Goal: Task Accomplishment & Management: Use online tool/utility

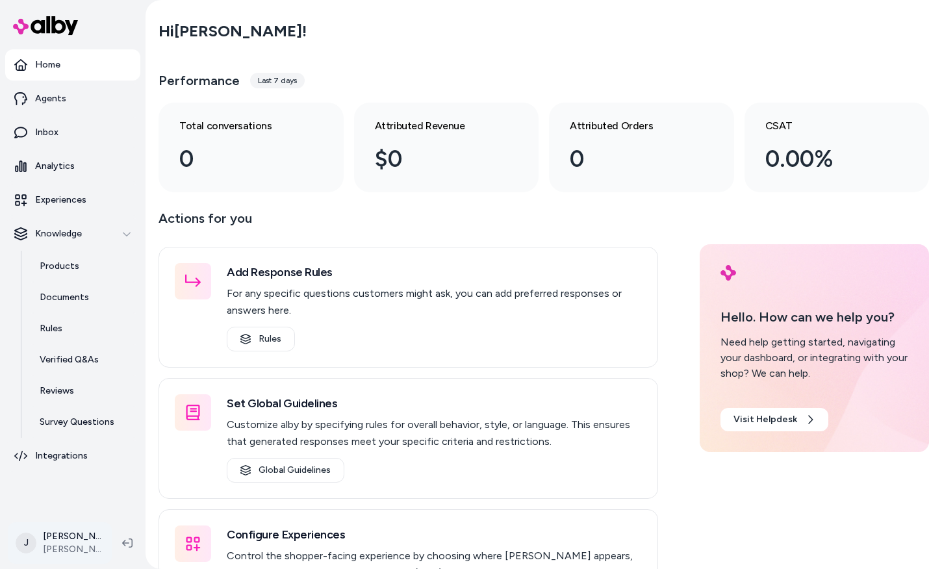
click at [92, 542] on html "Home Agents Inbox Analytics Experiences Knowledge Products Documents Rules Veri…" at bounding box center [471, 284] width 942 height 569
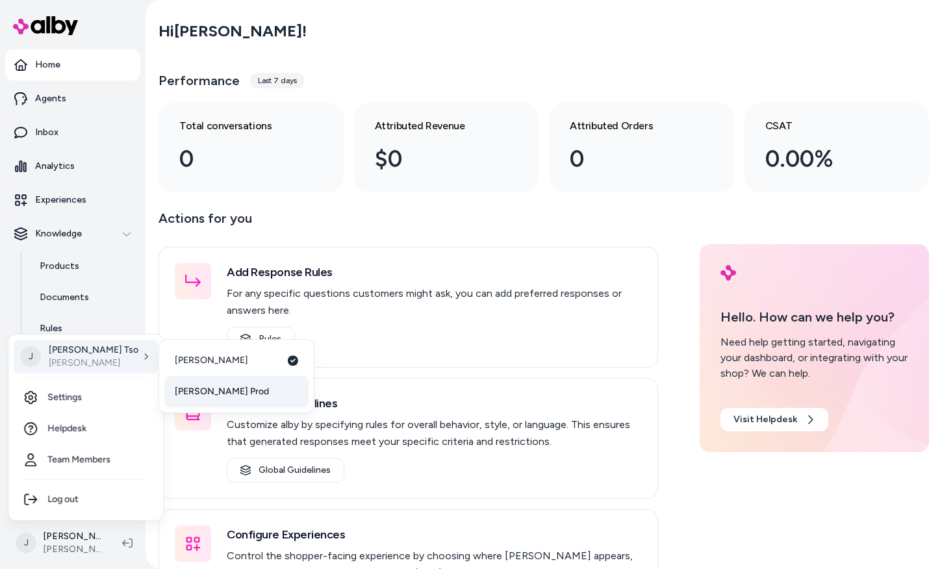
click at [205, 385] on span "[PERSON_NAME] Prod" at bounding box center [222, 391] width 94 height 13
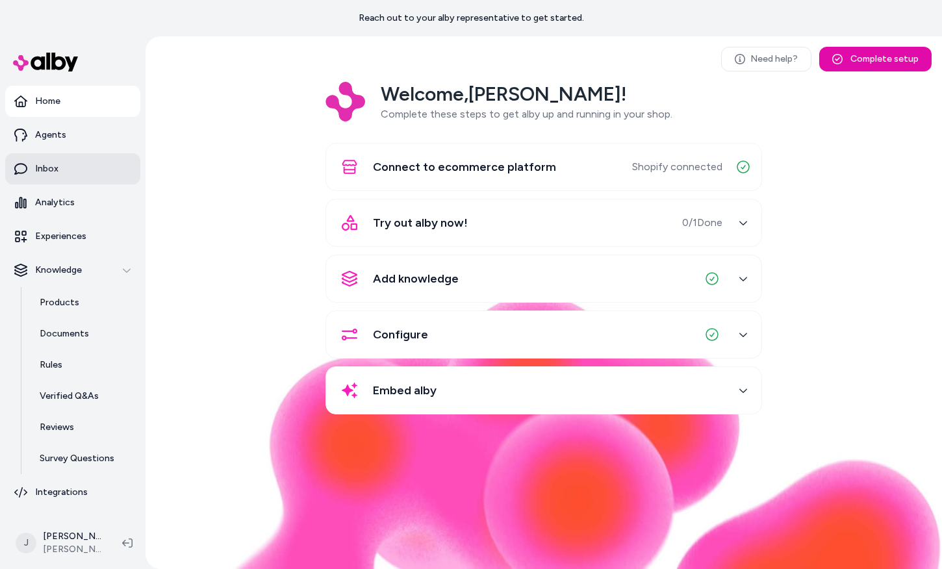
click at [57, 172] on p "Inbox" at bounding box center [46, 168] width 23 height 13
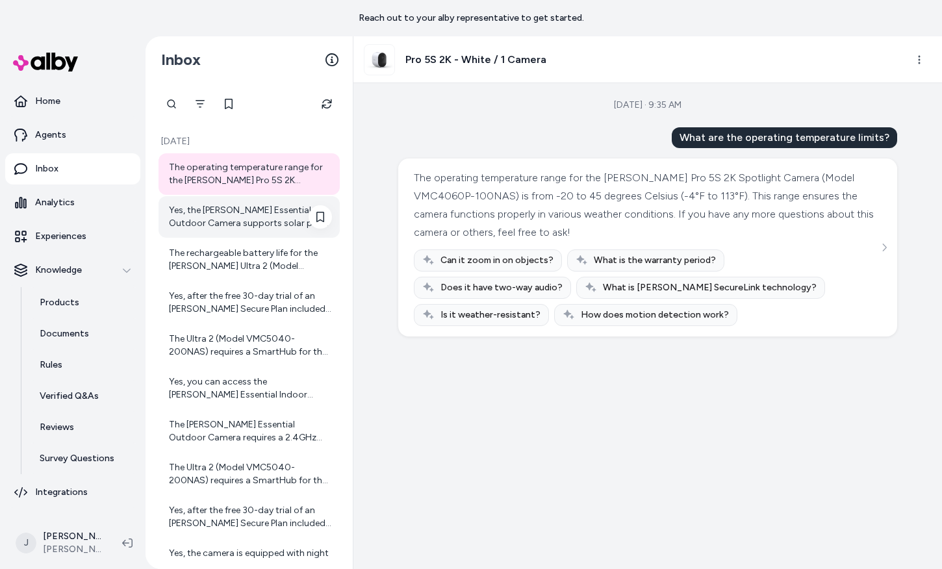
click at [229, 222] on div "Yes, the Arlo Essential Outdoor Camera supports solar panel charging. You can u…" at bounding box center [250, 217] width 163 height 26
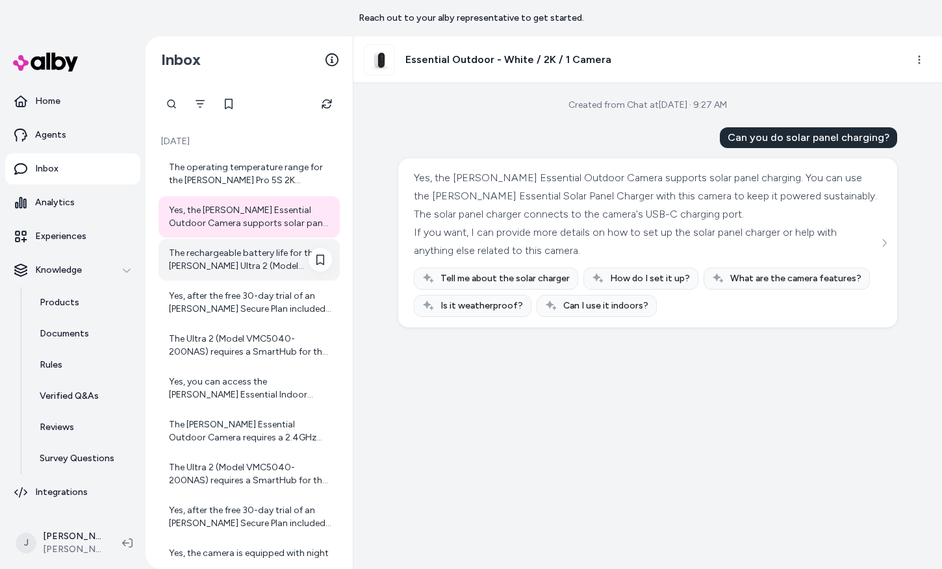
click at [233, 270] on div "The rechargeable battery life for the [PERSON_NAME] Ultra 2 (Model VMC5040-200N…" at bounding box center [250, 260] width 163 height 26
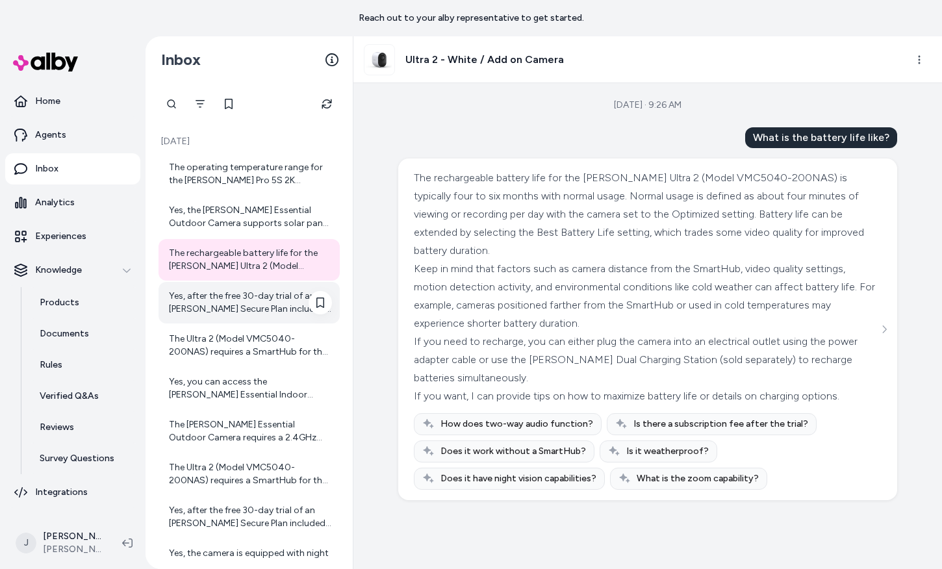
click at [244, 301] on div "Yes, after the free 30-day trial of an [PERSON_NAME] Secure Plan included with …" at bounding box center [250, 303] width 163 height 26
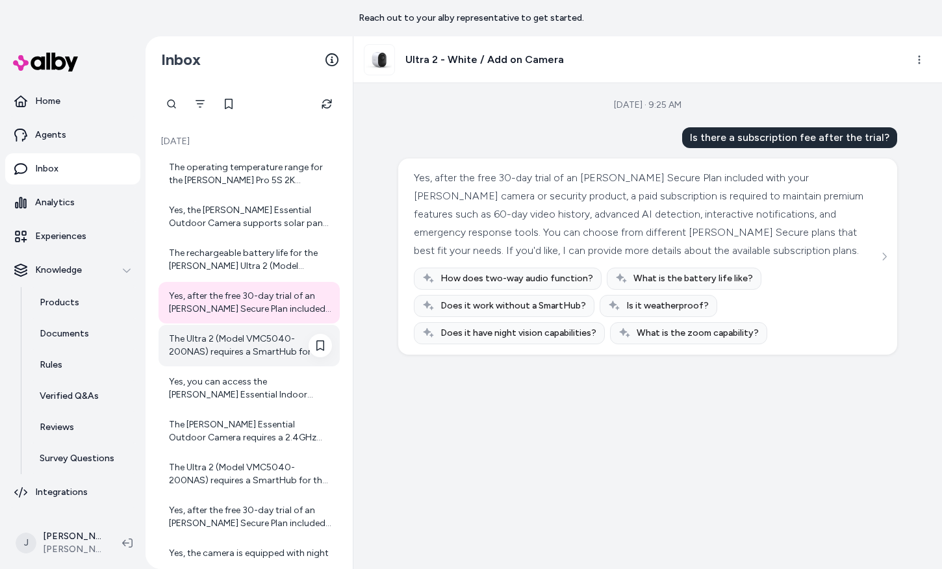
click at [256, 338] on div "The Ultra 2 (Model VMC5040-200NAS) requires a SmartHub for the Add-on Camera va…" at bounding box center [250, 346] width 163 height 26
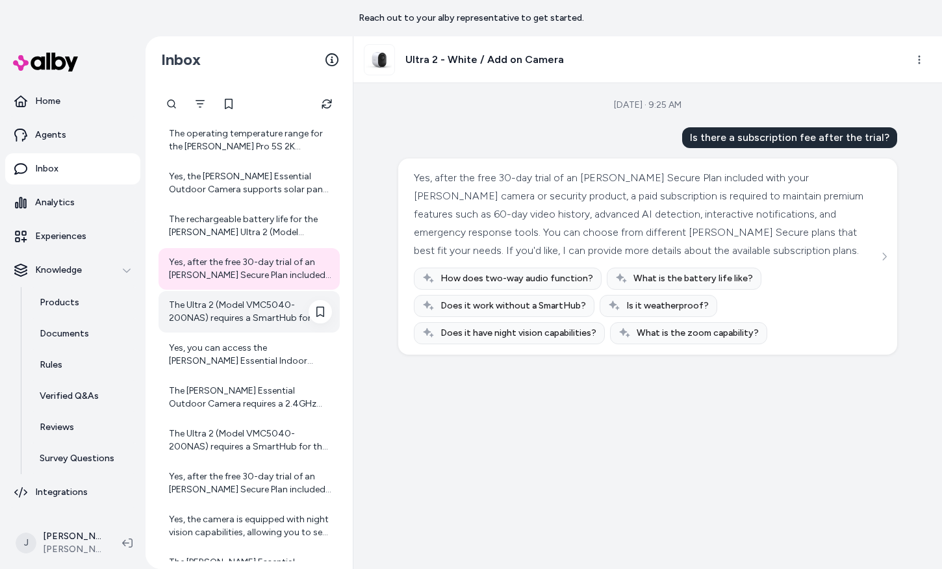
scroll to position [65, 0]
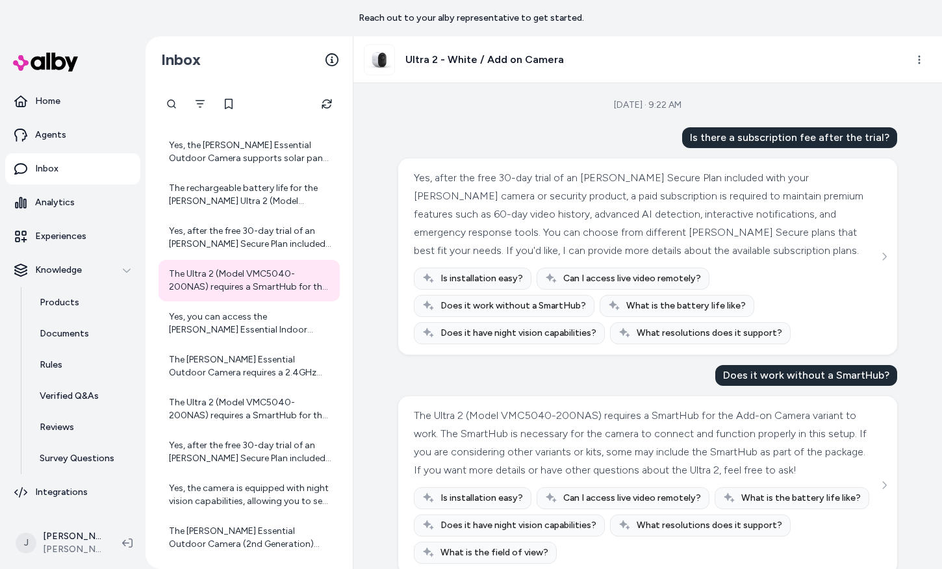
scroll to position [34, 0]
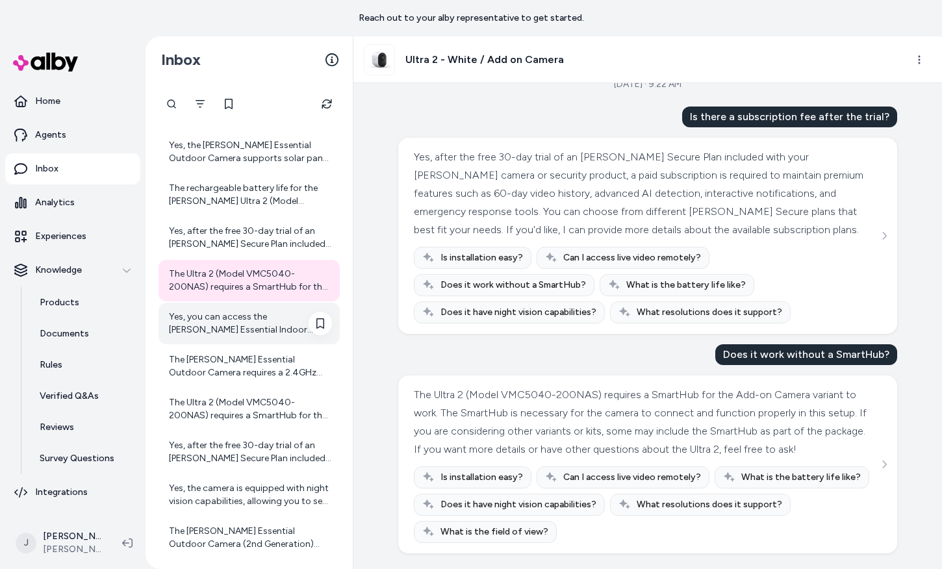
click at [212, 328] on div "Yes, you can access the [PERSON_NAME] Essential Indoor Camera (Model VMC3060-10…" at bounding box center [250, 324] width 163 height 26
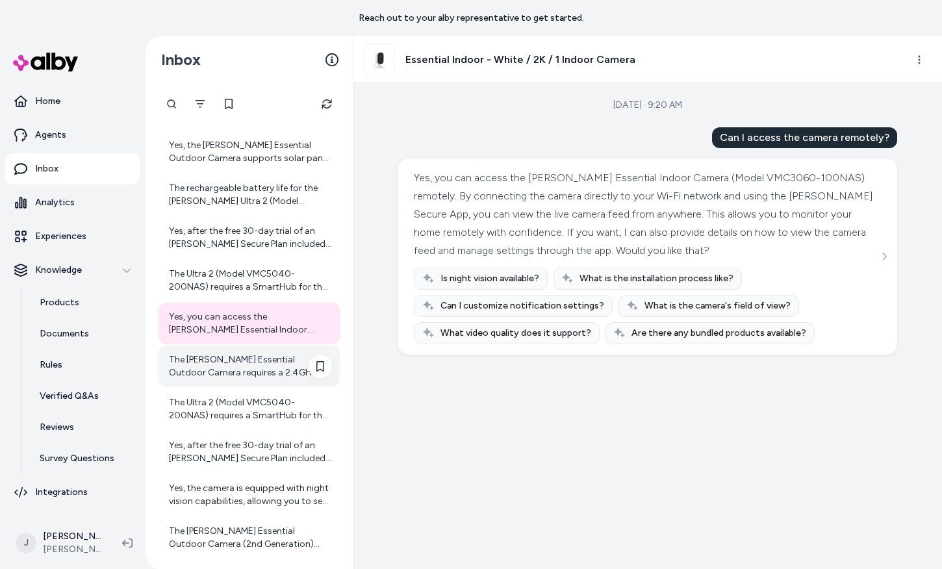
click at [205, 362] on div "The [PERSON_NAME] Essential Outdoor Camera requires a 2.4GHz Wi-Fi connection f…" at bounding box center [250, 366] width 163 height 26
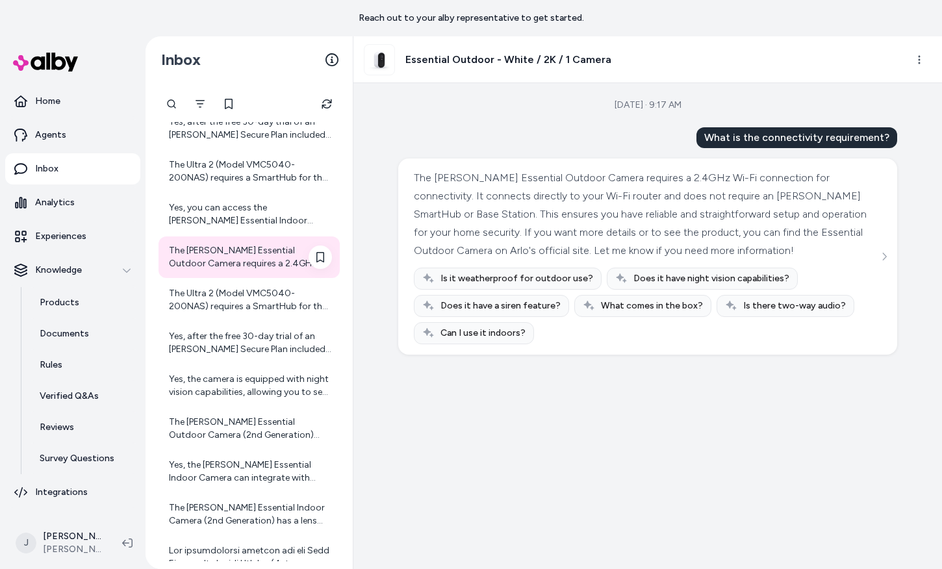
scroll to position [176, 0]
click at [204, 303] on div "The Ultra 2 (Model VMC5040-200NAS) requires a SmartHub for the Add-on Camera va…" at bounding box center [250, 298] width 163 height 26
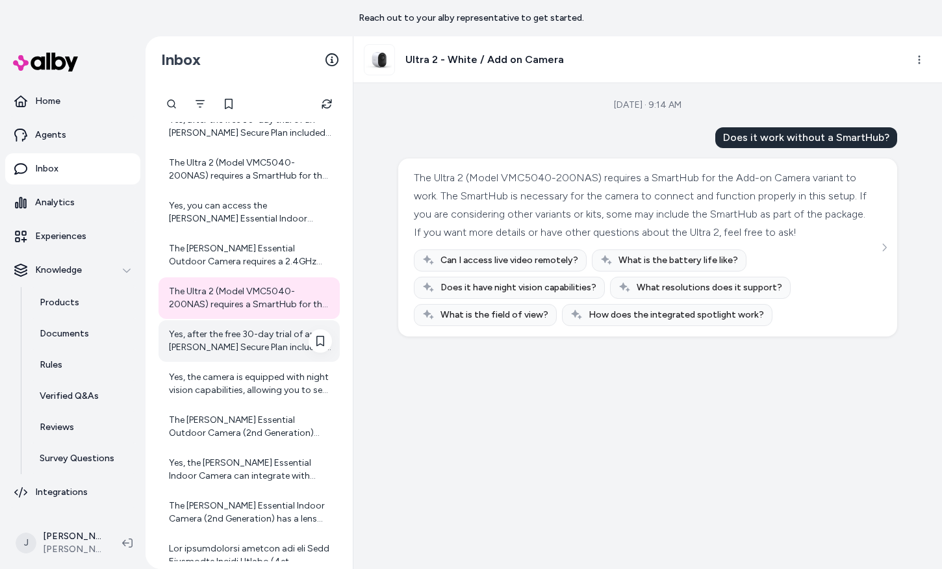
click at [214, 361] on div "Yes, after the free 30-day trial of an [PERSON_NAME] Secure Plan included with …" at bounding box center [249, 341] width 181 height 42
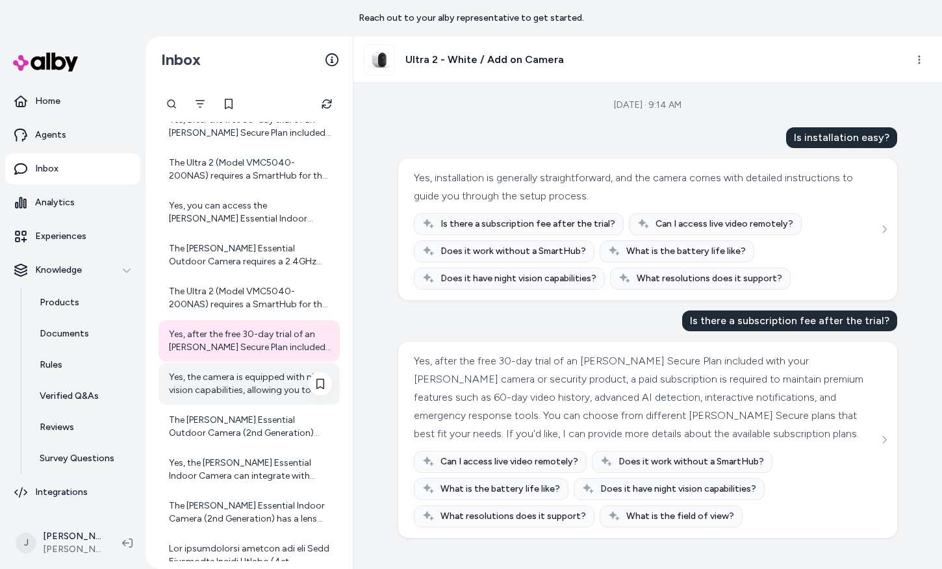
click at [227, 399] on div "Yes, the camera is equipped with night vision capabilities, allowing you to see…" at bounding box center [249, 384] width 181 height 42
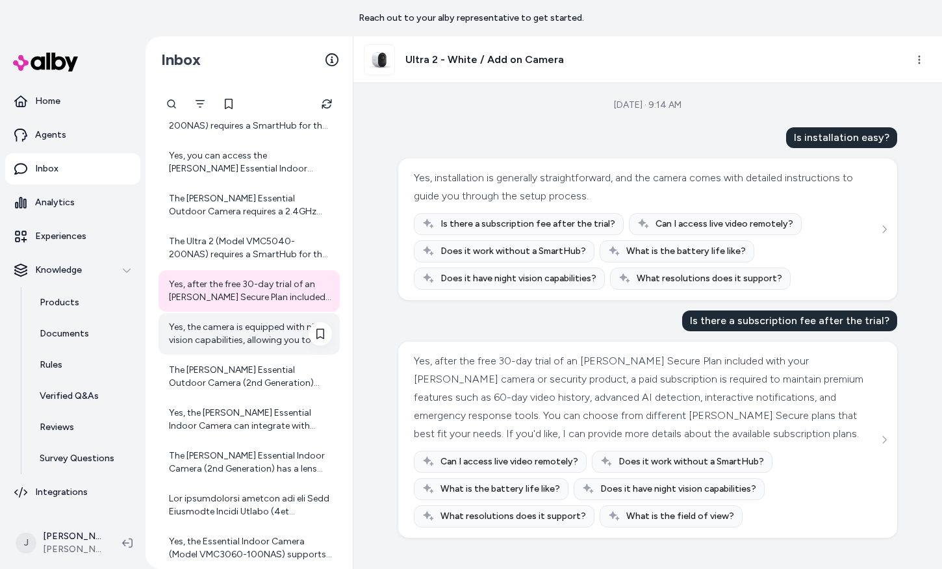
scroll to position [242, 0]
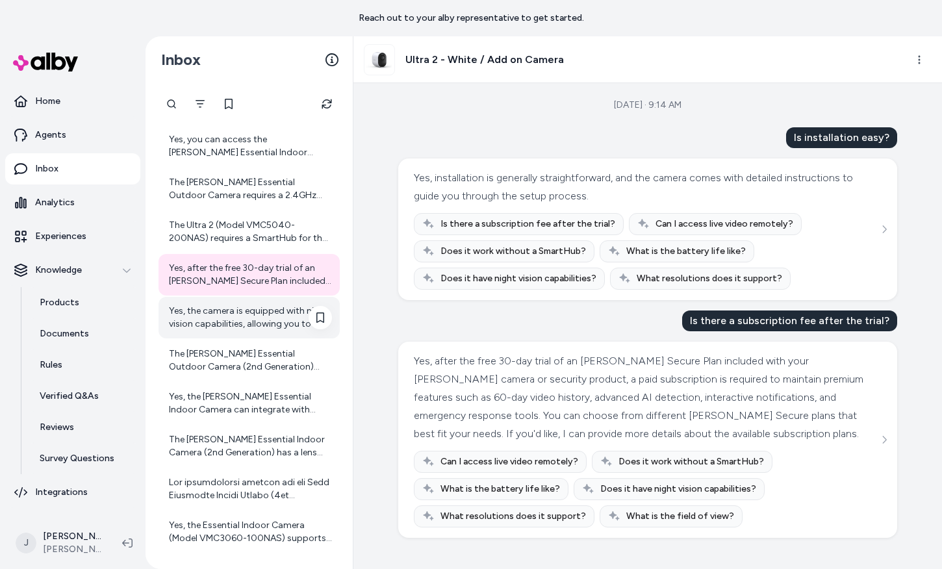
click at [216, 329] on div "Yes, the camera is equipped with night vision capabilities, allowing you to see…" at bounding box center [250, 318] width 163 height 26
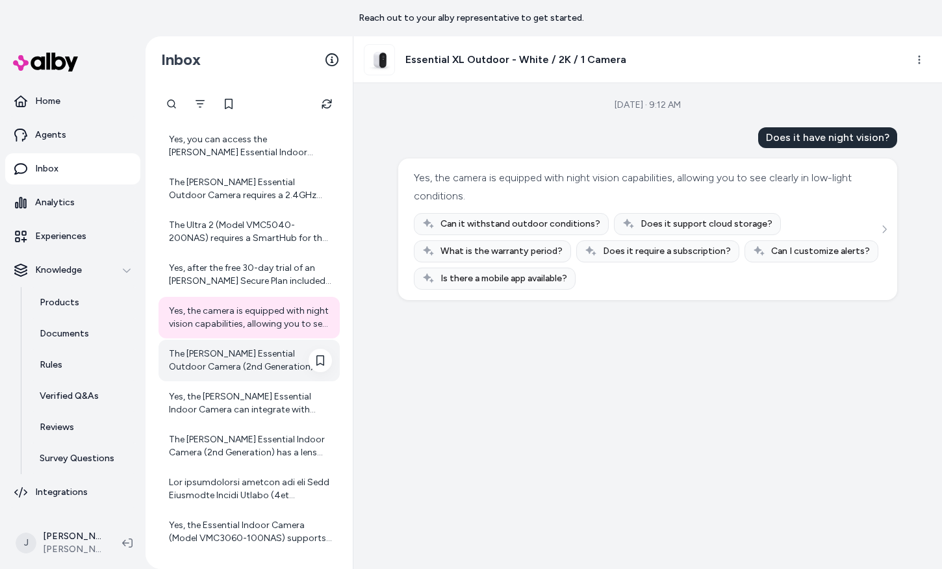
click at [222, 368] on div "The [PERSON_NAME] Essential Outdoor Camera (2nd Generation) offers a battery li…" at bounding box center [250, 361] width 163 height 26
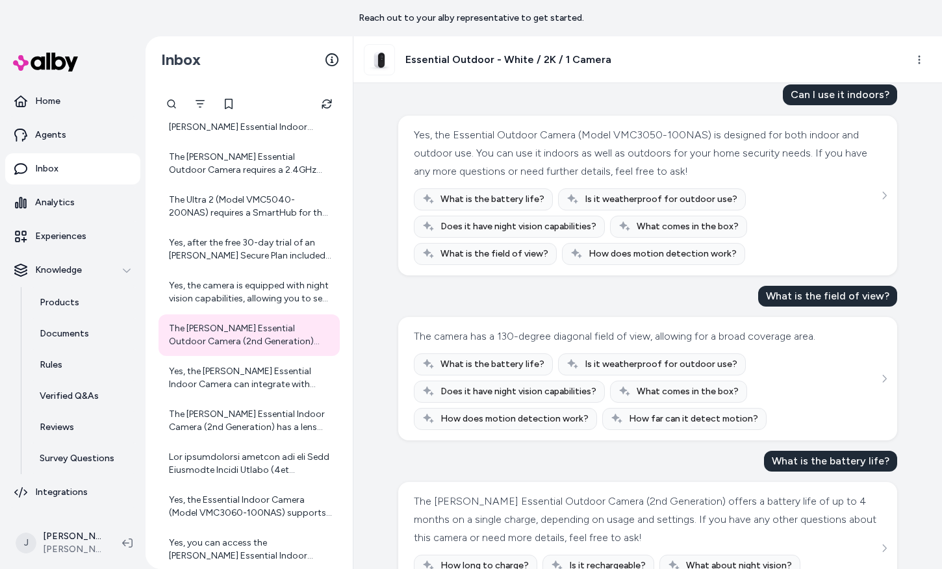
scroll to position [98, 0]
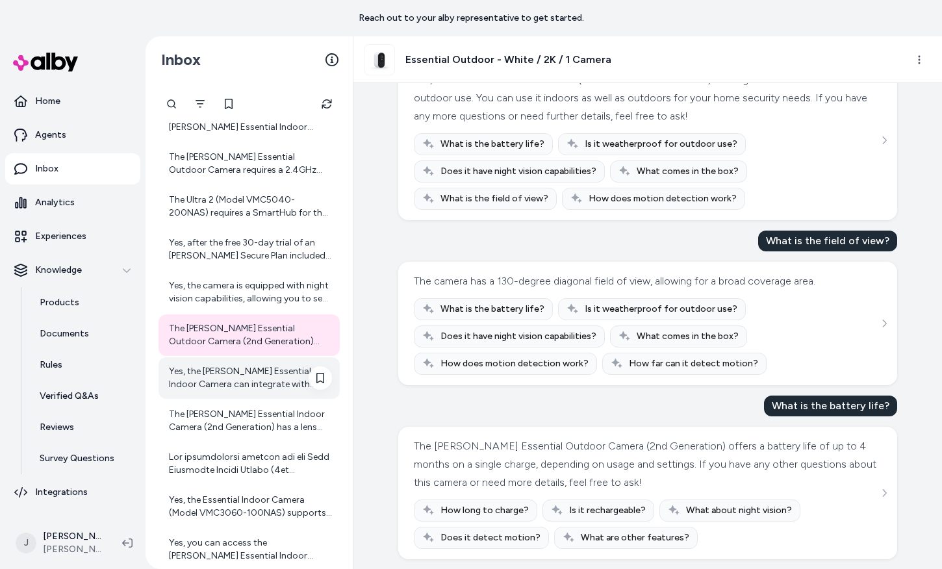
click at [198, 387] on div "Yes, the Arlo Essential Indoor Camera can integrate with various smart home dev…" at bounding box center [250, 378] width 163 height 26
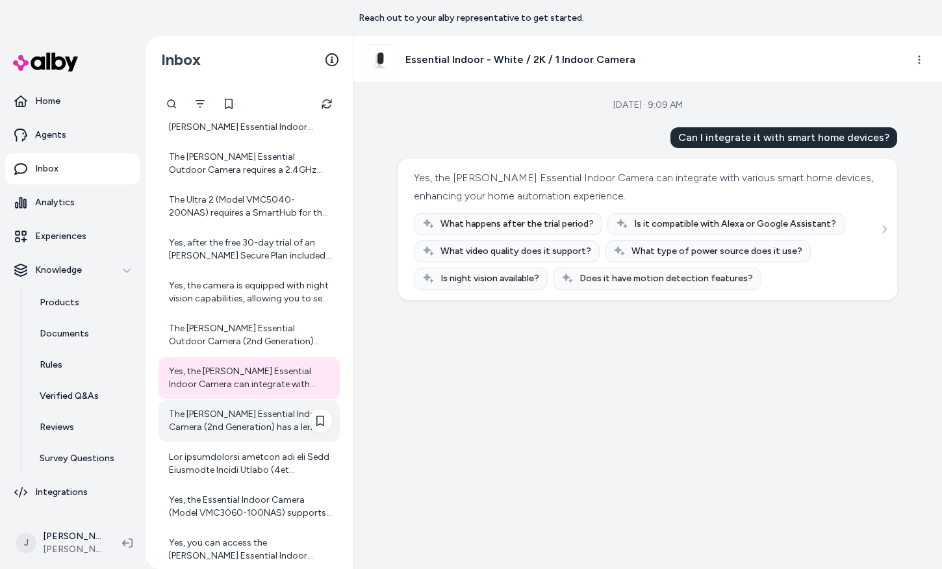
click at [223, 427] on div "The Arlo Essential Indoor Camera (2nd Generation) has a lens field of view of 1…" at bounding box center [250, 421] width 163 height 26
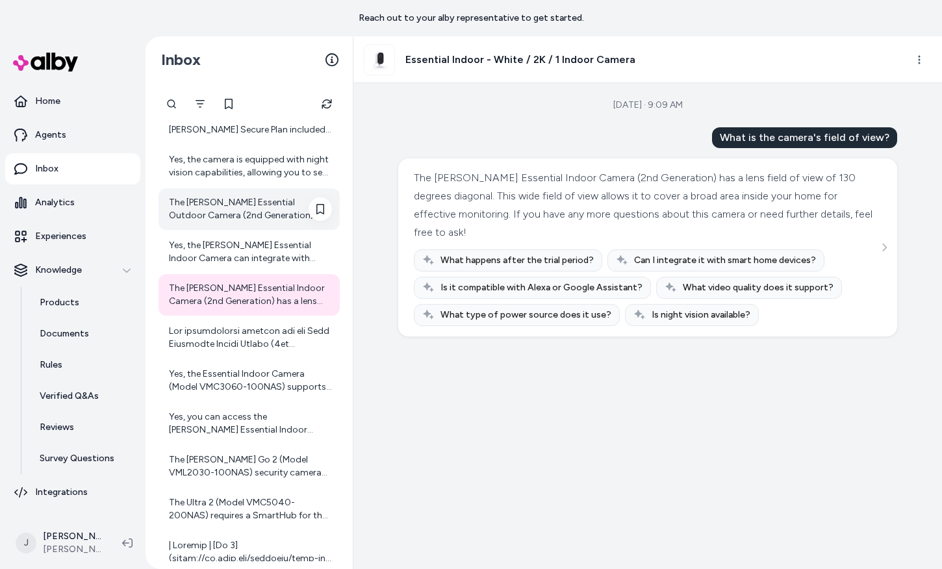
scroll to position [396, 0]
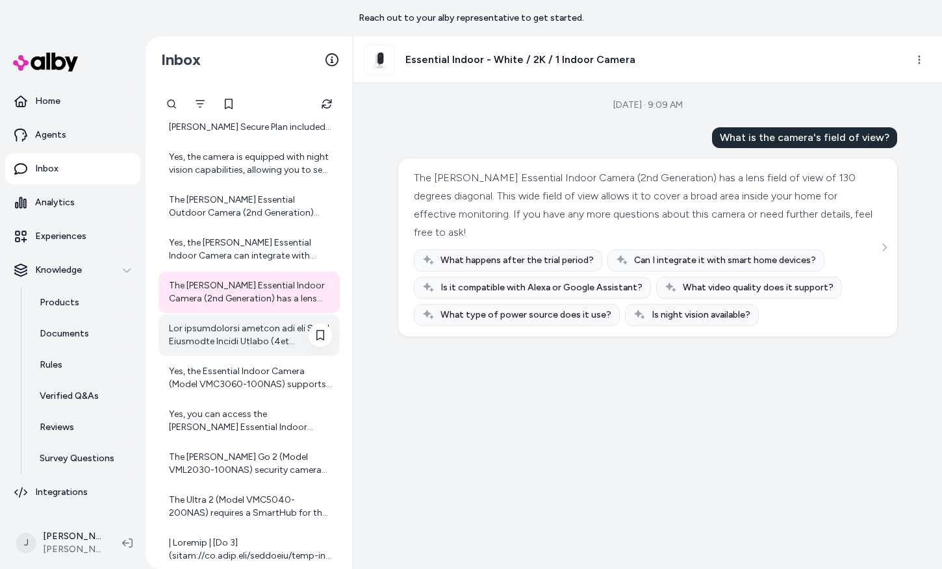
click at [248, 343] on div at bounding box center [250, 335] width 163 height 26
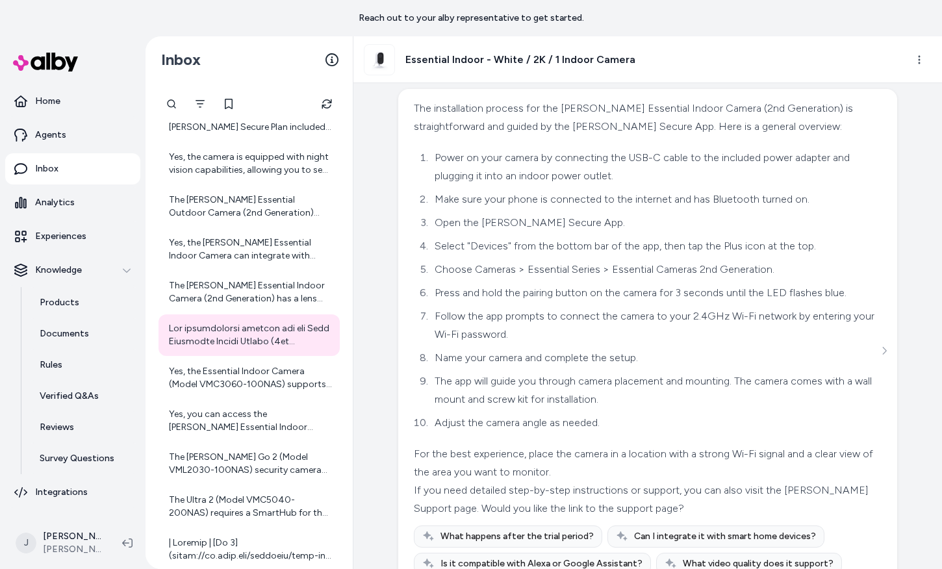
scroll to position [126, 0]
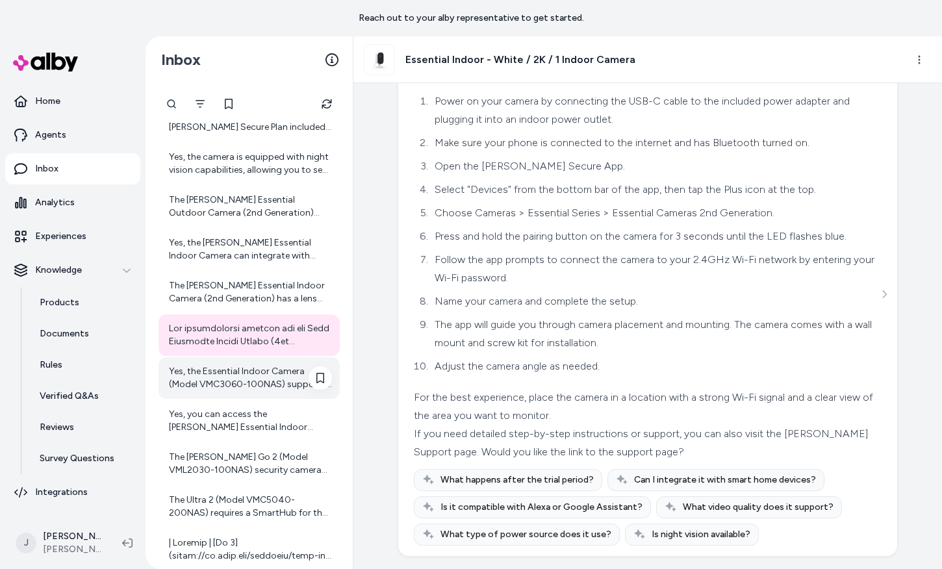
click at [203, 391] on div "Yes, the Essential Indoor Camera (Model VMC3060-100NAS) supports full duplex 2-…" at bounding box center [249, 378] width 181 height 42
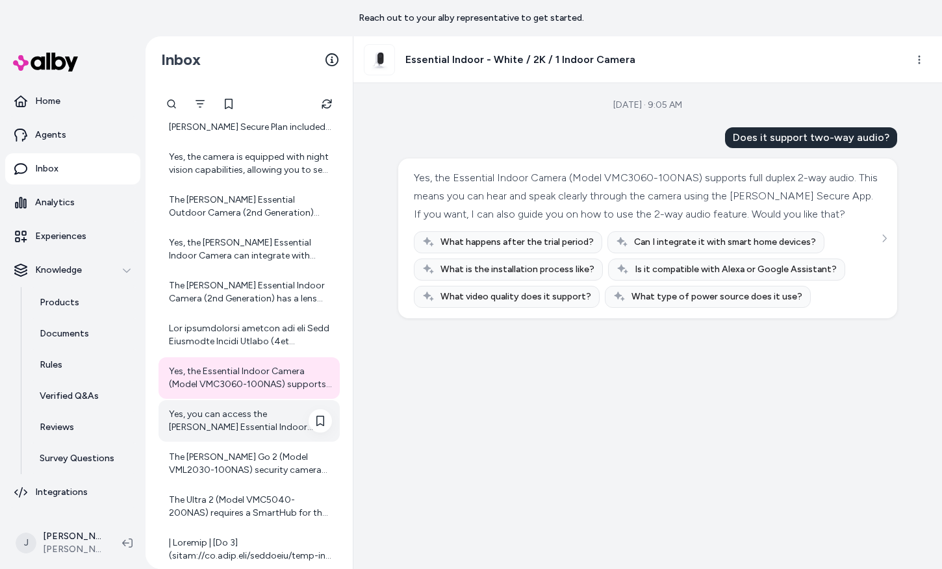
click at [244, 424] on div "Yes, you can access the Arlo Essential Indoor Camera (Model VMC3060-100NAS) rem…" at bounding box center [250, 421] width 163 height 26
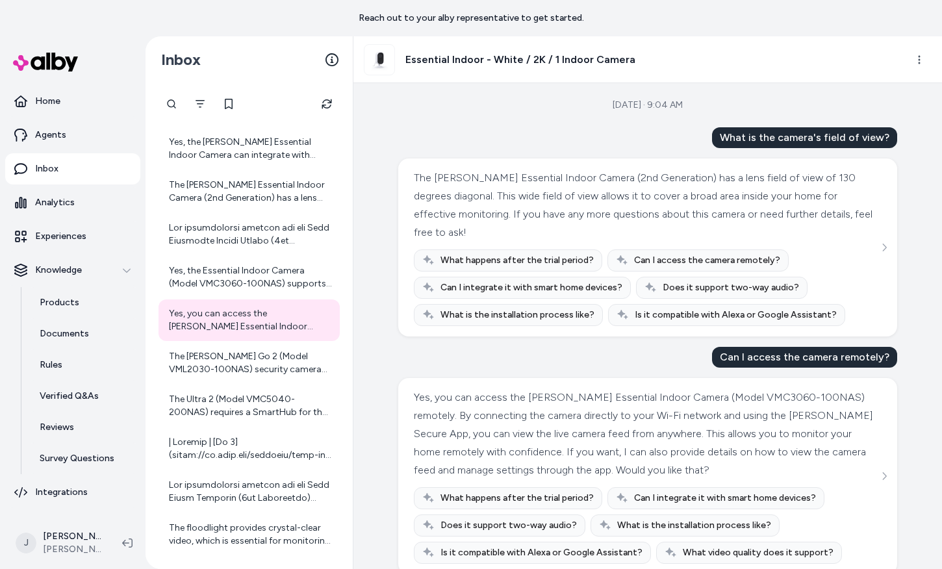
scroll to position [16, 0]
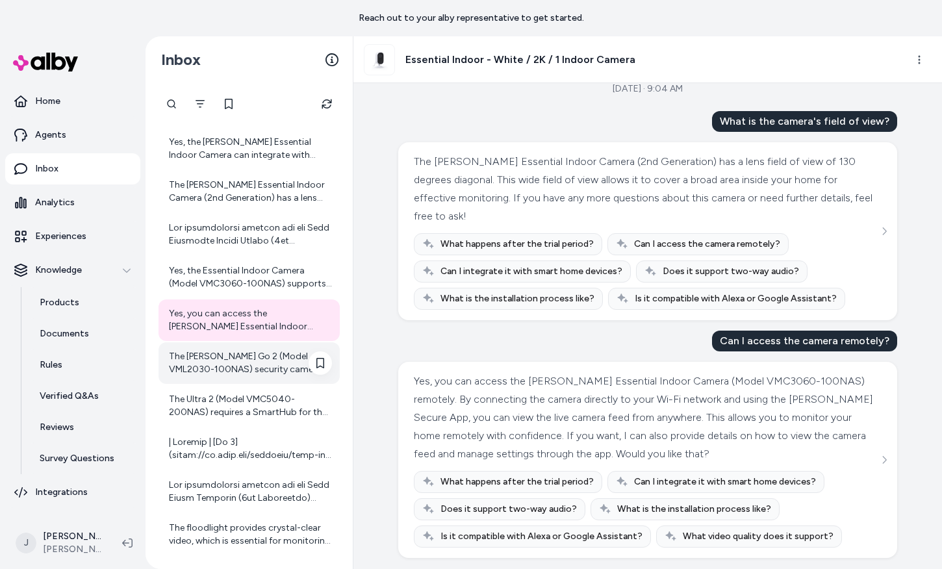
click at [217, 362] on div "The [PERSON_NAME] Go 2 (Model VML2030-100NAS) security camera comes with a 13,0…" at bounding box center [250, 363] width 163 height 26
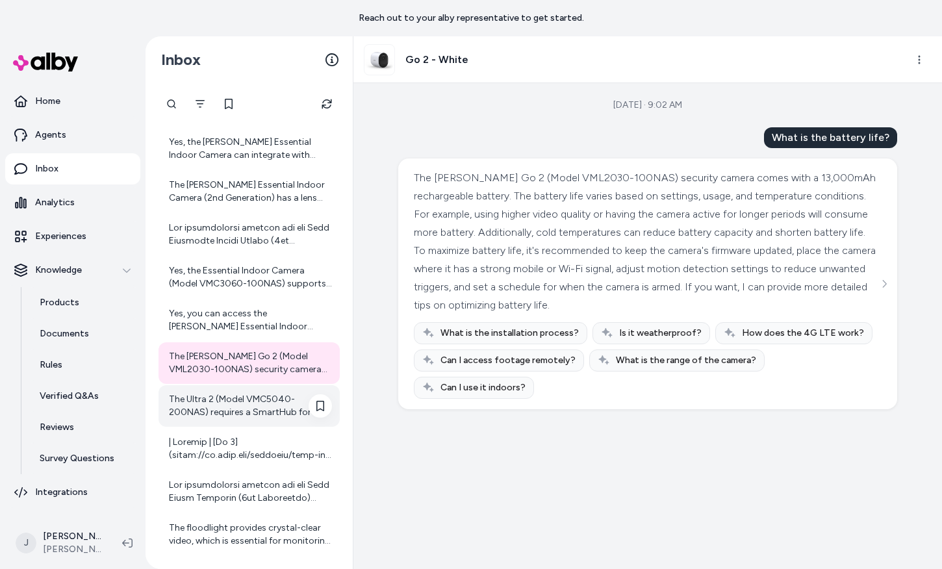
click at [210, 417] on div "The Ultra 2 (Model VMC5040-200NAS) requires a SmartHub for the Add-on Camera va…" at bounding box center [250, 406] width 163 height 26
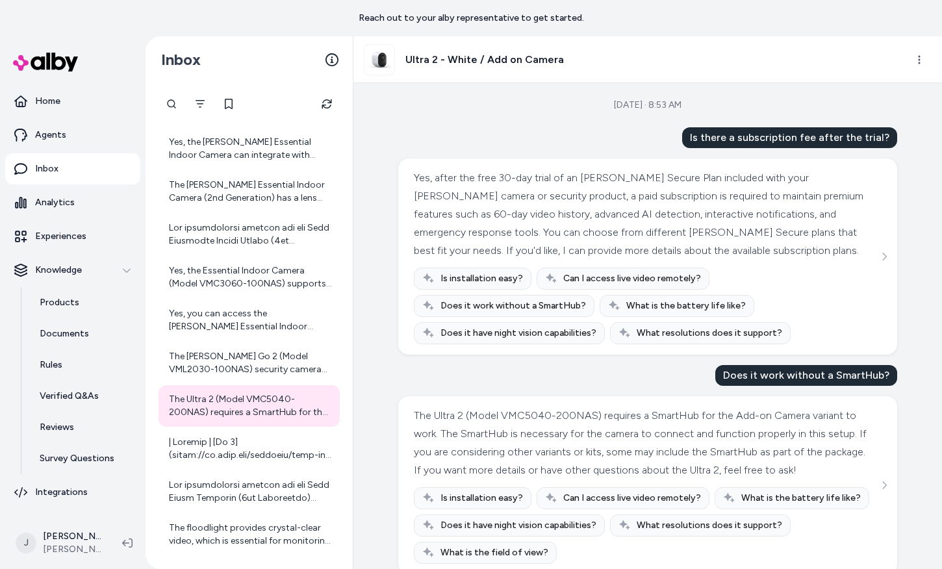
scroll to position [34, 0]
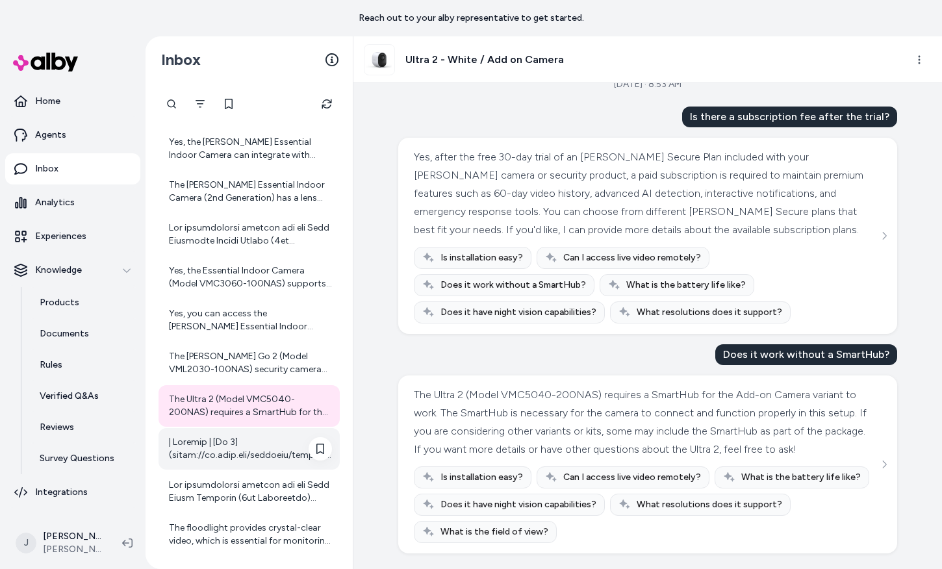
click at [197, 463] on div at bounding box center [249, 449] width 181 height 42
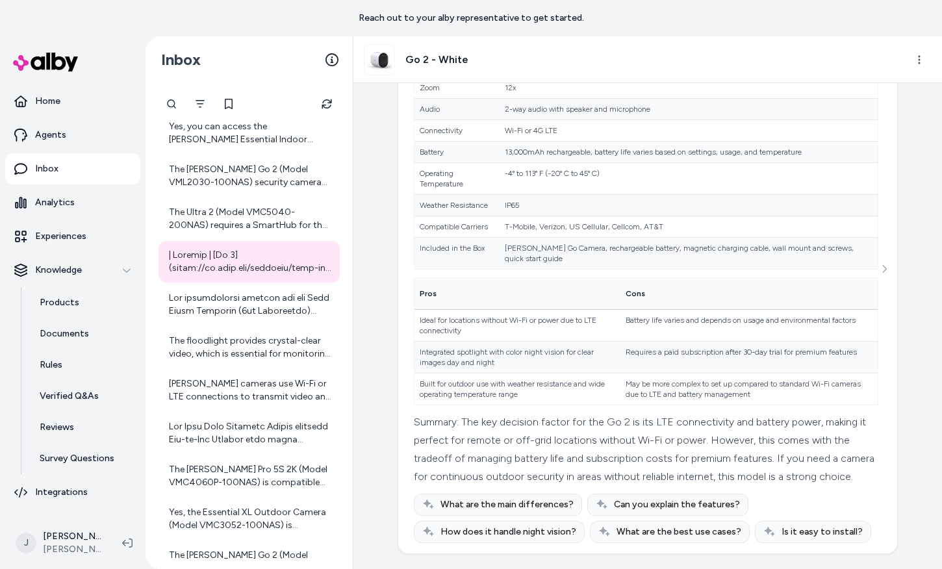
scroll to position [687, 0]
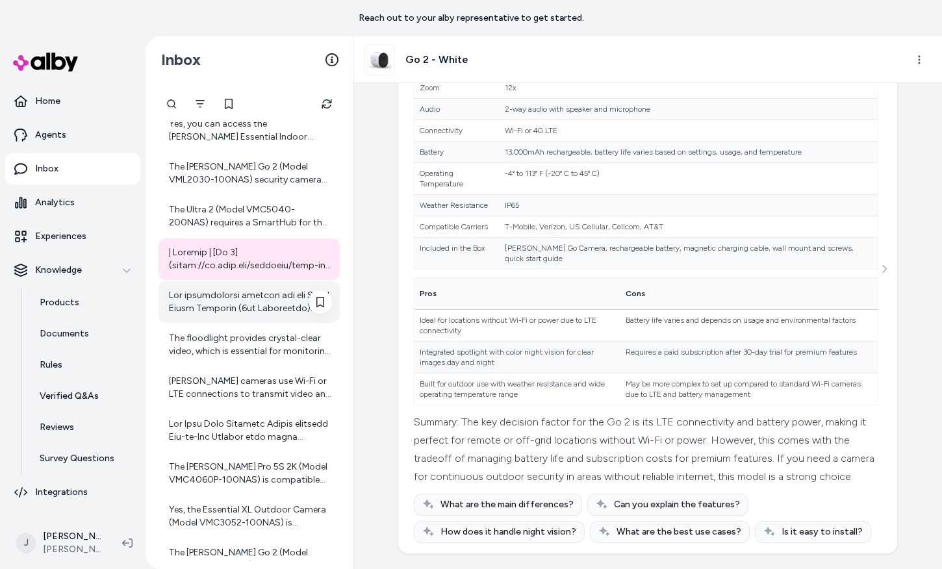
click at [192, 314] on div at bounding box center [249, 302] width 181 height 42
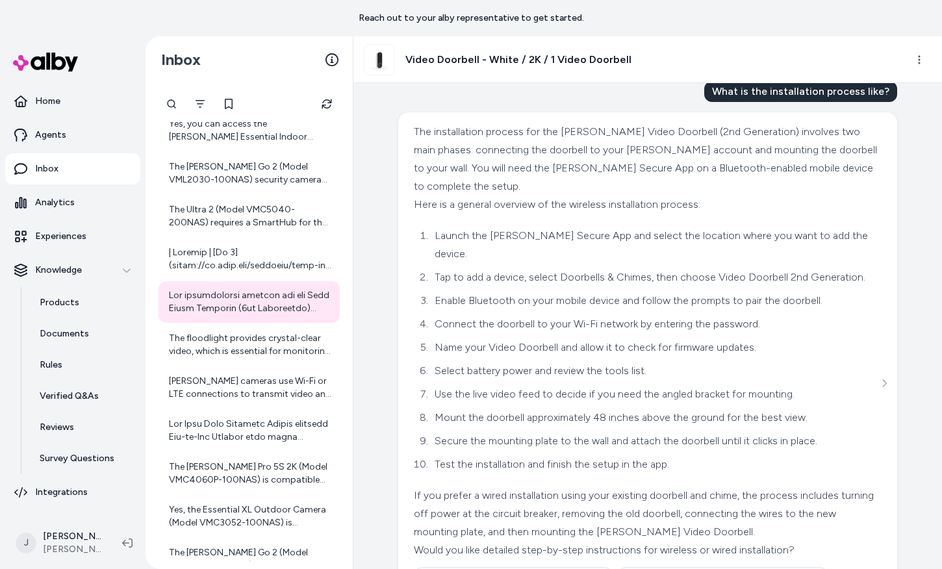
scroll to position [144, 0]
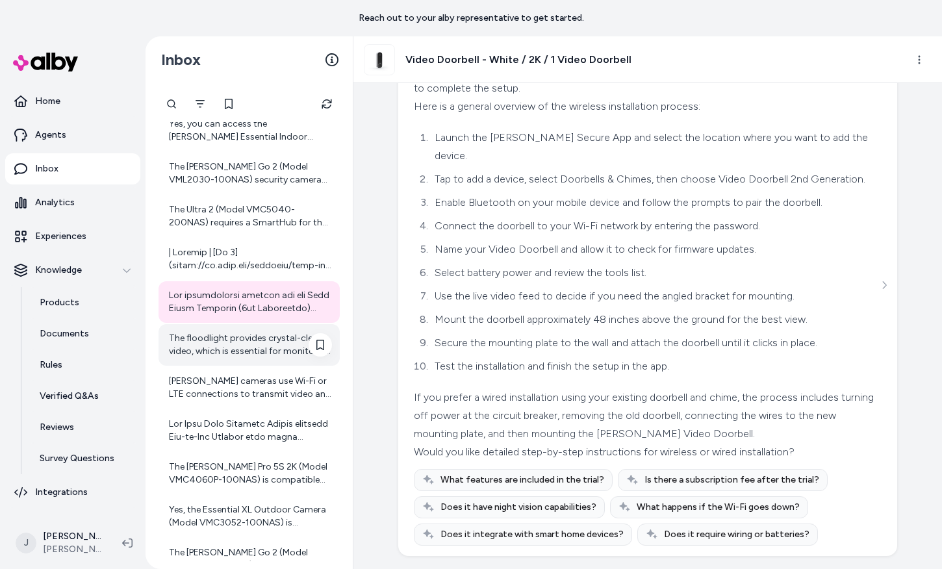
click at [203, 352] on div "The floodlight provides crystal-clear video, which is essential for monitoring …" at bounding box center [250, 345] width 163 height 26
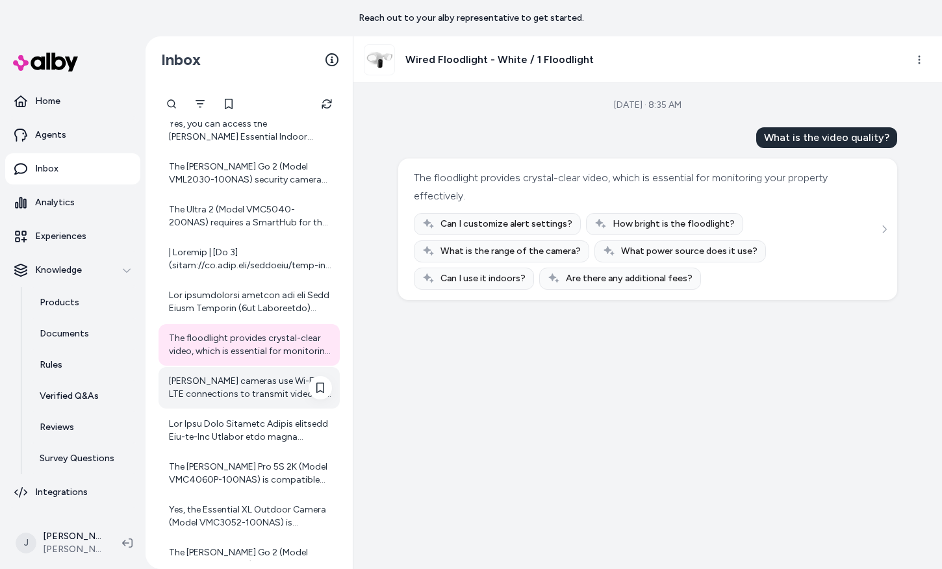
click at [215, 384] on div "[PERSON_NAME] cameras use Wi-Fi or LTE connections to transmit video and data, …" at bounding box center [250, 388] width 163 height 26
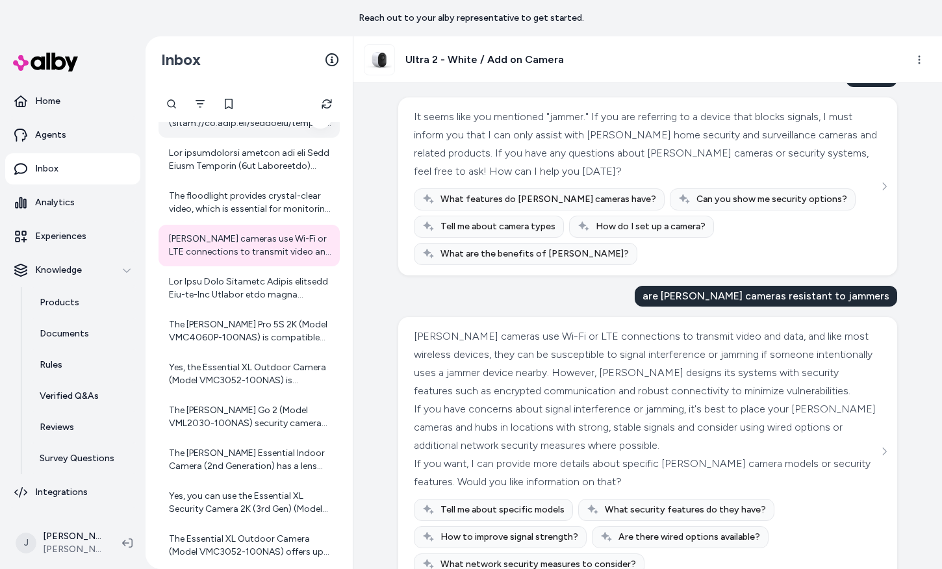
scroll to position [865, 0]
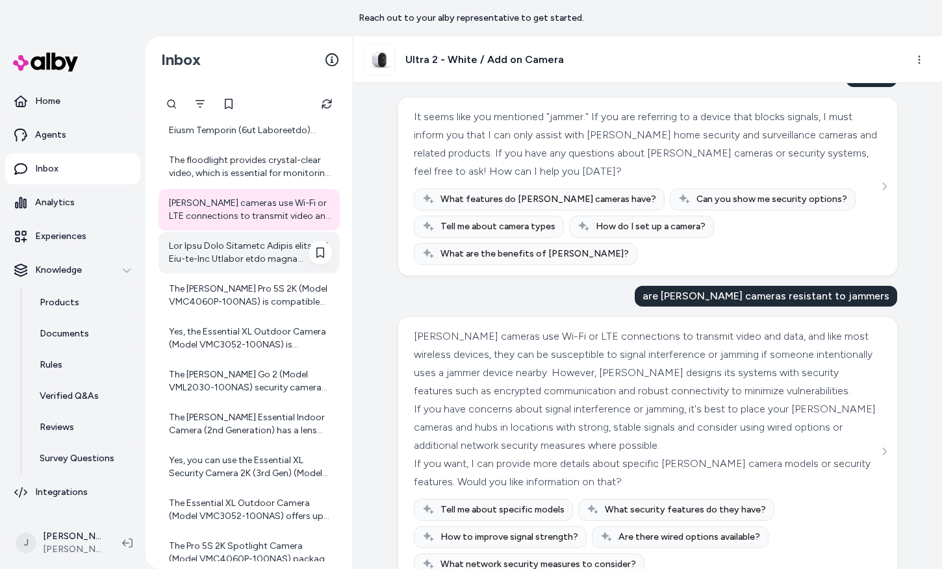
click at [239, 267] on div at bounding box center [249, 253] width 181 height 42
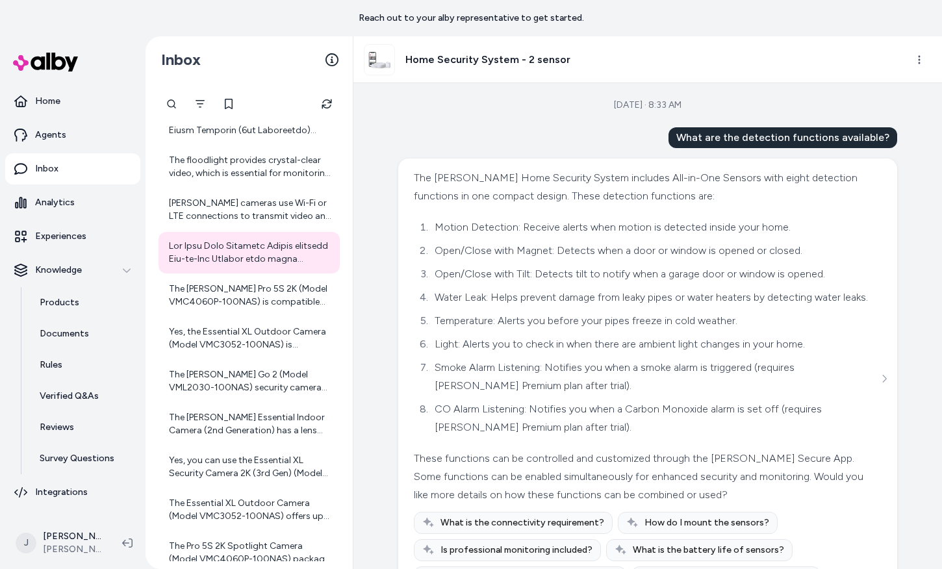
scroll to position [61, 0]
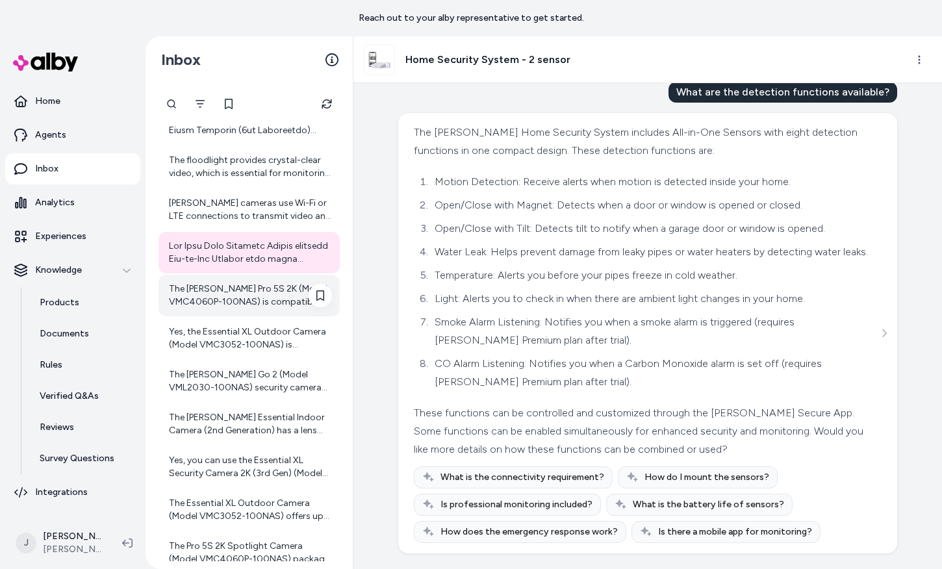
click at [226, 292] on div "The Arlo Pro 5S 2K (Model VMC4060P-100NAS) is compatible with the following Arl…" at bounding box center [250, 296] width 163 height 26
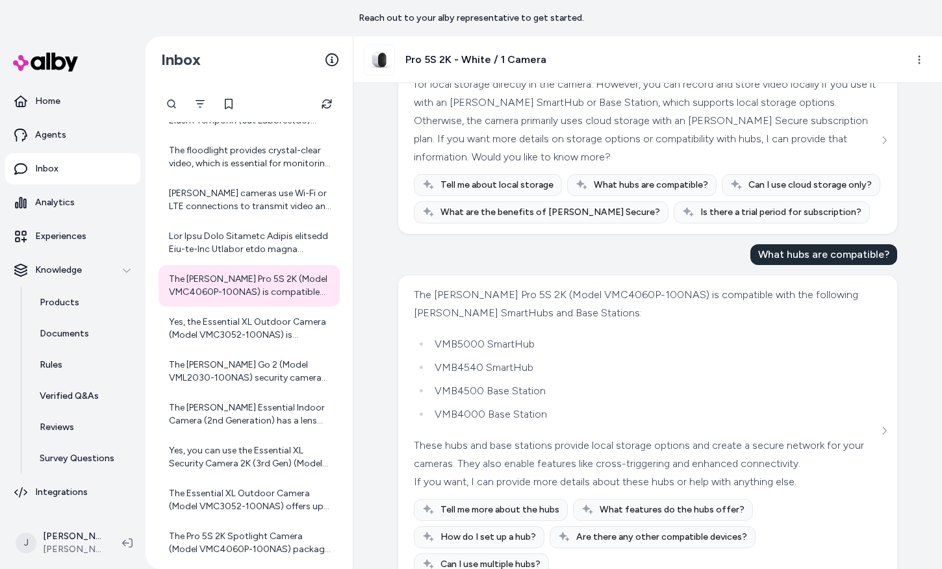
scroll to position [871, 0]
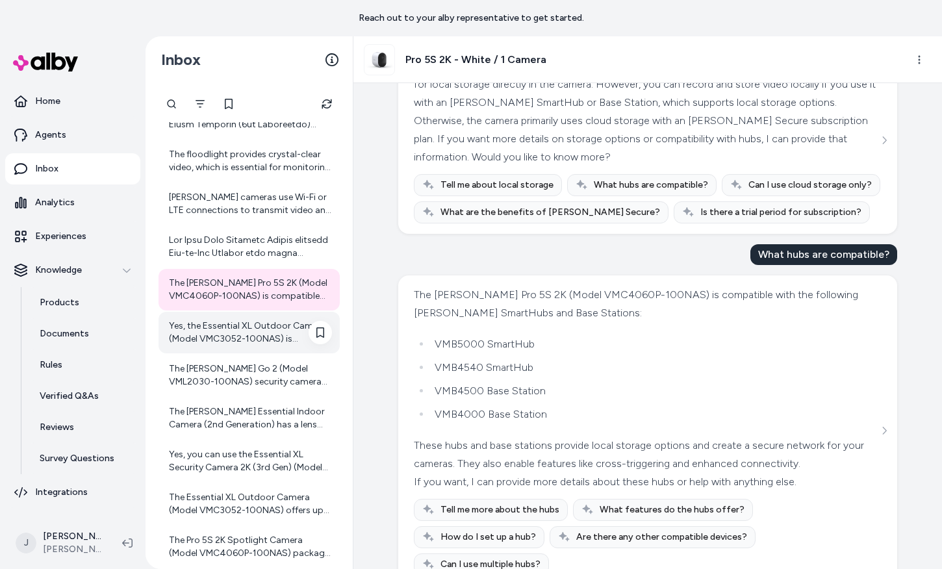
click at [238, 337] on div "Yes, the Essential XL Outdoor Camera (Model VMC3052-100NAS) is designed to be w…" at bounding box center [250, 333] width 163 height 26
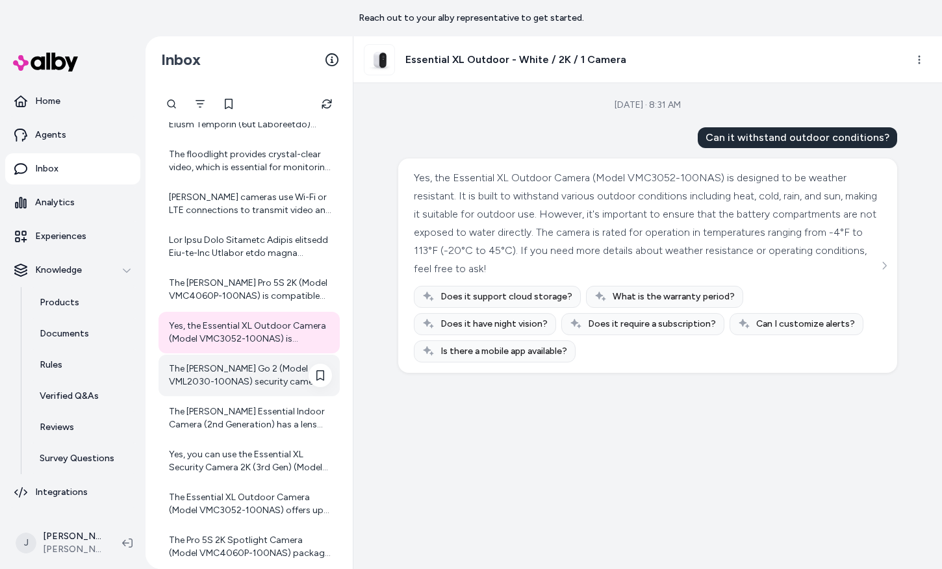
click at [246, 361] on div "The [PERSON_NAME] Go 2 (Model VML2030-100NAS) security camera comes with a 13,0…" at bounding box center [249, 376] width 181 height 42
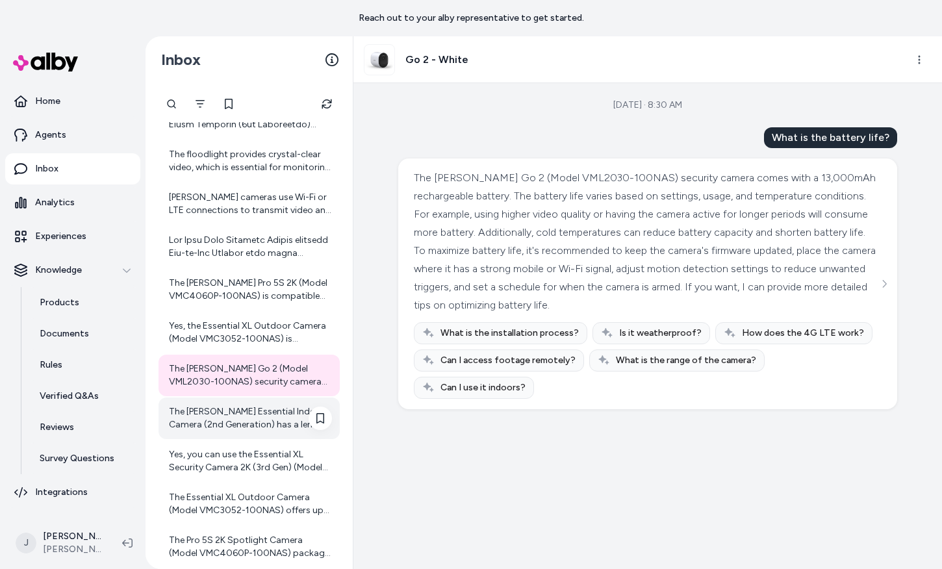
click at [254, 431] on div "The Arlo Essential Indoor Camera (2nd Generation) has a lens field of view of 1…" at bounding box center [249, 419] width 181 height 42
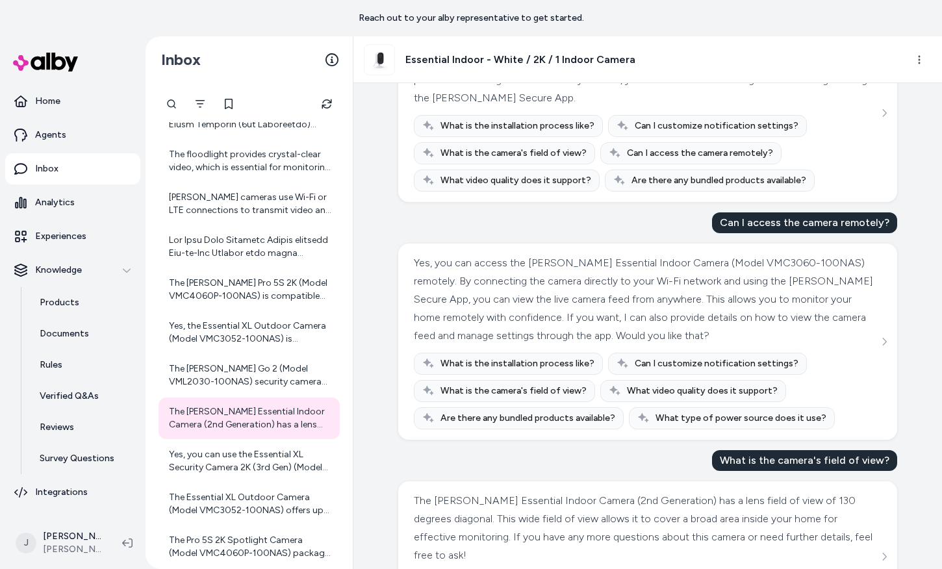
scroll to position [208, 0]
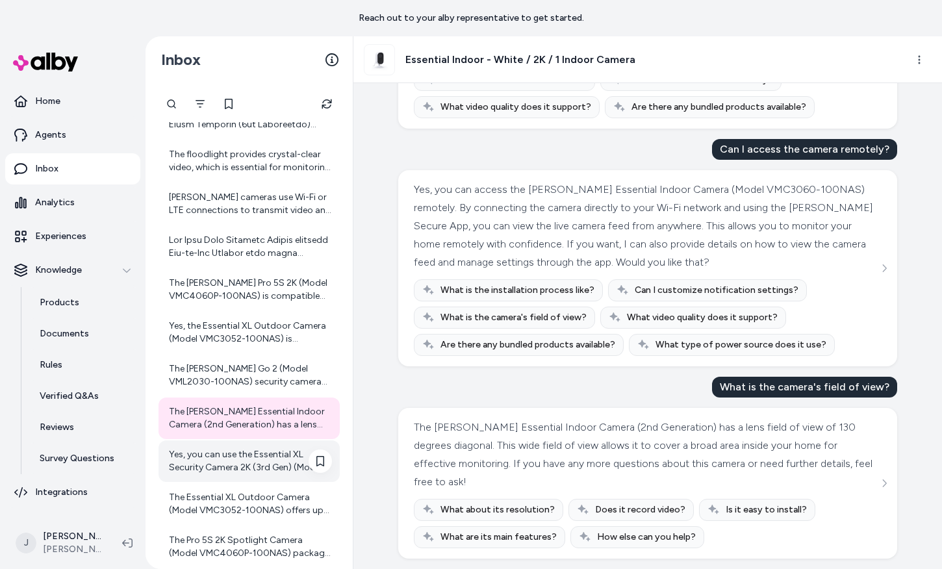
click at [184, 480] on div "Yes, you can use the Essential XL Security Camera 2K (3rd Gen) (Model VMC3082-1…" at bounding box center [249, 461] width 181 height 42
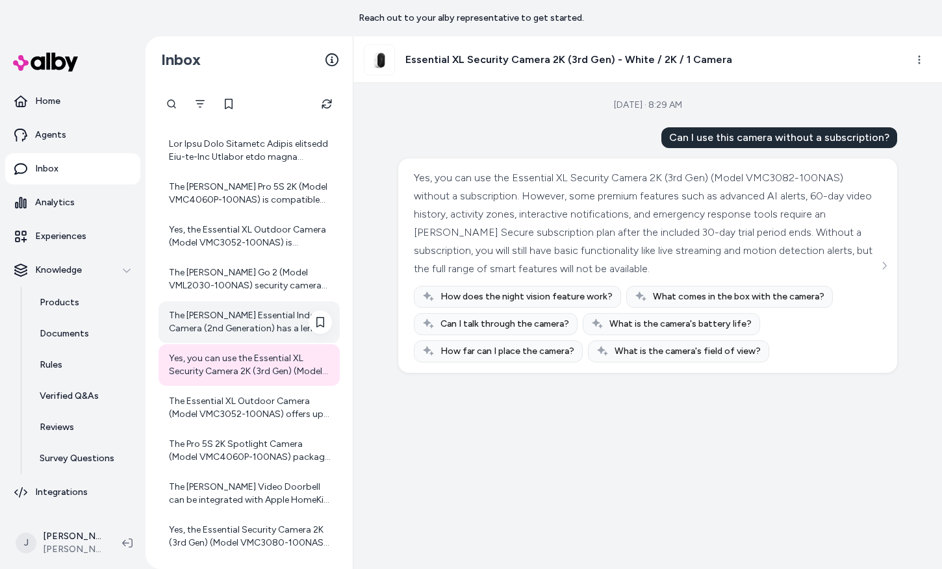
scroll to position [973, 0]
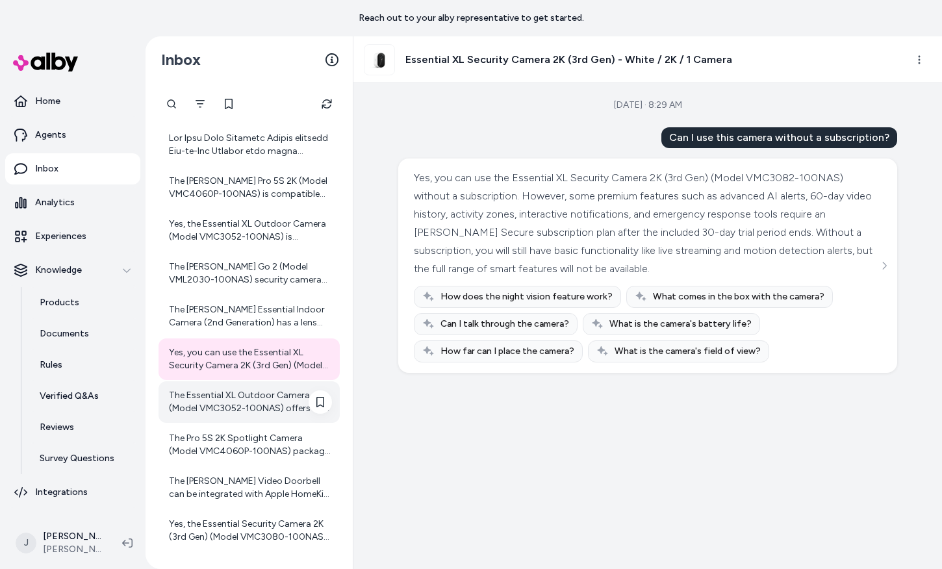
click at [233, 414] on div "The Essential XL Outdoor Camera (Model VMC3052-100NAS) offers up to 4 times the…" at bounding box center [249, 402] width 181 height 42
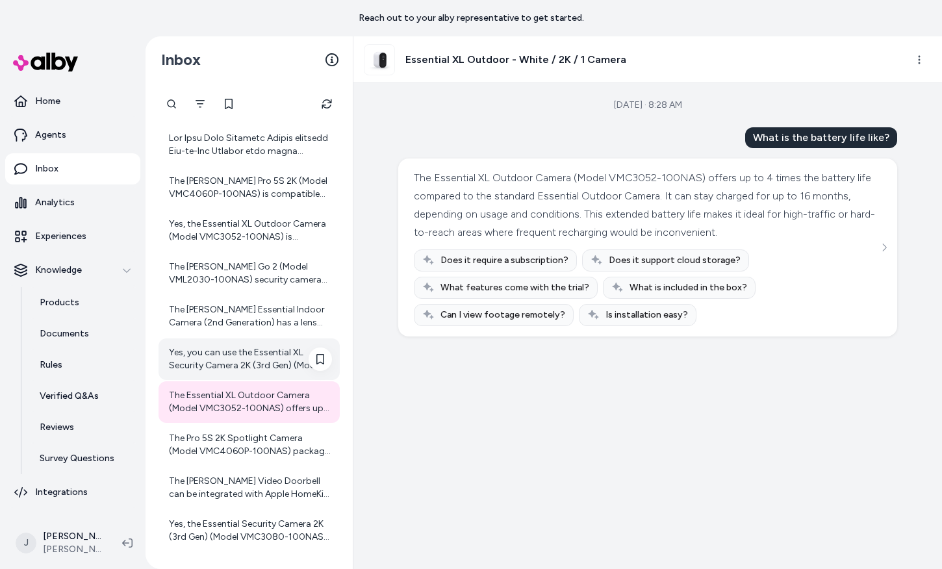
click at [231, 367] on div "Yes, you can use the Essential XL Security Camera 2K (3rd Gen) (Model VMC3082-1…" at bounding box center [250, 359] width 163 height 26
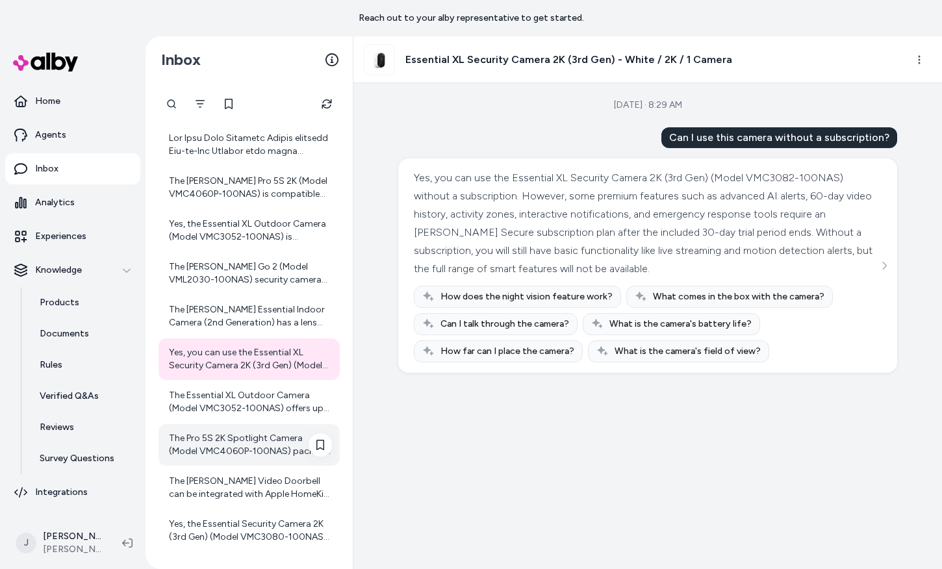
click at [231, 448] on div "The Pro 5S 2K Spotlight Camera (Model VMC4060P-100NAS) package includes the fol…" at bounding box center [250, 445] width 163 height 26
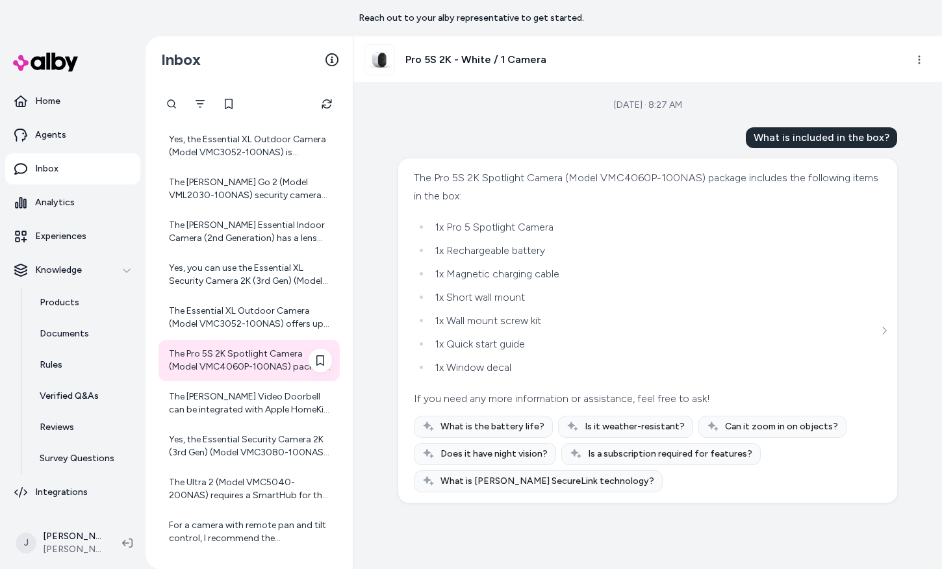
scroll to position [1063, 0]
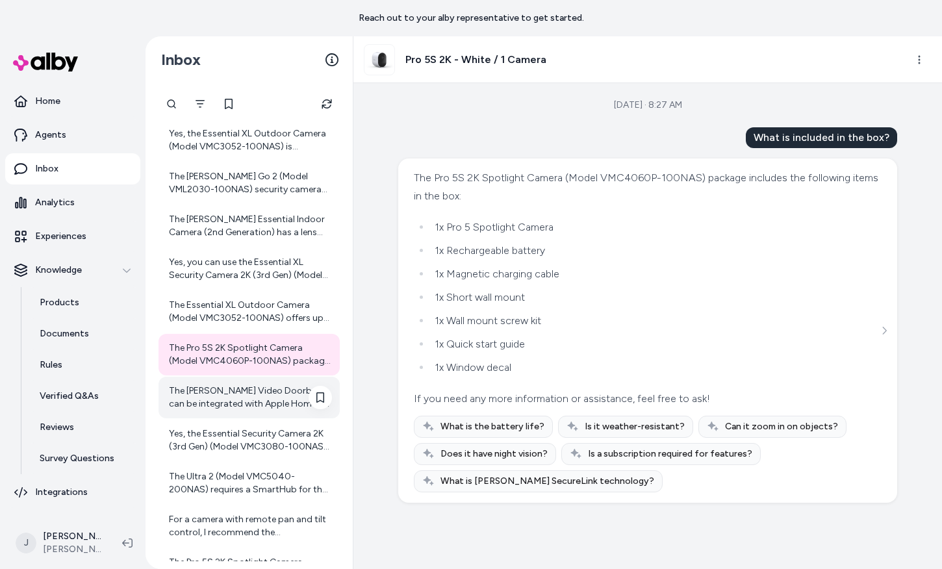
click at [220, 405] on div "The Arlo Video Doorbell can be integrated with Apple HomeKit, but to use Apple …" at bounding box center [250, 398] width 163 height 26
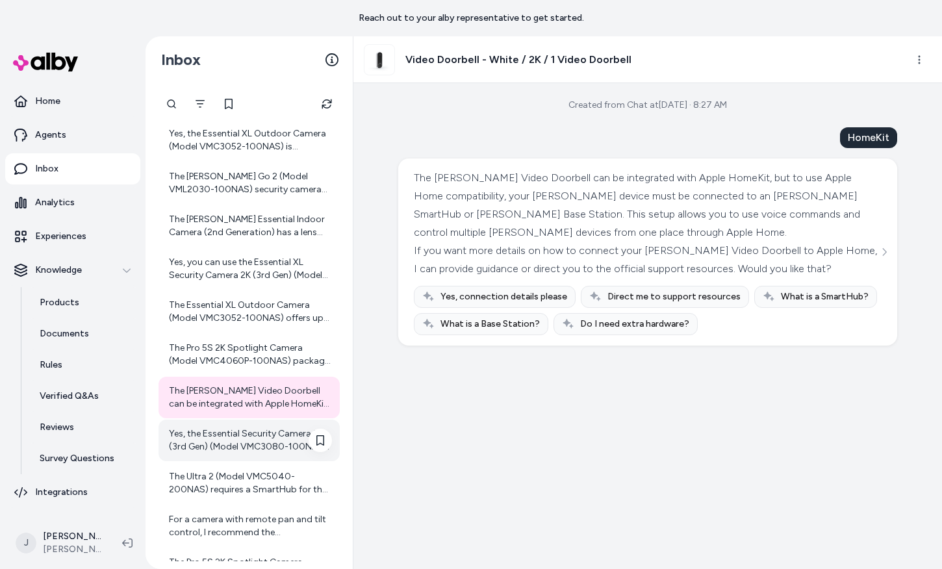
click at [226, 445] on div "Yes, the Essential Security Camera 2K (3rd Gen) (Model VMC3080-100NAS) features…" at bounding box center [250, 440] width 163 height 26
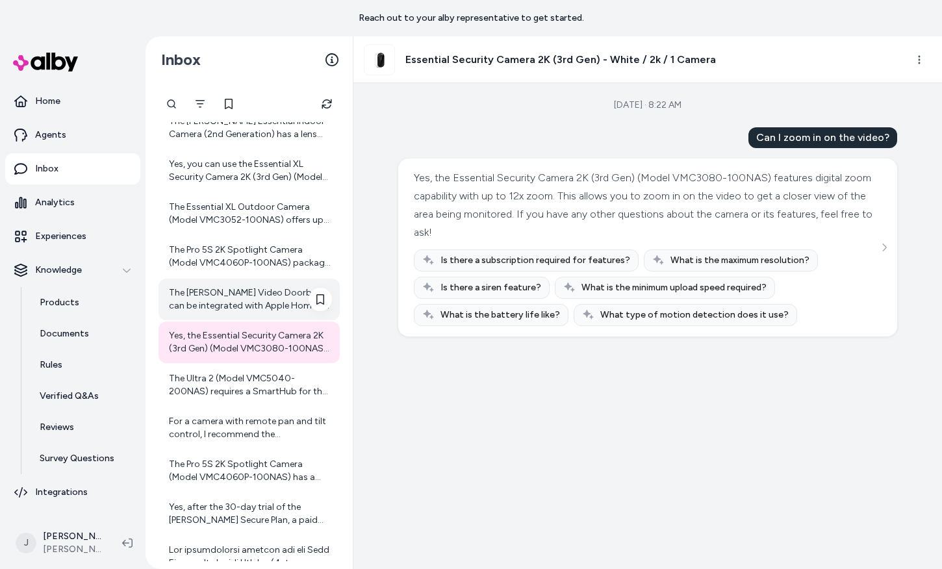
scroll to position [1163, 0]
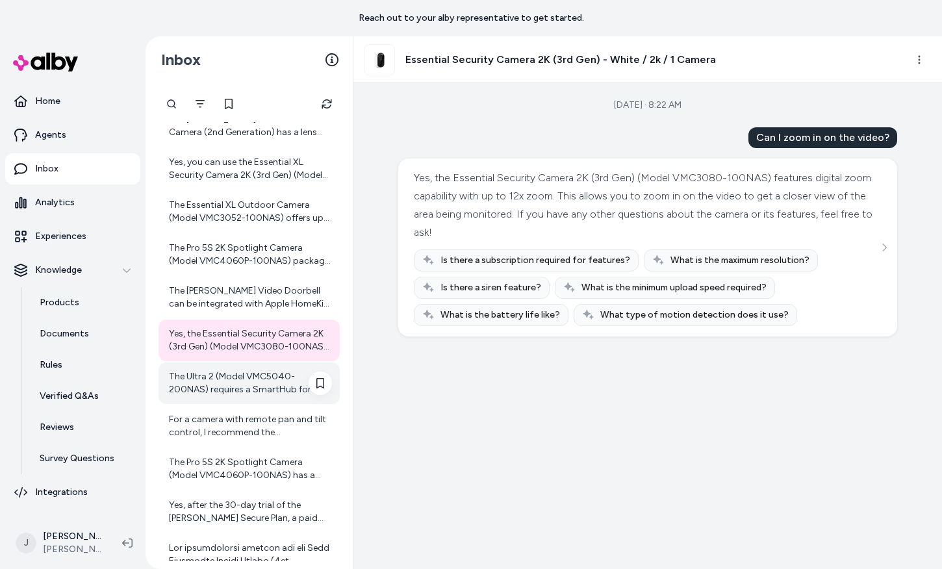
click at [227, 377] on div "The Ultra 2 (Model VMC5040-200NAS) requires a SmartHub for the Add-on Camera va…" at bounding box center [250, 383] width 163 height 26
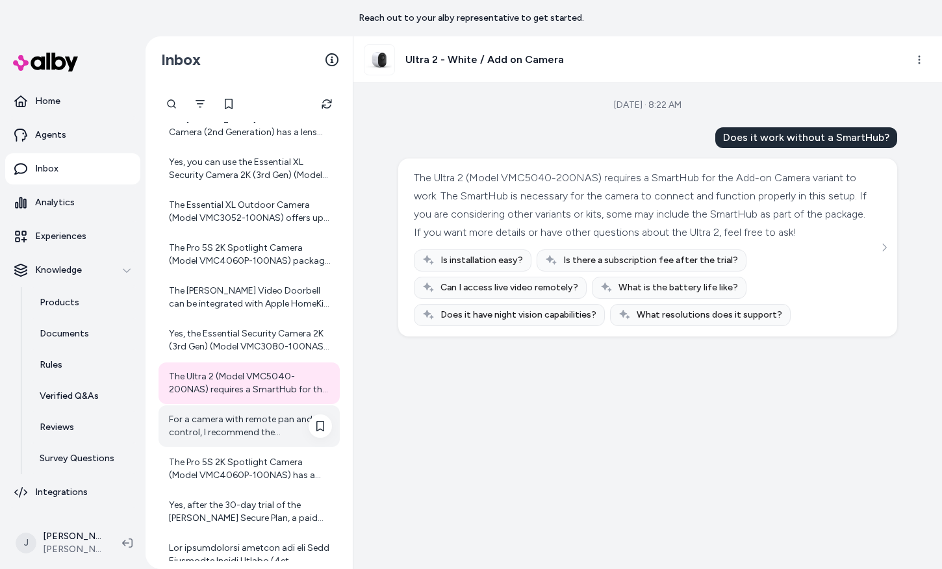
click at [227, 433] on div "For a camera with remote pan and tilt control, I recommend the Arlo Pro 5S 2K C…" at bounding box center [250, 426] width 163 height 26
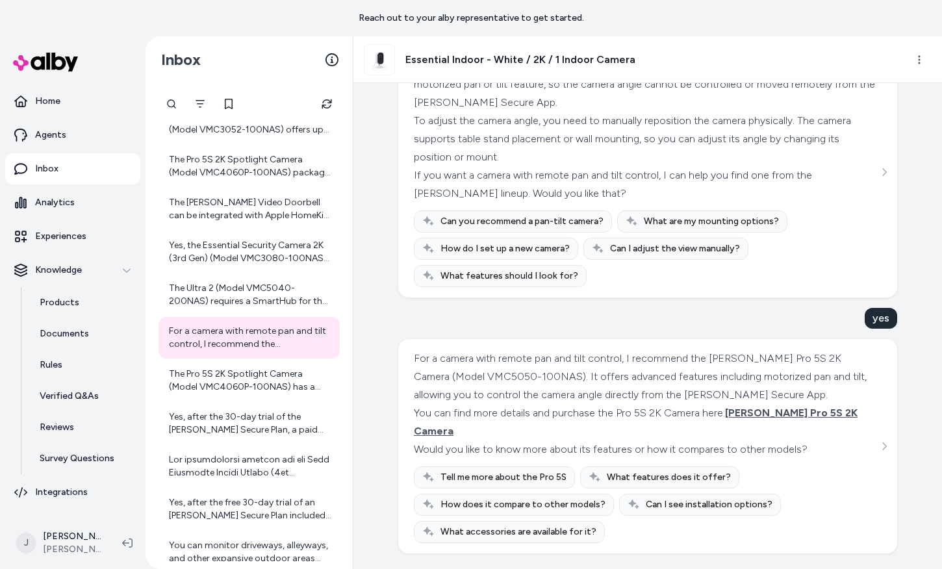
scroll to position [2394, 0]
click at [238, 369] on div "The Pro 5S 2K Spotlight Camera (Model VMC4060P-100NAS) has a battery life of up…" at bounding box center [250, 381] width 163 height 26
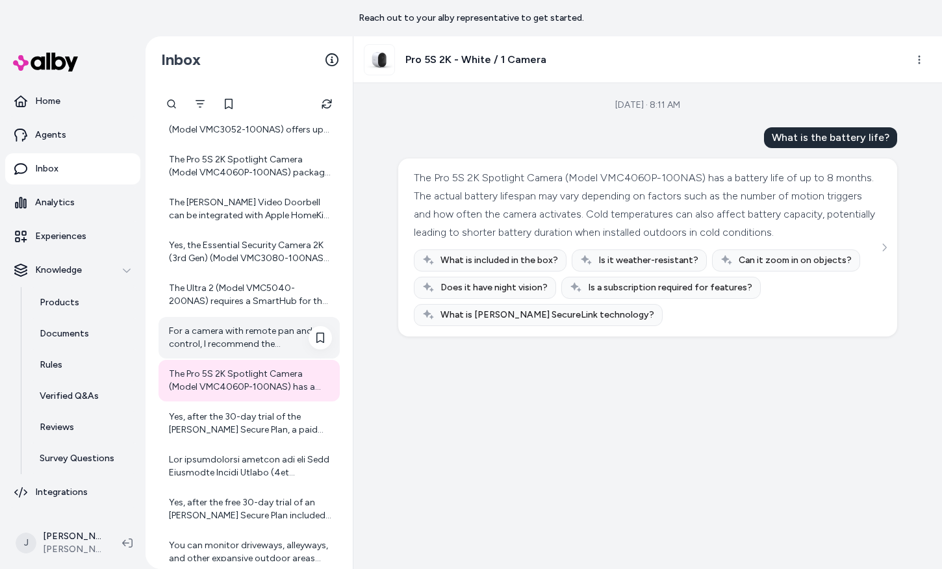
scroll to position [1269, 0]
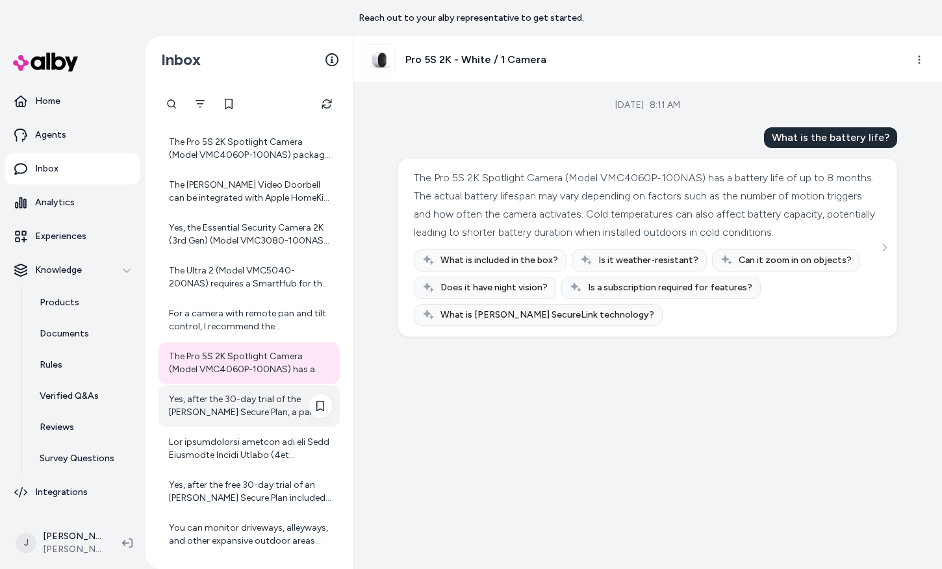
click at [247, 408] on div "Yes, after the 30-day trial of the Arlo Secure Plan, a paid subscription is req…" at bounding box center [250, 406] width 163 height 26
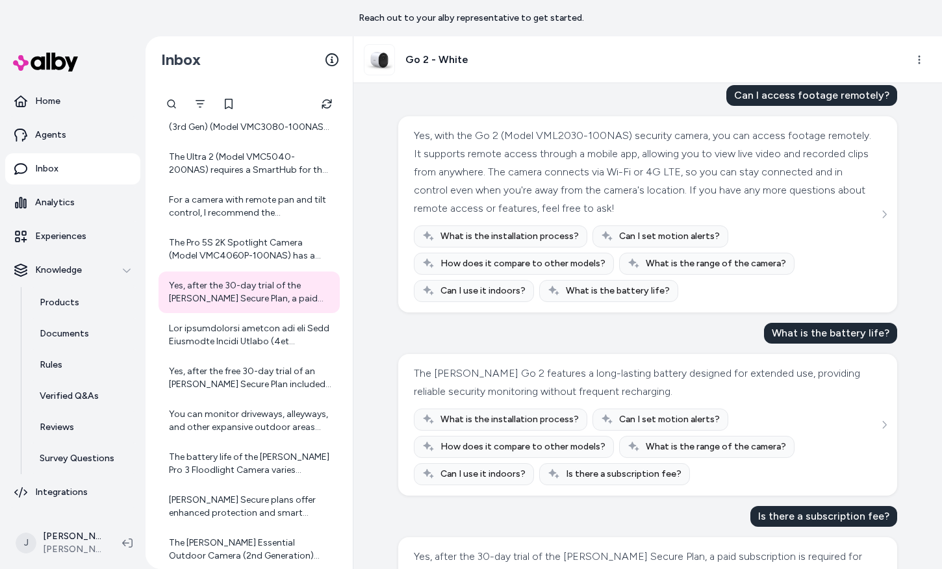
scroll to position [161, 0]
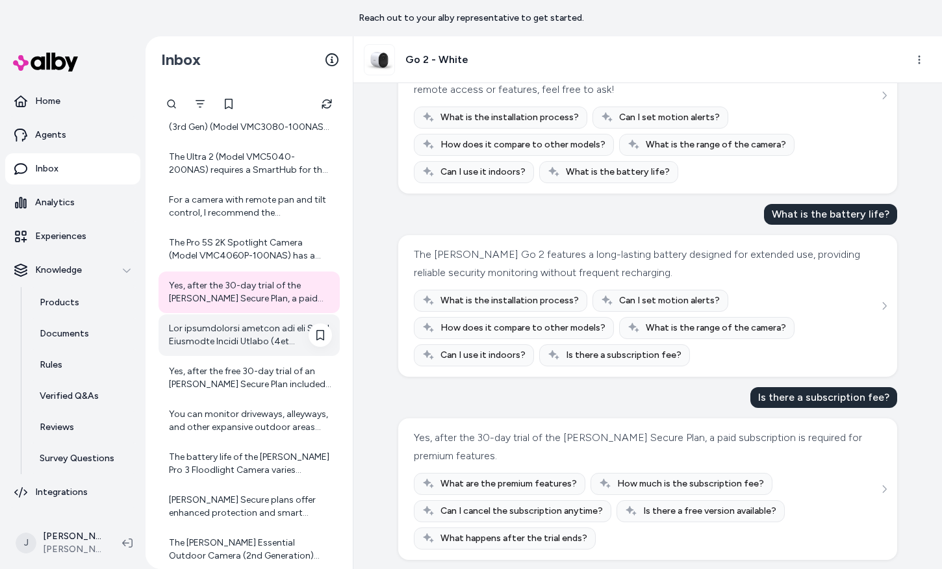
click at [271, 344] on div at bounding box center [250, 335] width 163 height 26
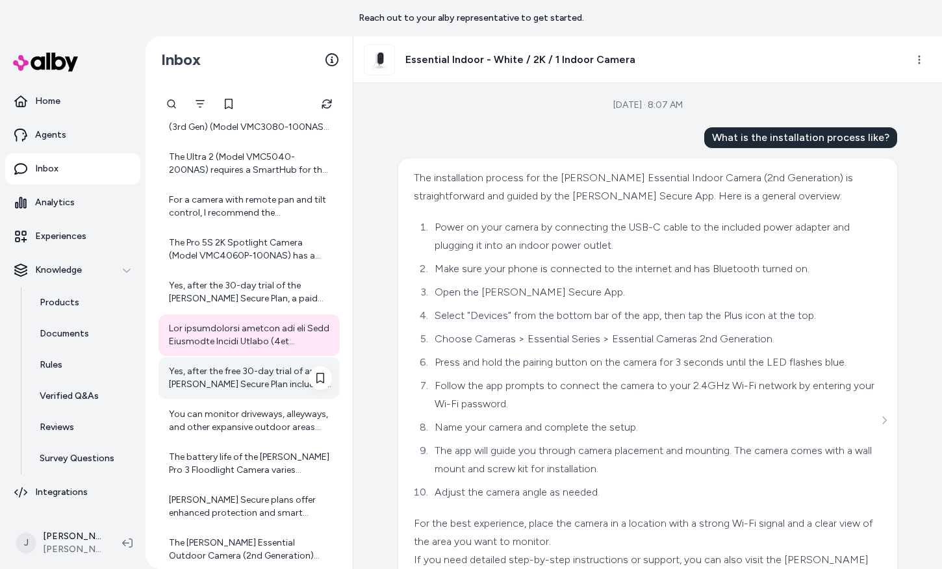
click at [277, 371] on div "Yes, after the free 30-day trial of an [PERSON_NAME] Secure Plan included with …" at bounding box center [250, 378] width 163 height 26
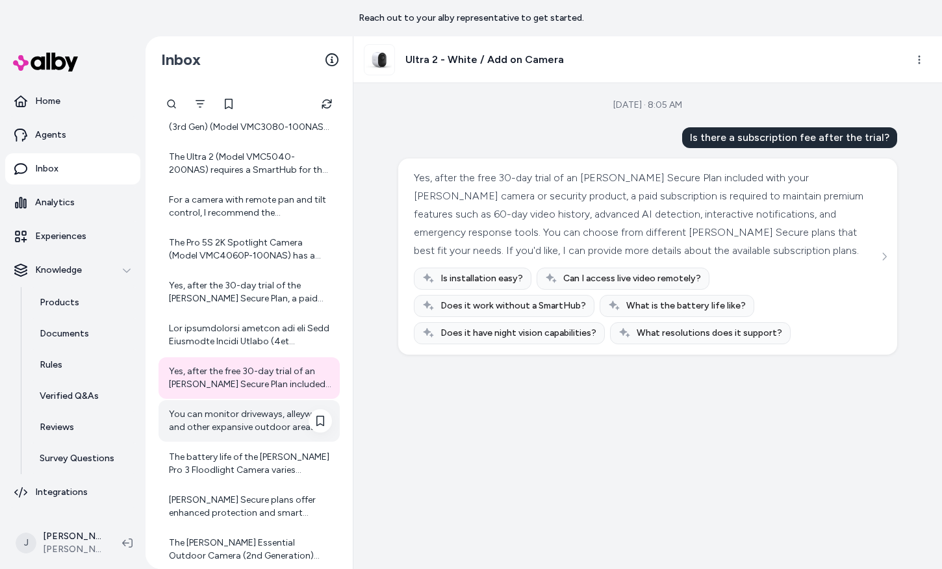
click at [246, 417] on div "You can monitor driveways, alleyways, and other expansive outdoor areas effecti…" at bounding box center [250, 421] width 163 height 26
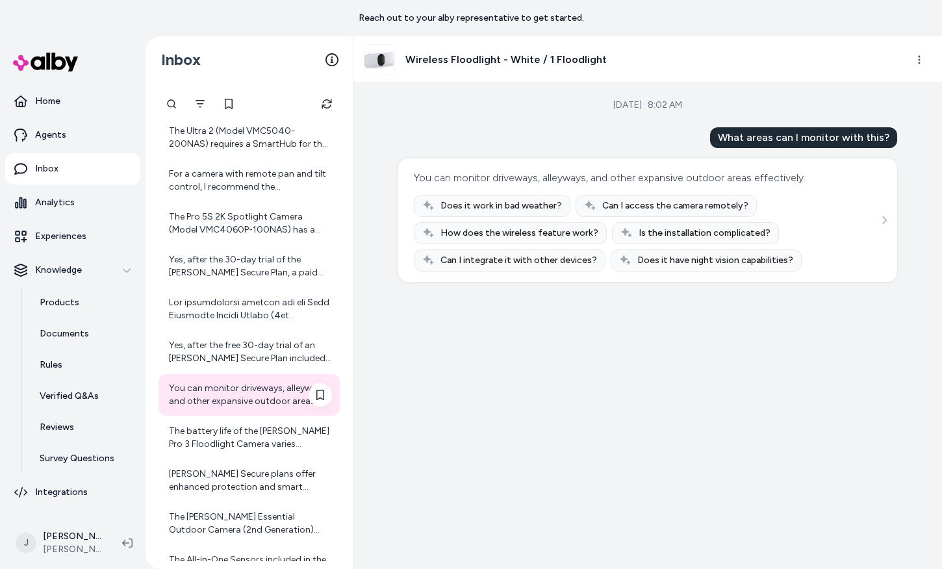
scroll to position [1419, 0]
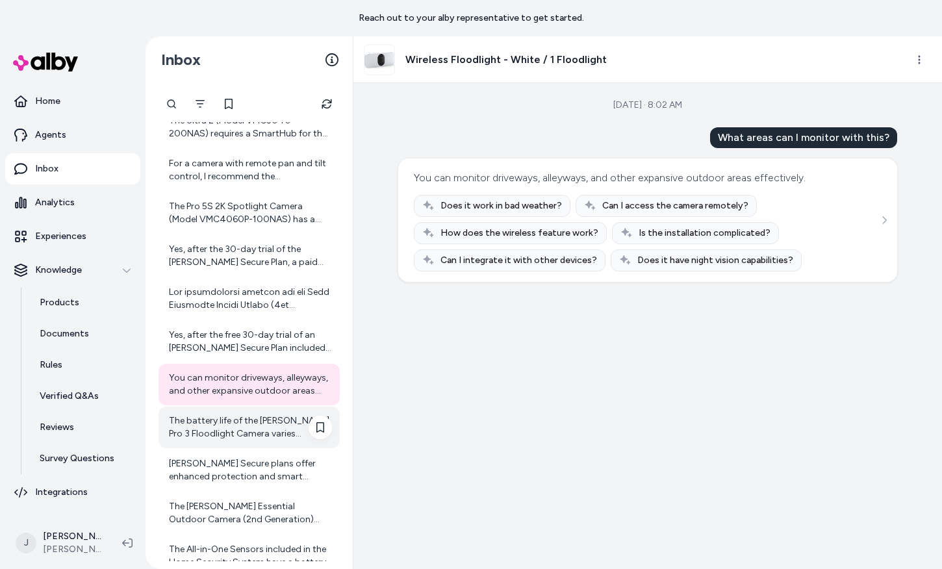
click at [246, 420] on div "The battery life of the [PERSON_NAME] Pro 3 Floodlight Camera varies depending …" at bounding box center [250, 427] width 163 height 26
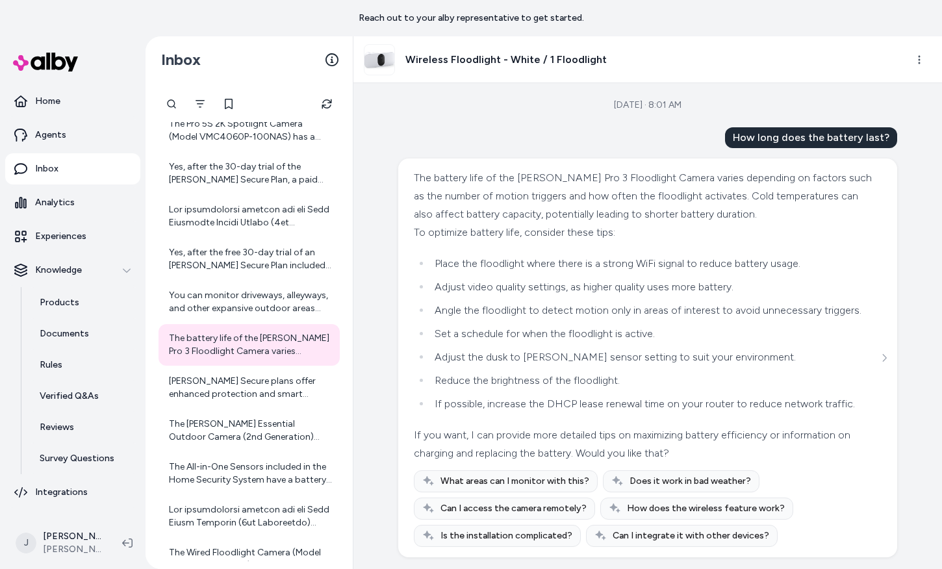
scroll to position [38, 0]
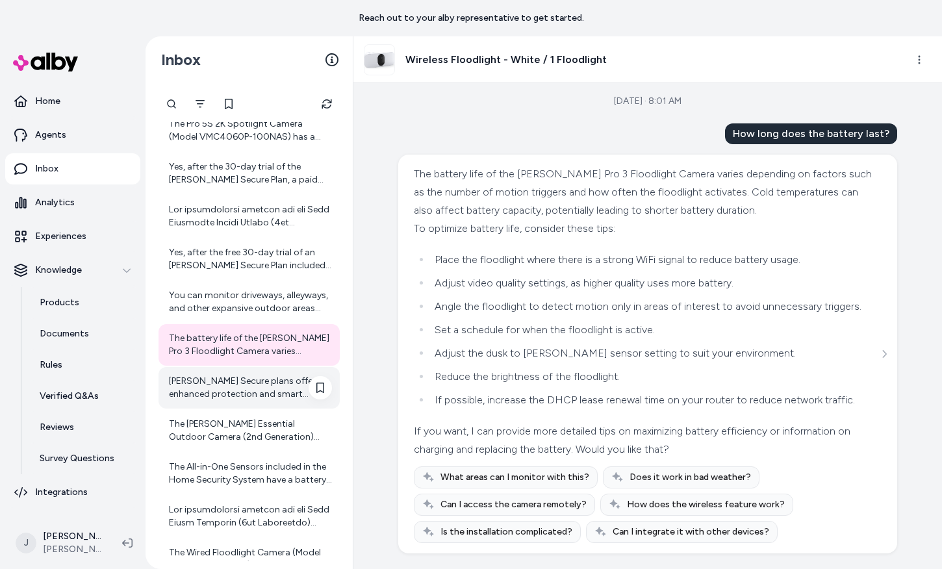
click at [234, 392] on div "Arlo Secure plans offer enhanced protection and smart features for your Arlo de…" at bounding box center [250, 388] width 163 height 26
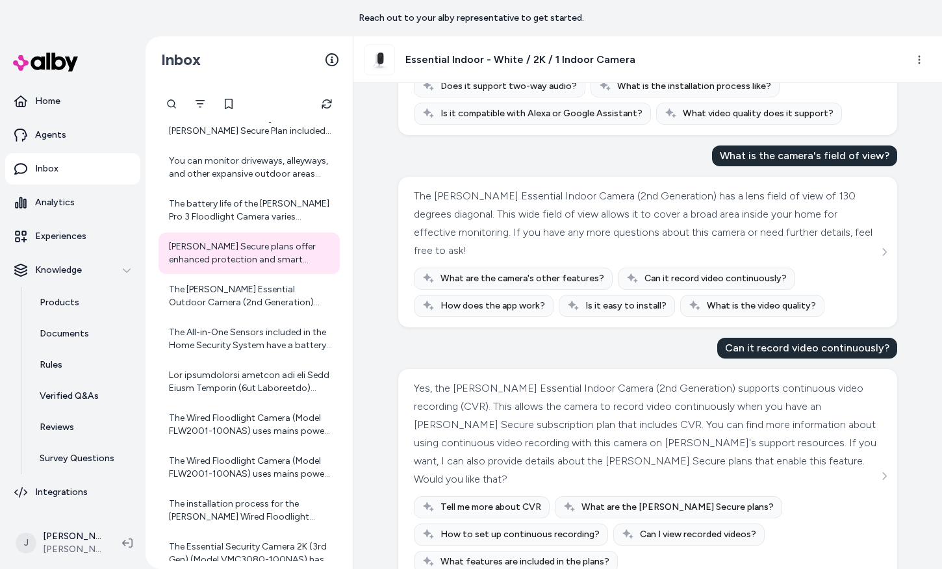
scroll to position [744, 0]
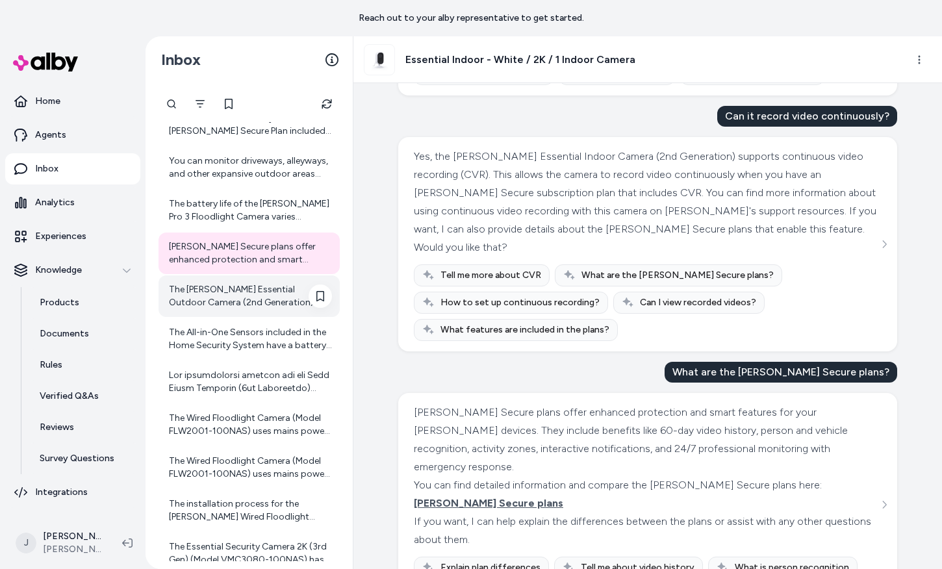
click at [218, 305] on div "The [PERSON_NAME] Essential Outdoor Camera (2nd Generation) offers a battery li…" at bounding box center [250, 296] width 163 height 26
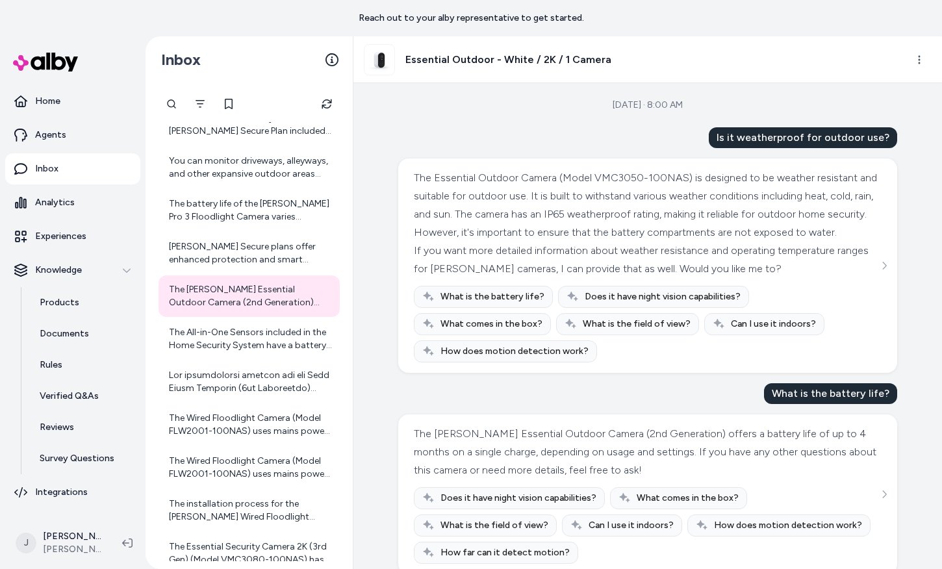
scroll to position [8, 0]
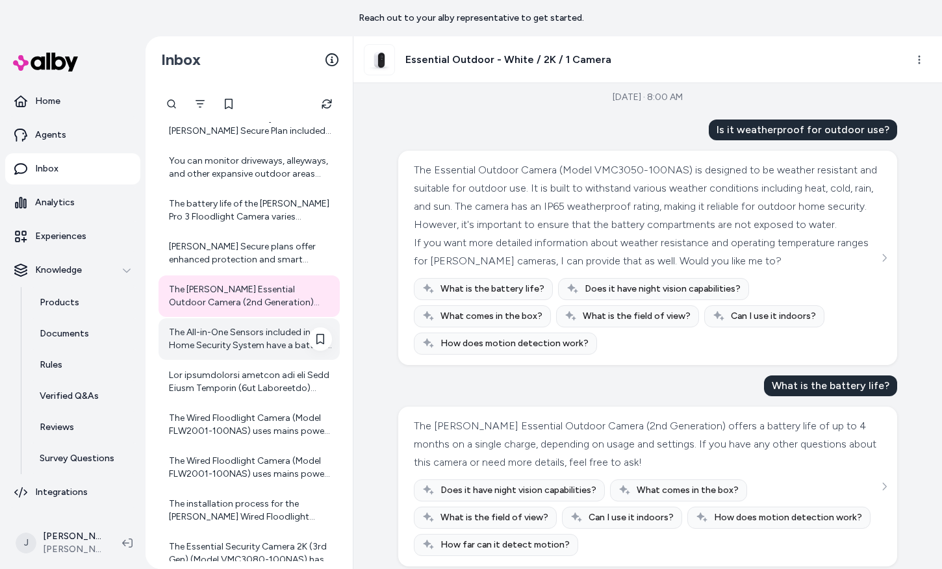
click at [256, 344] on div "The All-in-One Sensors included in the Home Security System have a battery life…" at bounding box center [250, 339] width 163 height 26
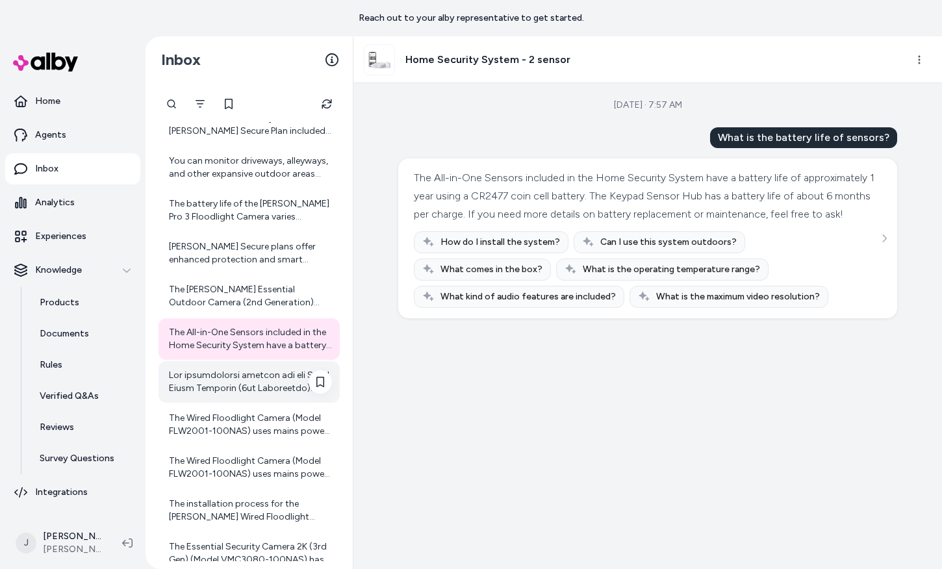
click at [242, 379] on div at bounding box center [250, 382] width 163 height 26
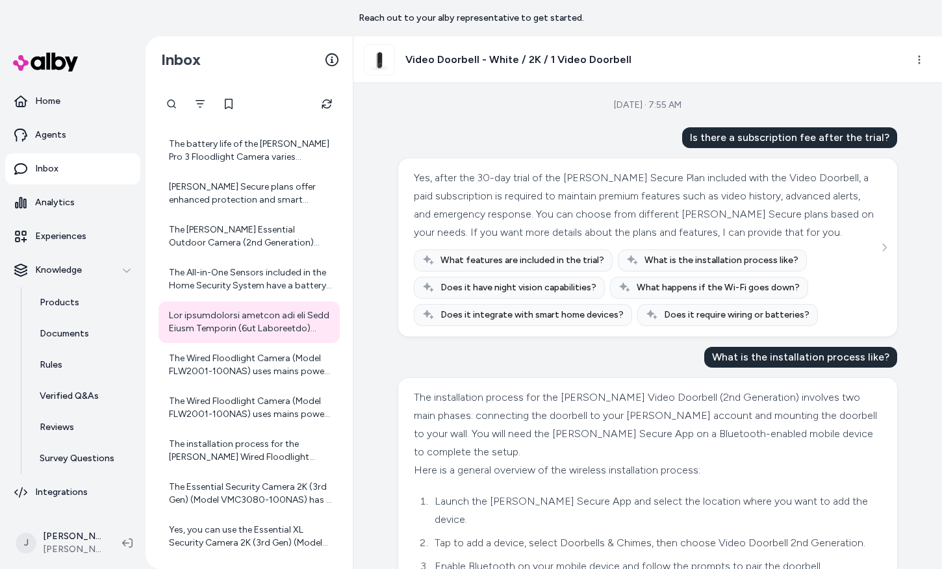
scroll to position [362, 0]
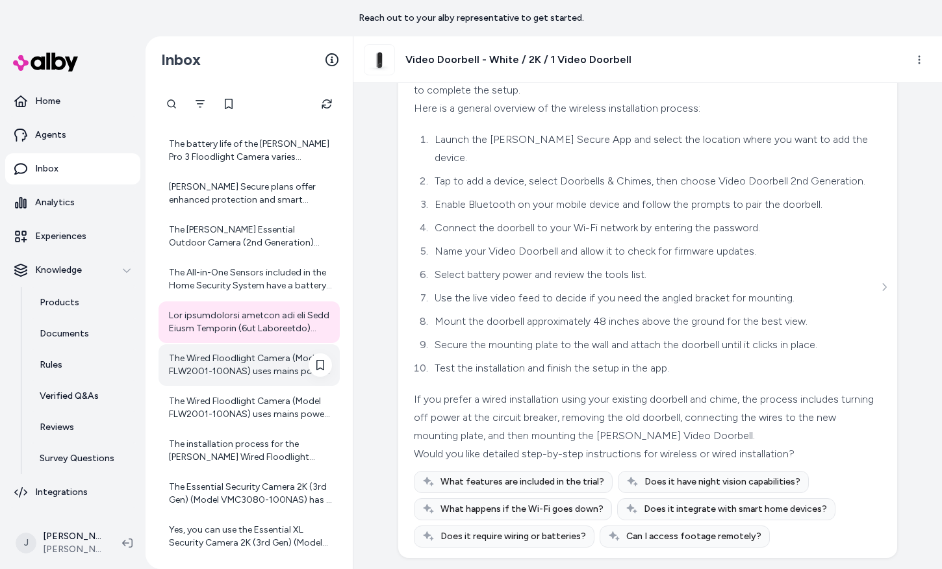
click at [240, 355] on div "The Wired Floodlight Camera (Model FLW2001-100NAS) uses mains power as its powe…" at bounding box center [250, 365] width 163 height 26
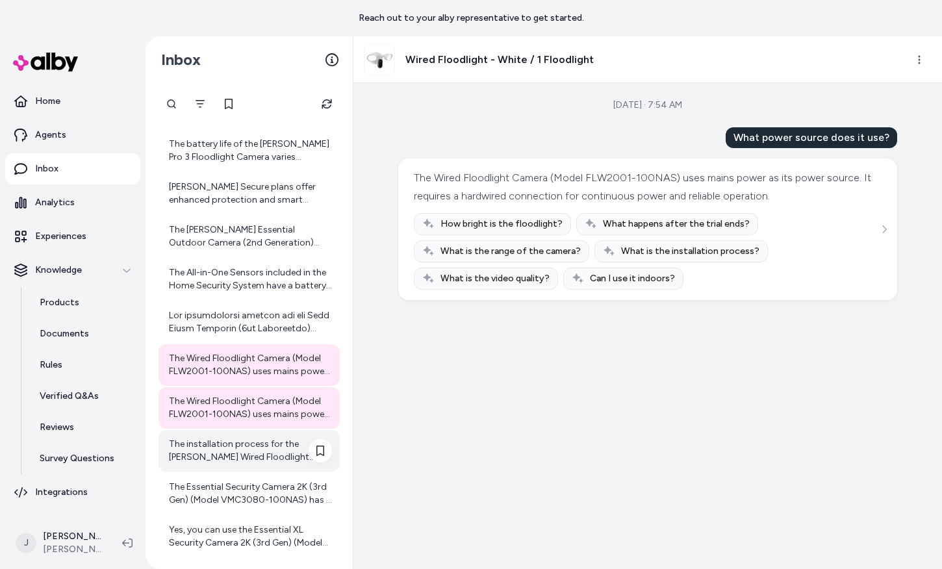
click at [227, 445] on div "The installation process for the [PERSON_NAME] Wired Floodlight Camera involves…" at bounding box center [250, 451] width 163 height 26
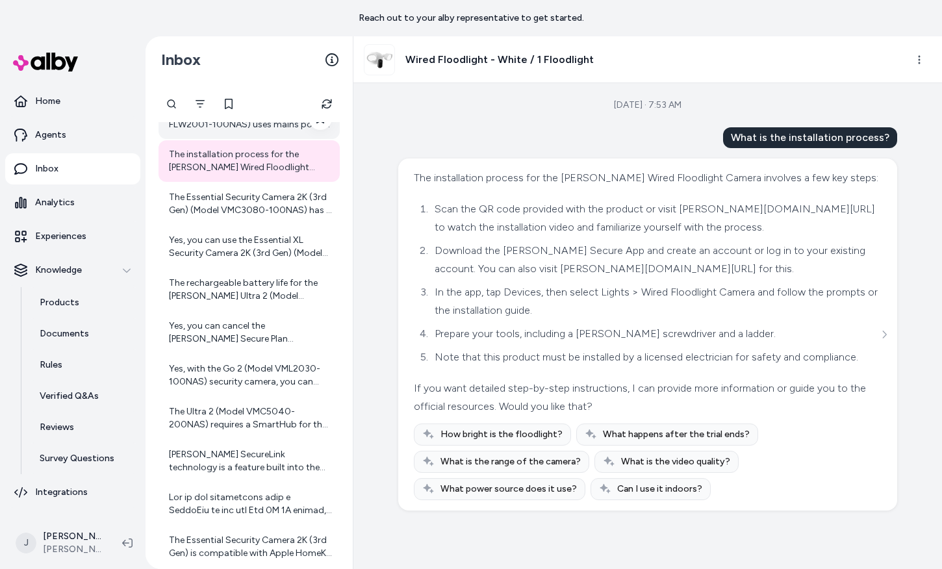
scroll to position [2000, 0]
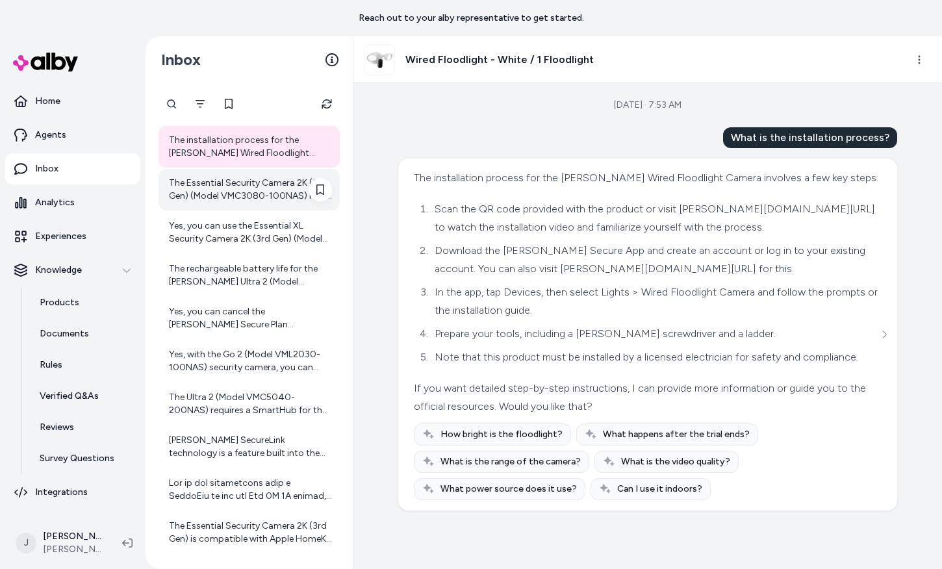
click at [202, 188] on div "The Essential Security Camera 2K (3rd Gen) (Model VMC3080-100NAS) has a battery…" at bounding box center [250, 190] width 163 height 26
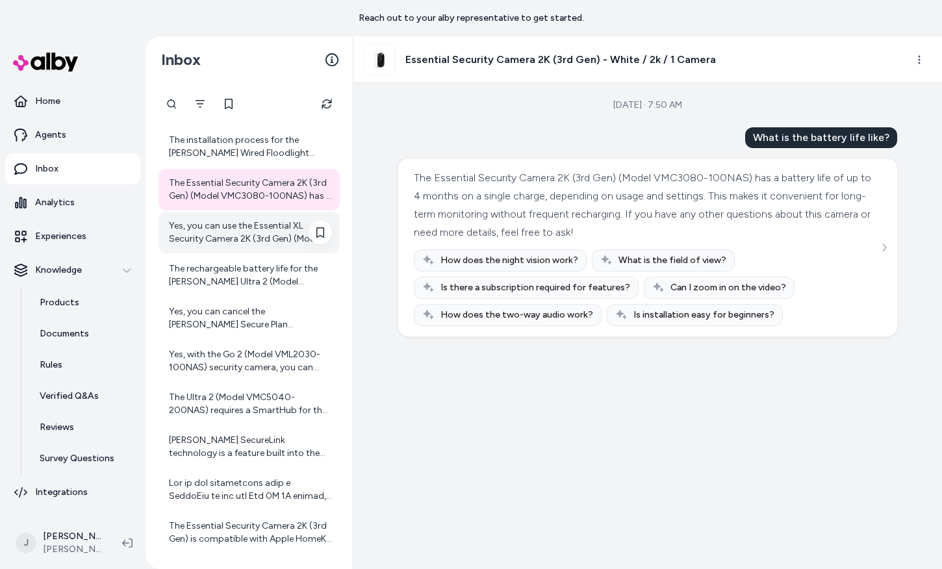
click at [271, 234] on div "Yes, you can use the Essential XL Security Camera 2K (3rd Gen) (Model VMC3082-1…" at bounding box center [250, 233] width 163 height 26
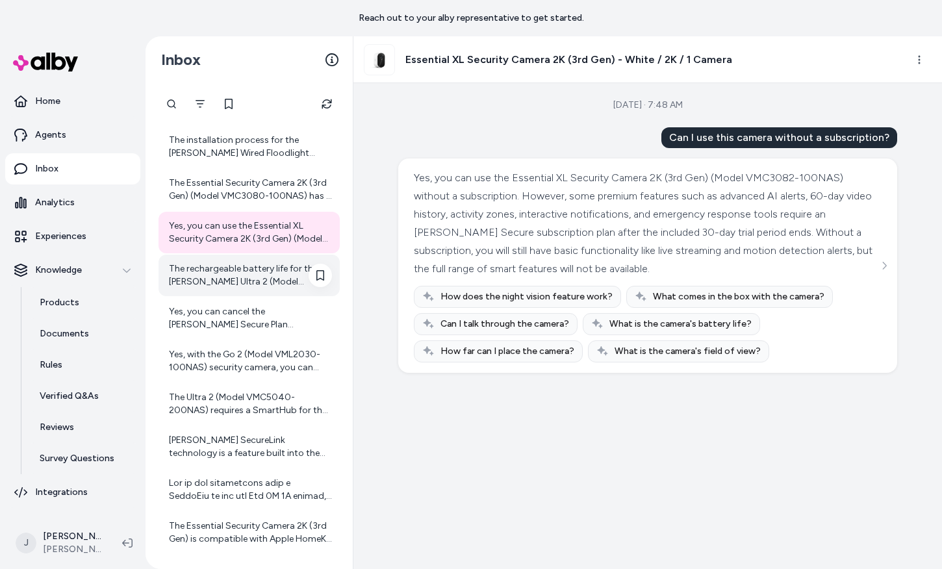
click at [248, 283] on div "The rechargeable battery life for the [PERSON_NAME] Ultra 2 (Model VMC5040-200N…" at bounding box center [250, 275] width 163 height 26
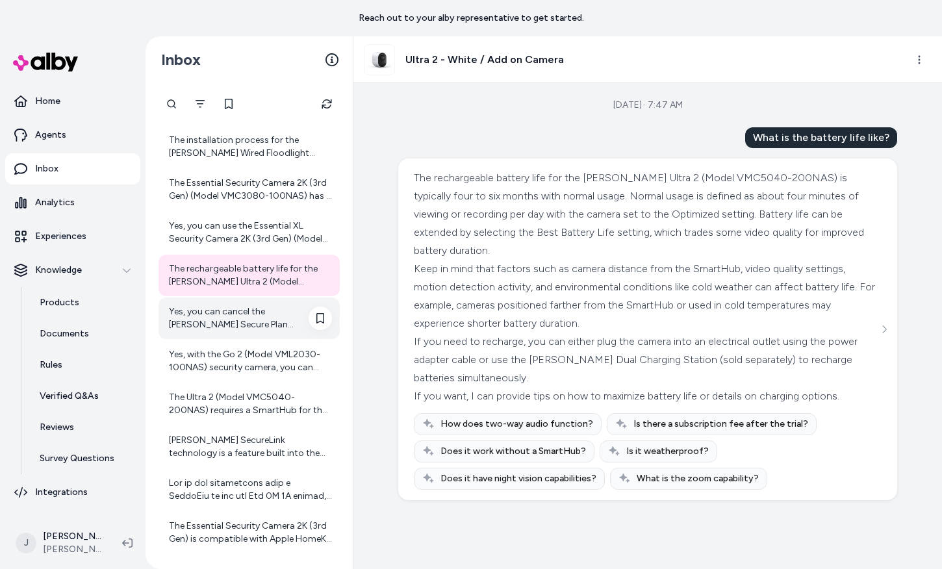
click at [244, 317] on div "Yes, you can cancel the Arlo Secure Plan subscription anytime. There are no con…" at bounding box center [250, 318] width 163 height 26
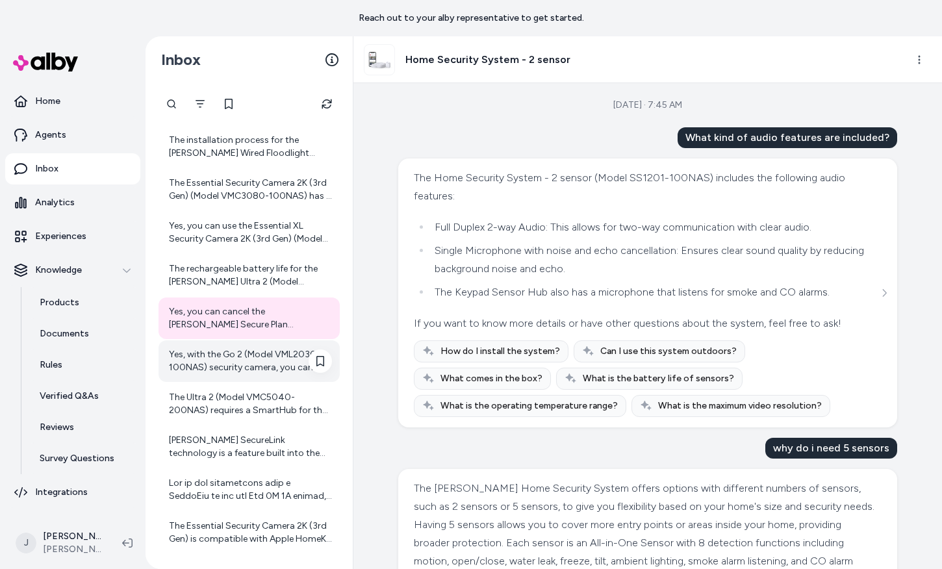
click at [275, 369] on div "Yes, with the Go 2 (Model VML2030-100NAS) security camera, you can access foota…" at bounding box center [250, 361] width 163 height 26
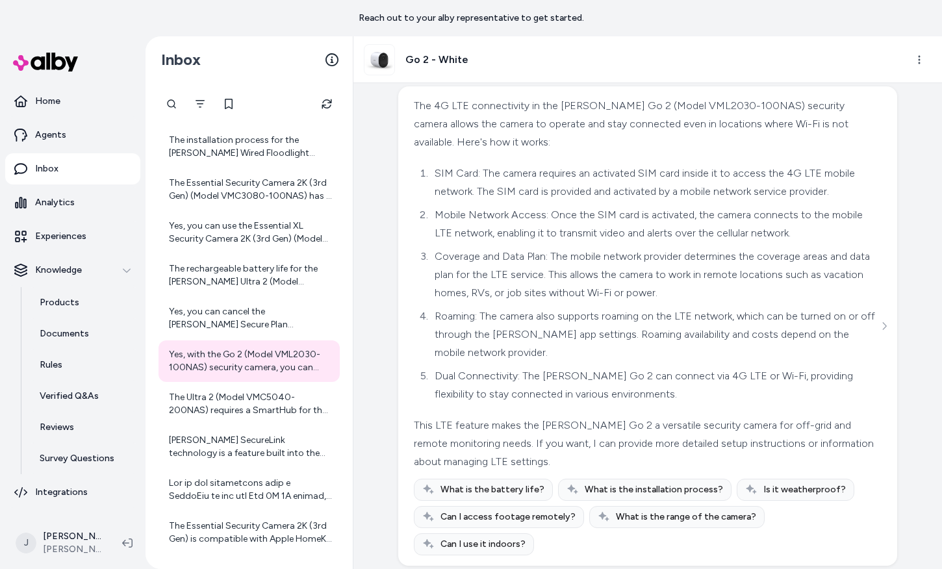
scroll to position [283, 0]
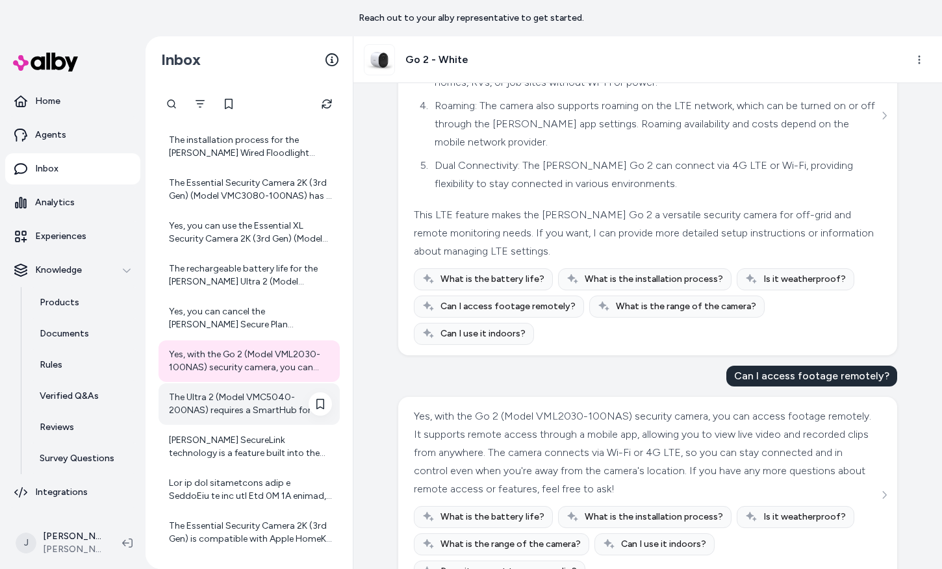
click at [237, 400] on div "The Ultra 2 (Model VMC5040-200NAS) requires a SmartHub for the Add-on Camera va…" at bounding box center [250, 404] width 163 height 26
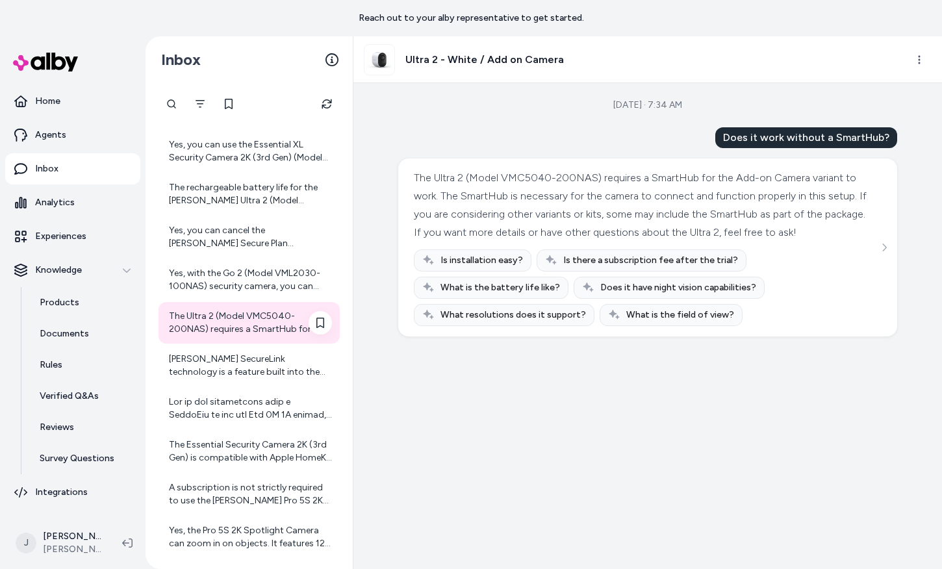
scroll to position [2082, 0]
click at [233, 366] on div "Arlo SecureLink technology is a feature built into the Arlo Pro 5S 2K camera th…" at bounding box center [250, 364] width 163 height 26
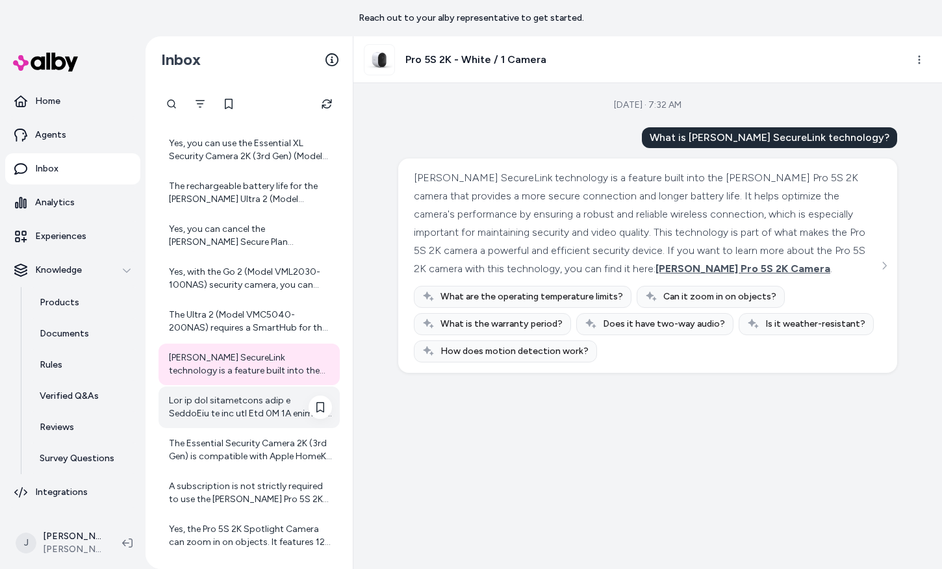
click at [231, 398] on div at bounding box center [250, 407] width 163 height 26
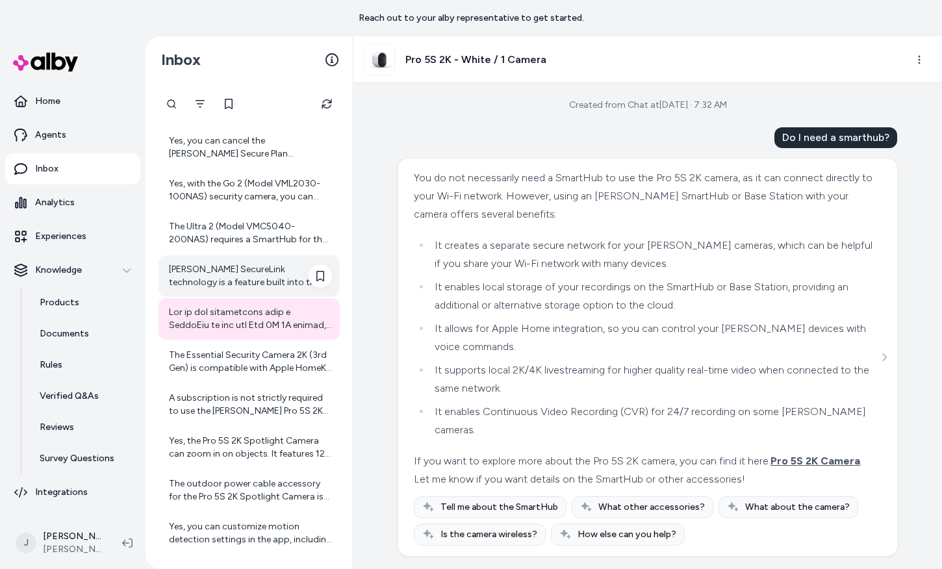
scroll to position [2171, 0]
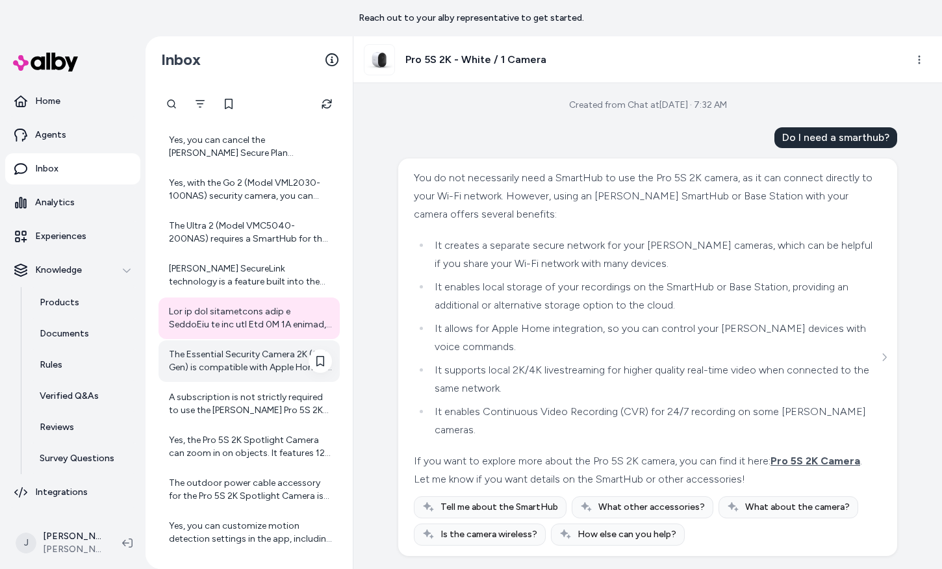
click at [253, 356] on div "The Essential Security Camera 2K (3rd Gen) is compatible with Apple HomeKit whe…" at bounding box center [250, 361] width 163 height 26
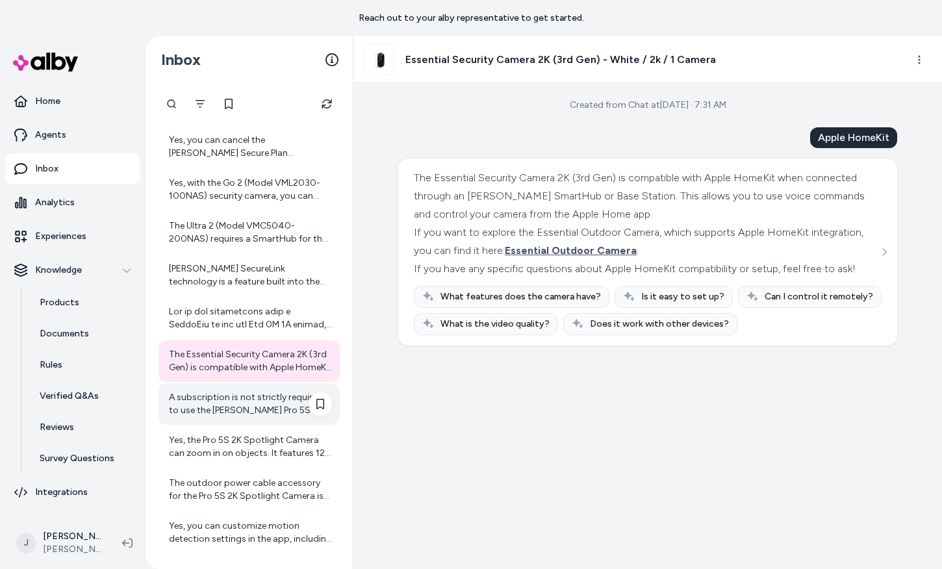
click at [251, 401] on div "A subscription is not strictly required to use the [PERSON_NAME] Pro 5S 2K came…" at bounding box center [250, 404] width 163 height 26
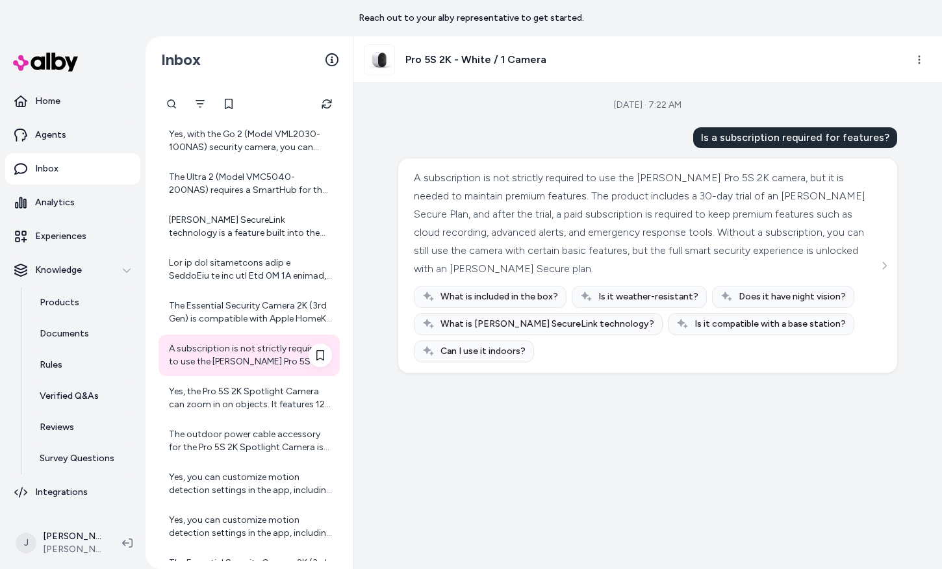
scroll to position [2230, 0]
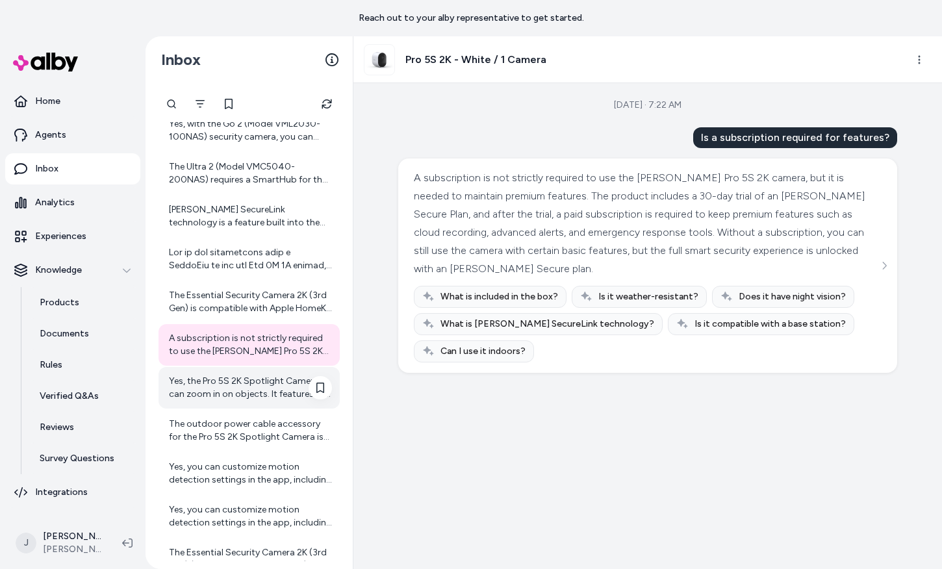
click at [250, 395] on div "Yes, the Pro 5S 2K Spotlight Camera can zoom in on objects. It features 12x dig…" at bounding box center [250, 388] width 163 height 26
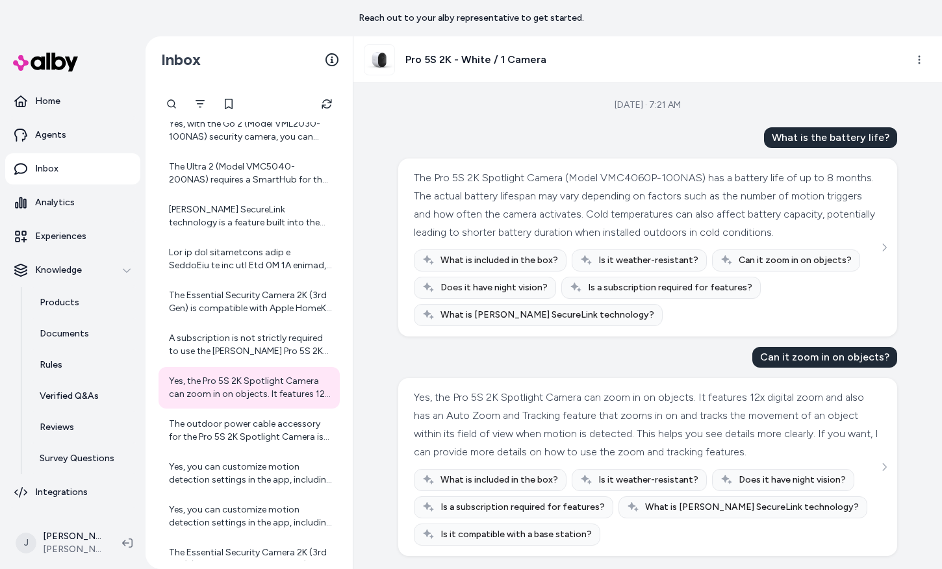
scroll to position [16, 0]
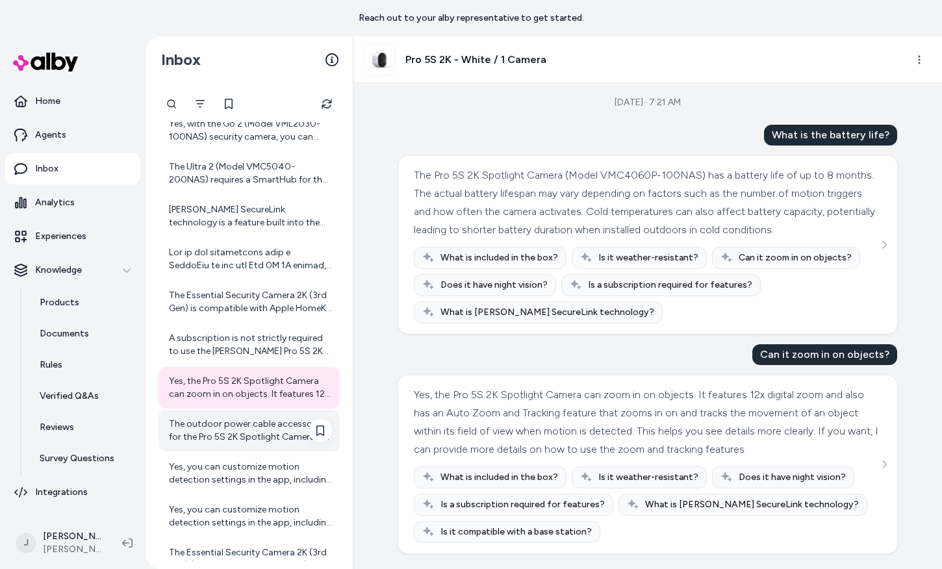
click at [235, 427] on div "The outdoor power cable accessory for the Pro 5S 2K Spotlight Camera is designe…" at bounding box center [250, 431] width 163 height 26
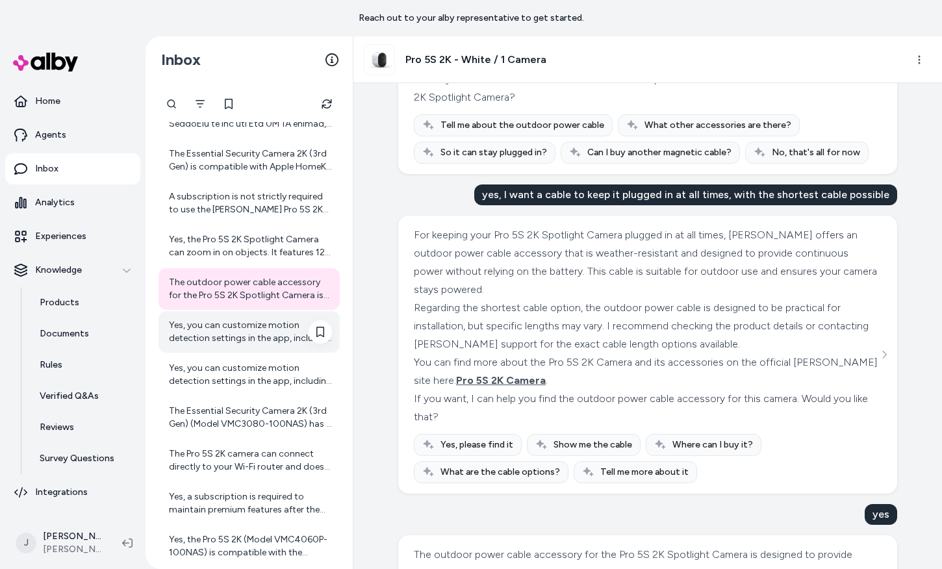
scroll to position [2423, 0]
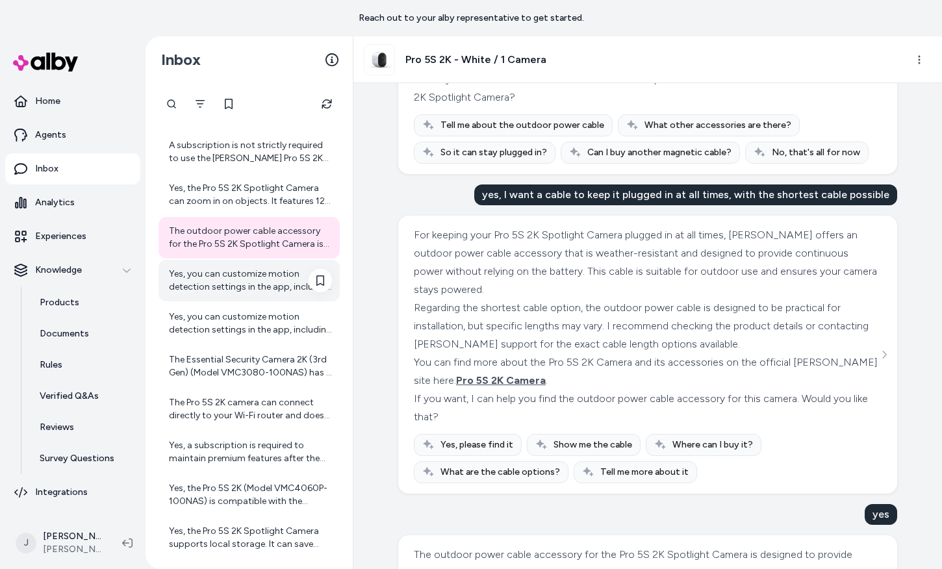
click at [235, 289] on div "Yes, you can customize motion detection settings in the app, including creating…" at bounding box center [250, 281] width 163 height 26
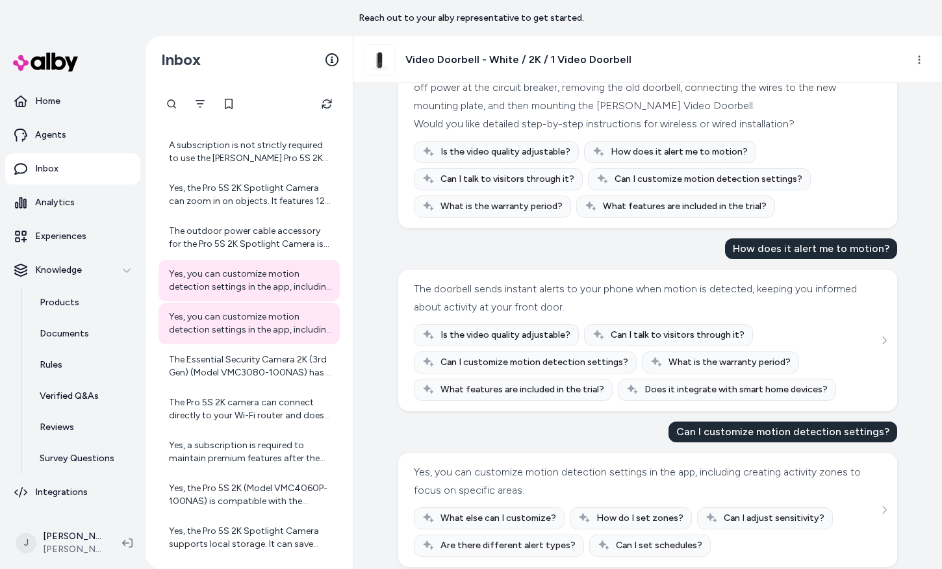
scroll to position [480, 0]
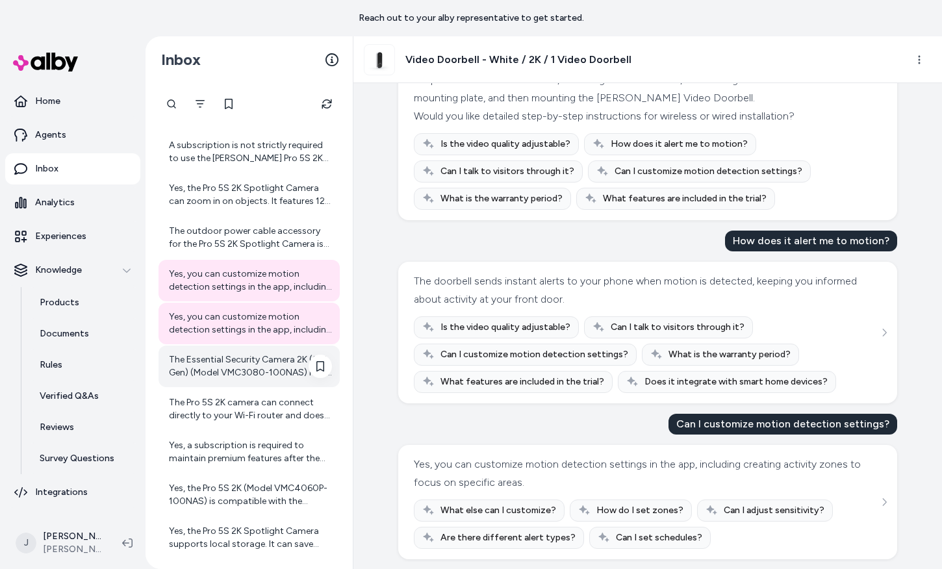
click at [228, 381] on div "The Essential Security Camera 2K (3rd Gen) (Model VMC3080-100NAS) has a battery…" at bounding box center [249, 367] width 181 height 42
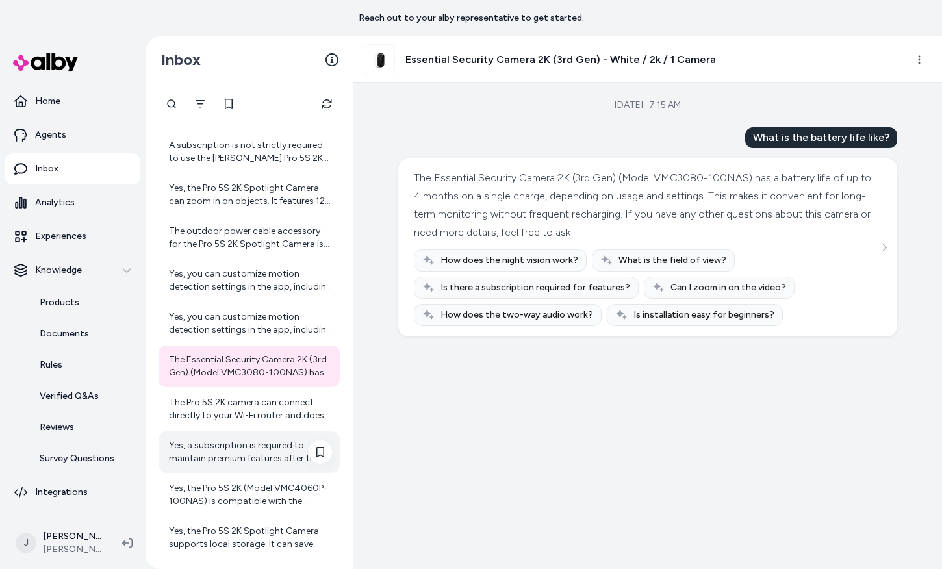
click at [220, 437] on div "Yes, a subscription is required to maintain premium features after the included…" at bounding box center [249, 452] width 181 height 42
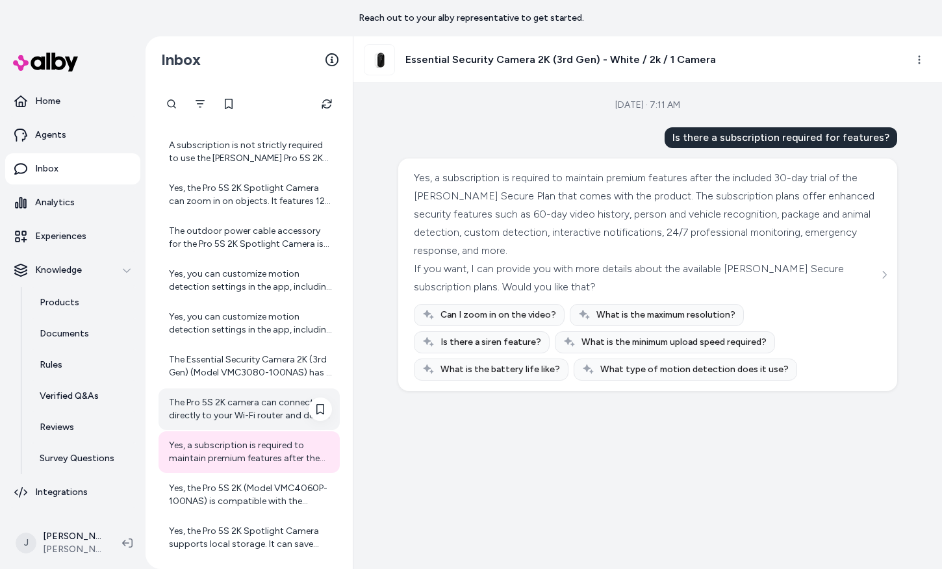
click at [235, 396] on div "The Pro 5S 2K camera can connect directly to your Wi-Fi router and does not nec…" at bounding box center [250, 409] width 163 height 26
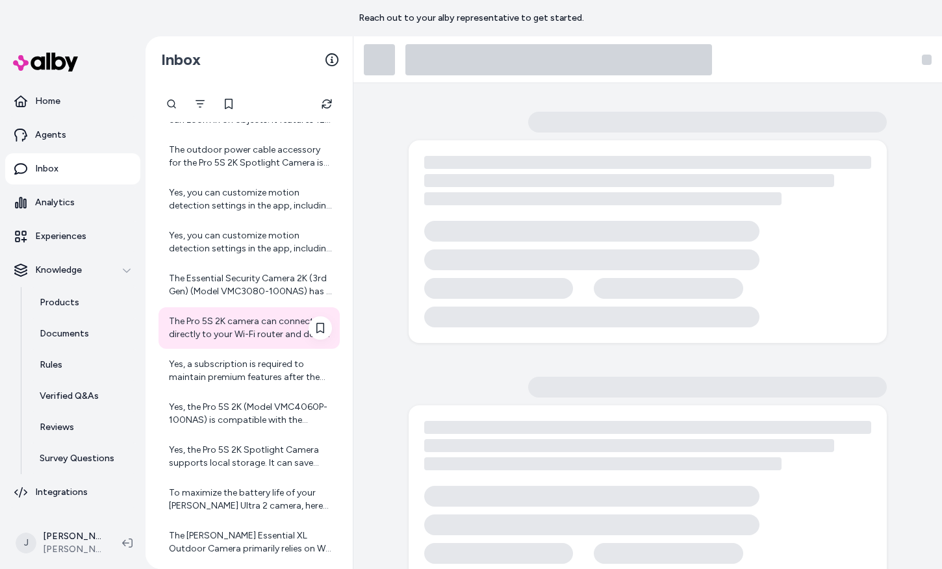
scroll to position [2532, 0]
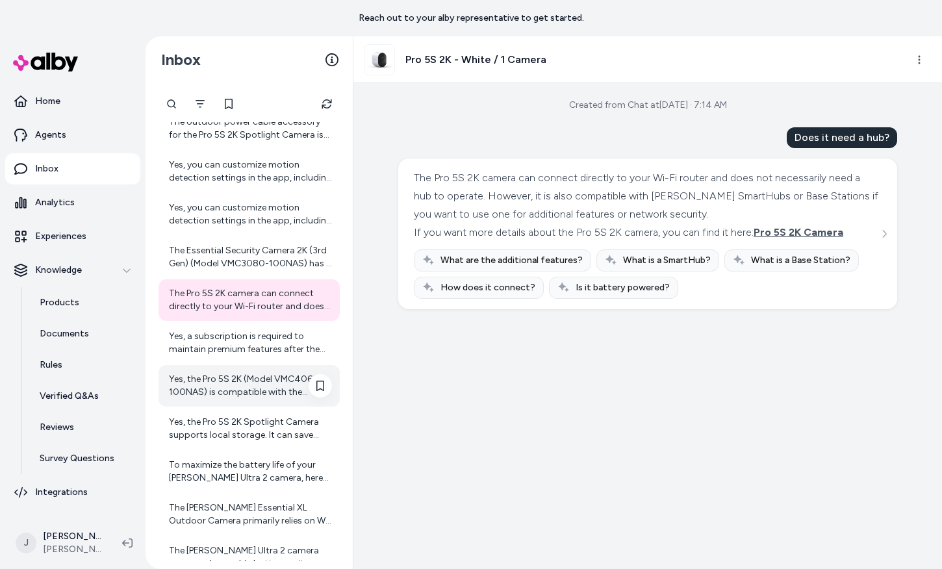
click at [235, 387] on div "Yes, the Pro 5S 2K (Model VMC4060P-100NAS) is compatible with the Arlo Pro 4. I…" at bounding box center [250, 386] width 163 height 26
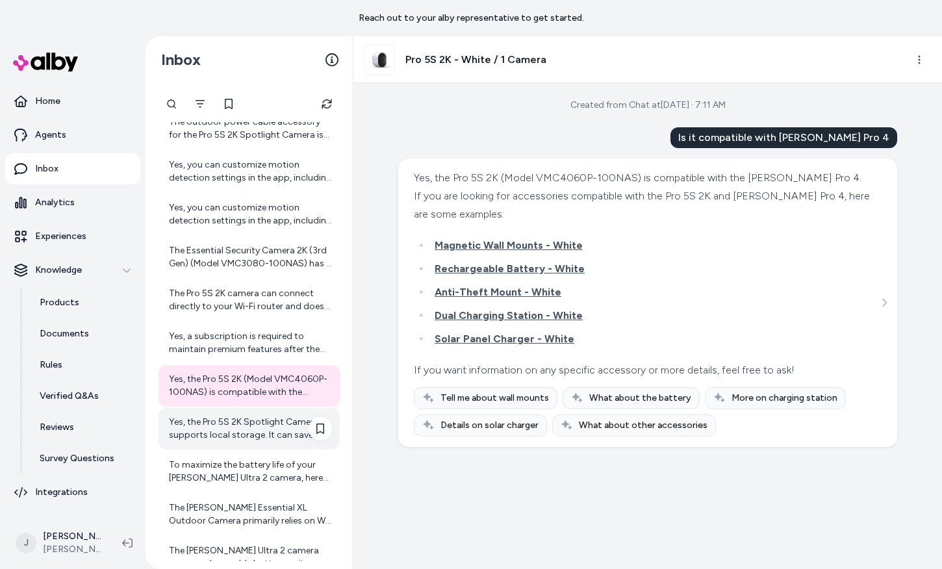
click at [208, 435] on div "Yes, the Pro 5S 2K Spotlight Camera supports local storage. It can save recordi…" at bounding box center [250, 429] width 163 height 26
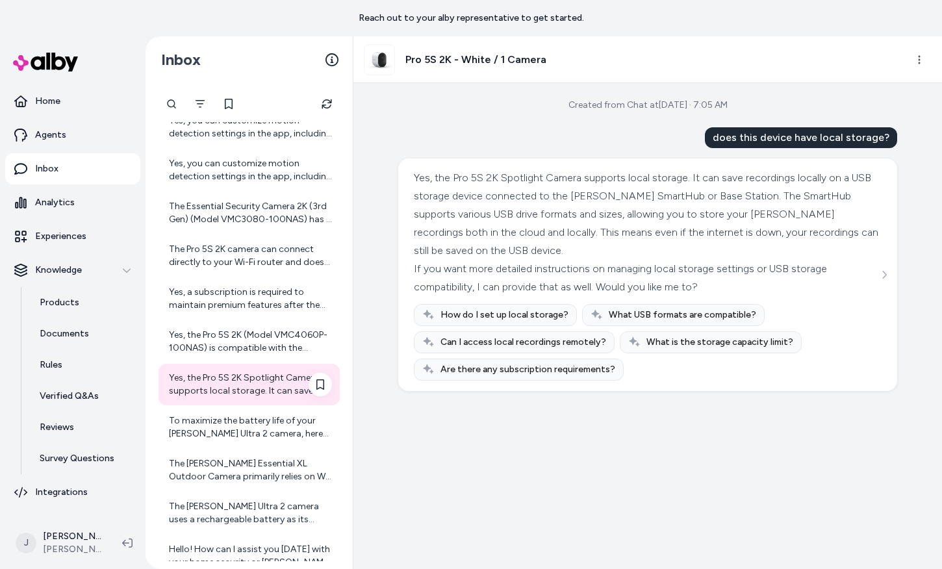
scroll to position [2607, 0]
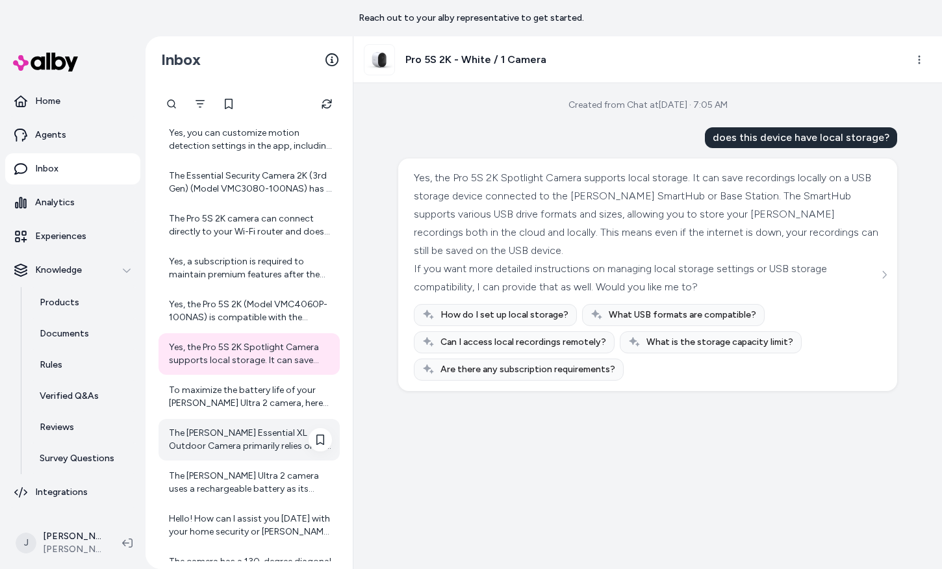
click at [211, 433] on div "The Arlo Essential XL Outdoor Camera primarily relies on Wi-Fi to transmit vide…" at bounding box center [250, 440] width 163 height 26
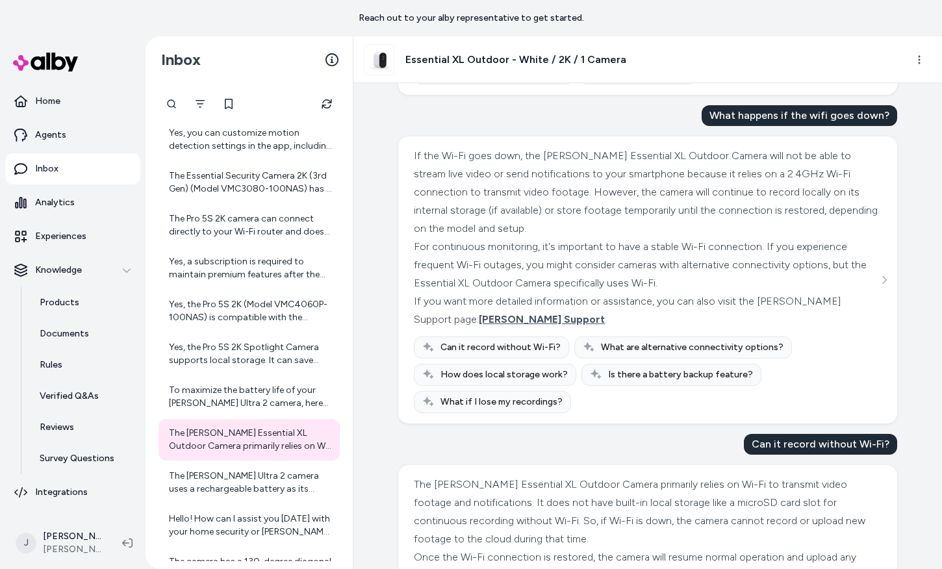
scroll to position [407, 0]
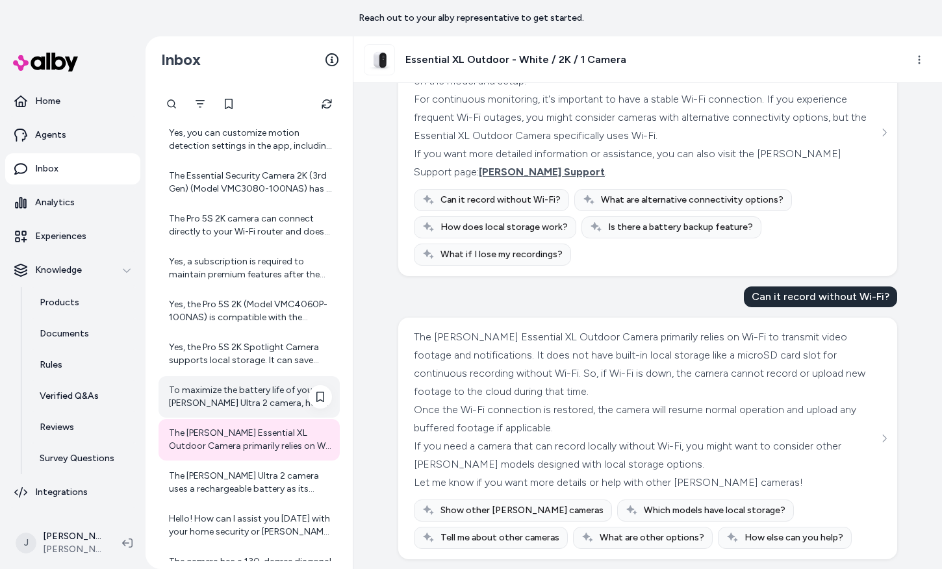
click at [278, 378] on div "To maximize the battery life of your Arlo Ultra 2 camera, here are some helpful…" at bounding box center [249, 397] width 181 height 42
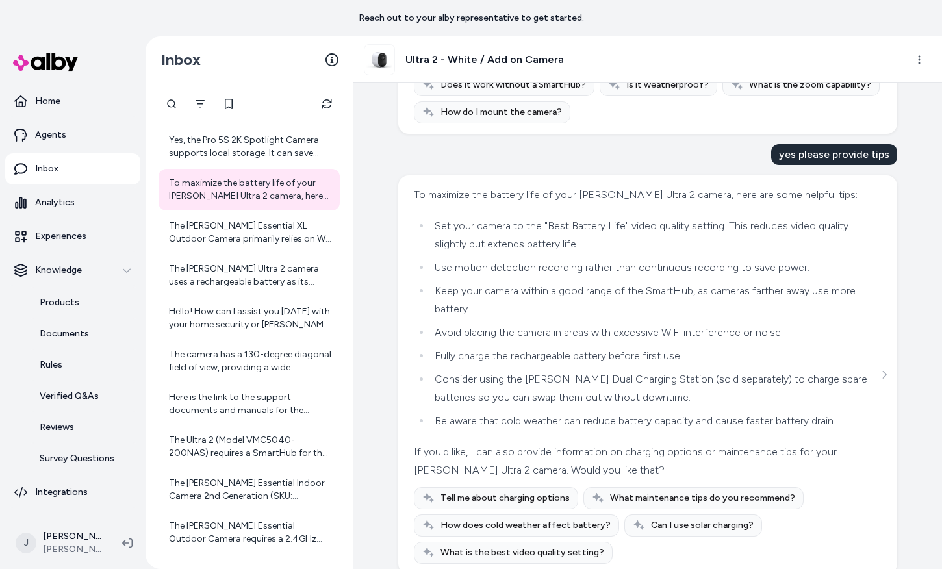
scroll to position [618, 0]
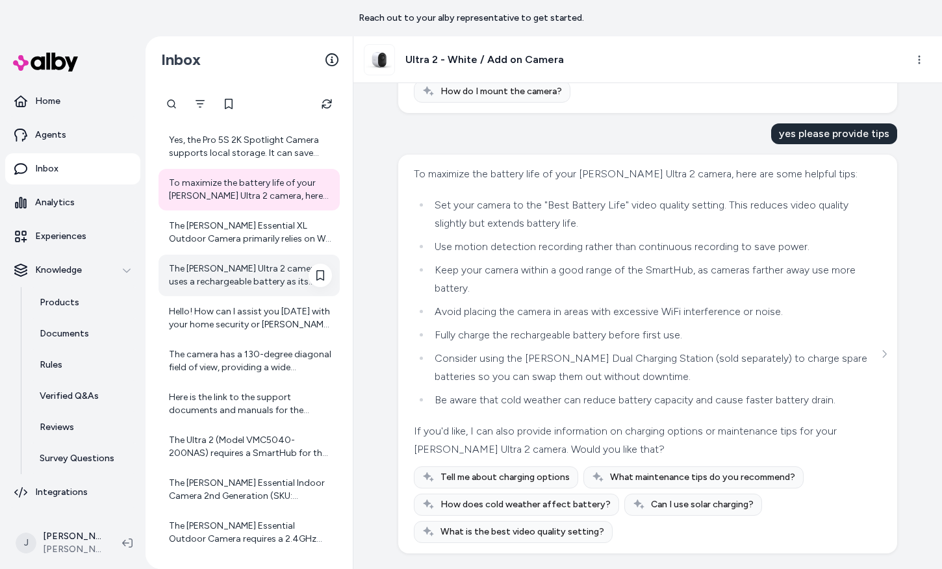
click at [224, 268] on div "The Arlo Ultra 2 camera uses a rechargeable battery as its power source. Additi…" at bounding box center [250, 275] width 163 height 26
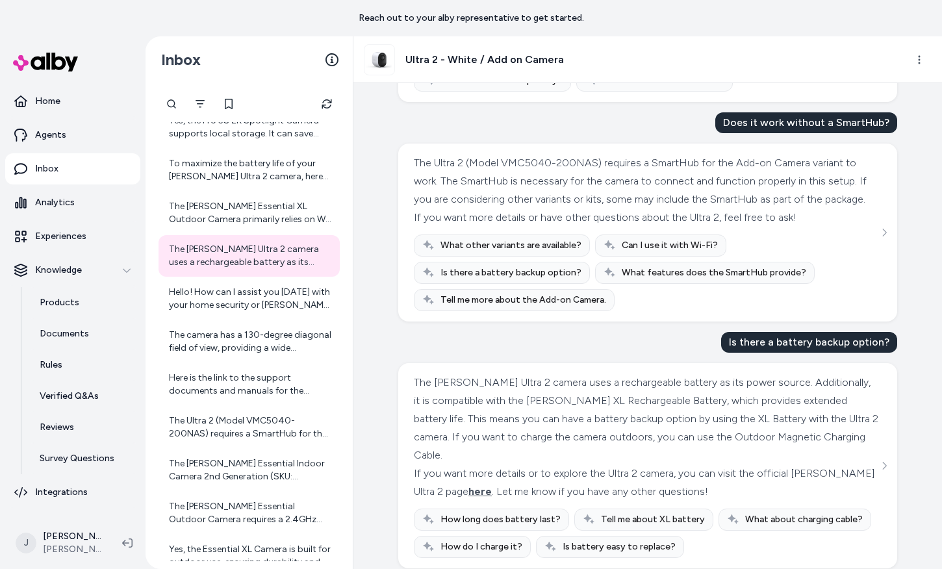
scroll to position [709, 0]
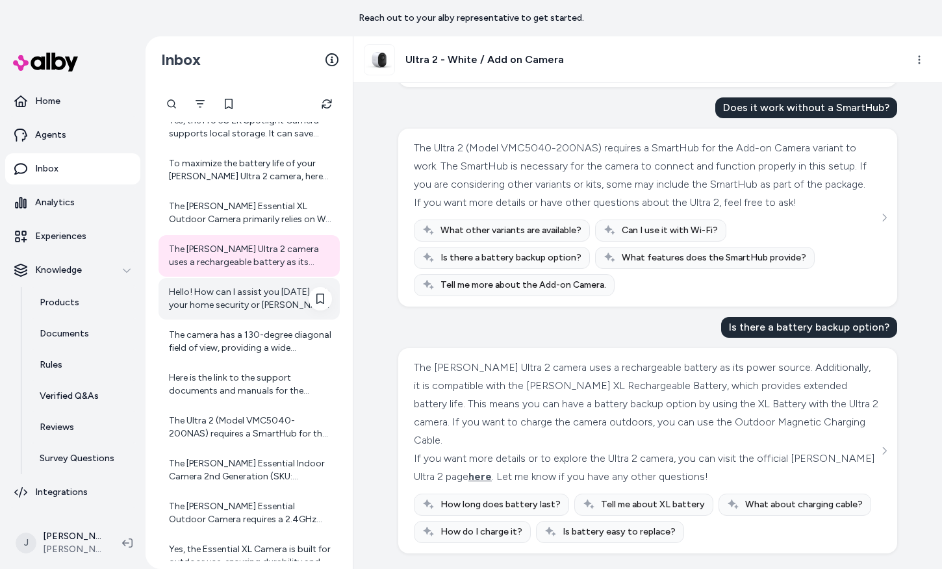
click at [233, 308] on div "Hello! How can I assist you today with your home security or Arlo products?" at bounding box center [250, 299] width 163 height 26
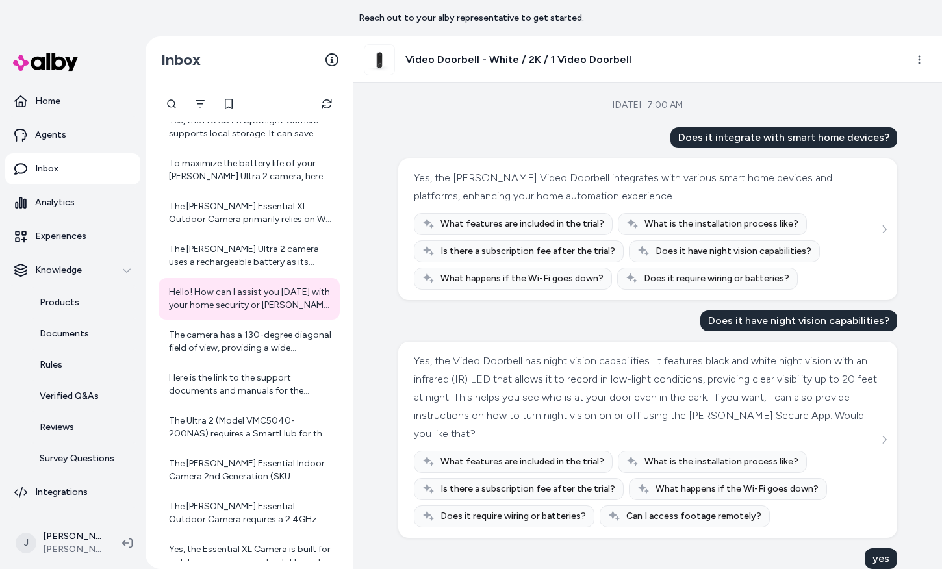
scroll to position [60, 0]
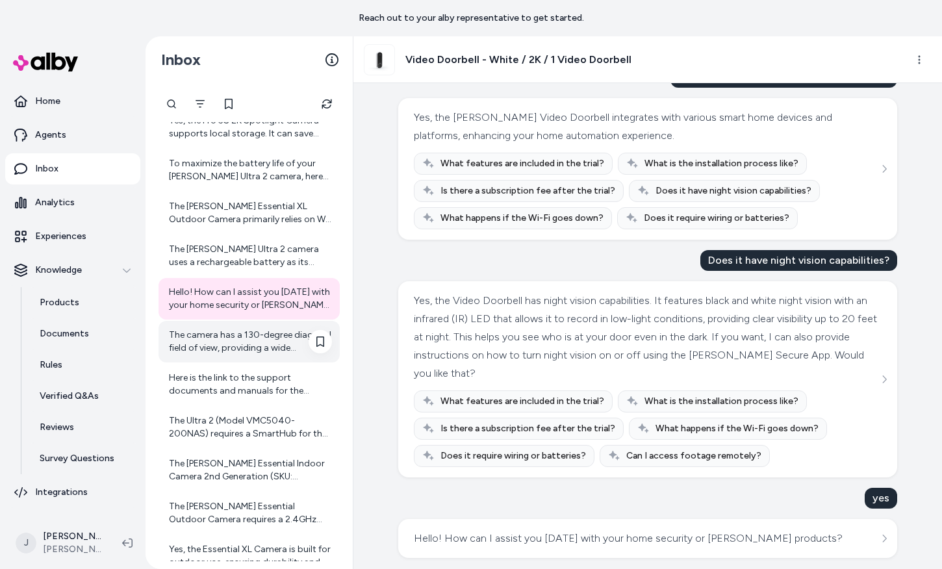
click at [222, 333] on div "The camera has a 130-degree diagonal field of view, providing a wide perspectiv…" at bounding box center [250, 342] width 163 height 26
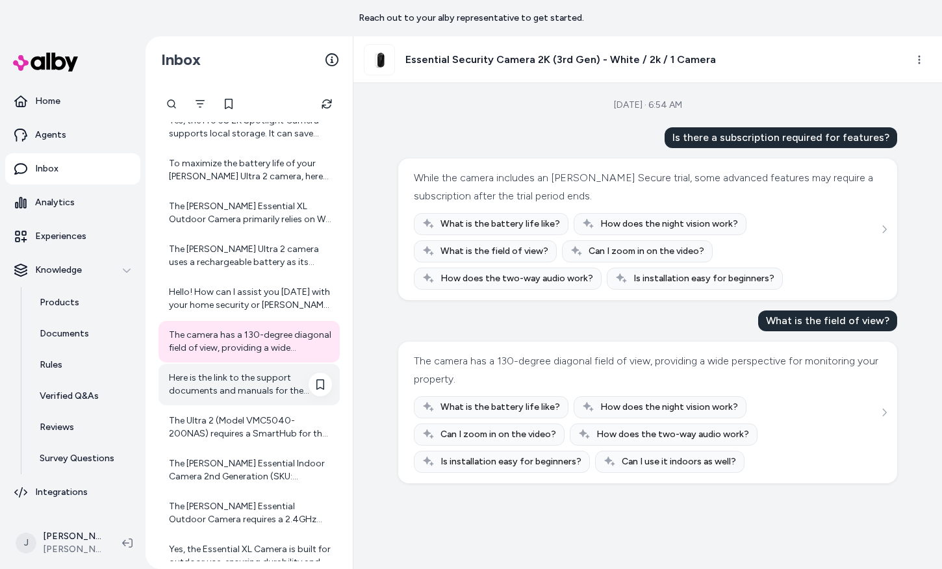
click at [218, 387] on div "Here is the link to the support documents and manuals for the [PERSON_NAME] Ess…" at bounding box center [250, 385] width 163 height 26
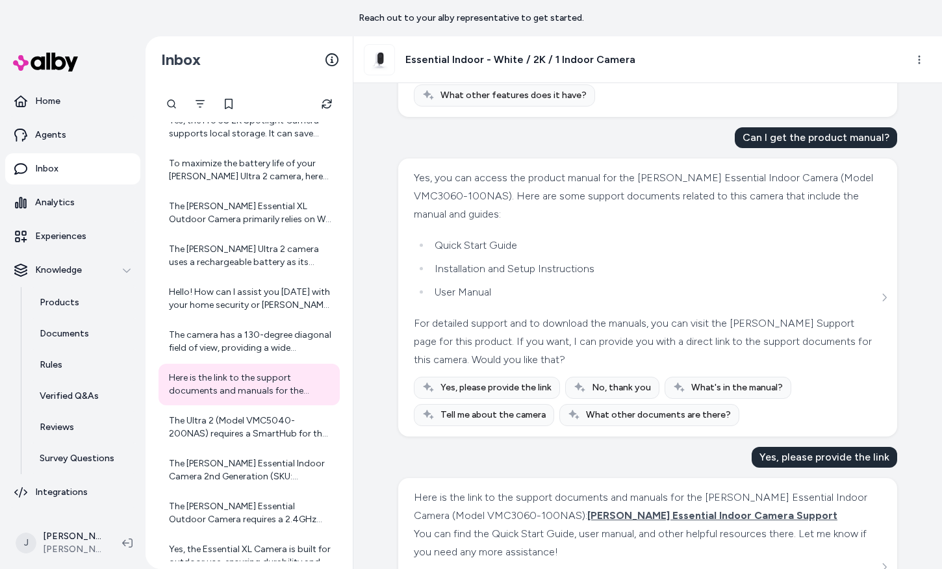
scroll to position [308, 0]
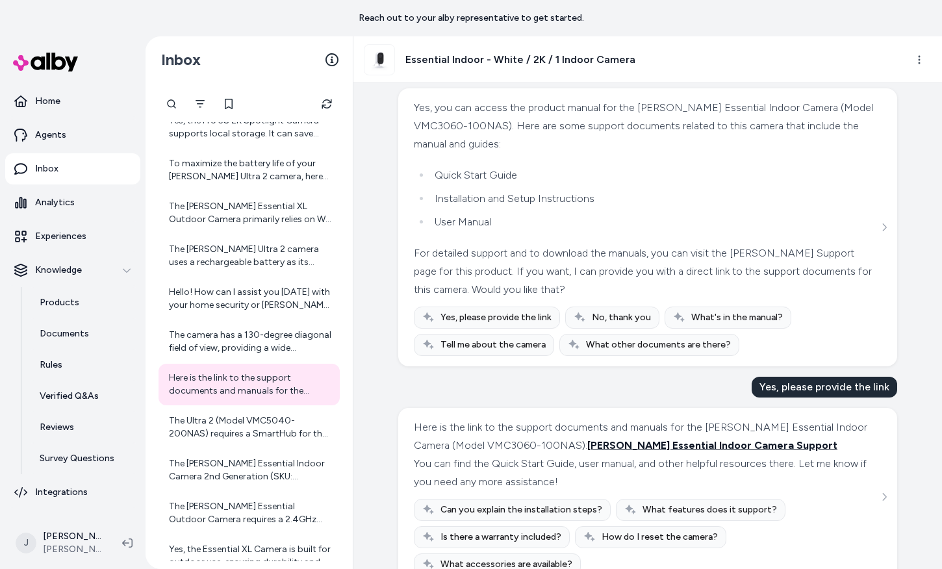
click at [587, 439] on span "Arlo Essential Indoor Camera Support" at bounding box center [712, 445] width 250 height 12
click at [239, 432] on div "The Ultra 2 (Model VMC5040-200NAS) requires a SmartHub for the Add-on Camera va…" at bounding box center [250, 427] width 163 height 26
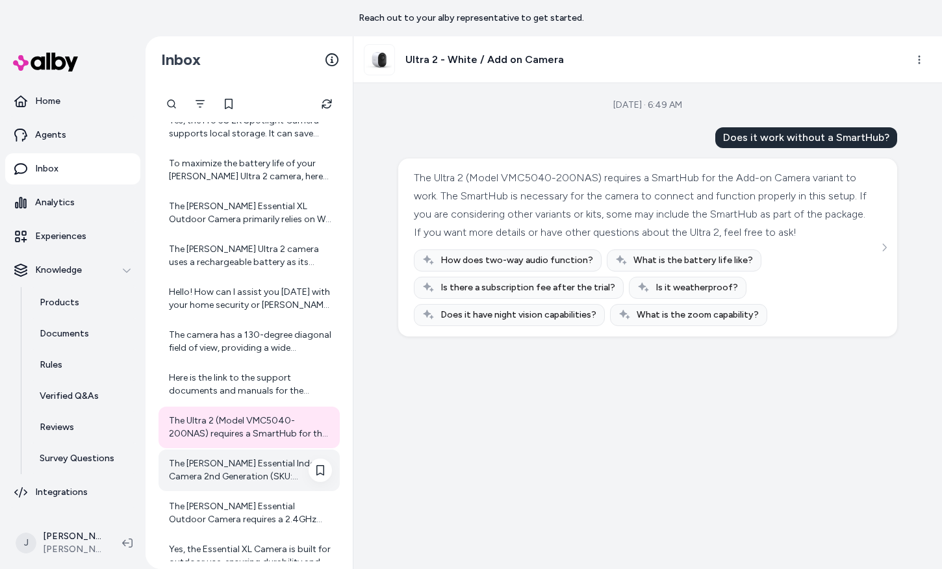
click at [216, 452] on div "The [PERSON_NAME] Essential Indoor Camera 2nd Generation (SKU: VMC3060-100NAS) …" at bounding box center [249, 471] width 181 height 42
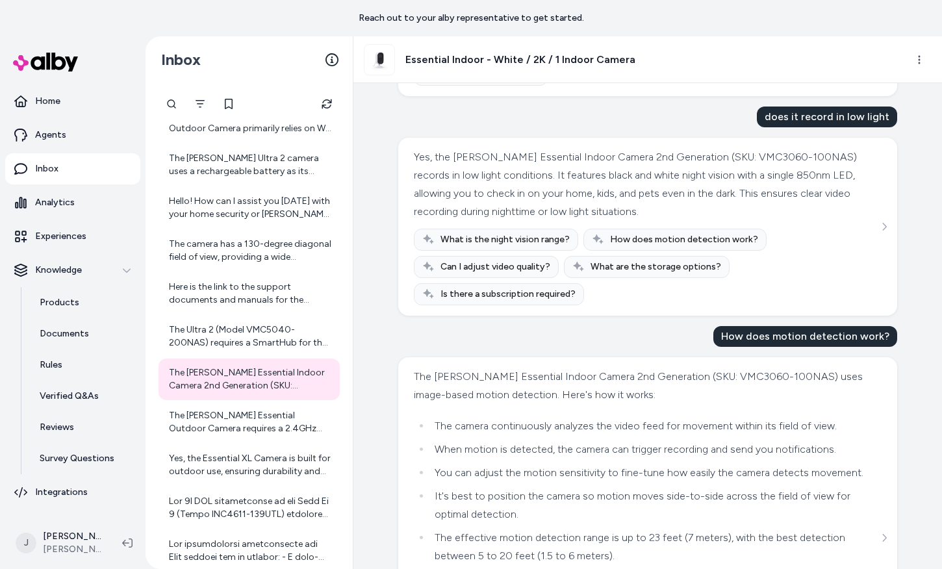
scroll to position [654, 0]
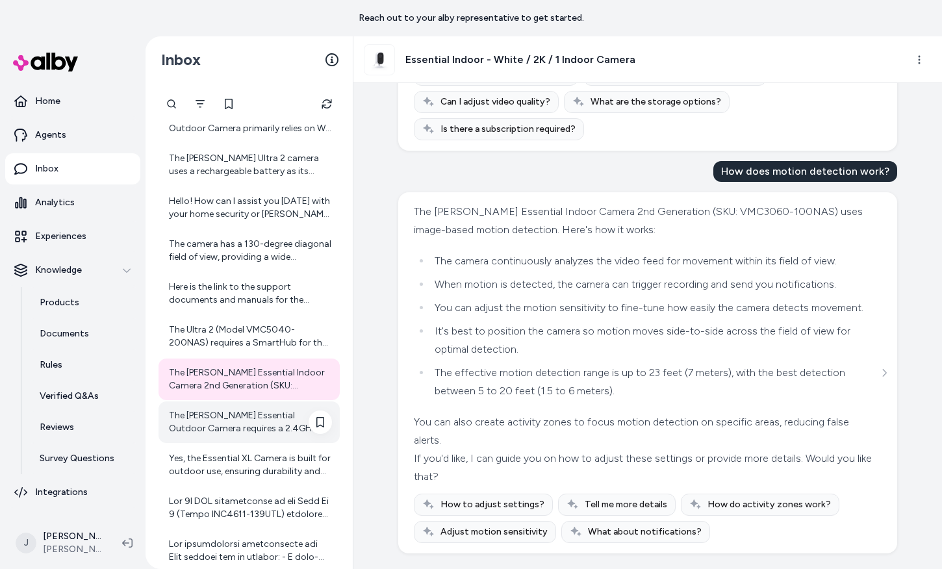
click at [231, 422] on div "The [PERSON_NAME] Essential Outdoor Camera requires a 2.4GHz Wi-Fi connection f…" at bounding box center [250, 422] width 163 height 26
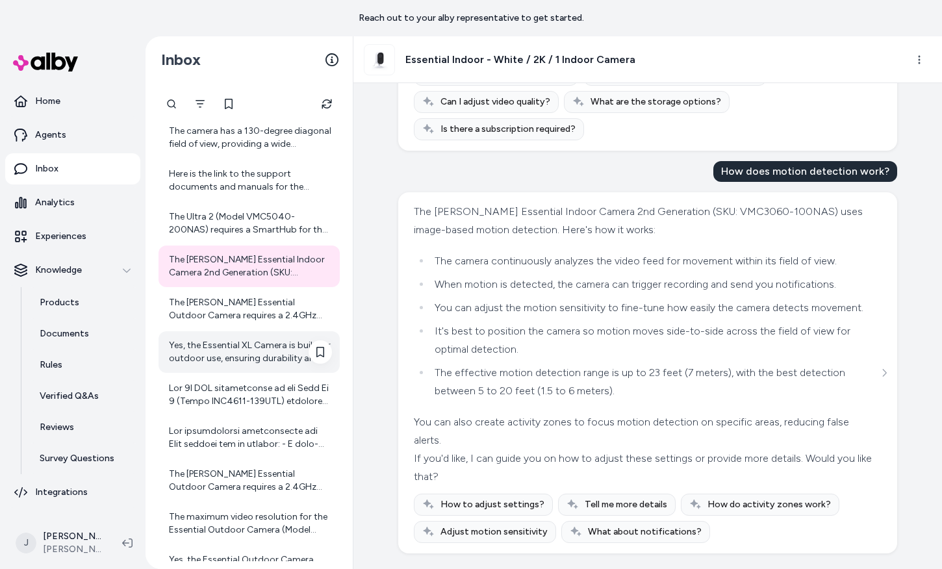
scroll to position [3046, 0]
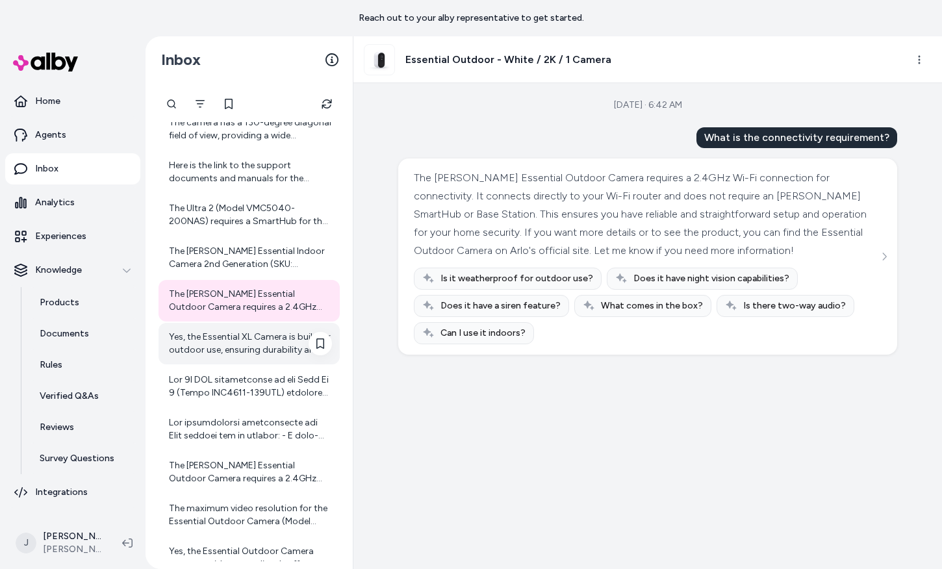
click at [248, 353] on div "Yes, the Essential XL Camera is built for outdoor use, ensuring durability and …" at bounding box center [250, 344] width 163 height 26
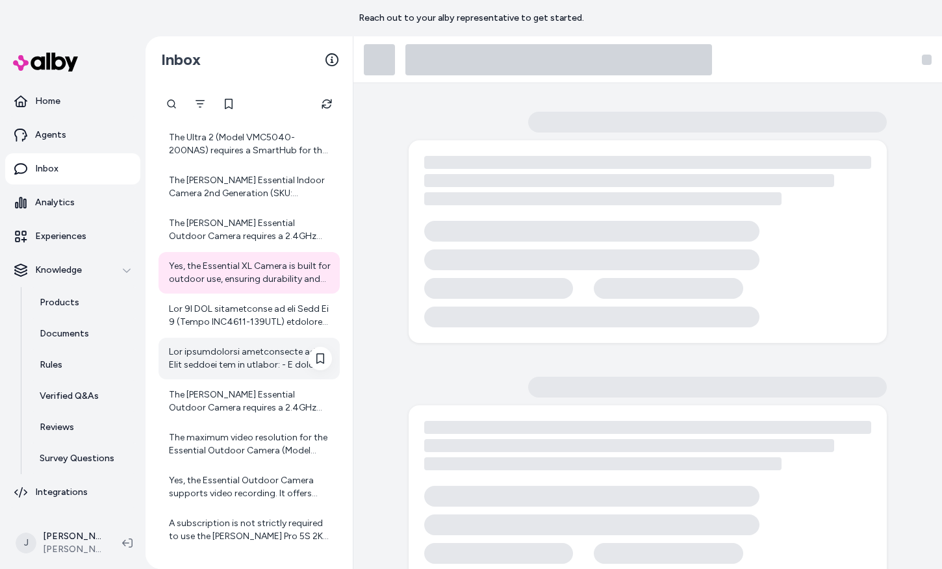
scroll to position [3116, 0]
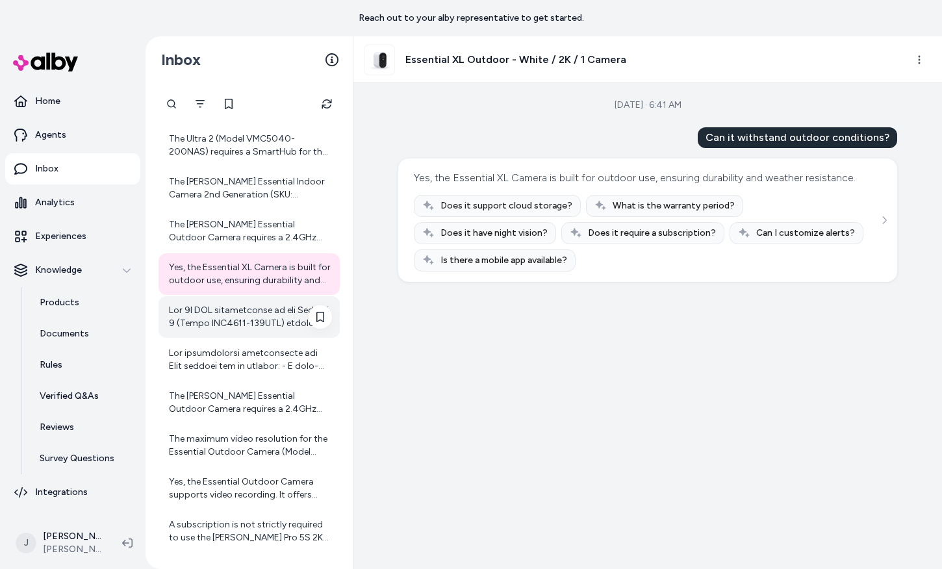
click at [207, 313] on div at bounding box center [250, 317] width 163 height 26
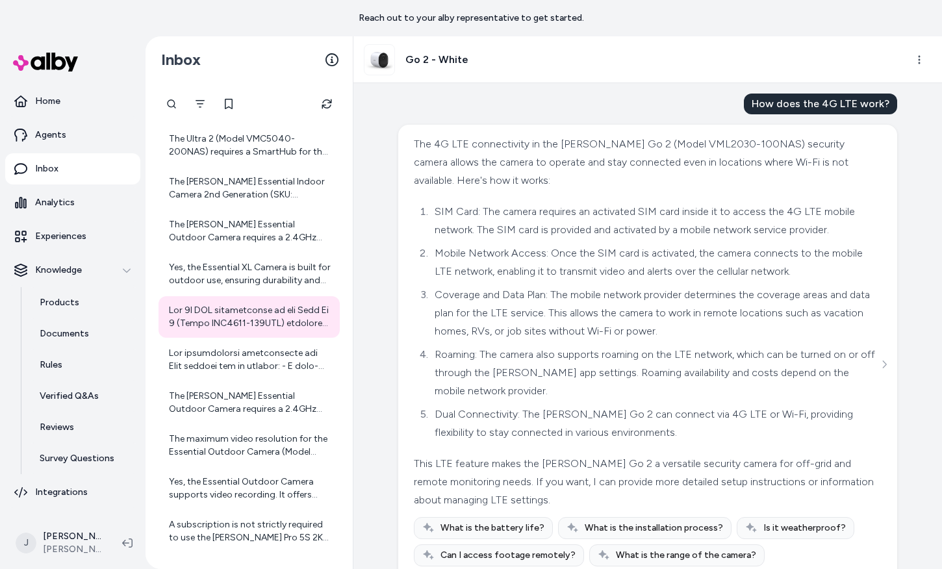
scroll to position [73, 0]
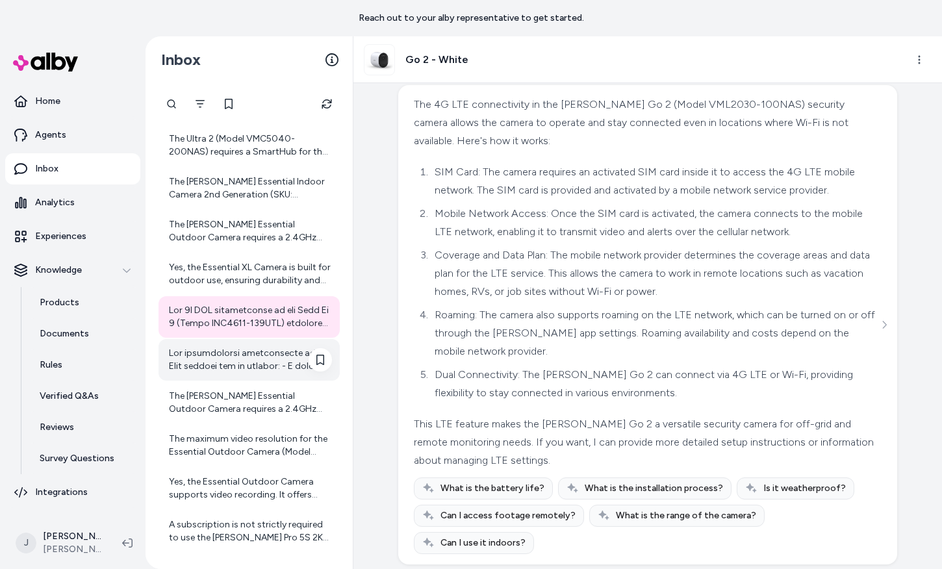
click at [227, 362] on div at bounding box center [250, 360] width 163 height 26
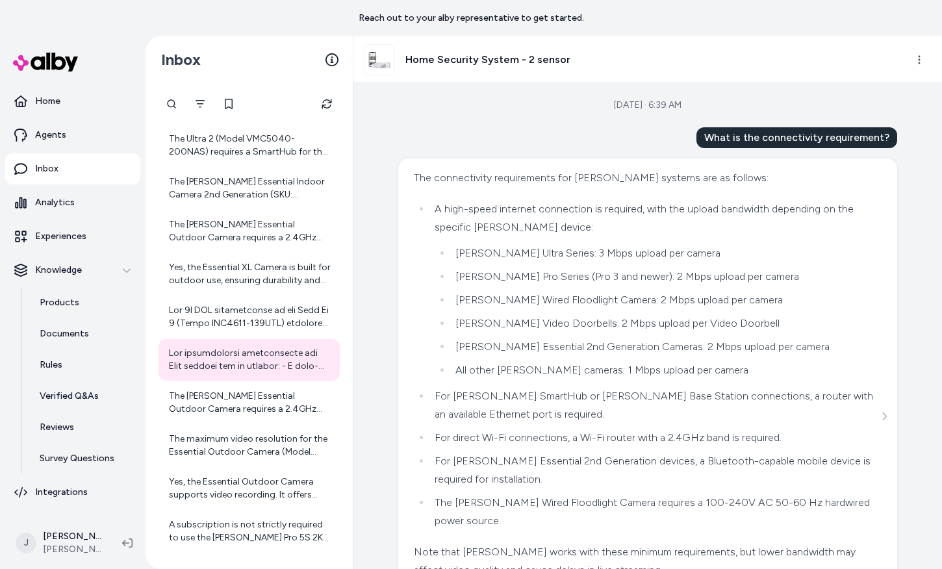
scroll to position [118, 0]
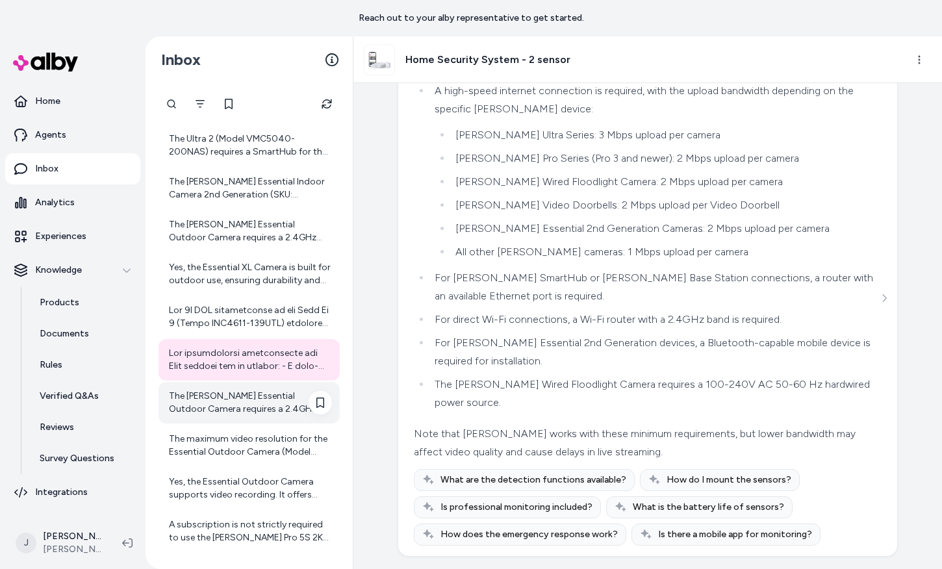
click at [253, 394] on div "The [PERSON_NAME] Essential Outdoor Camera requires a 2.4GHz Wi-Fi connection f…" at bounding box center [250, 403] width 163 height 26
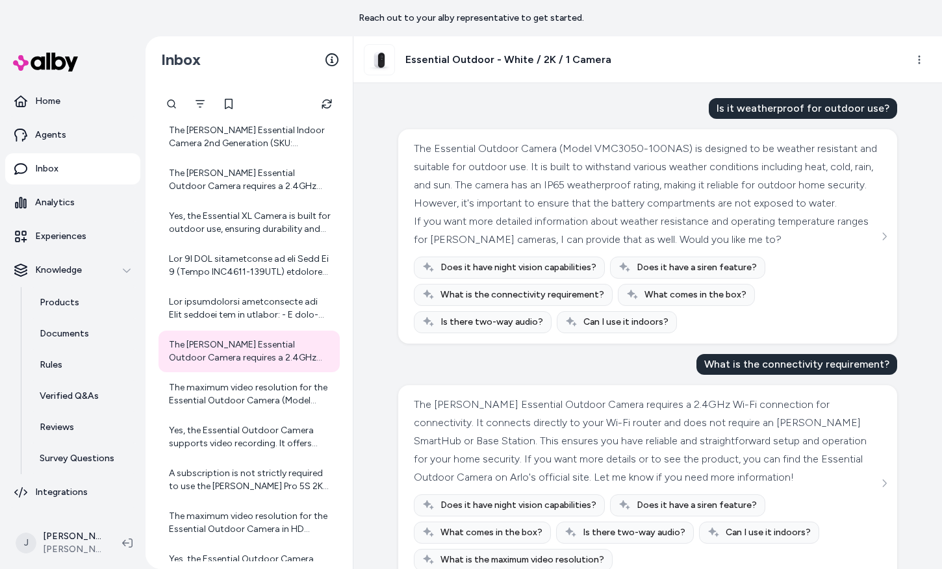
scroll to position [71, 0]
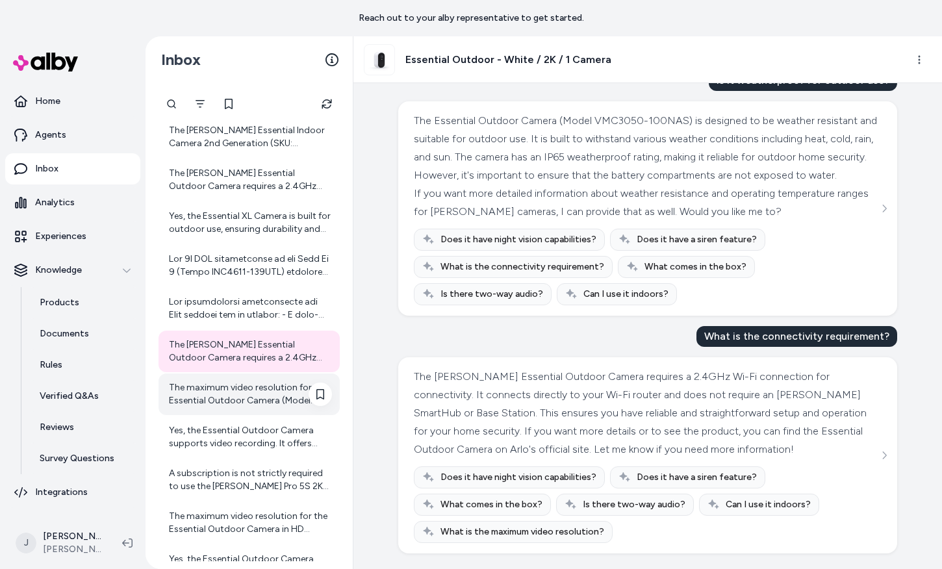
click at [217, 392] on div "The maximum video resolution for the Essential Outdoor Camera (Model VMC3050-10…" at bounding box center [250, 394] width 163 height 26
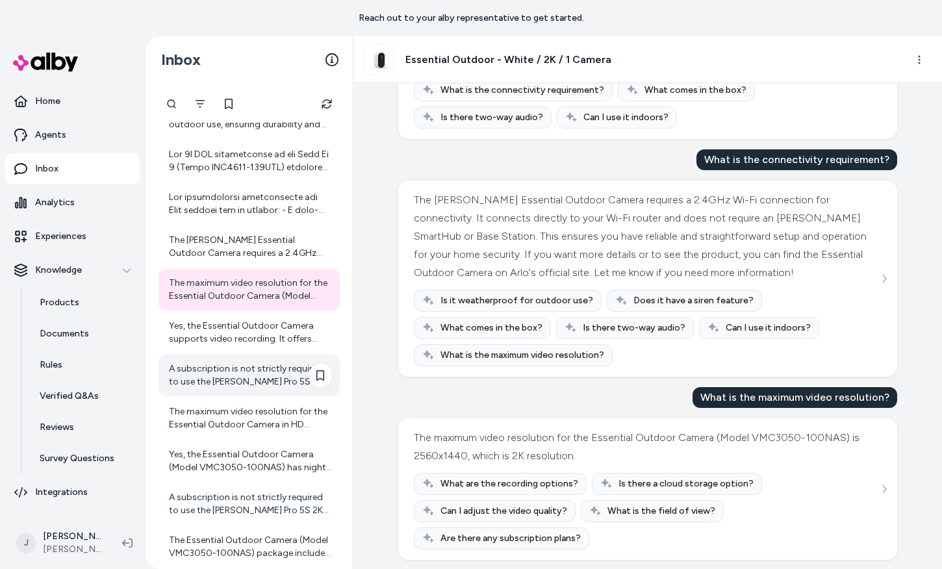
scroll to position [3276, 0]
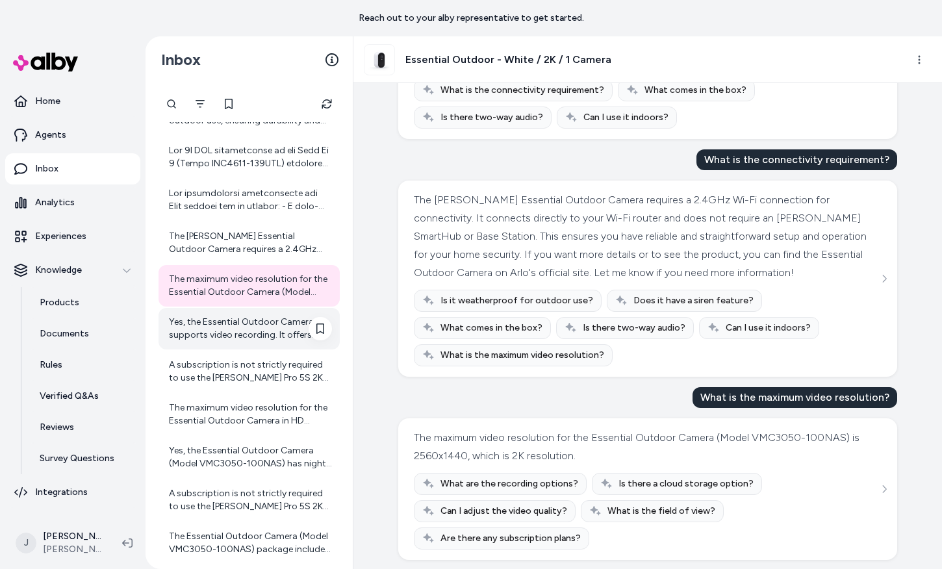
click at [262, 314] on div "Yes, the Essential Outdoor Camera supports video recording. It offers high-qual…" at bounding box center [249, 329] width 181 height 42
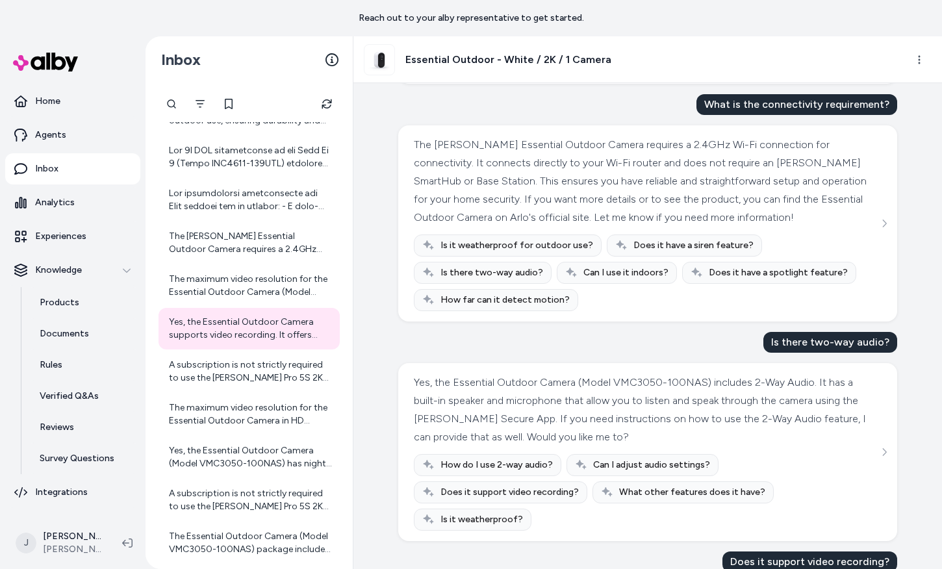
scroll to position [417, 0]
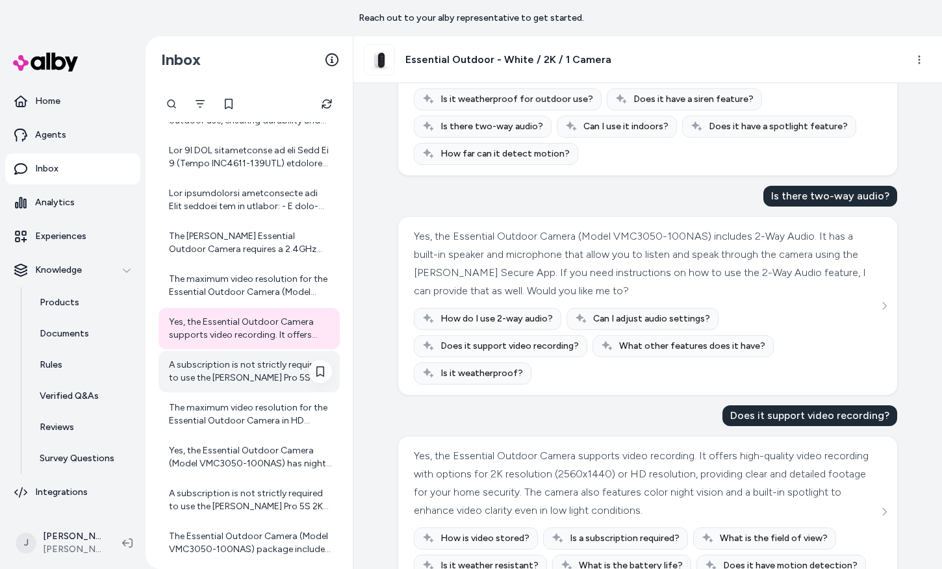
click at [256, 385] on div "A subscription is not strictly required to use the [PERSON_NAME] Pro 5S 2K came…" at bounding box center [249, 372] width 181 height 42
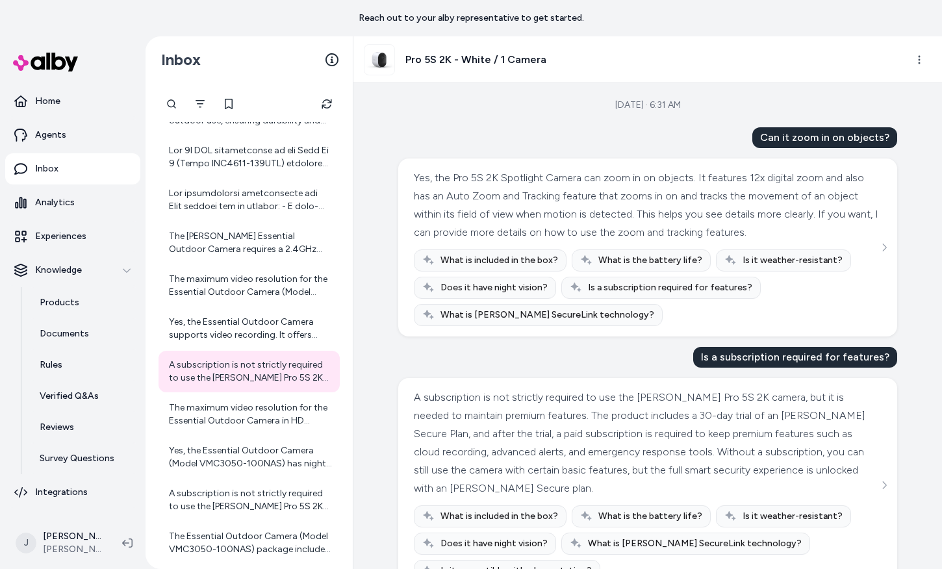
scroll to position [34, 0]
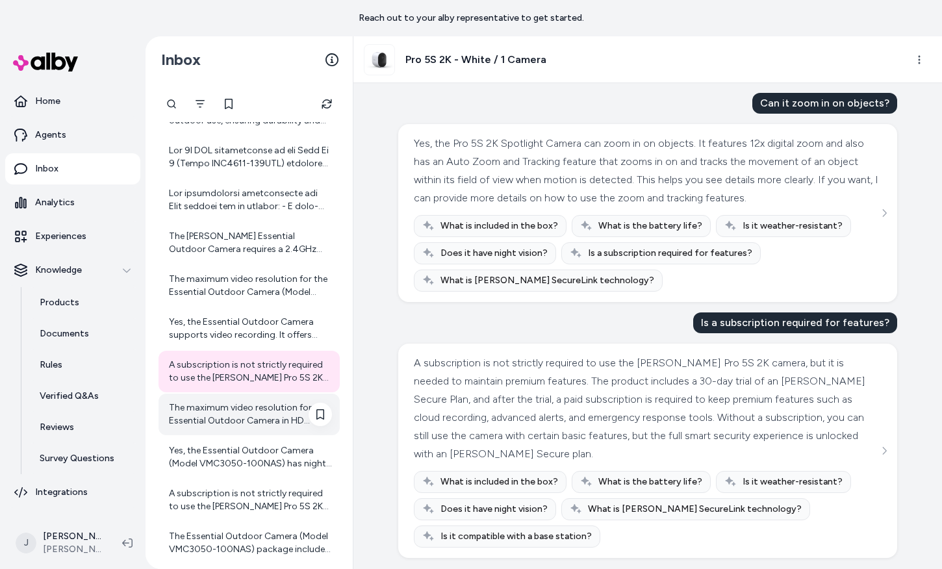
click at [262, 427] on div "The maximum video resolution for the Essential Outdoor Camera in HD version is …" at bounding box center [249, 415] width 181 height 42
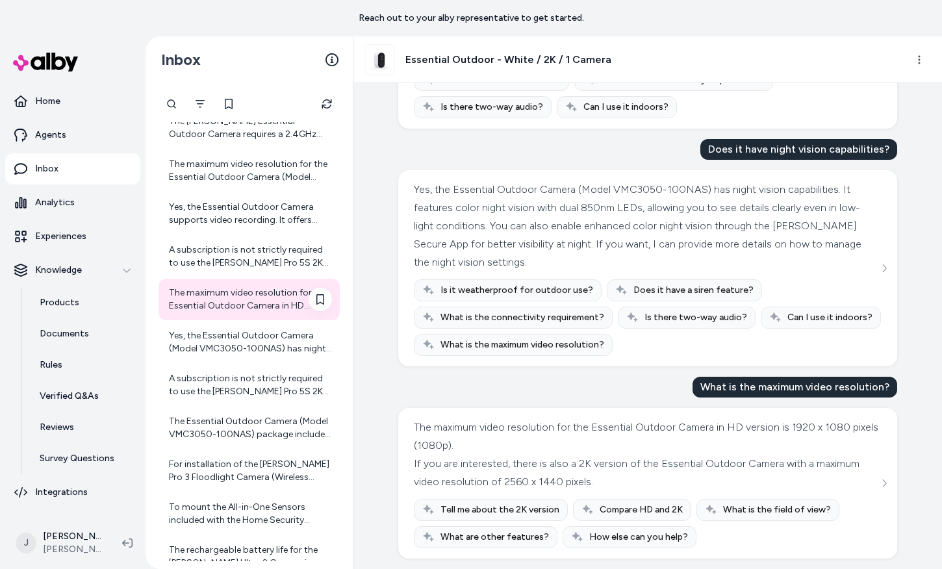
scroll to position [3458, 0]
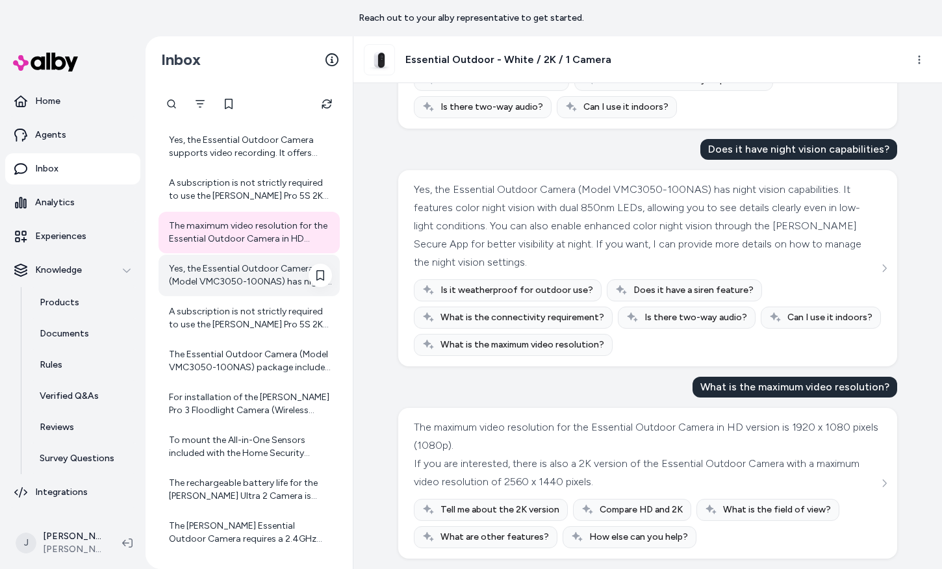
click at [209, 281] on div "Yes, the Essential Outdoor Camera (Model VMC3050-100NAS) has night vision capab…" at bounding box center [250, 275] width 163 height 26
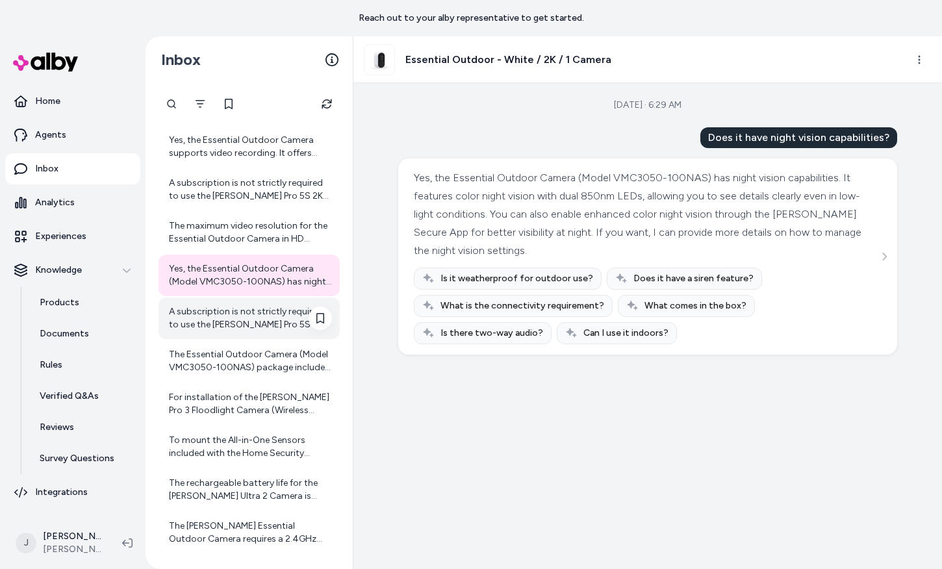
click at [222, 312] on div "A subscription is not strictly required to use the [PERSON_NAME] Pro 5S 2K came…" at bounding box center [250, 318] width 163 height 26
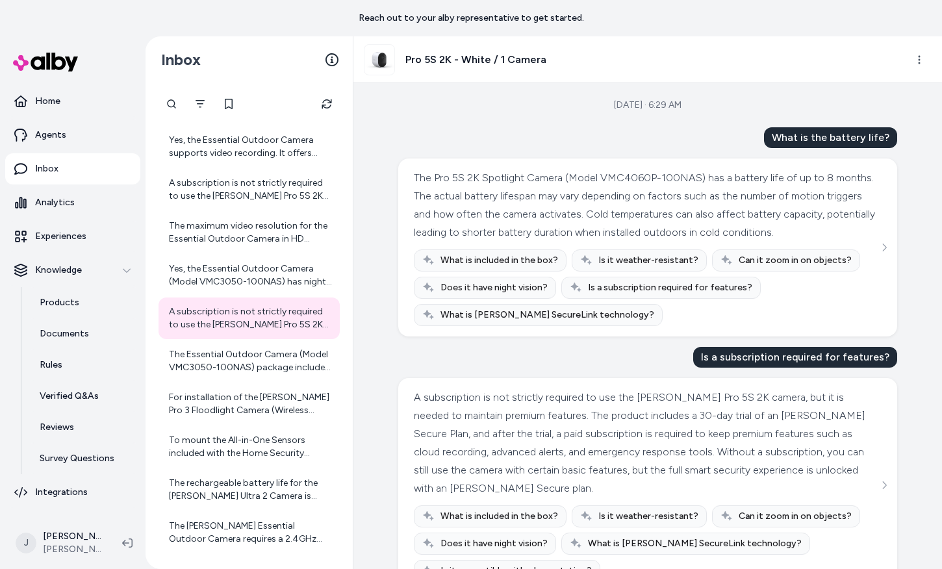
scroll to position [53, 0]
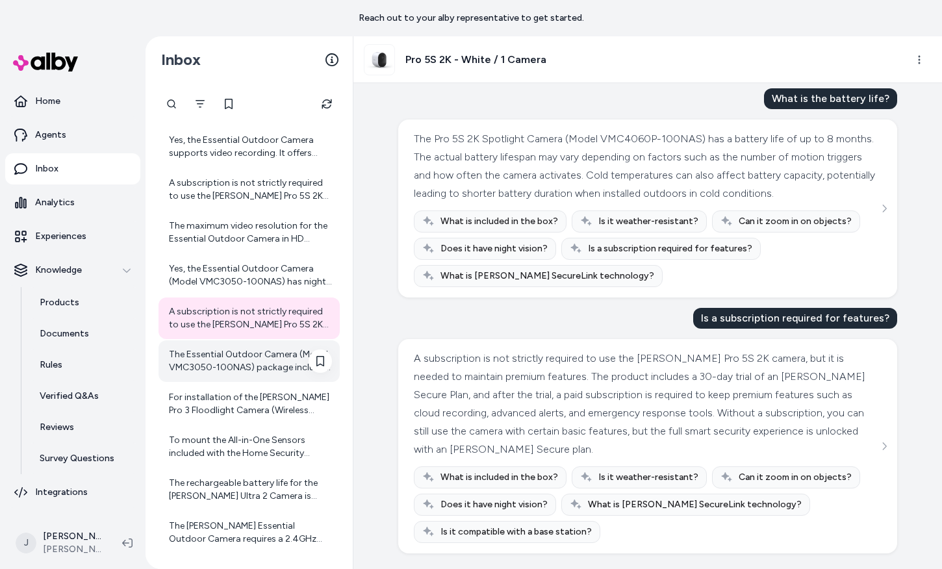
click at [242, 357] on div "The Essential Outdoor Camera (Model VMC3050-100NAS) package includes: - 1x Arlo…" at bounding box center [250, 361] width 163 height 26
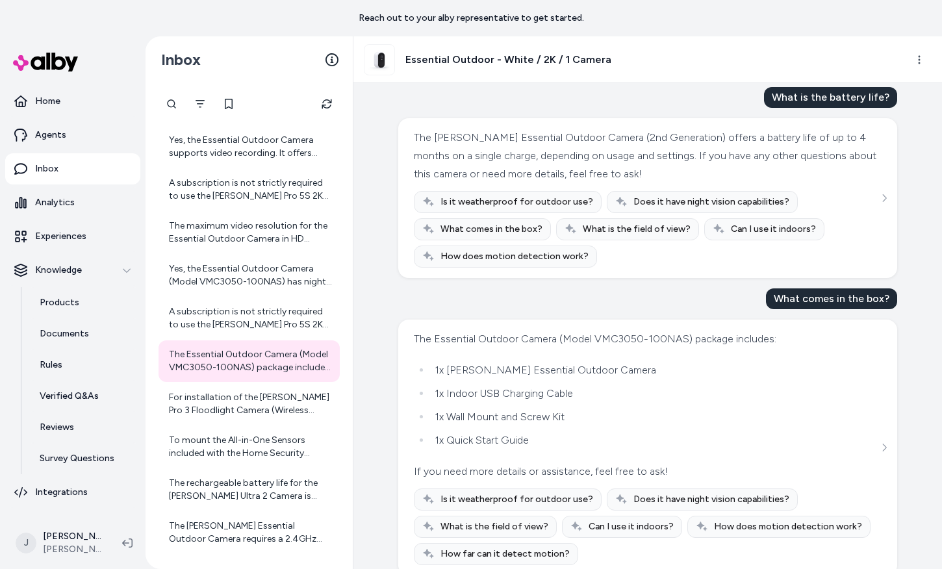
scroll to position [58, 0]
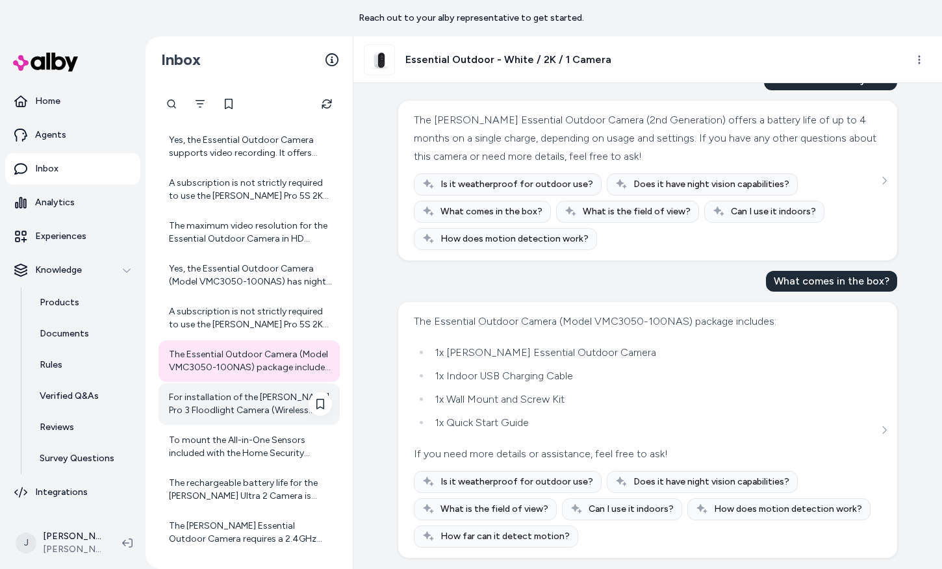
click at [237, 398] on div "For installation of the [PERSON_NAME] Pro 3 Floodlight Camera (Wireless Floodli…" at bounding box center [250, 404] width 163 height 26
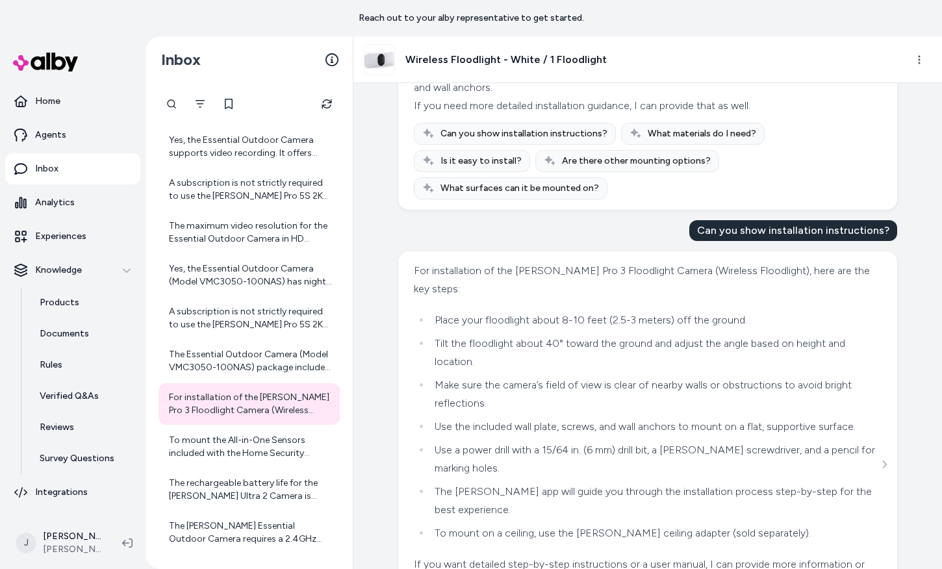
scroll to position [337, 0]
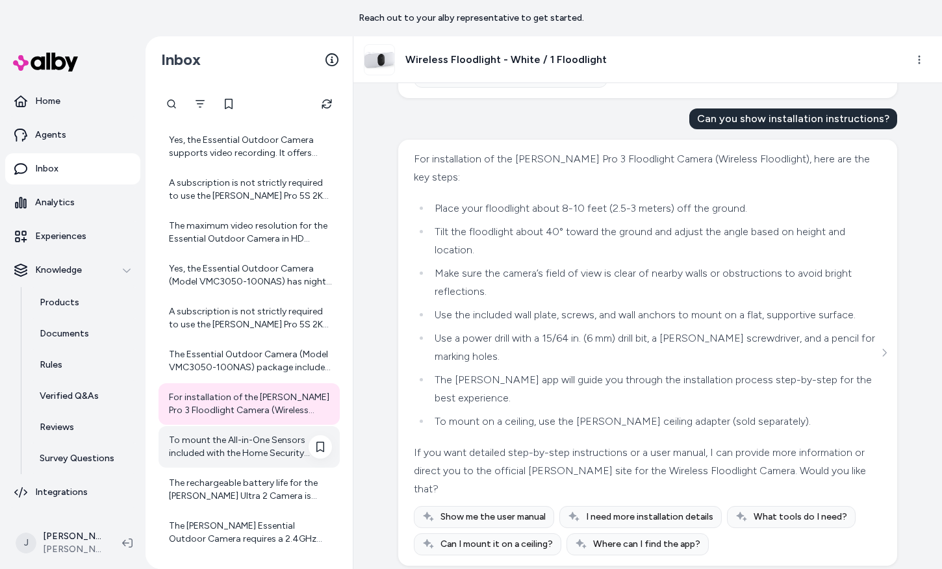
click at [179, 444] on div "To mount the All-in-One Sensors included with the Home Security System (Model H…" at bounding box center [250, 447] width 163 height 26
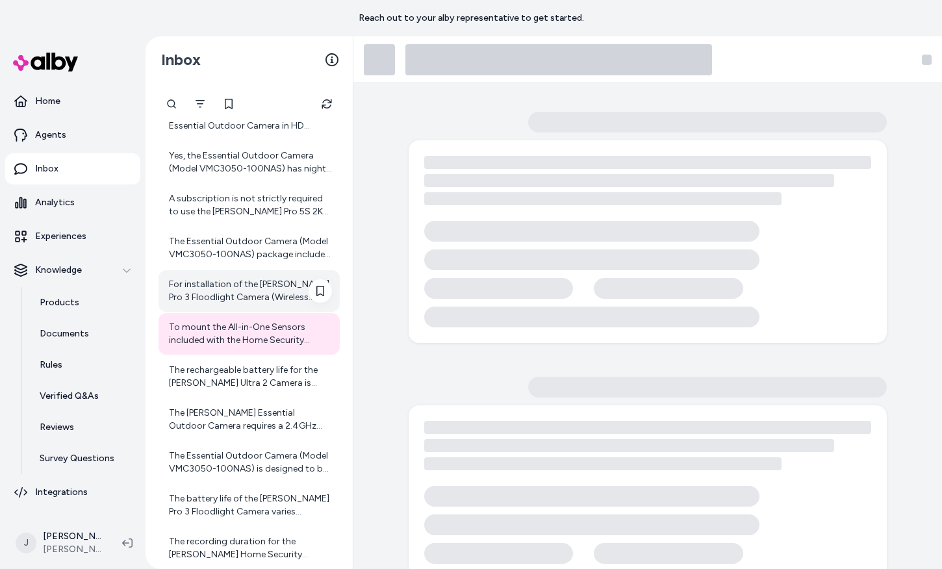
scroll to position [3590, 0]
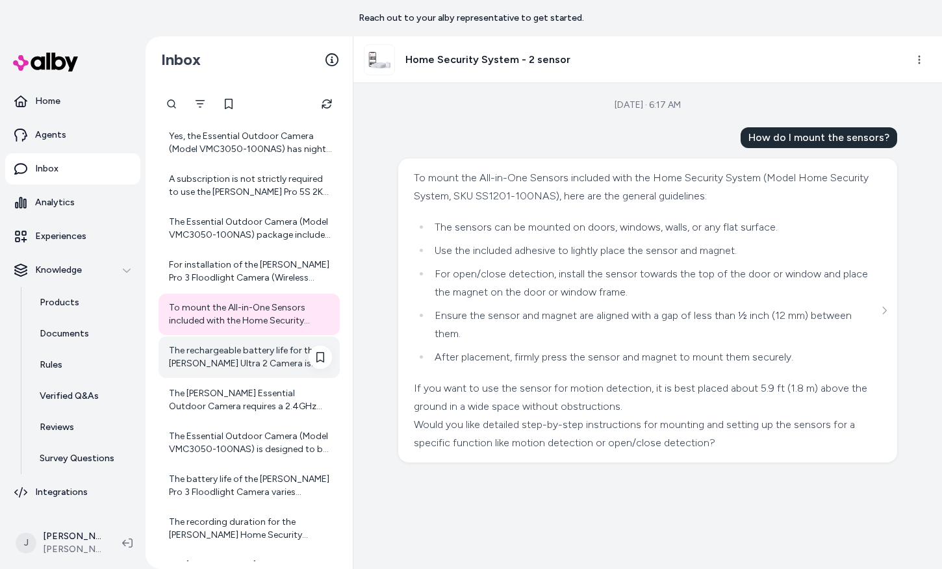
click at [224, 373] on div "The rechargeable battery life for the Arlo Ultra 2 Camera is typically four to …" at bounding box center [249, 358] width 181 height 42
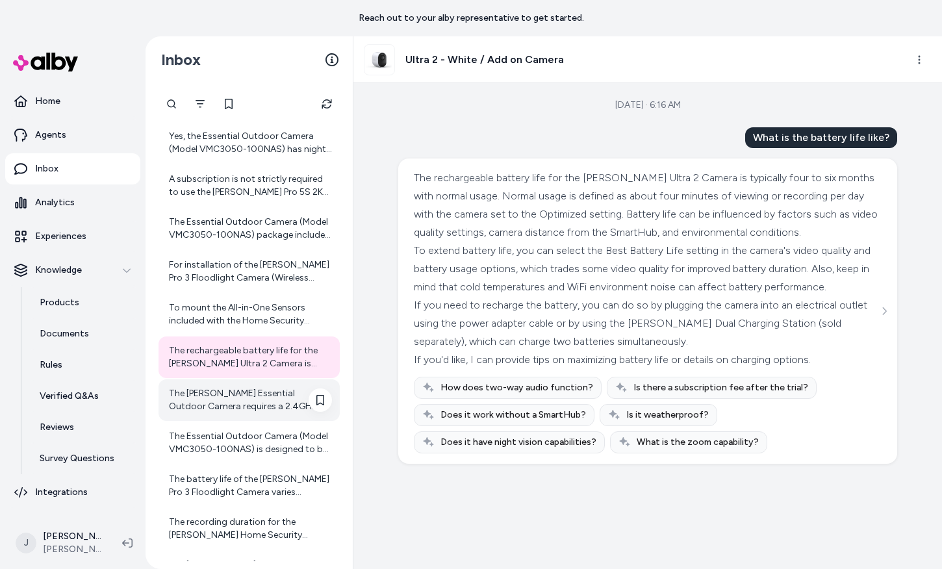
click at [224, 390] on div "The [PERSON_NAME] Essential Outdoor Camera requires a 2.4GHz Wi-Fi connection f…" at bounding box center [250, 400] width 163 height 26
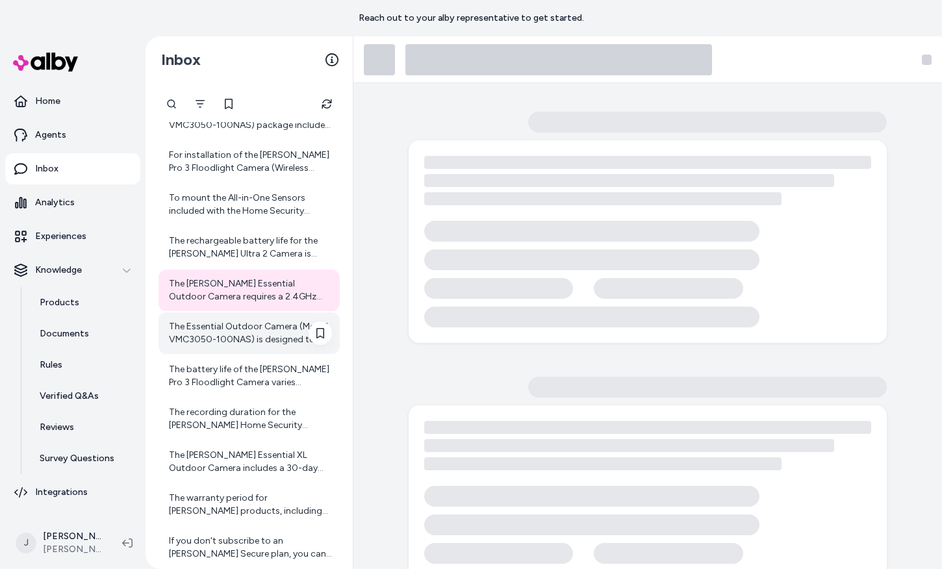
scroll to position [3705, 0]
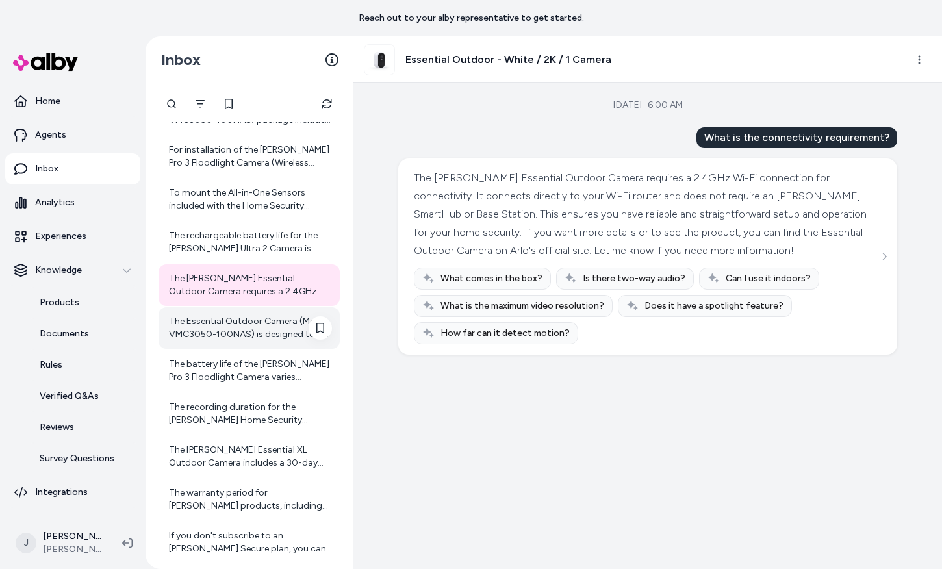
click at [207, 337] on div "The Essential Outdoor Camera (Model VMC3050-100NAS) is designed to be weather r…" at bounding box center [250, 328] width 163 height 26
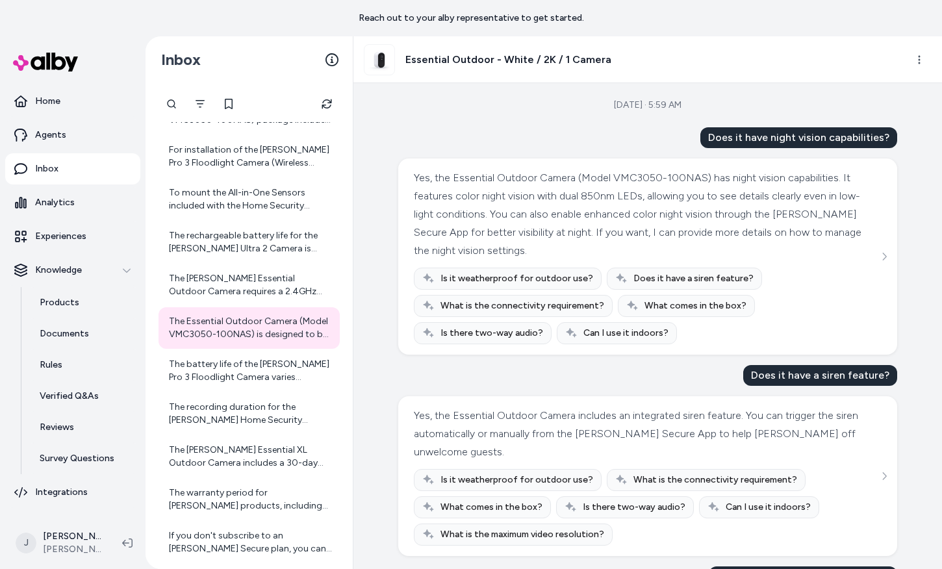
scroll to position [225, 0]
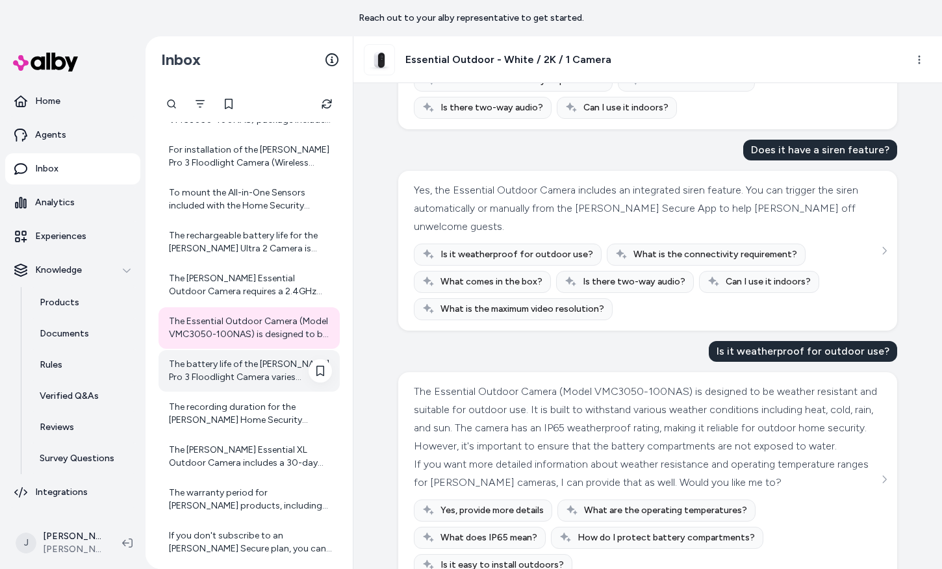
click at [242, 379] on div "The battery life of the [PERSON_NAME] Pro 3 Floodlight Camera varies depending …" at bounding box center [250, 371] width 163 height 26
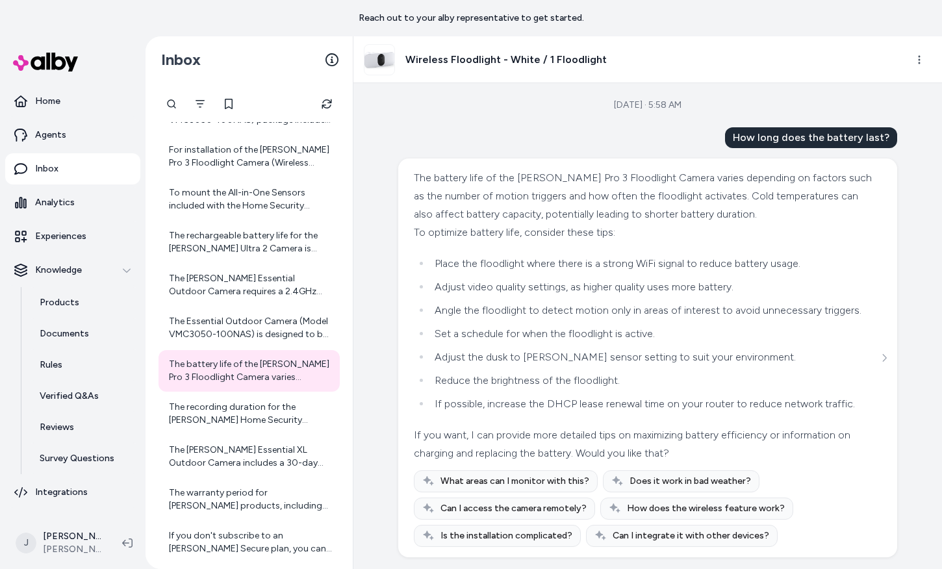
scroll to position [38, 0]
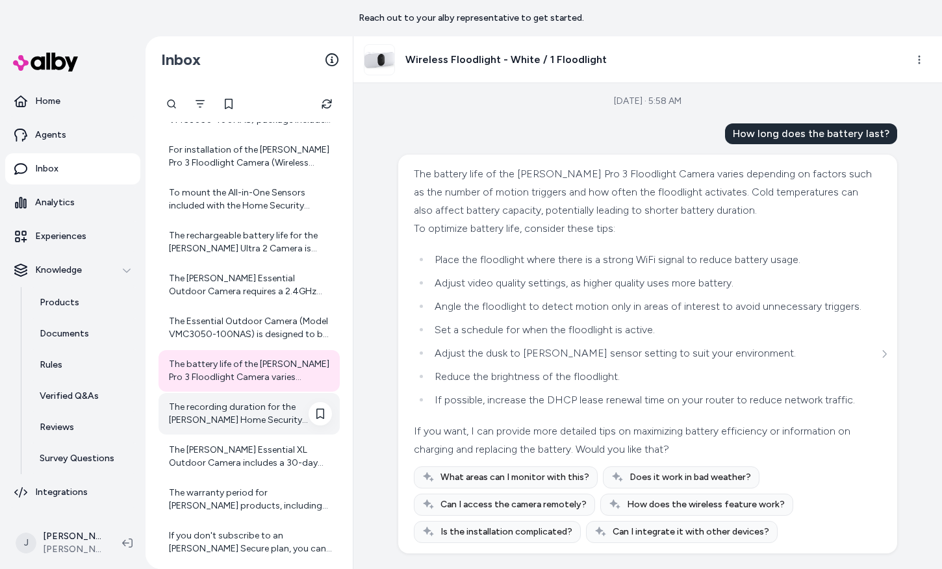
click at [227, 409] on div "The recording duration for the Arlo Home Security System depends on the subscri…" at bounding box center [250, 414] width 163 height 26
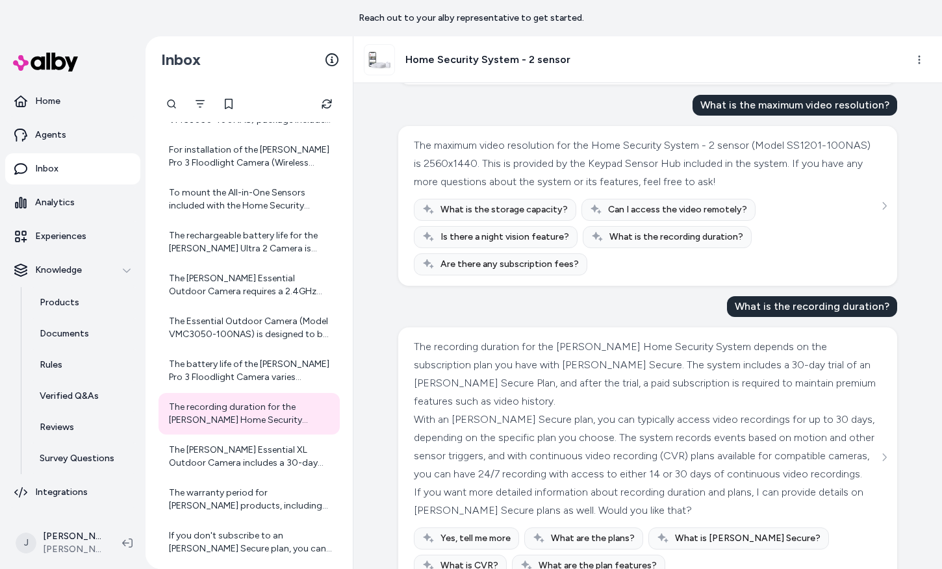
scroll to position [687, 0]
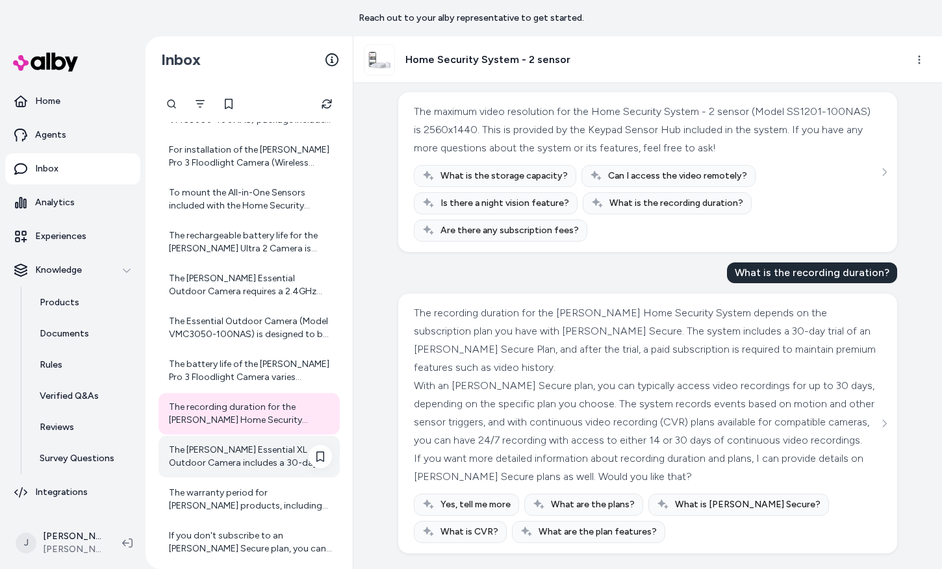
click at [203, 465] on div "The [PERSON_NAME] Essential XL Outdoor Camera includes a 30-day trial of an [PE…" at bounding box center [250, 457] width 163 height 26
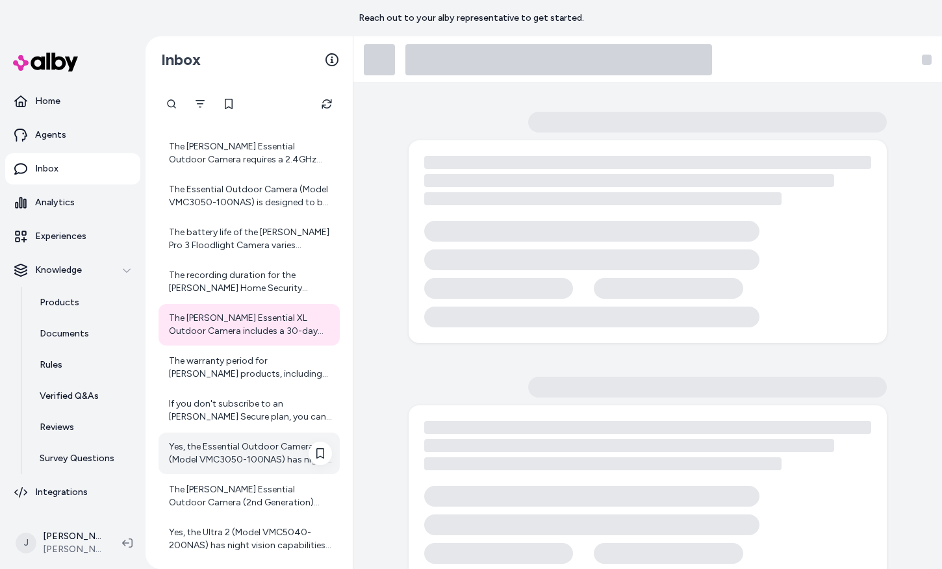
scroll to position [3843, 0]
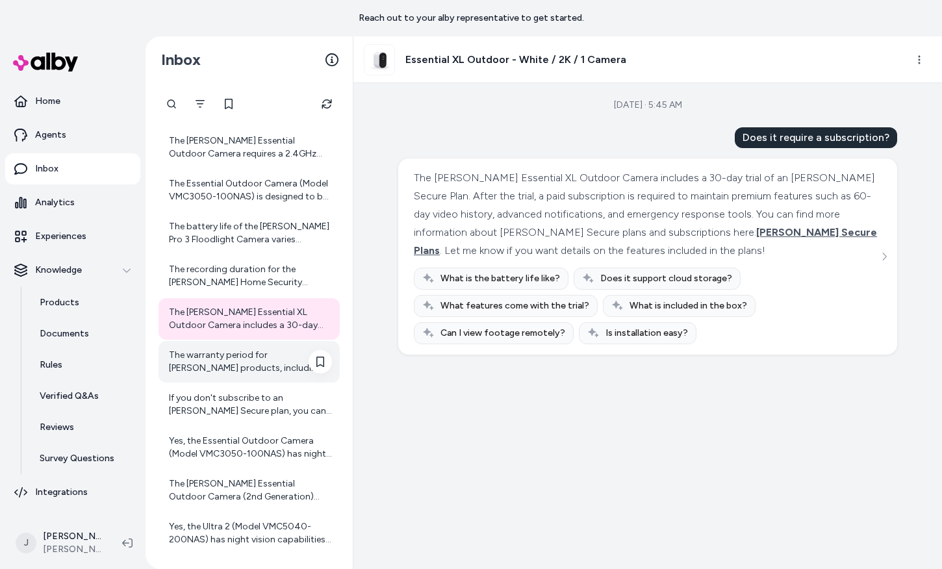
click at [172, 372] on div "The warranty period for Arlo products, including the Video Doorbell, is general…" at bounding box center [250, 362] width 163 height 26
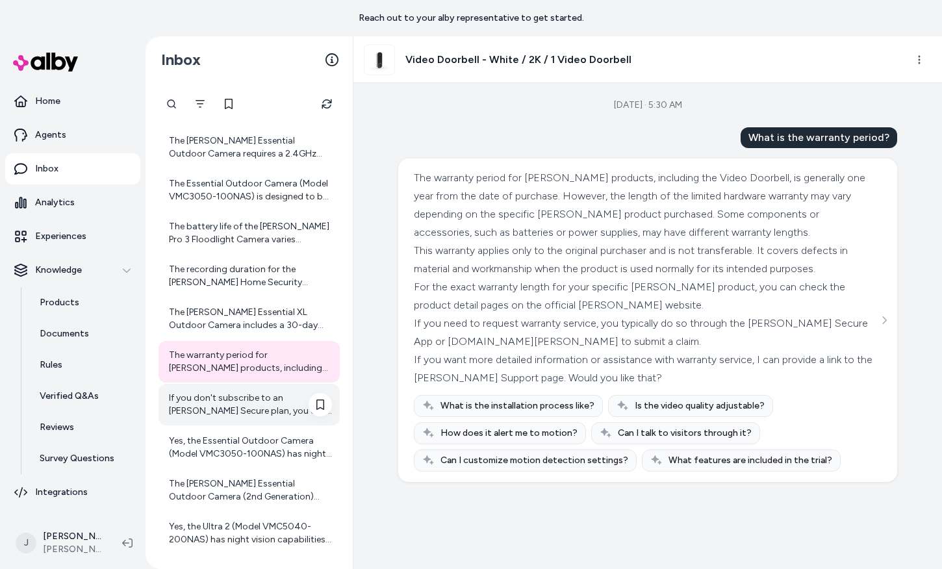
click at [199, 401] on div "If you don't subscribe to an Arlo Secure plan, you can still use your Arlo came…" at bounding box center [250, 405] width 163 height 26
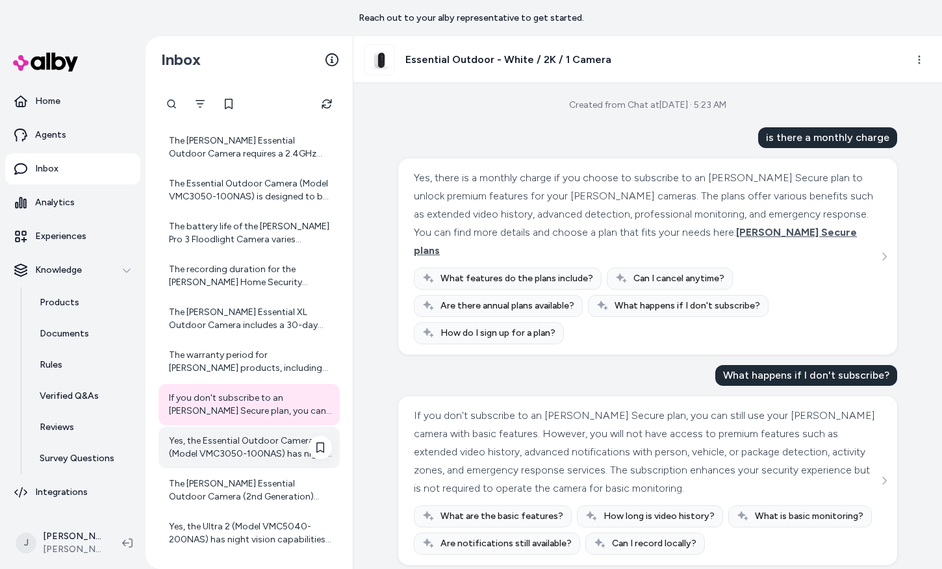
click at [213, 453] on div "Yes, the Essential Outdoor Camera (Model VMC3050-100NAS) has night vision capab…" at bounding box center [250, 448] width 163 height 26
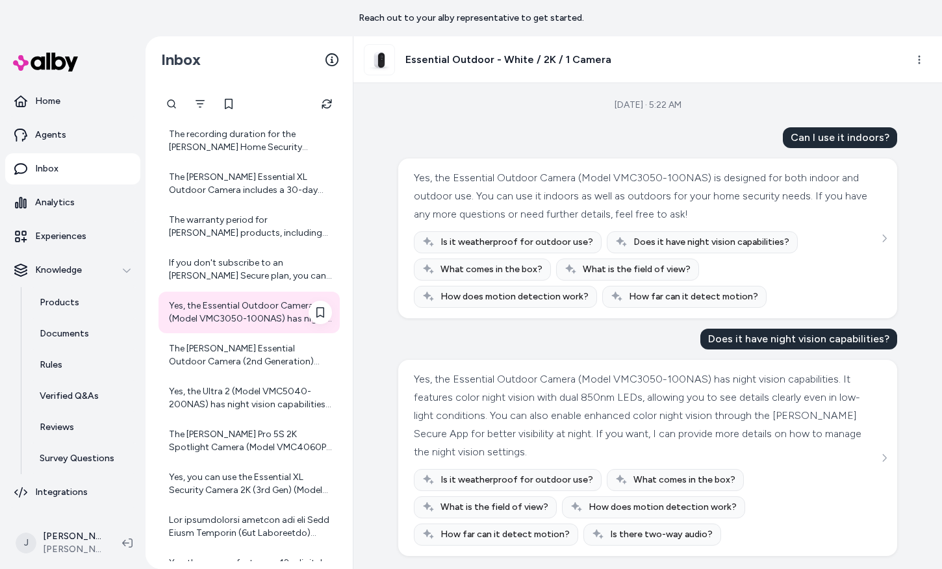
scroll to position [3997, 0]
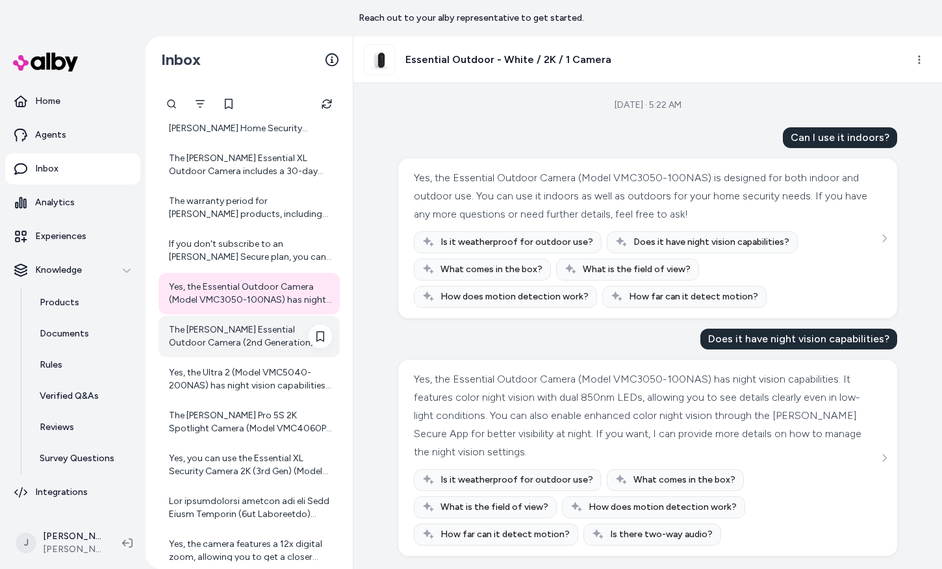
click at [266, 332] on div "The [PERSON_NAME] Essential Outdoor Camera (2nd Generation) offers a battery li…" at bounding box center [250, 337] width 163 height 26
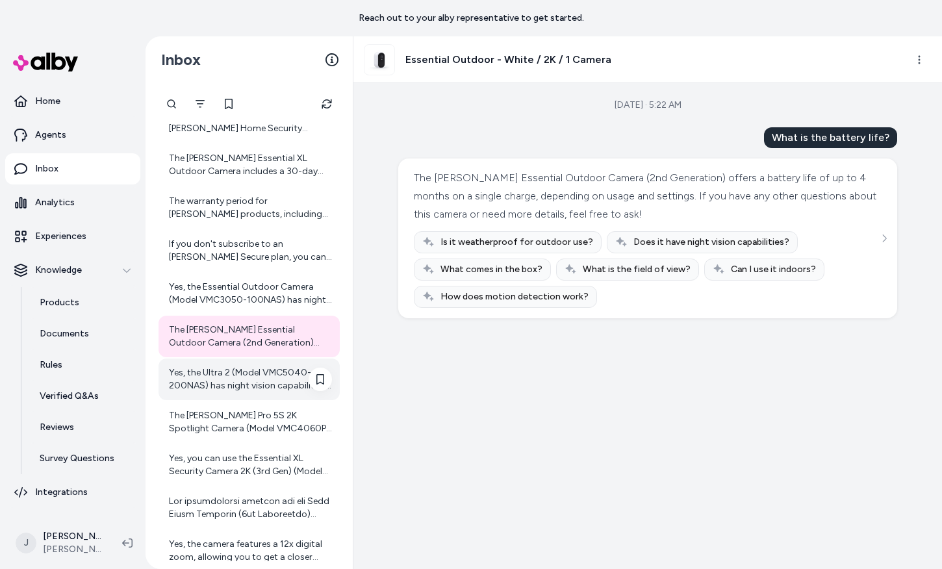
click at [240, 373] on div "Yes, the Ultra 2 (Model VMC5040-200NAS) has night vision capabilities. It featu…" at bounding box center [250, 379] width 163 height 26
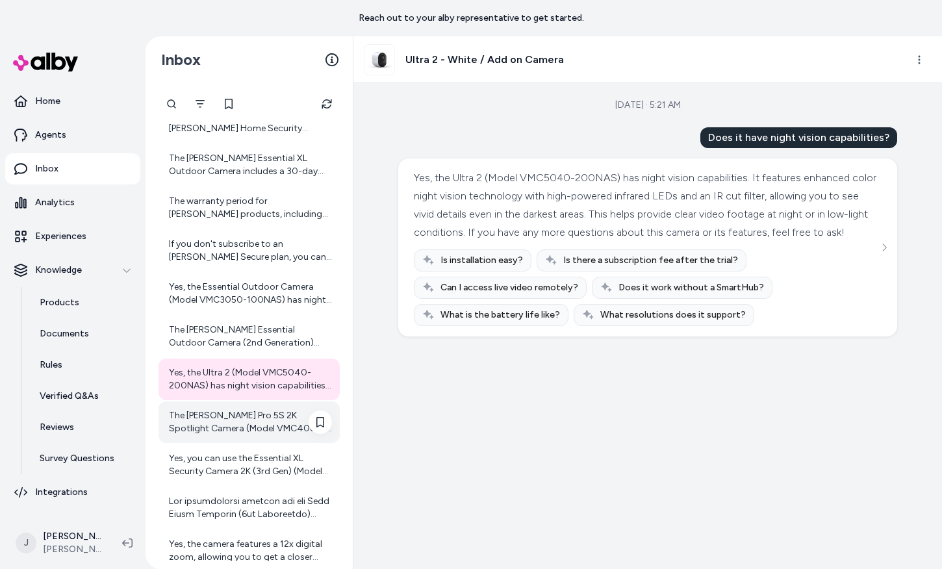
click at [228, 406] on div "The Arlo Pro 5S 2K Spotlight Camera (Model VMC4060P-100NAS) can be used both in…" at bounding box center [249, 422] width 181 height 42
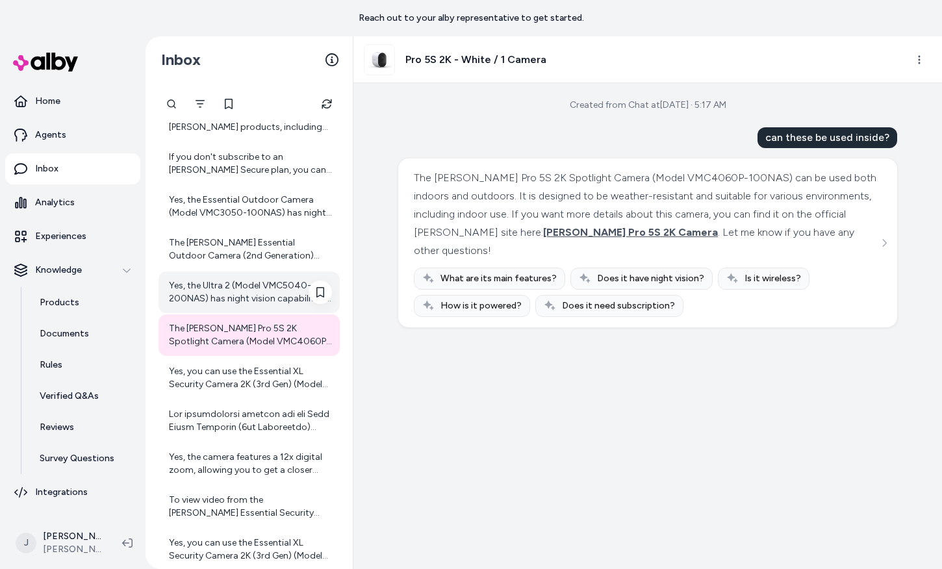
scroll to position [4101, 0]
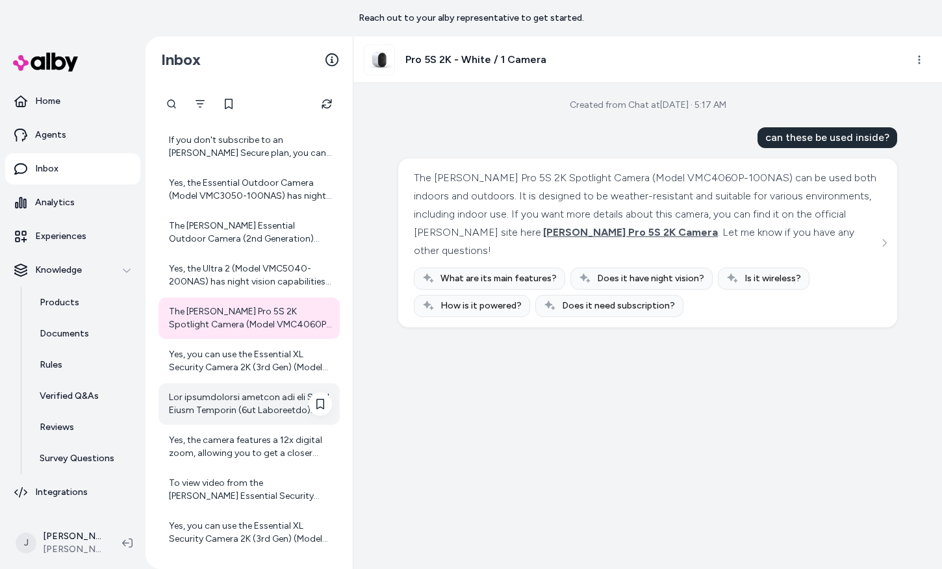
click at [223, 383] on div at bounding box center [249, 404] width 181 height 42
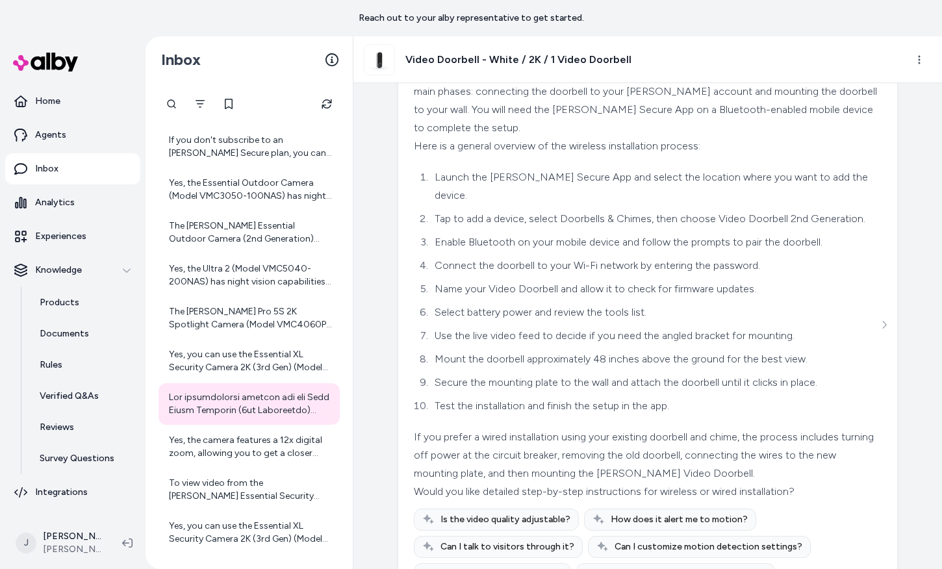
scroll to position [144, 0]
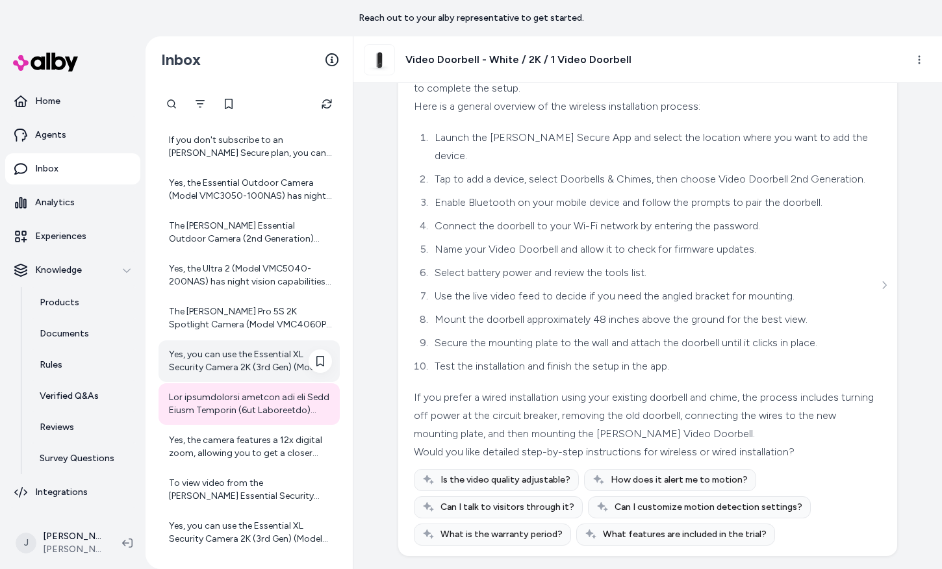
click at [228, 357] on div "Yes, you can use the Essential XL Security Camera 2K (3rd Gen) (Model VMC3082-1…" at bounding box center [250, 361] width 163 height 26
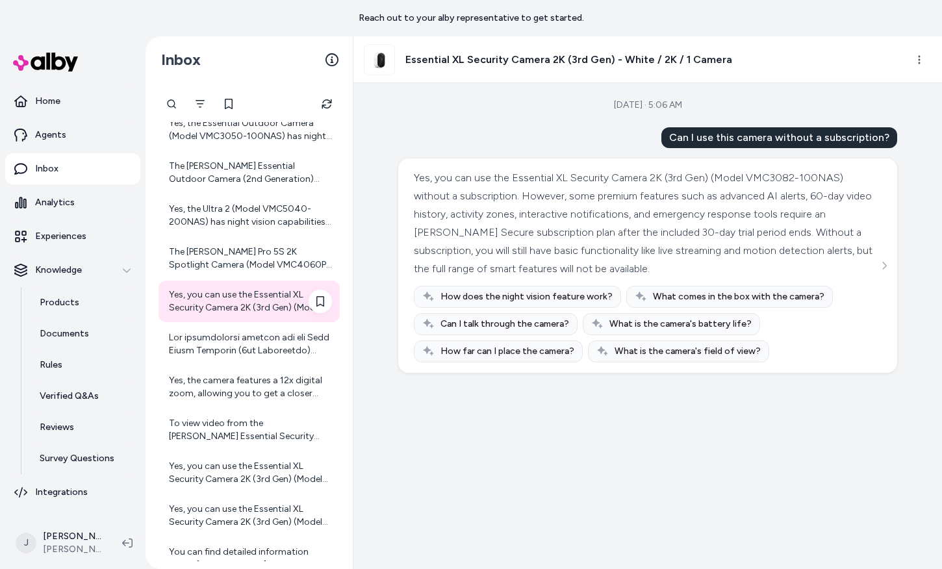
scroll to position [4165, 0]
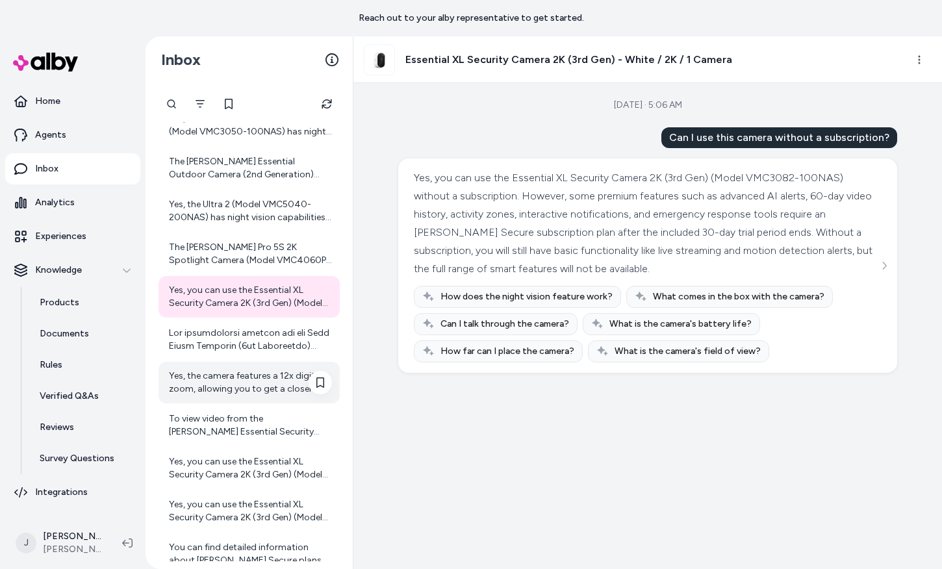
click at [235, 374] on div "Yes, the camera features a 12x digital zoom, allowing you to get a closer look …" at bounding box center [250, 383] width 163 height 26
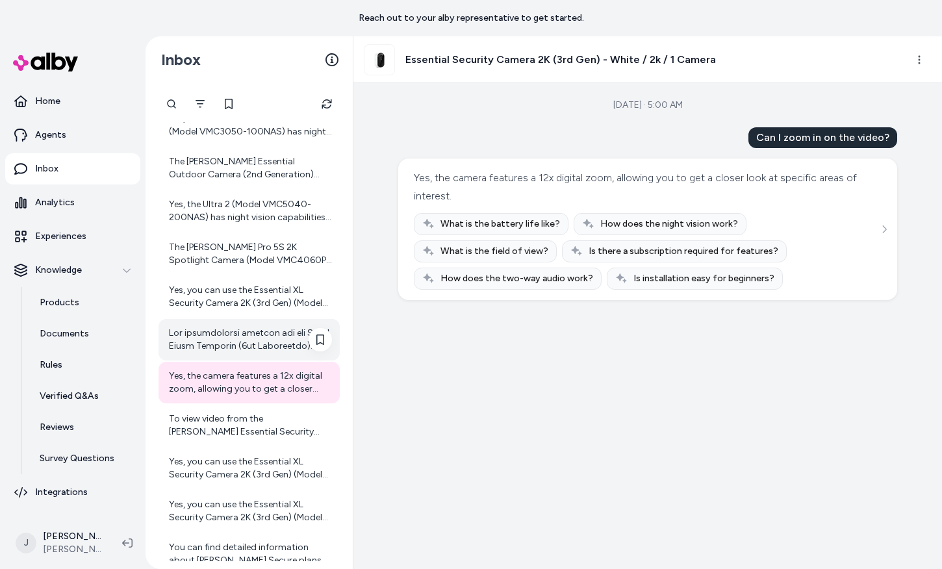
click at [238, 354] on div at bounding box center [249, 340] width 181 height 42
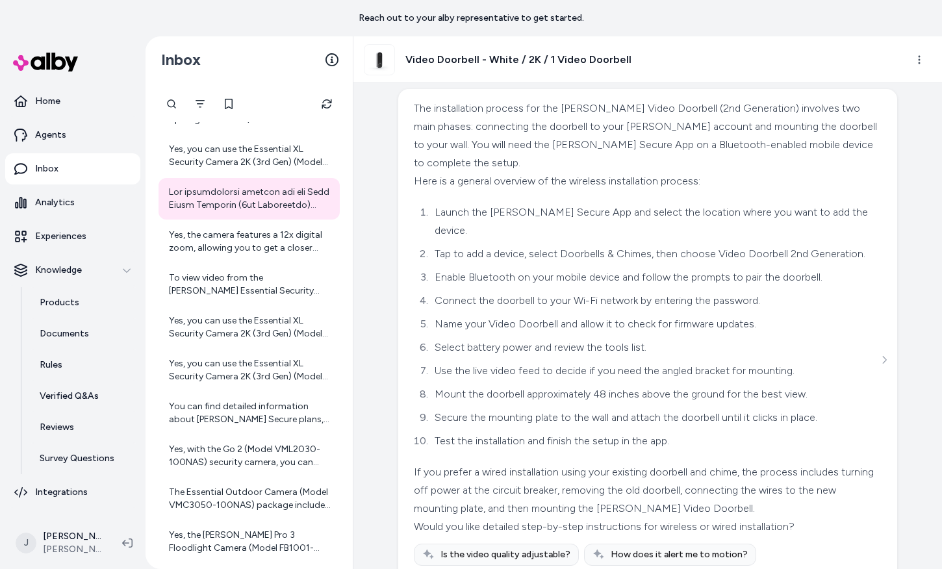
scroll to position [144, 0]
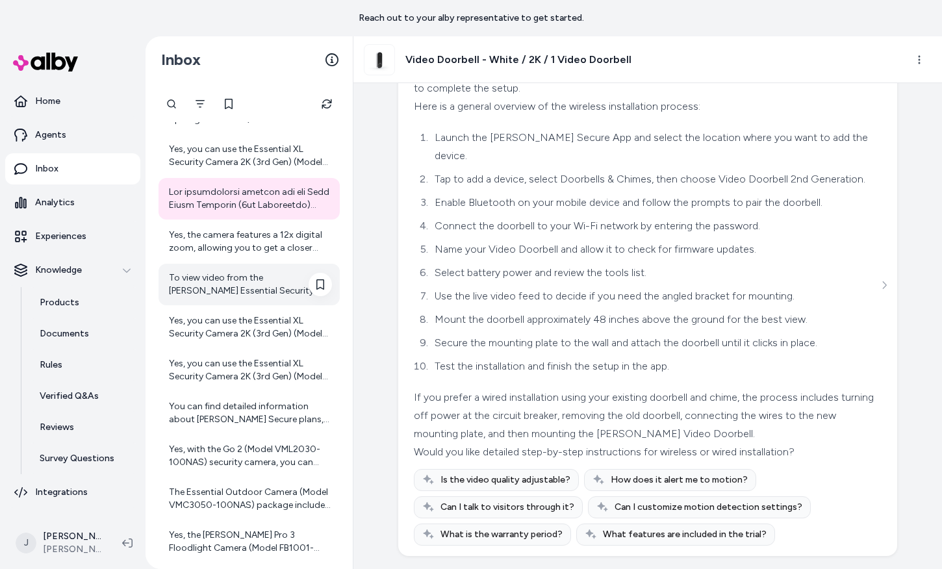
click at [192, 295] on div "To view video from the [PERSON_NAME] Essential Security Camera 2K (3rd Gen) wit…" at bounding box center [250, 285] width 163 height 26
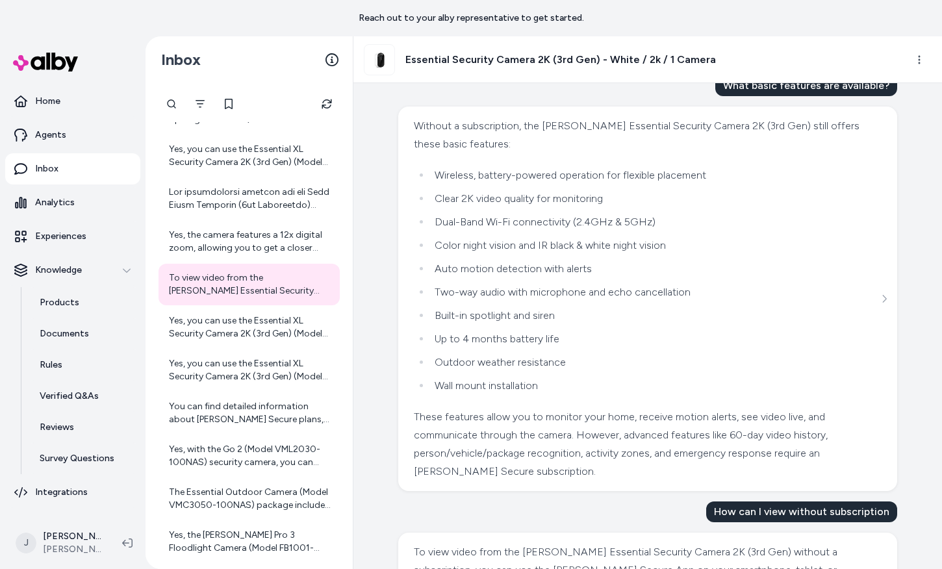
scroll to position [634, 0]
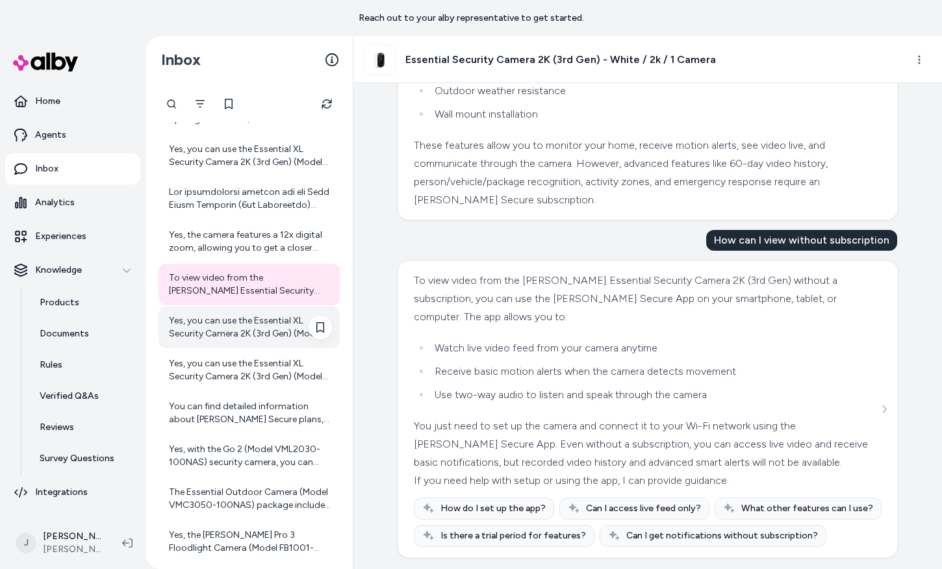
click at [190, 331] on div "Yes, you can use the Essential XL Security Camera 2K (3rd Gen) (Model VMC3082-1…" at bounding box center [250, 327] width 163 height 26
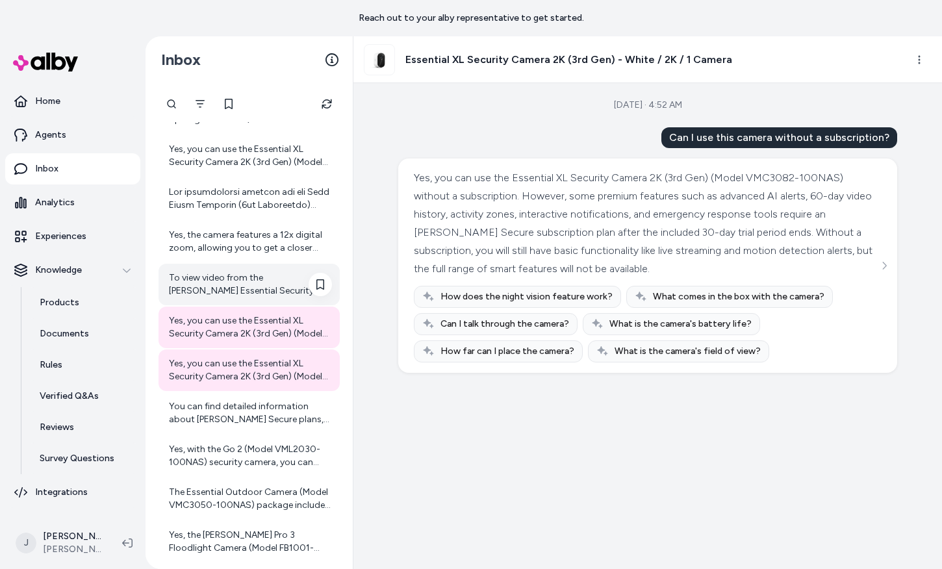
click at [227, 286] on div "To view video from the [PERSON_NAME] Essential Security Camera 2K (3rd Gen) wit…" at bounding box center [250, 285] width 163 height 26
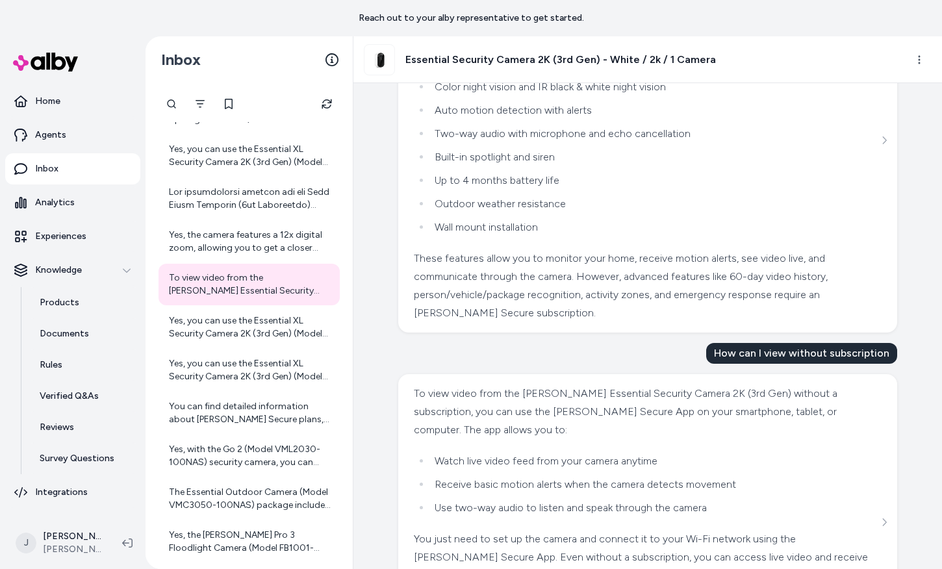
scroll to position [634, 0]
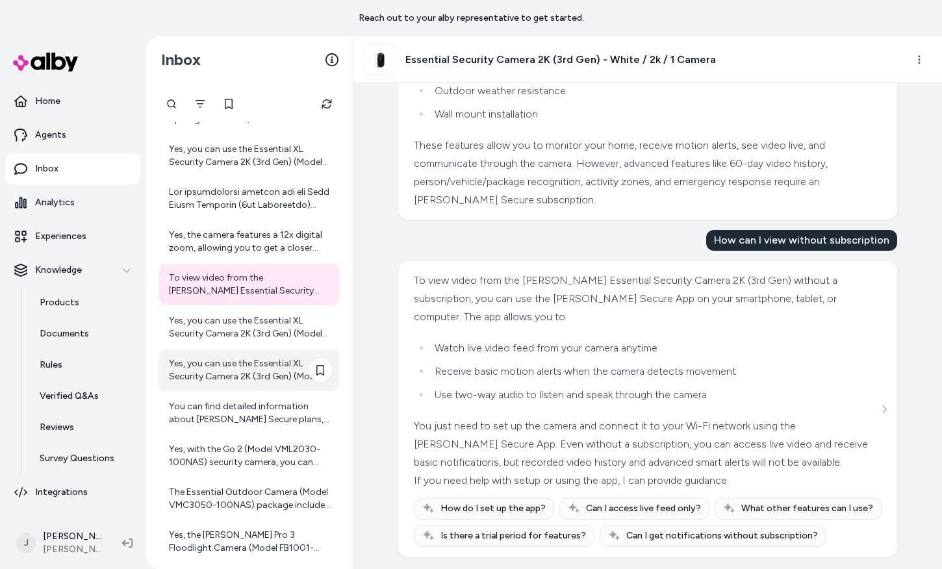
click at [186, 354] on div "Yes, you can use the Essential XL Security Camera 2K (3rd Gen) (Model VMC3082-1…" at bounding box center [249, 371] width 181 height 42
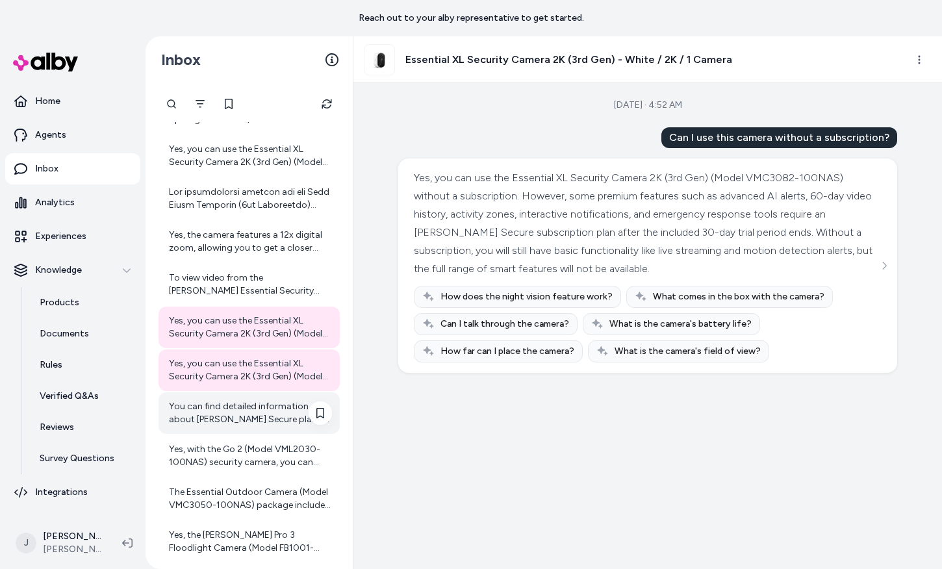
click at [213, 402] on div "You can find detailed information about Arlo Secure plans, including subscripti…" at bounding box center [250, 413] width 163 height 26
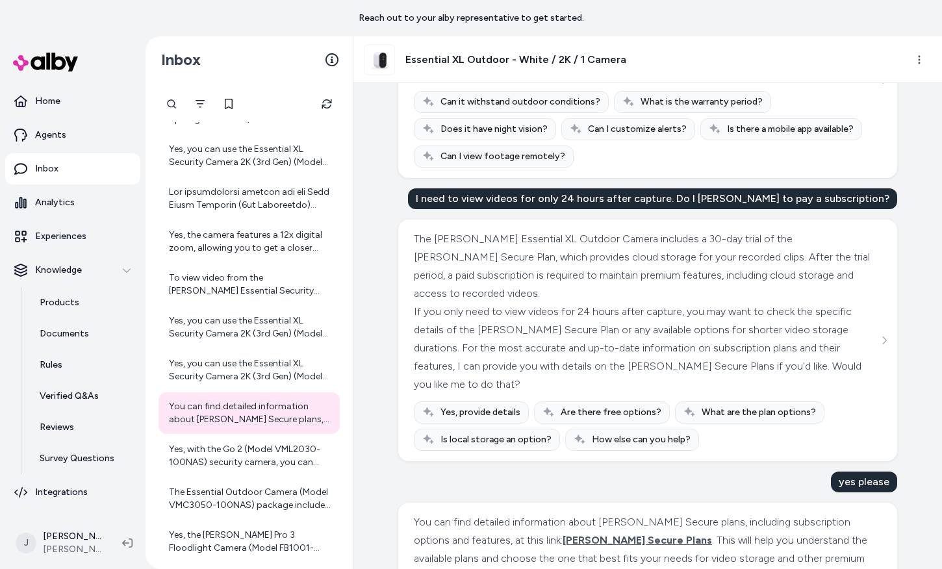
scroll to position [444, 0]
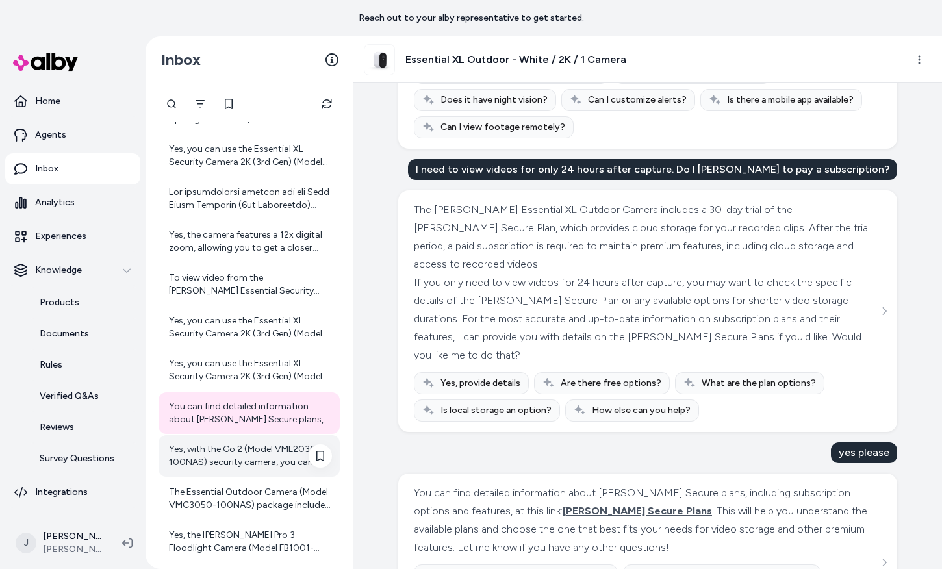
click at [227, 454] on div "Yes, with the Go 2 (Model VML2030-100NAS) security camera, you can access foota…" at bounding box center [250, 456] width 163 height 26
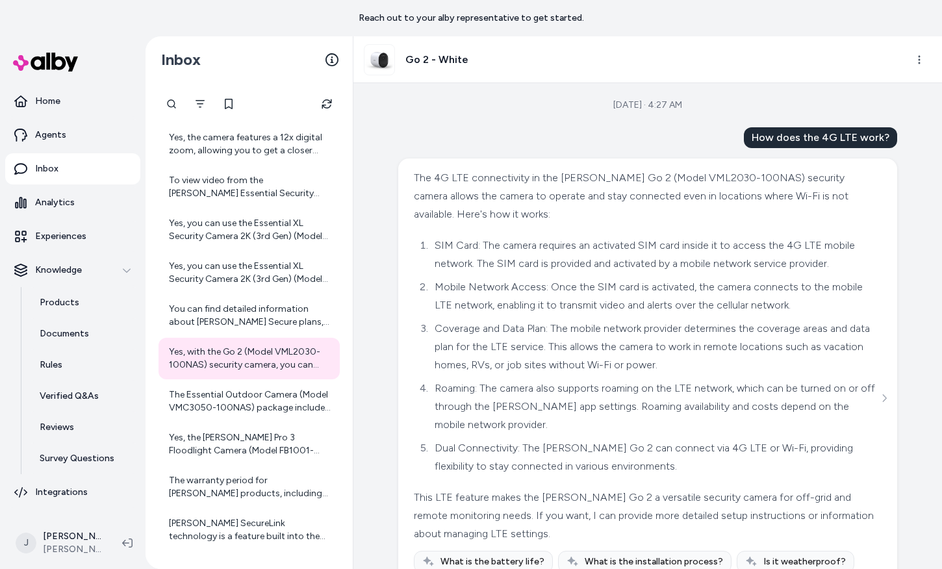
scroll to position [283, 0]
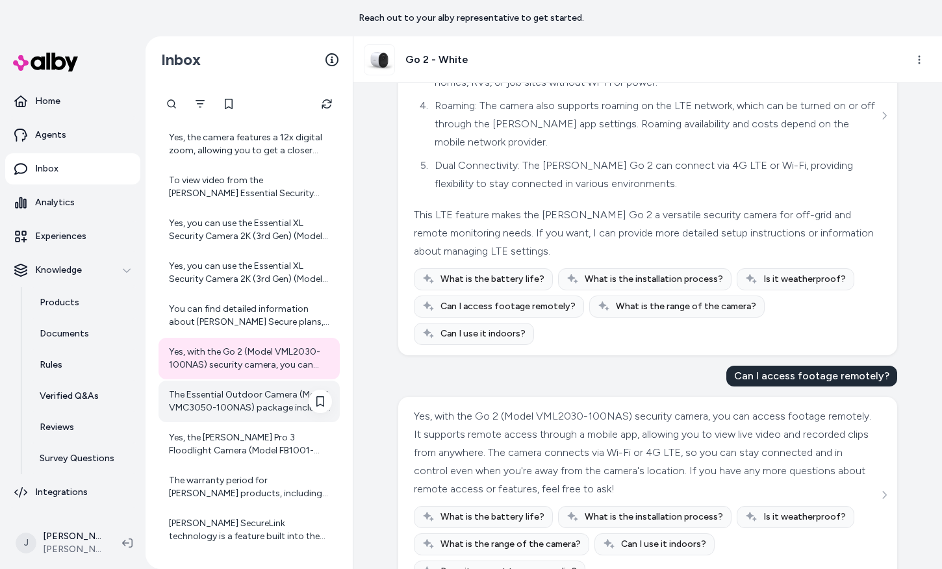
click at [244, 408] on div "The Essential Outdoor Camera (Model VMC3050-100NAS) package includes: - 1x Arlo…" at bounding box center [250, 402] width 163 height 26
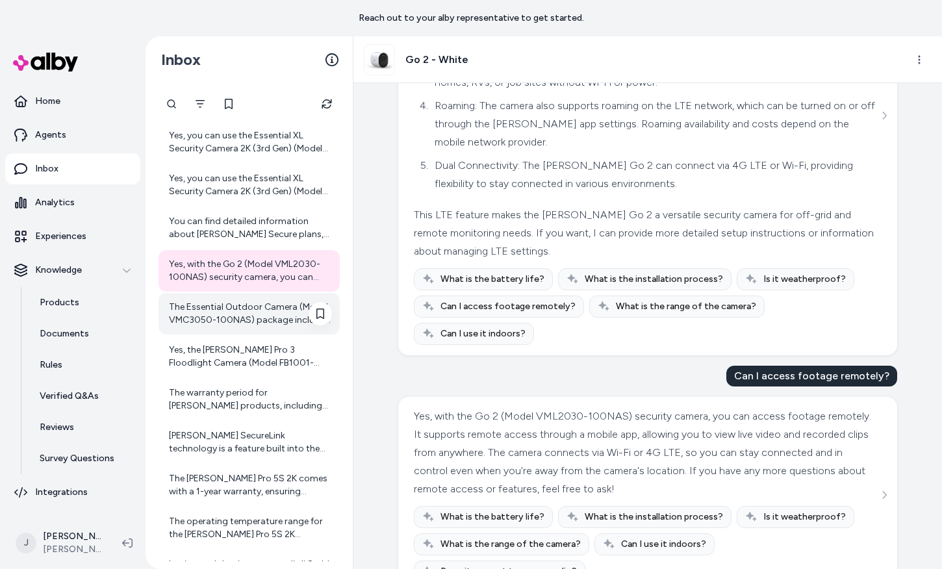
scroll to position [4527, 0]
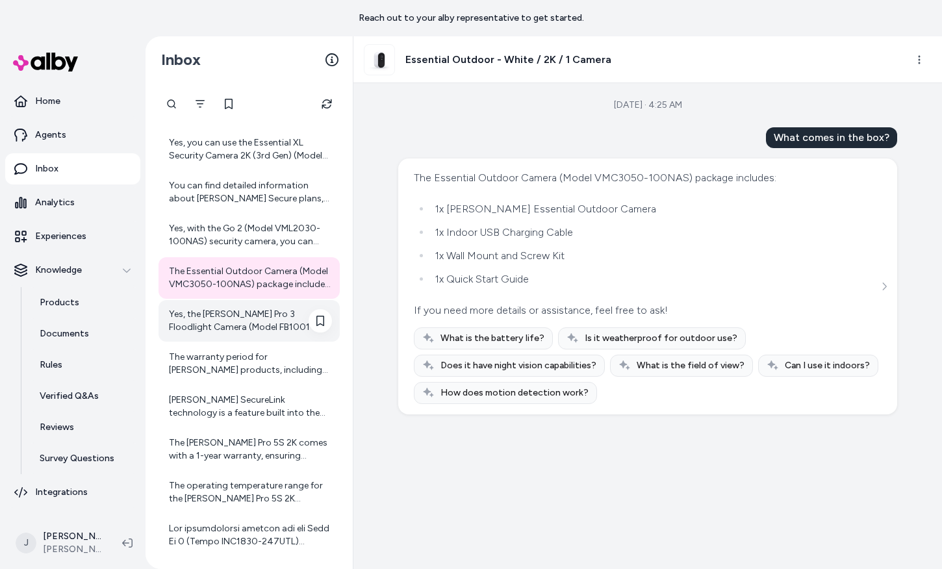
click at [238, 327] on div "Yes, the Arlo Pro 3 Floodlight Camera (Model FB1001-100NAS) has night vision ca…" at bounding box center [250, 321] width 163 height 26
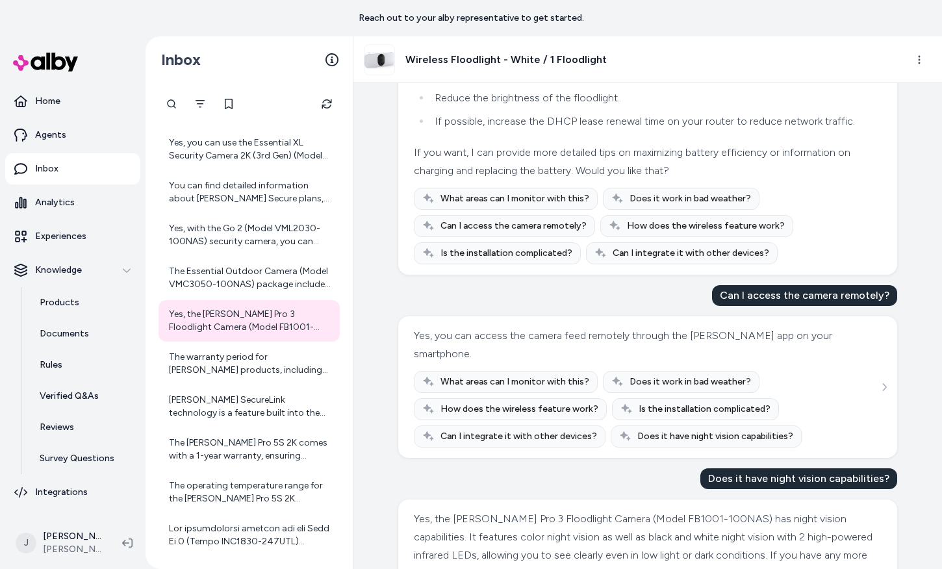
scroll to position [392, 0]
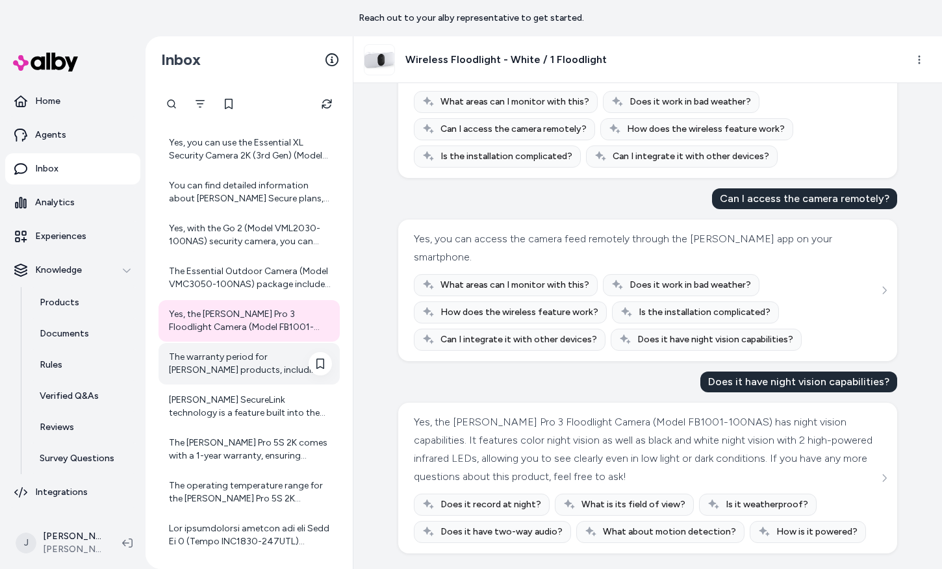
click at [214, 369] on div "The warranty period for Arlo products, including the Video Doorbell, is general…" at bounding box center [250, 364] width 163 height 26
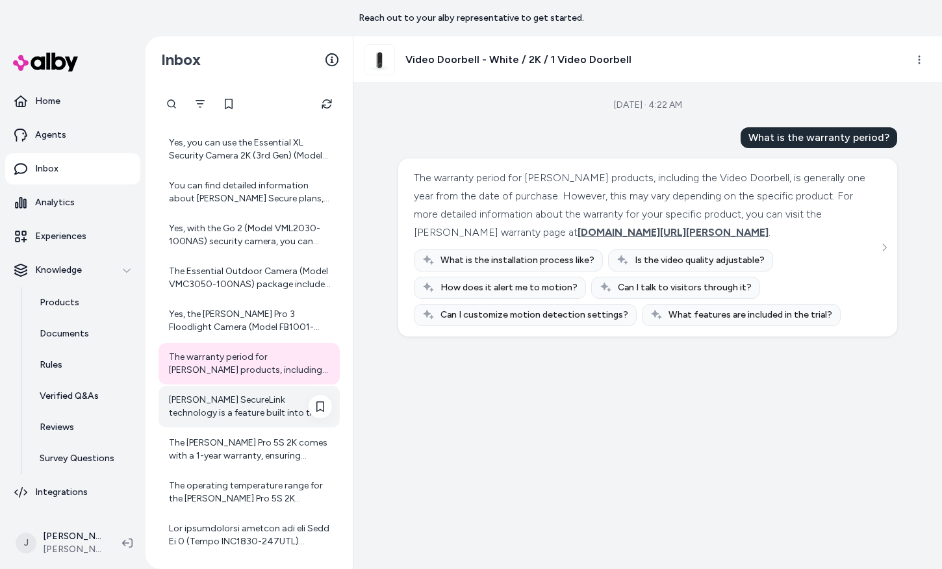
click at [189, 396] on div "Arlo SecureLink technology is a feature built into the Arlo Pro 5S 2K camera th…" at bounding box center [250, 407] width 163 height 26
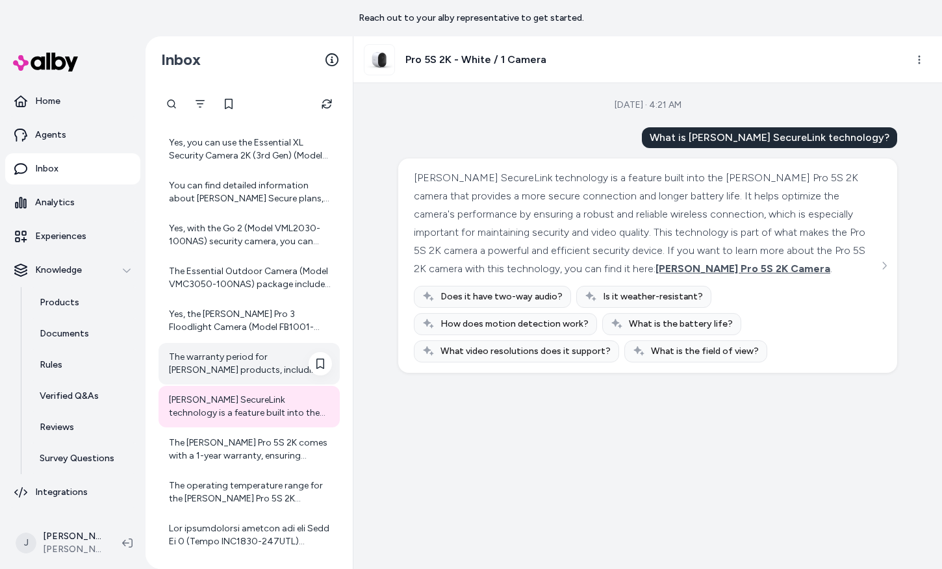
click at [193, 359] on div "The warranty period for Arlo products, including the Video Doorbell, is general…" at bounding box center [250, 364] width 163 height 26
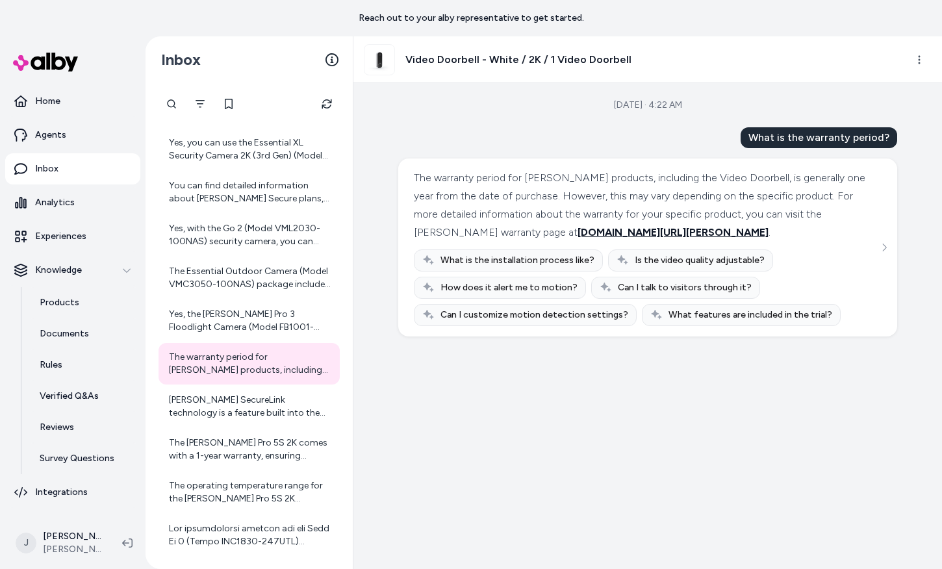
click at [578, 235] on span "www.arlo.com/warranty" at bounding box center [673, 232] width 191 height 12
click at [578, 231] on span "www.arlo.com/warranty" at bounding box center [673, 232] width 191 height 12
click at [255, 415] on div "Arlo SecureLink technology is a feature built into the Arlo Pro 5S 2K camera th…" at bounding box center [250, 407] width 163 height 26
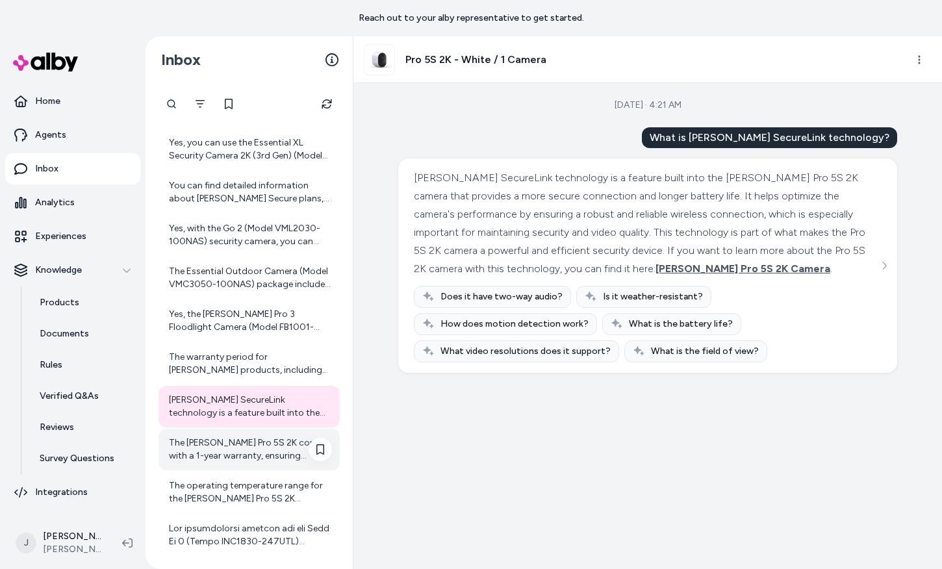
click at [249, 437] on div "The Arlo Pro 5S 2K comes with a 1-year warranty, ensuring support for any manuf…" at bounding box center [250, 450] width 163 height 26
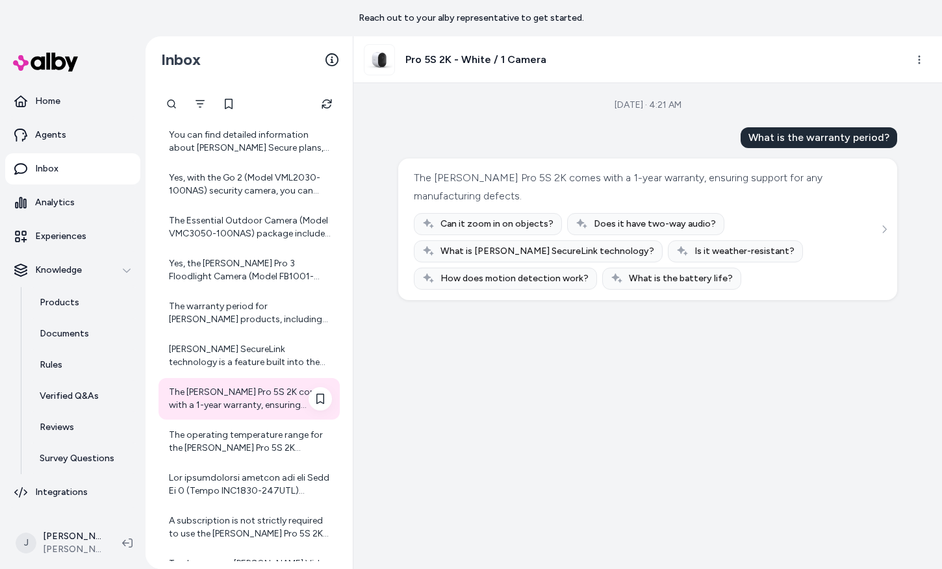
scroll to position [4617, 0]
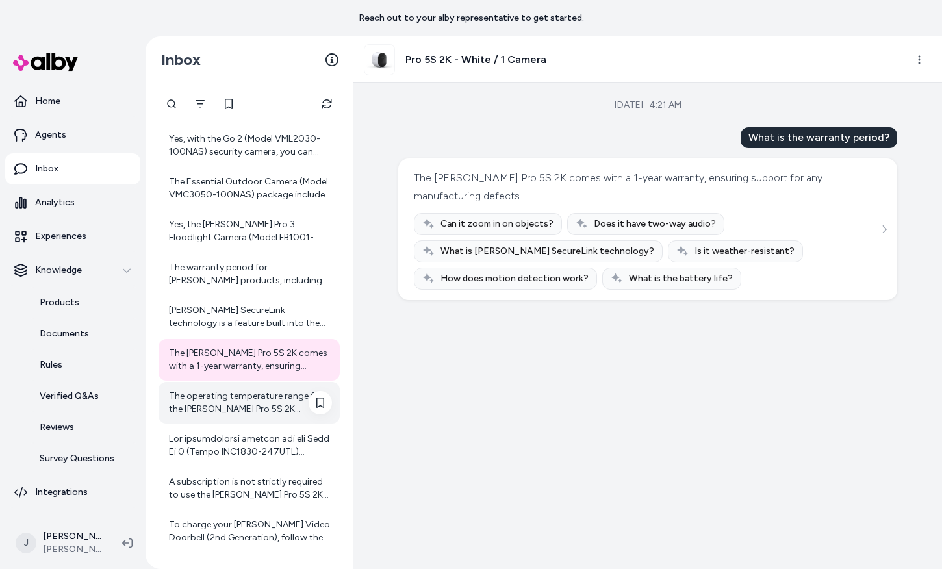
click at [244, 410] on div "The operating temperature range for the Arlo Pro 5S 2K Spotlight Camera is -20 …" at bounding box center [250, 403] width 163 height 26
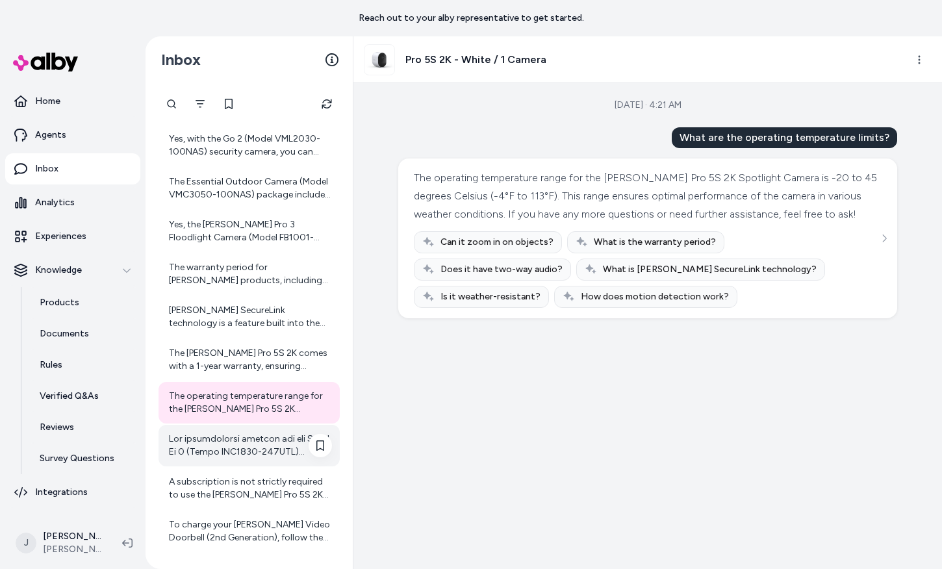
click at [244, 444] on div at bounding box center [250, 446] width 163 height 26
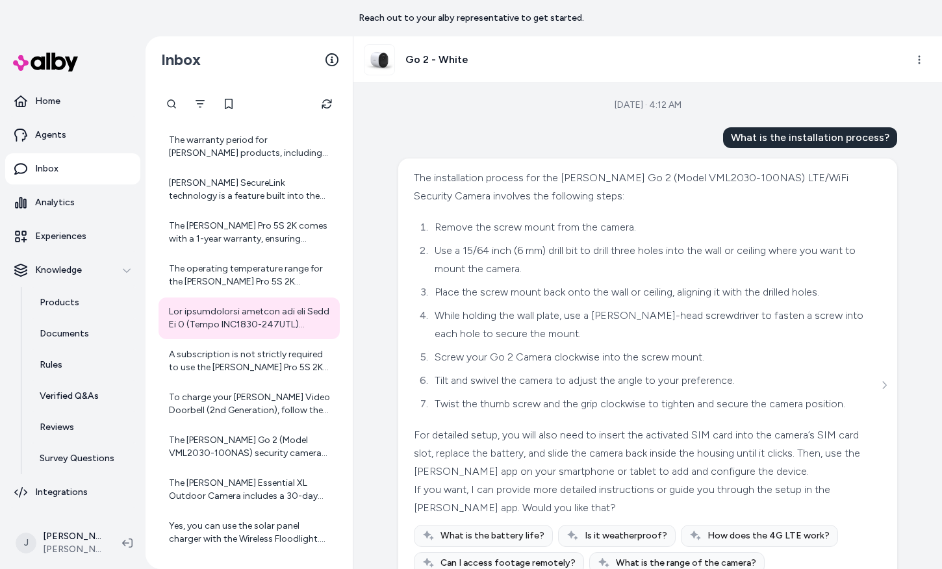
scroll to position [29, 0]
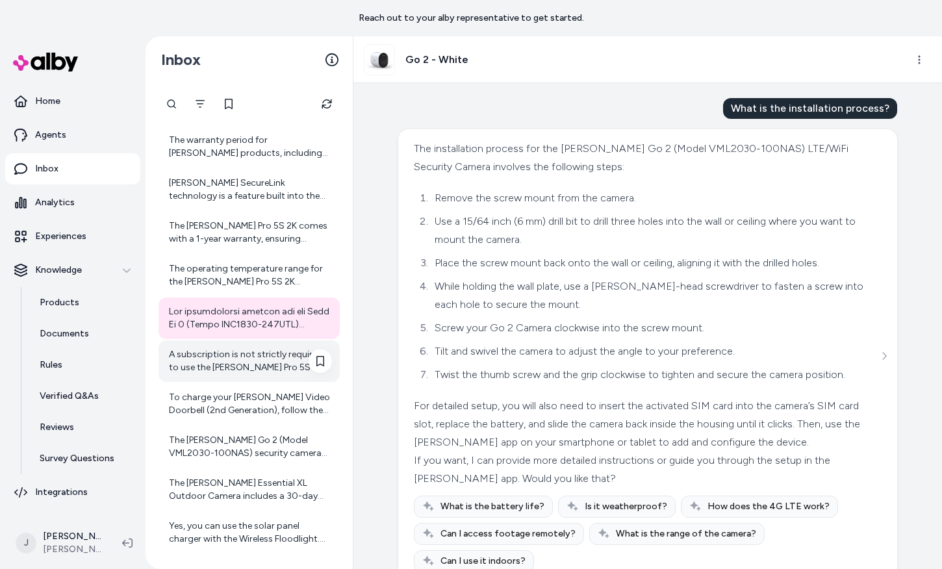
click at [229, 357] on div "A subscription is not strictly required to use the [PERSON_NAME] Pro 5S 2K came…" at bounding box center [250, 361] width 163 height 26
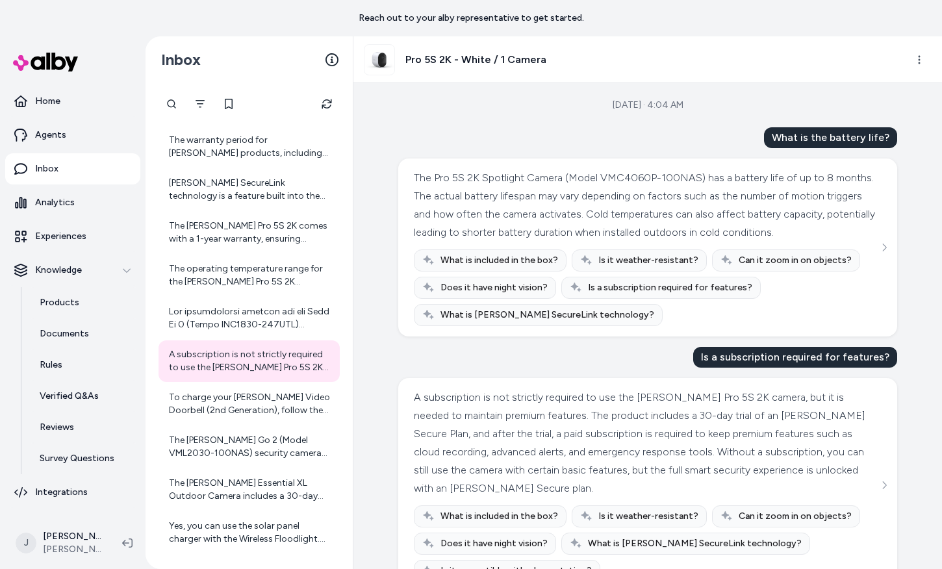
scroll to position [53, 0]
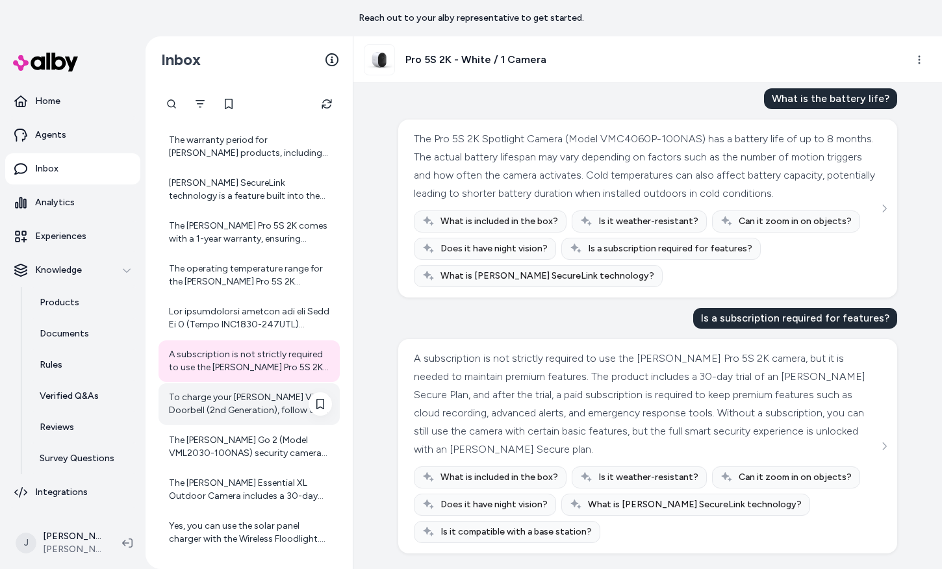
click at [262, 393] on div "To charge your Arlo Video Doorbell (2nd Generation), follow these steps: 1. Use…" at bounding box center [250, 404] width 163 height 26
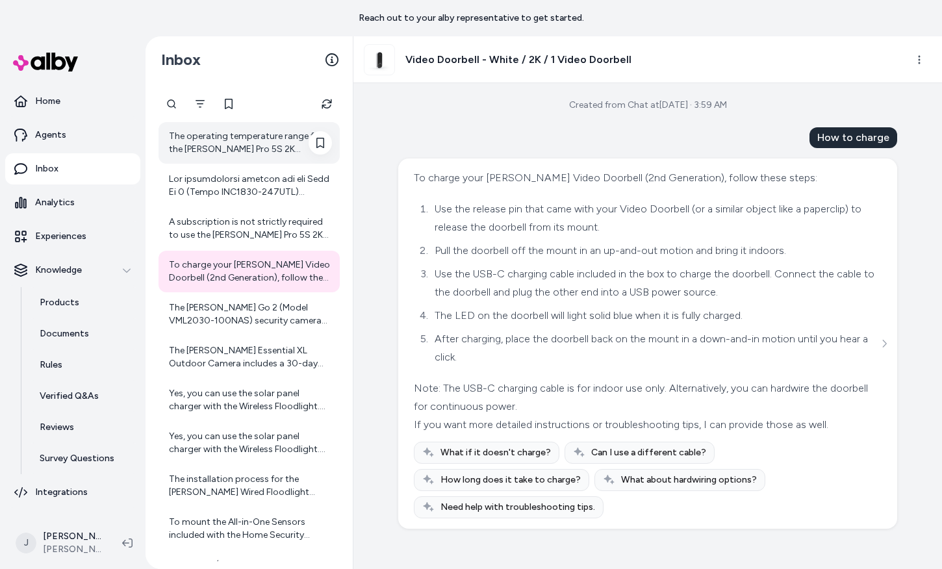
scroll to position [4882, 0]
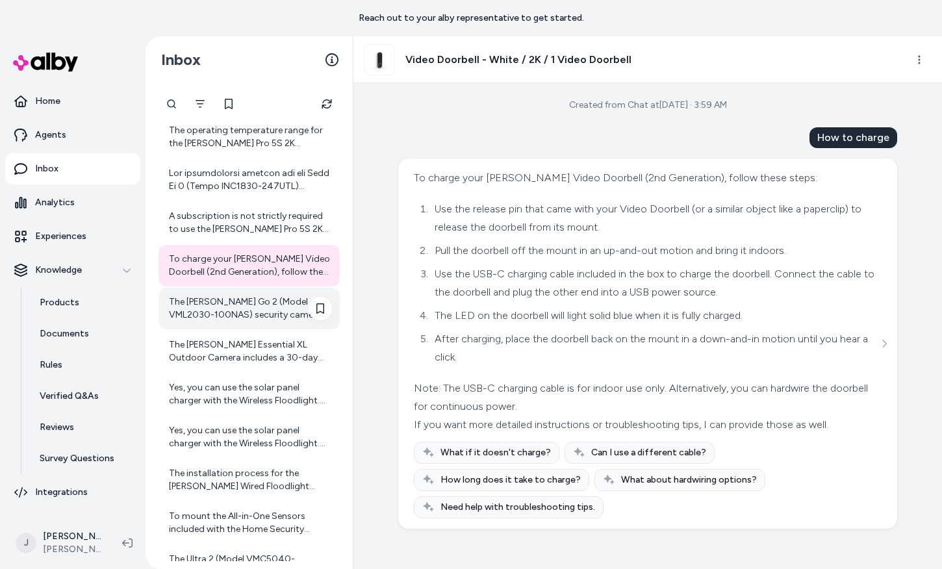
click at [243, 315] on div "The Arlo Go 2 (Model VML2030-100NAS) security camera has a maximum motion detec…" at bounding box center [250, 309] width 163 height 26
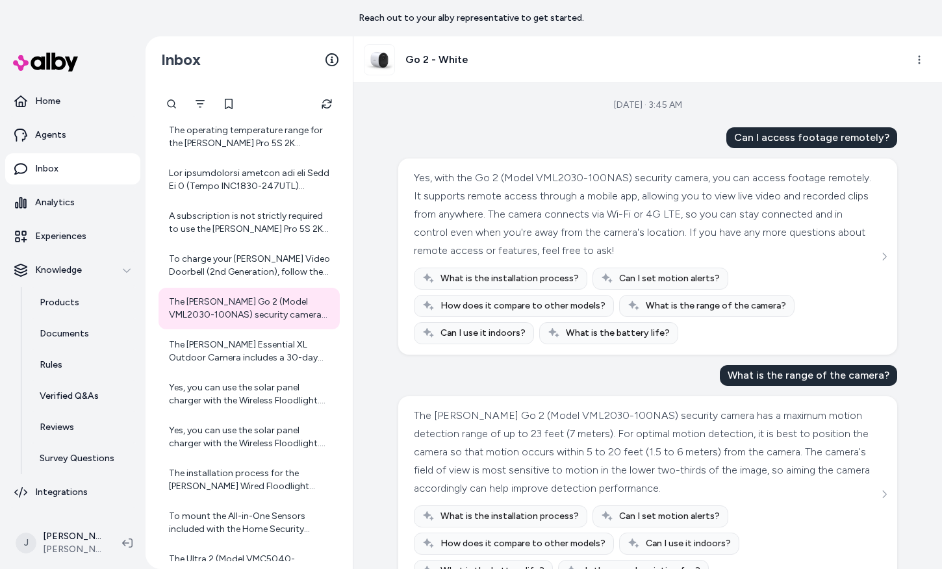
scroll to position [34, 0]
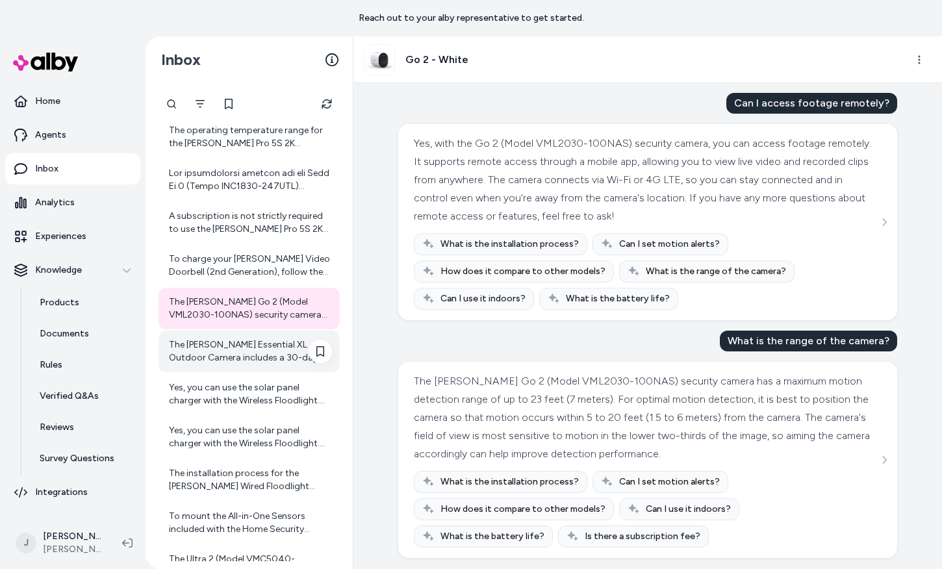
click at [227, 338] on div "The [PERSON_NAME] Essential XL Outdoor Camera includes a 30-day trial of an [PE…" at bounding box center [250, 351] width 163 height 26
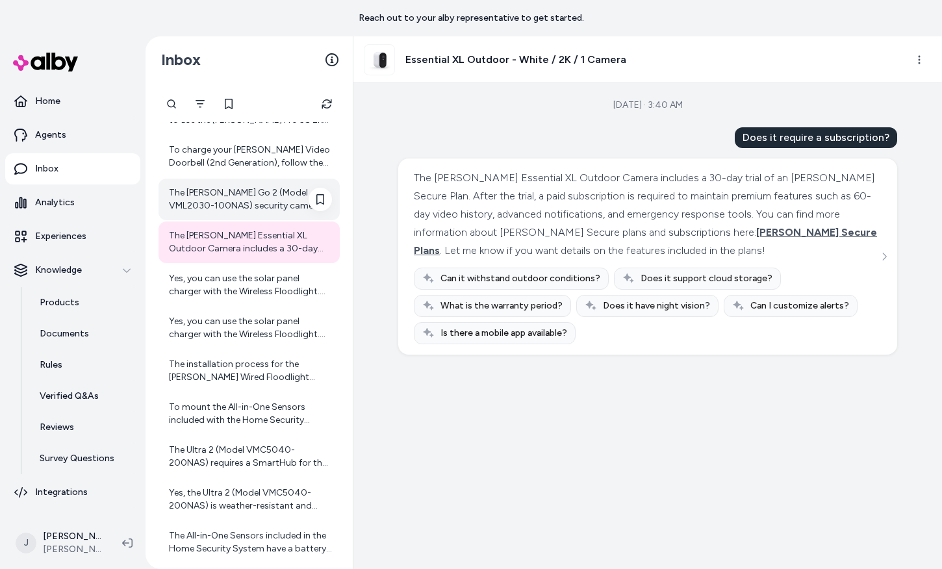
scroll to position [5012, 0]
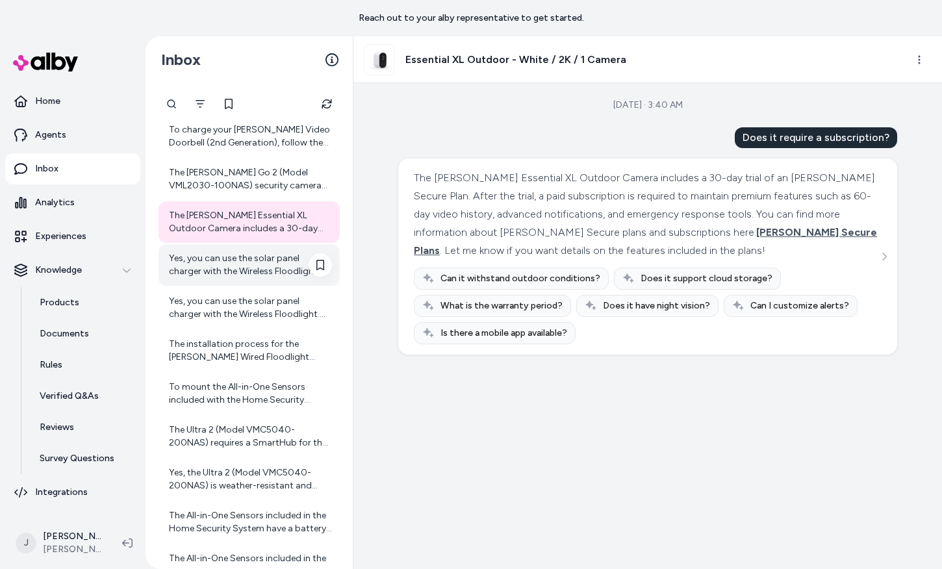
click at [268, 270] on div "Yes, you can use the solar panel charger with the Wireless Floodlight. Here are…" at bounding box center [250, 265] width 163 height 26
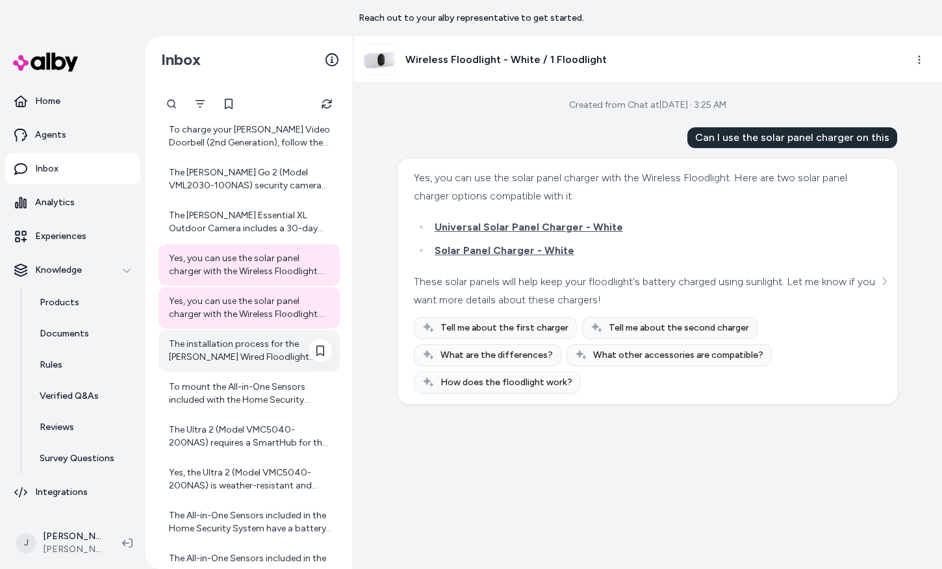
click at [249, 346] on div "The installation process for the [PERSON_NAME] Wired Floodlight Camera involves…" at bounding box center [250, 351] width 163 height 26
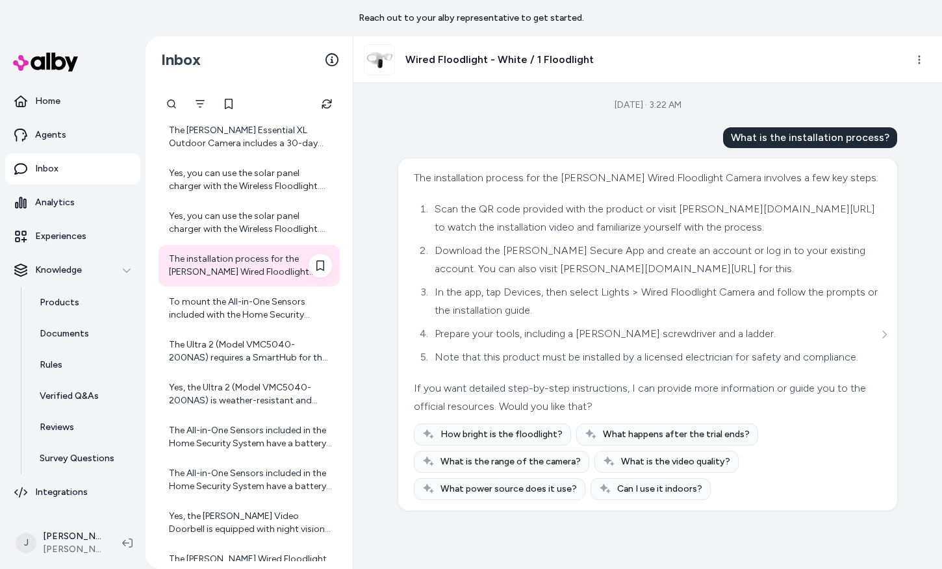
scroll to position [5108, 0]
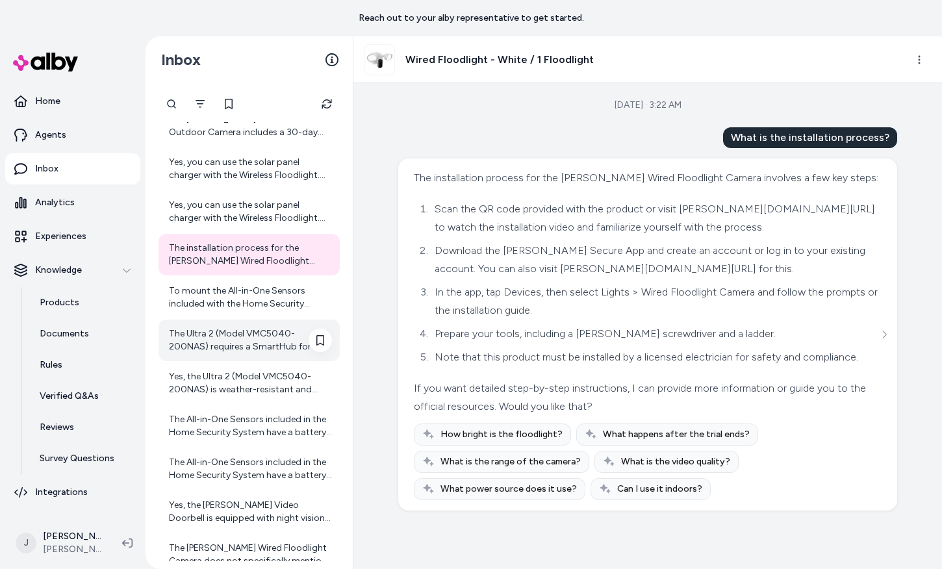
click at [248, 320] on div "The Ultra 2 (Model VMC5040-200NAS) requires a SmartHub for the Add-on Camera va…" at bounding box center [249, 341] width 181 height 42
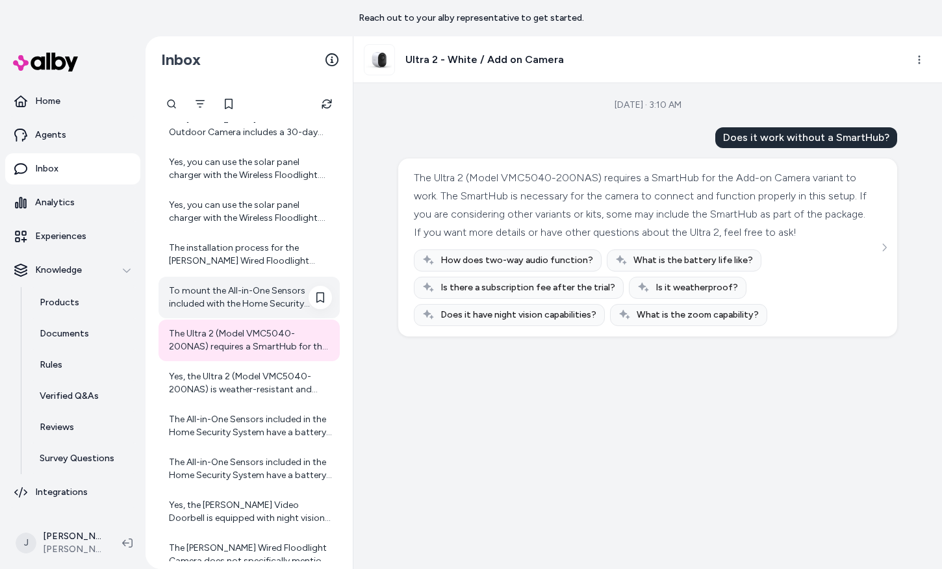
click at [238, 289] on div "To mount the All-in-One Sensors included with the Home Security System (Model H…" at bounding box center [250, 298] width 163 height 26
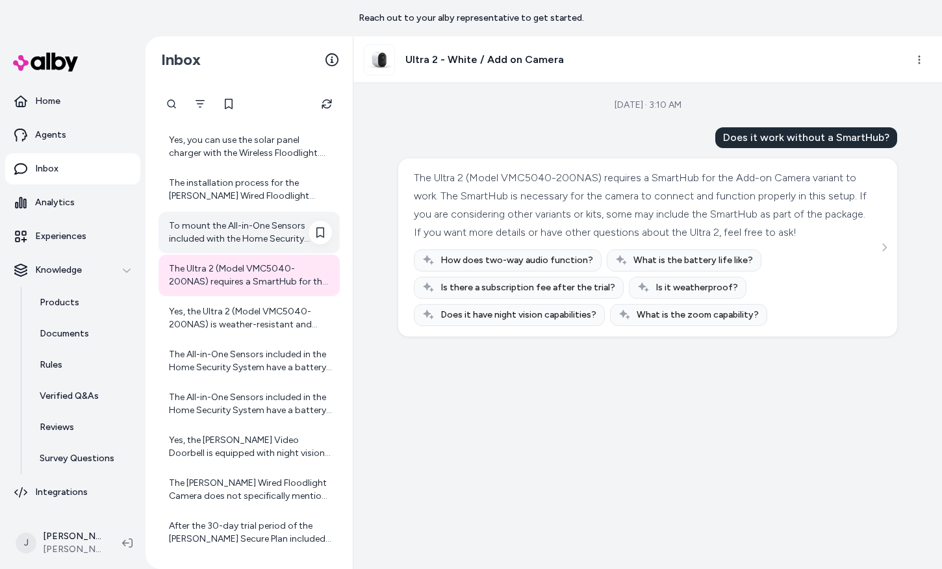
scroll to position [5190, 0]
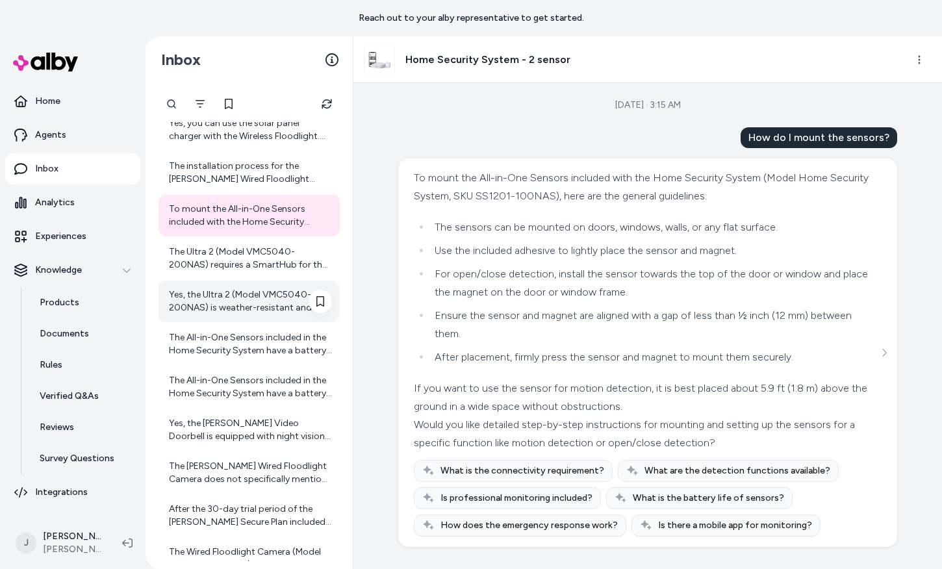
click at [240, 304] on div "Yes, the Ultra 2 (Model VMC5040-200NAS) is weather-resistant and designed for b…" at bounding box center [250, 301] width 163 height 26
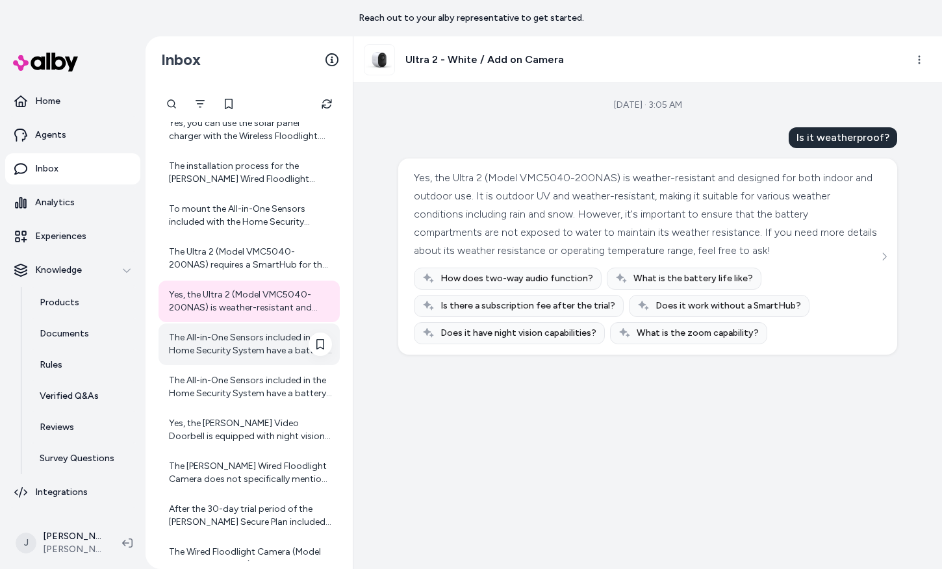
click at [237, 348] on div "The All-in-One Sensors included in the Home Security System have a battery life…" at bounding box center [250, 344] width 163 height 26
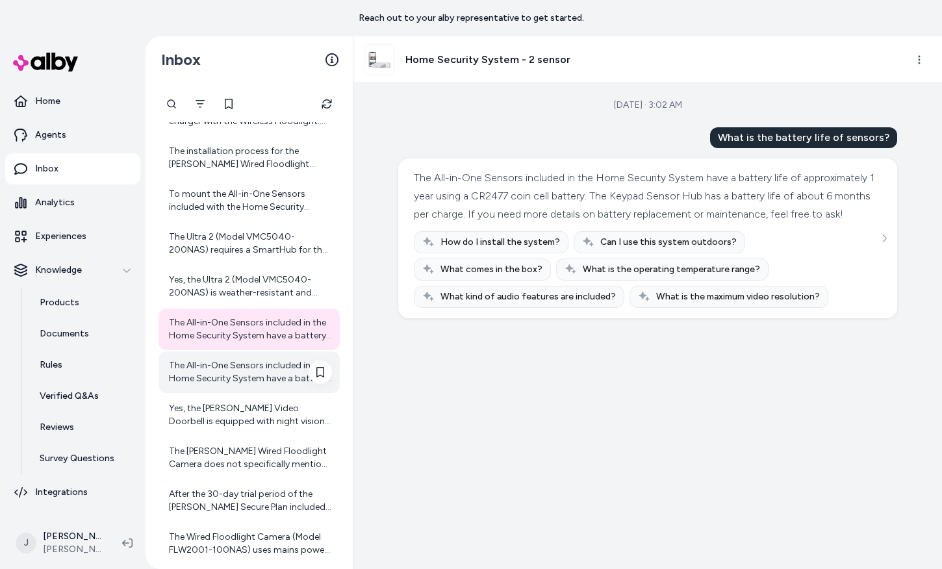
click at [248, 370] on div "The All-in-One Sensors included in the Home Security System have a battery life…" at bounding box center [250, 372] width 163 height 26
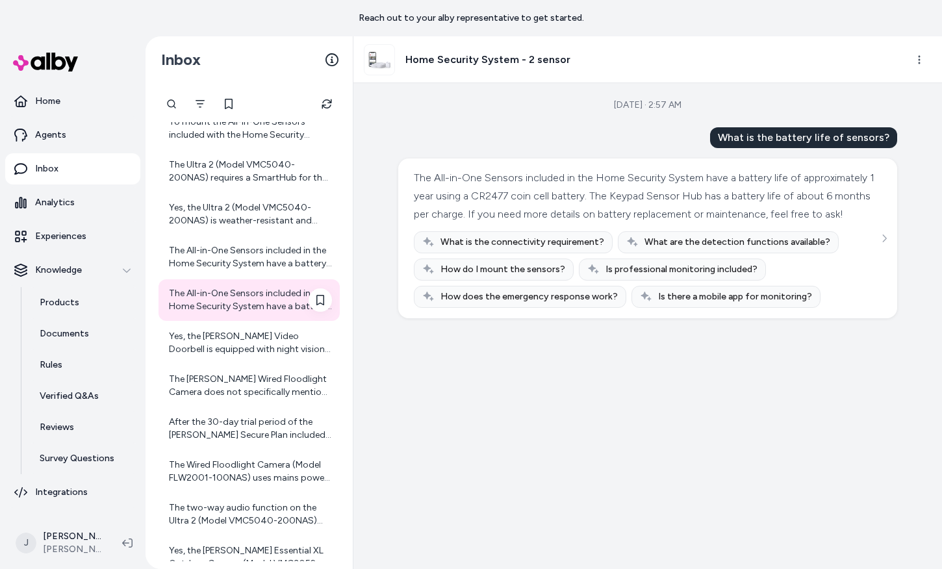
scroll to position [5318, 0]
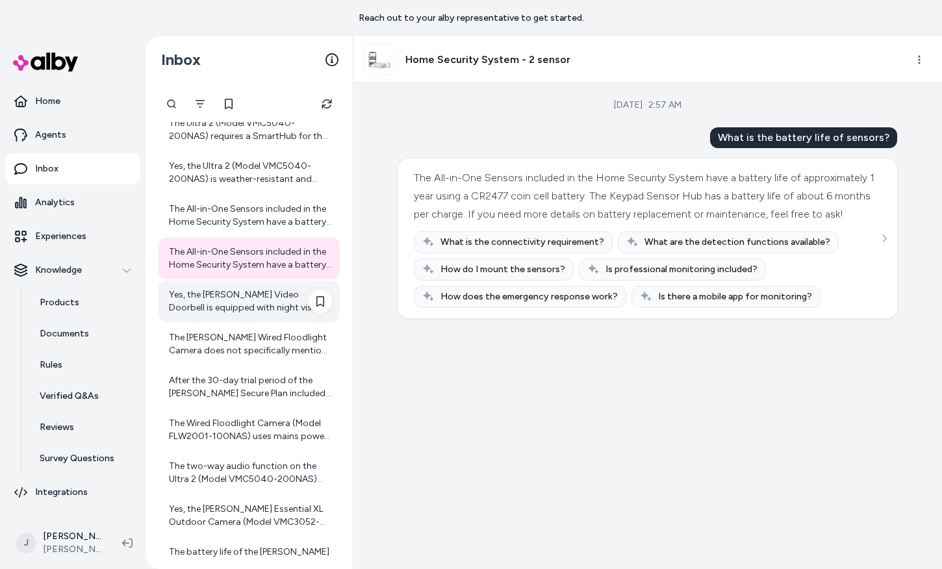
click at [238, 303] on div "Yes, the Arlo Video Doorbell is equipped with night vision technology, allowing…" at bounding box center [250, 301] width 163 height 26
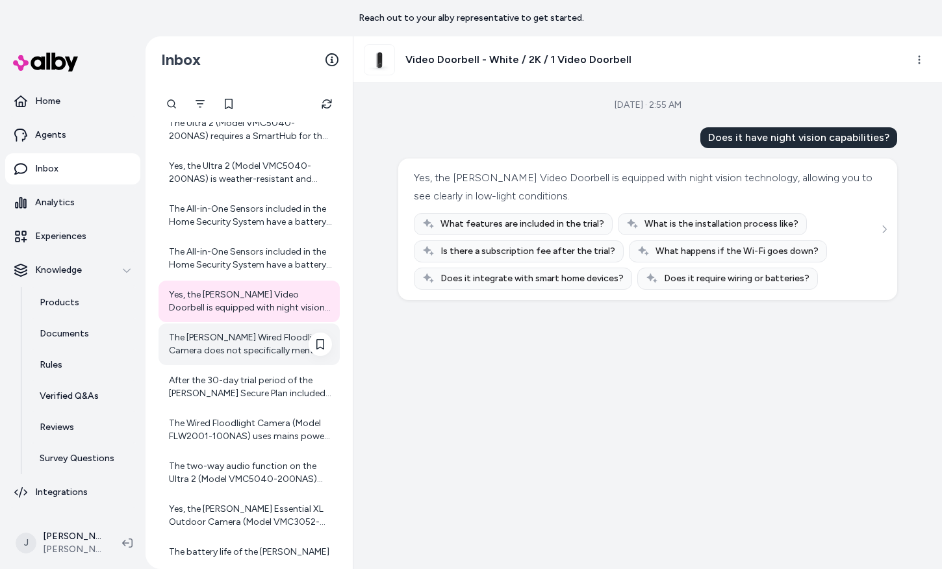
click at [243, 348] on div "The Arlo Wired Floodlight Camera does not specifically mention a "home and away…" at bounding box center [250, 344] width 163 height 26
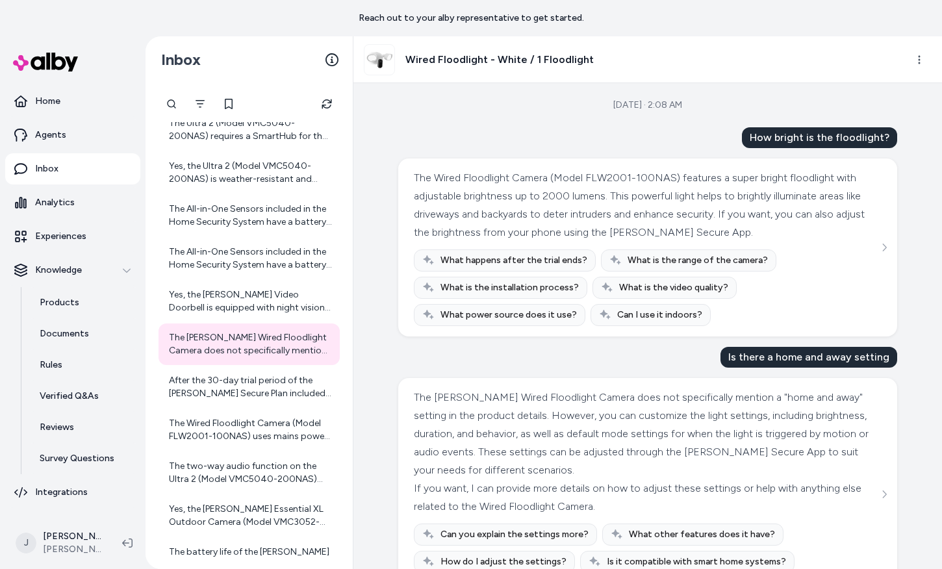
scroll to position [53, 0]
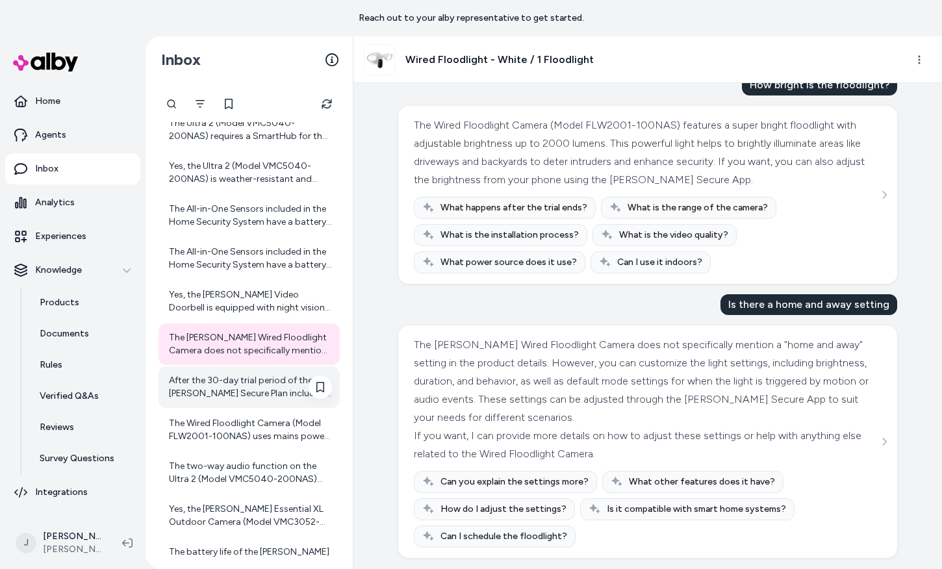
click at [241, 403] on div "After the 30-day trial period of the [PERSON_NAME] Secure Plan included with th…" at bounding box center [249, 387] width 181 height 42
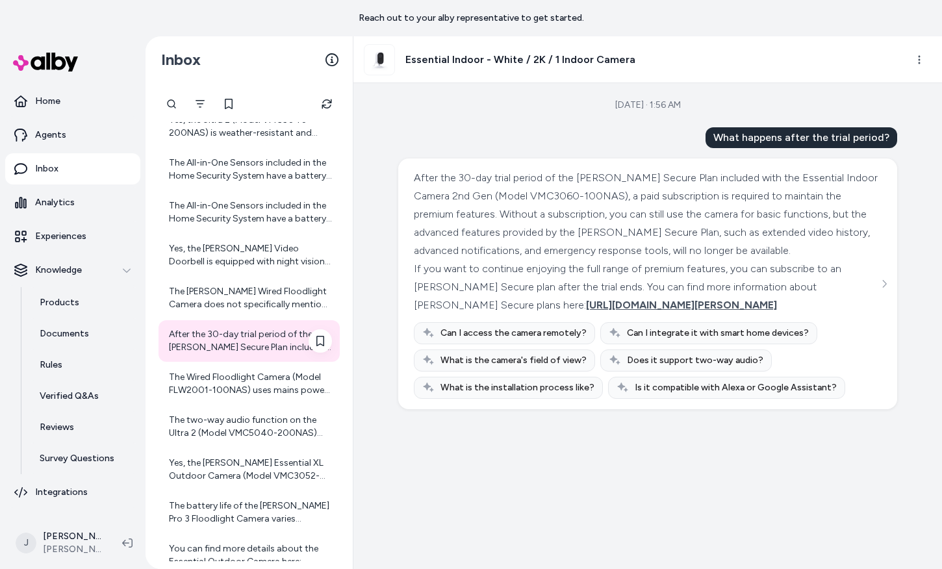
scroll to position [5386, 0]
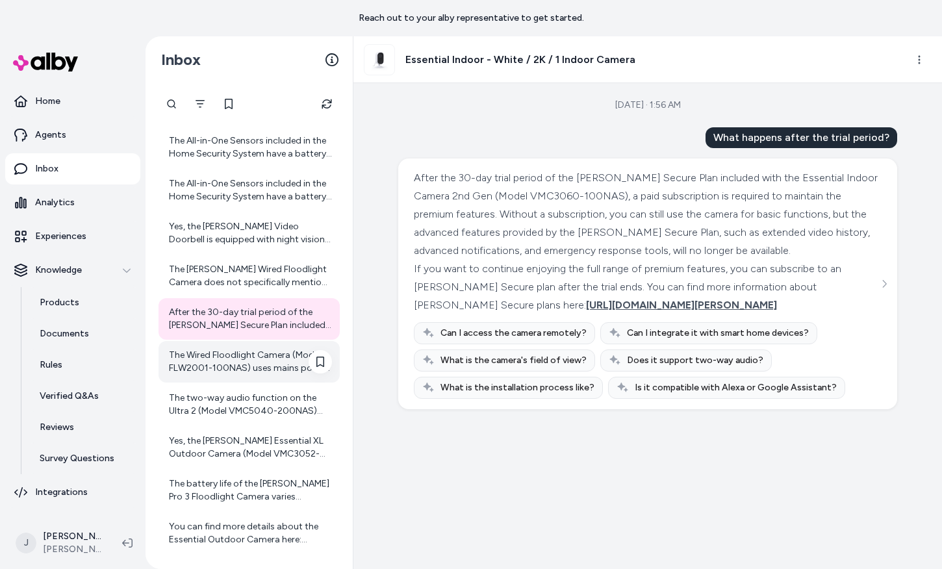
click at [220, 366] on div "The Wired Floodlight Camera (Model FLW2001-100NAS) uses mains power as its powe…" at bounding box center [250, 362] width 163 height 26
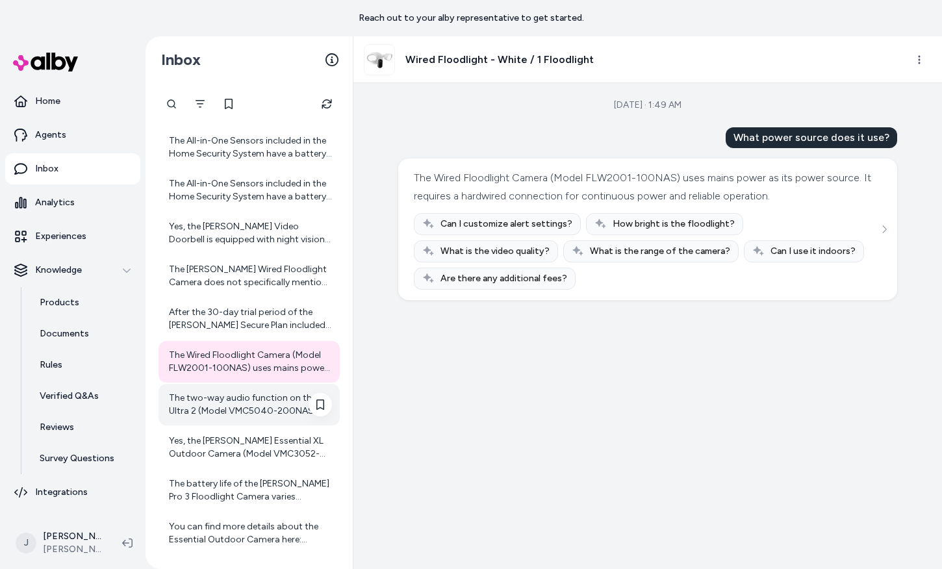
click at [225, 394] on div "The two-way audio function on the Ultra 2 (Model VMC5040-200NAS) works through …" at bounding box center [250, 405] width 163 height 26
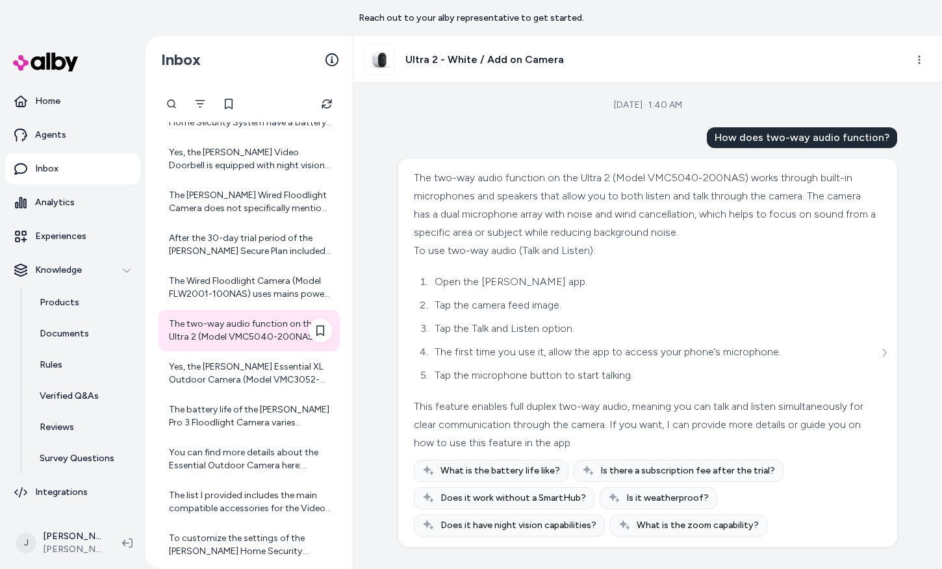
scroll to position [5470, 0]
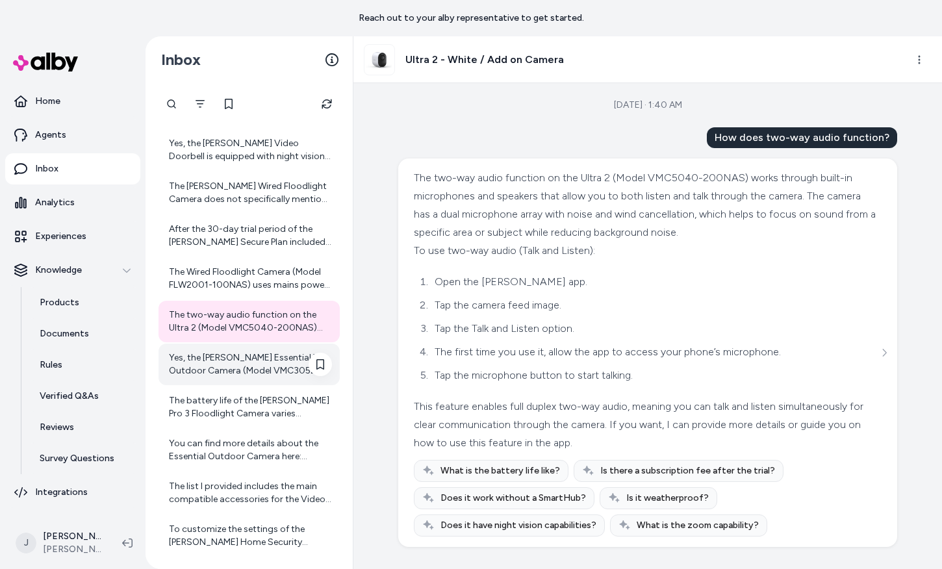
click at [222, 349] on div "Yes, the [PERSON_NAME] Essential XL Outdoor Camera (Model VMC3052-100NAS) suppo…" at bounding box center [249, 365] width 181 height 42
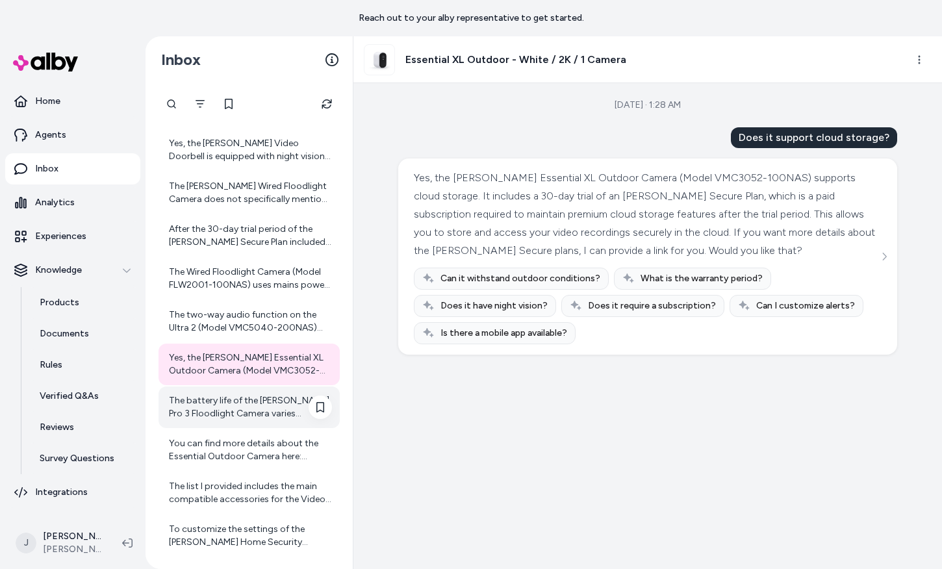
click at [244, 403] on div "The battery life of the [PERSON_NAME] Pro 3 Floodlight Camera varies depending …" at bounding box center [250, 407] width 163 height 26
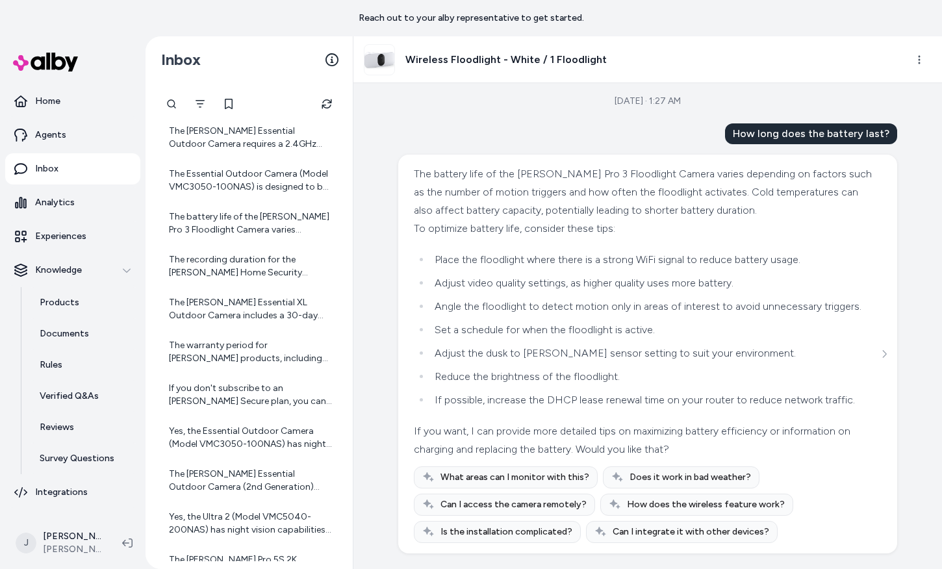
scroll to position [3787, 0]
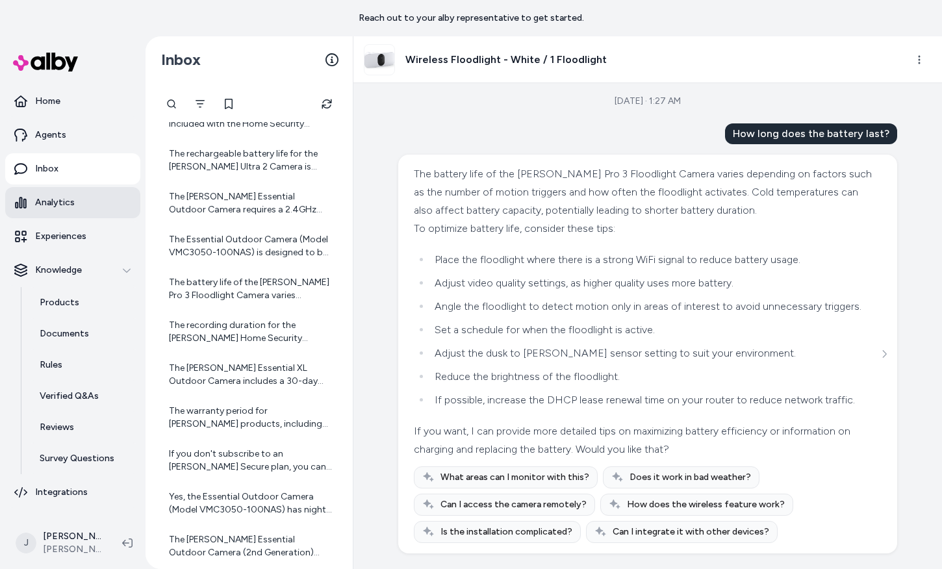
click at [62, 203] on p "Analytics" at bounding box center [55, 202] width 40 height 13
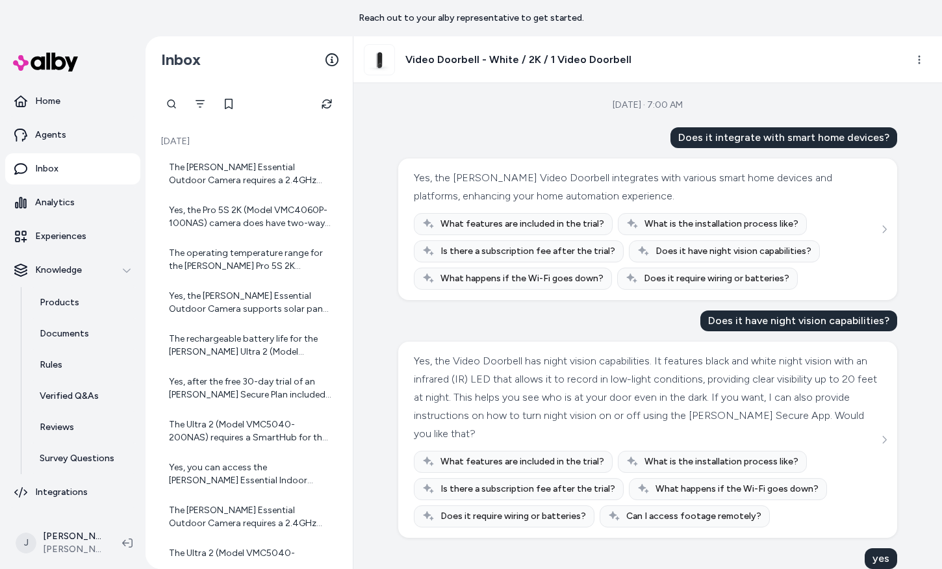
scroll to position [60, 0]
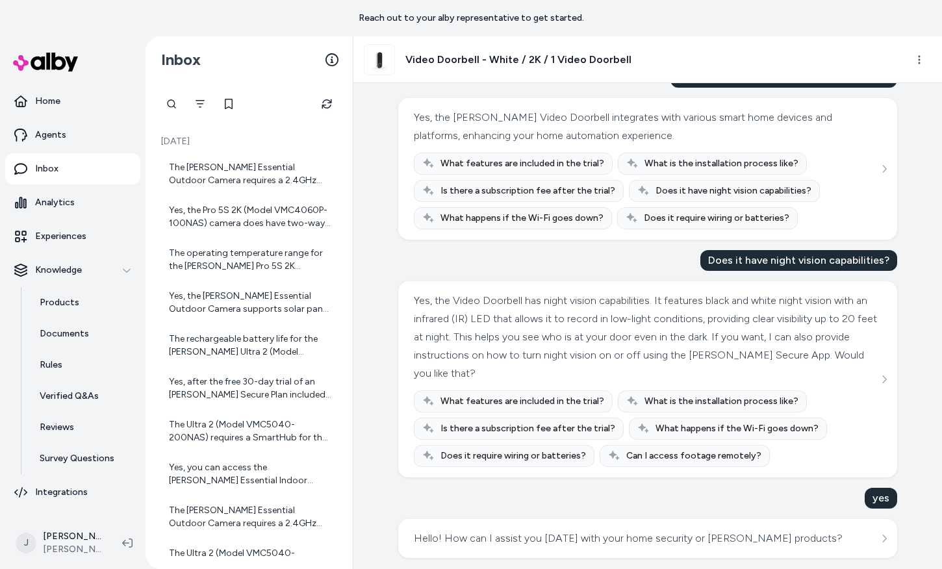
click at [802, 541] on div "Hello! How can I assist you [DATE] with your home security or [PERSON_NAME] pro…" at bounding box center [648, 538] width 468 height 18
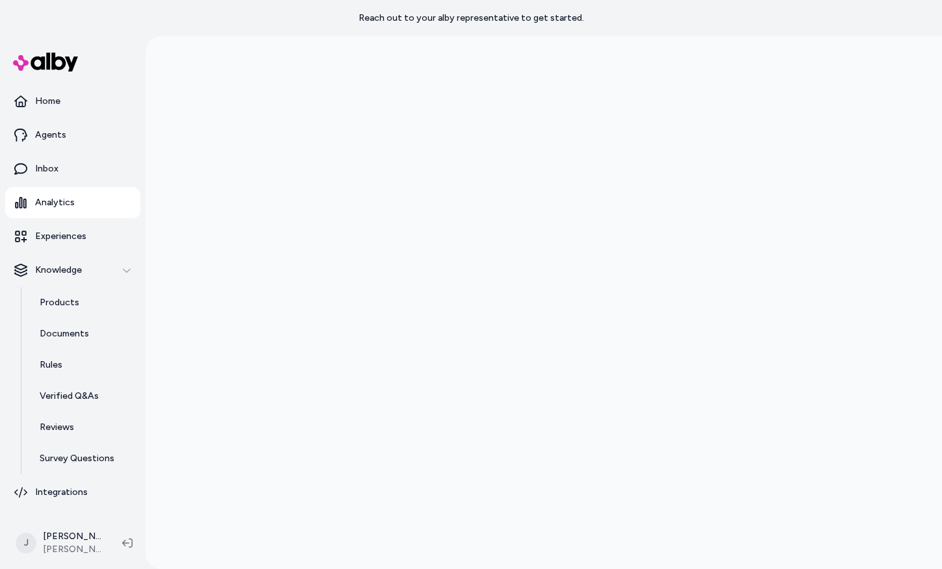
scroll to position [36, 0]
click at [42, 170] on p "Inbox" at bounding box center [46, 168] width 23 height 13
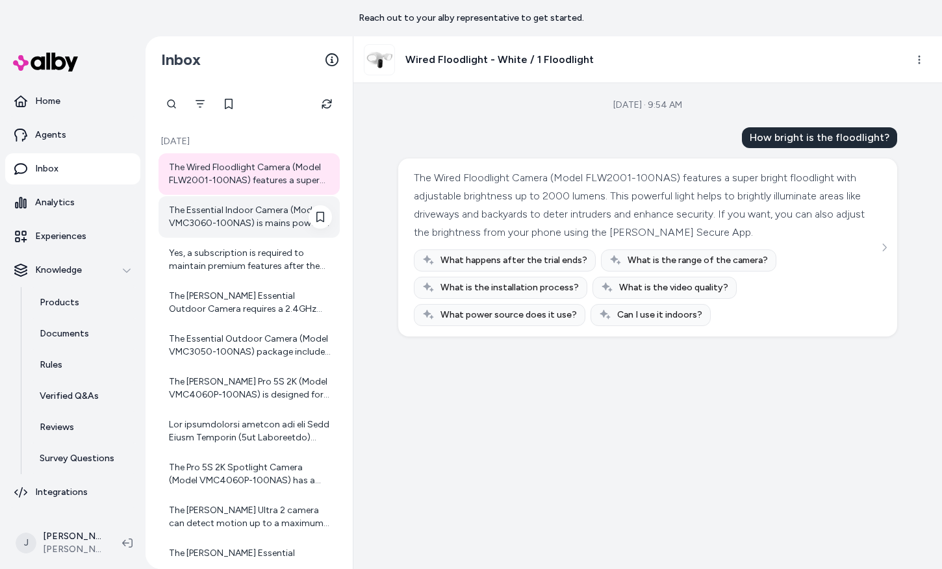
click at [220, 229] on div "The Essential Indoor Camera (Model VMC3060-100NAS) is mains powered, meaning it…" at bounding box center [250, 217] width 163 height 26
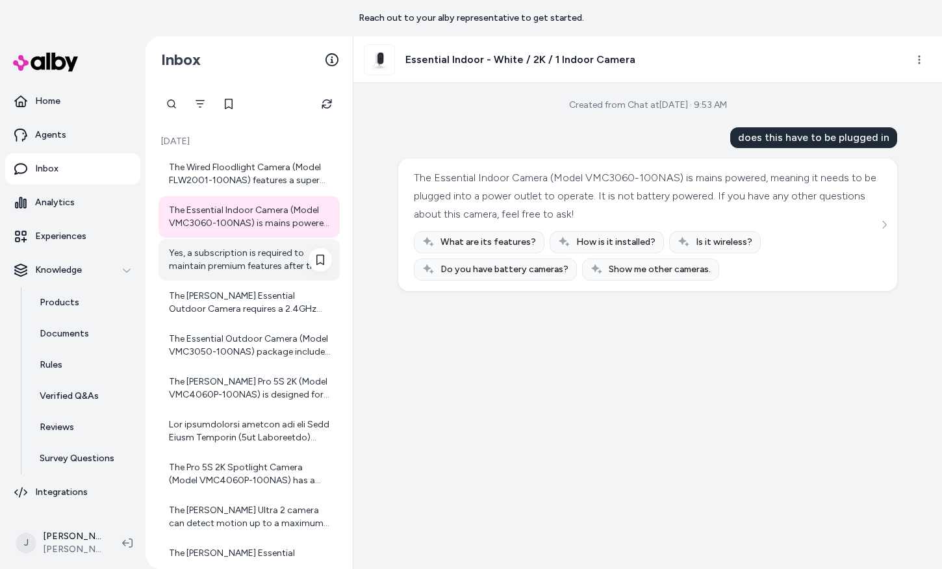
click at [228, 266] on div "Yes, a subscription is required to maintain premium features after the included…" at bounding box center [250, 260] width 163 height 26
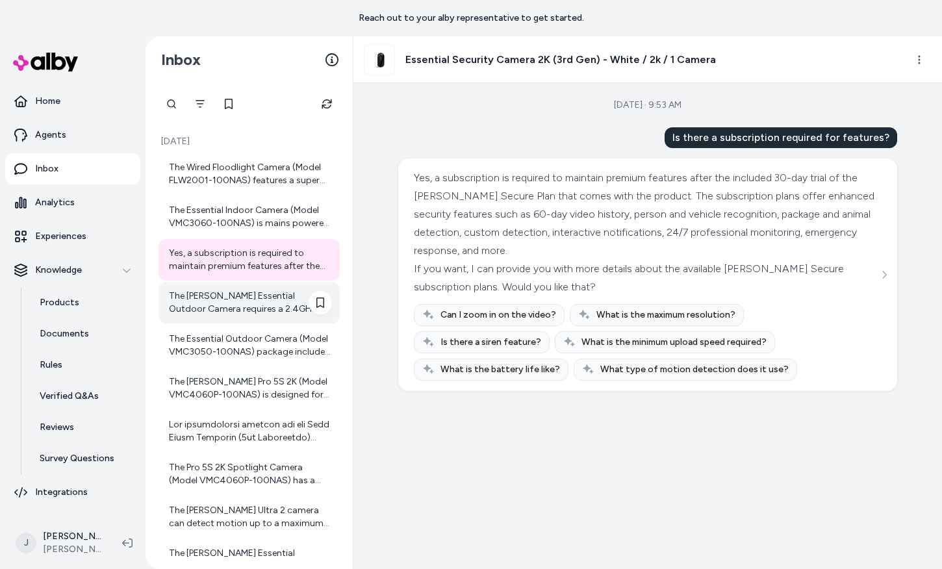
click at [232, 314] on div "The Arlo Essential Outdoor Camera requires a 2.4GHz Wi-Fi connection for connec…" at bounding box center [250, 303] width 163 height 26
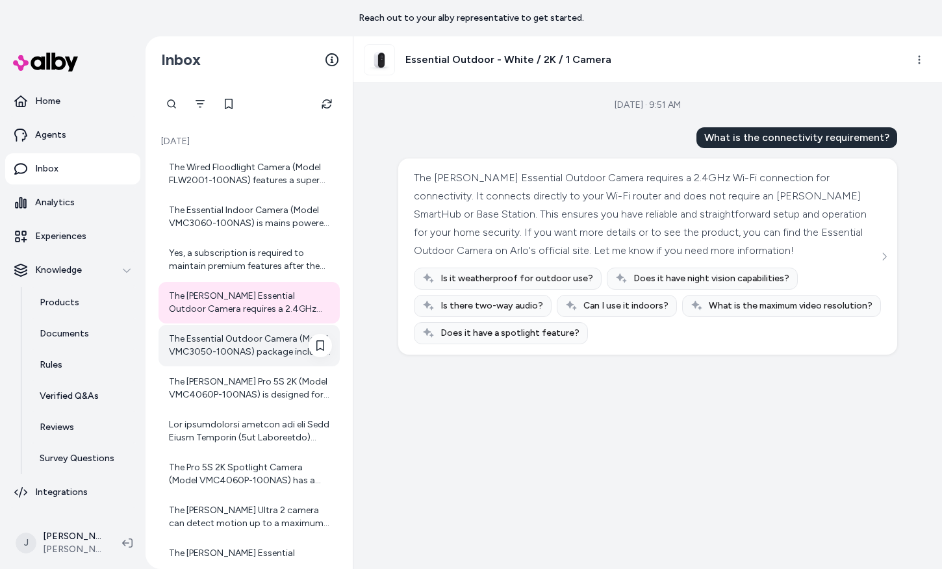
click at [253, 355] on div "The Essential Outdoor Camera (Model VMC3050-100NAS) package includes: - 1x [PER…" at bounding box center [250, 346] width 163 height 26
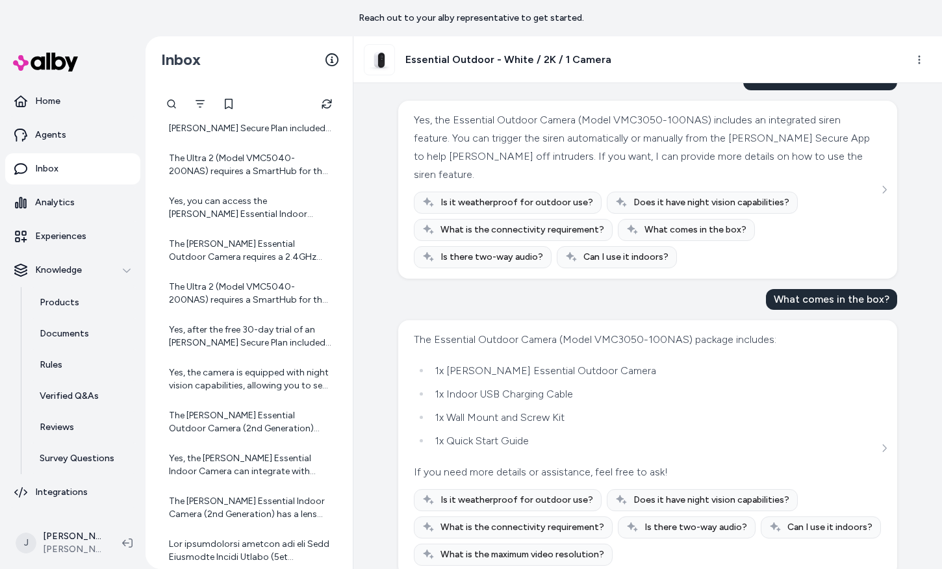
scroll to position [885, 0]
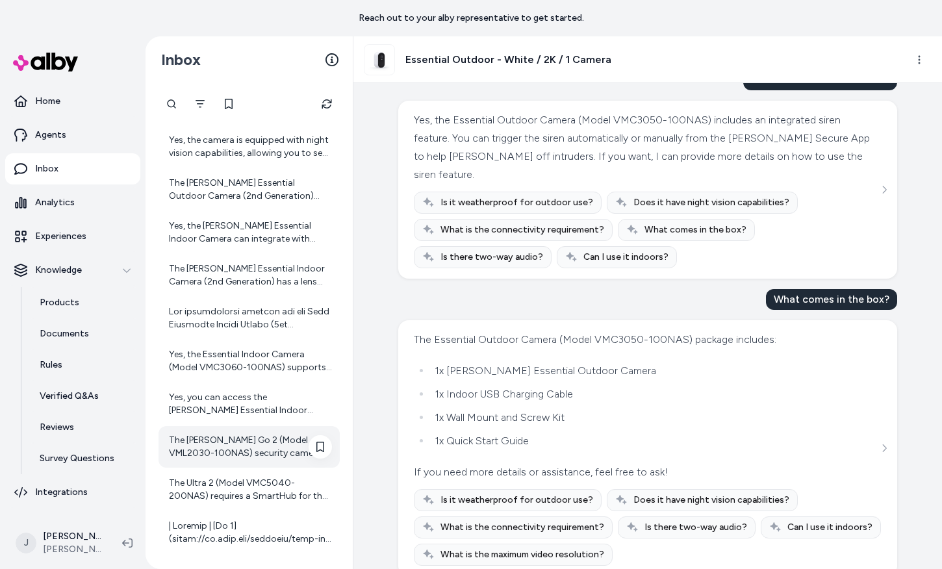
click at [236, 458] on div "The [PERSON_NAME] Go 2 (Model VML2030-100NAS) security camera comes with a 13,0…" at bounding box center [250, 447] width 163 height 26
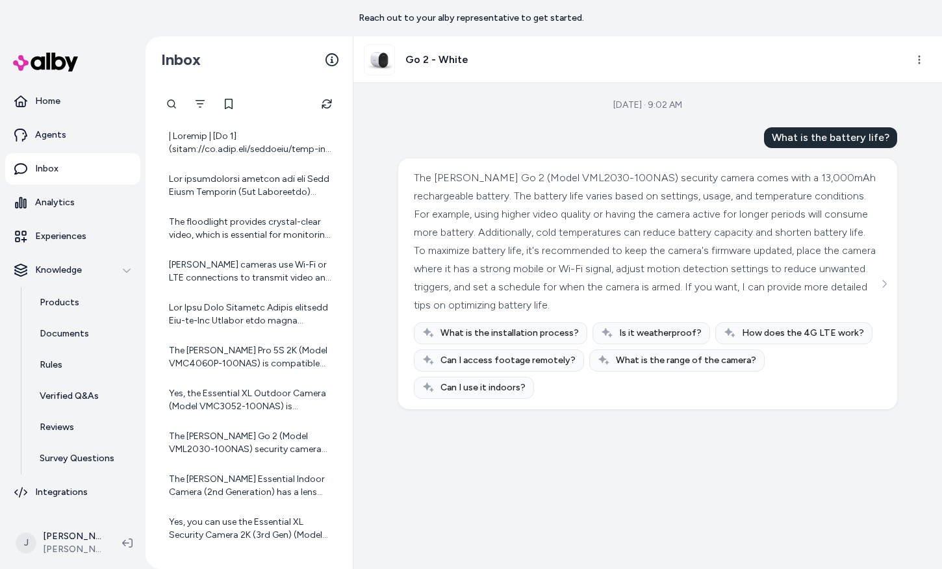
scroll to position [1528, 0]
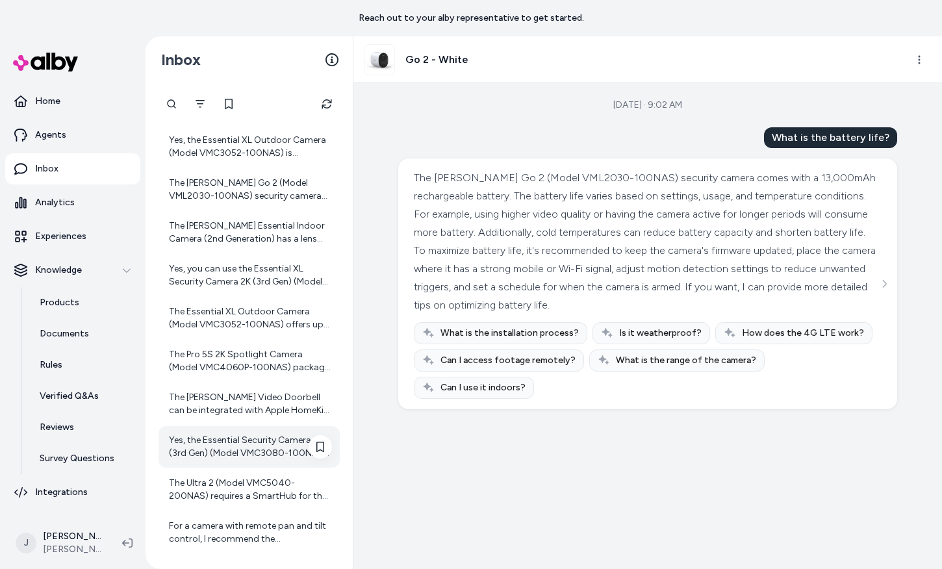
click at [237, 442] on div "Yes, the Essential Security Camera 2K (3rd Gen) (Model VMC3080-100NAS) features…" at bounding box center [250, 447] width 163 height 26
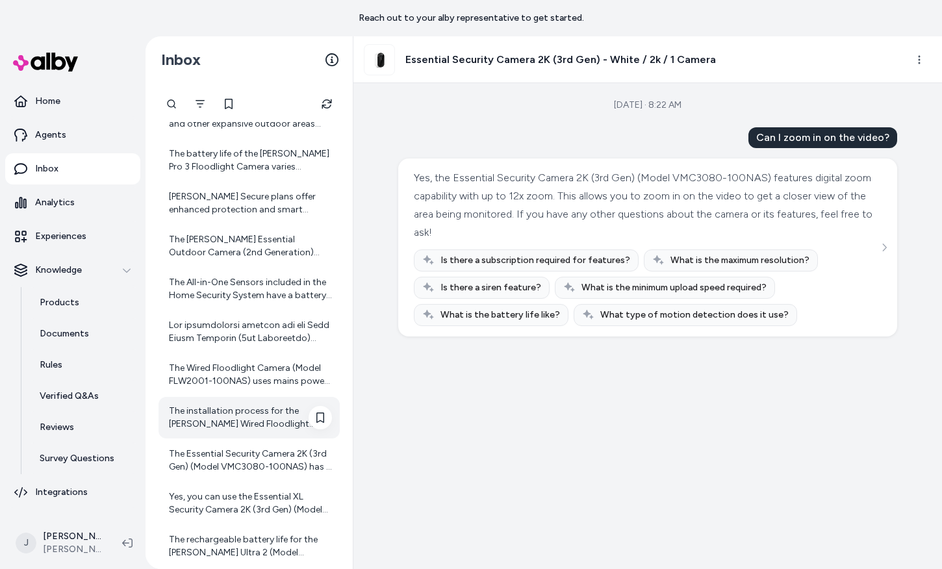
scroll to position [2171, 0]
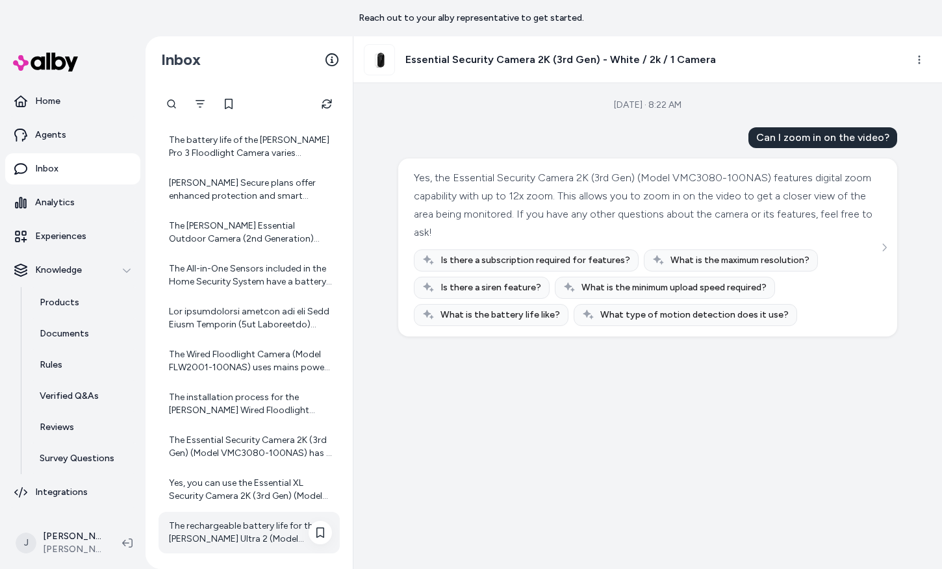
click at [246, 520] on div "The rechargeable battery life for the [PERSON_NAME] Ultra 2 (Model VMC5040-200N…" at bounding box center [250, 533] width 163 height 26
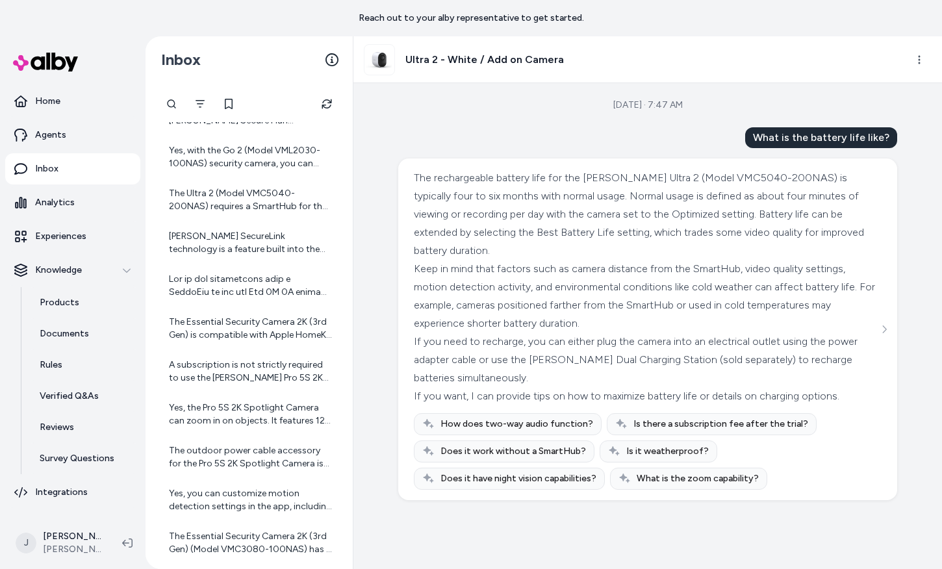
scroll to position [2814, 0]
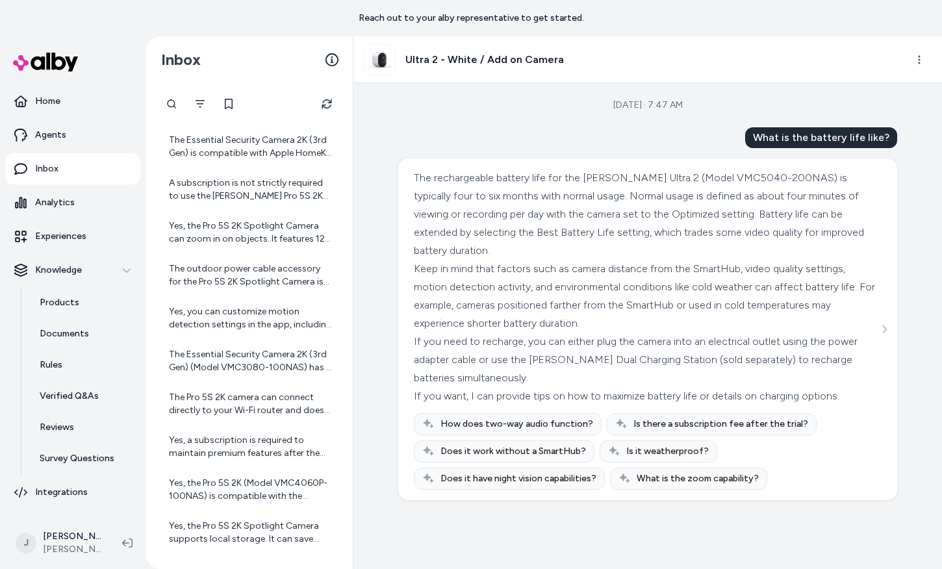
click at [244, 512] on div "Yes, the Pro 5S 2K Spotlight Camera supports local storage. It can save recordi…" at bounding box center [249, 533] width 181 height 42
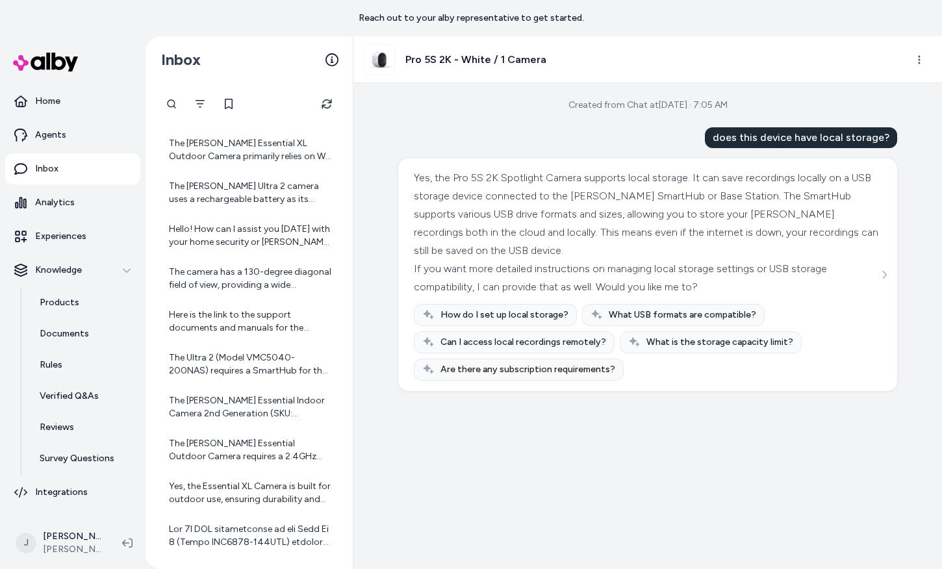
scroll to position [3458, 0]
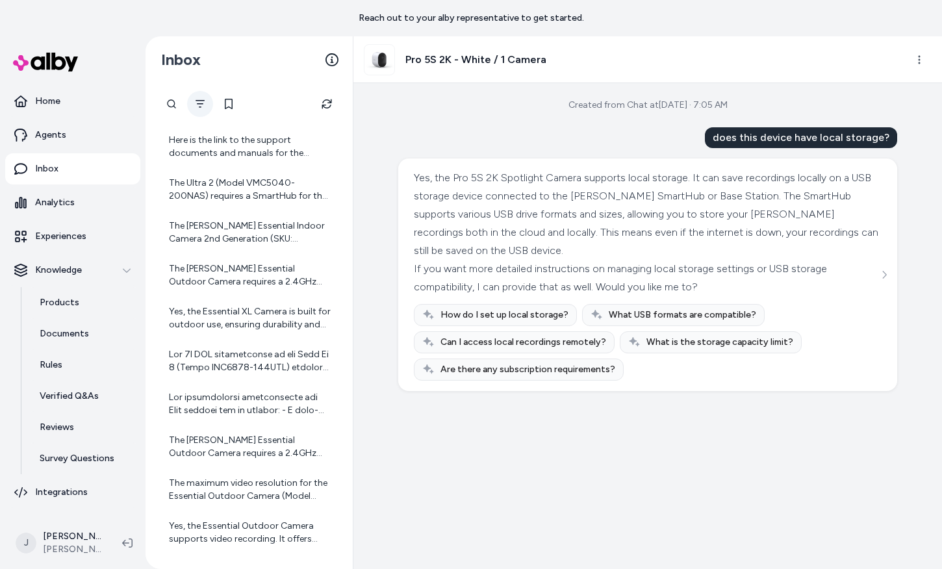
click at [198, 104] on icon "Filter" at bounding box center [200, 104] width 9 height 8
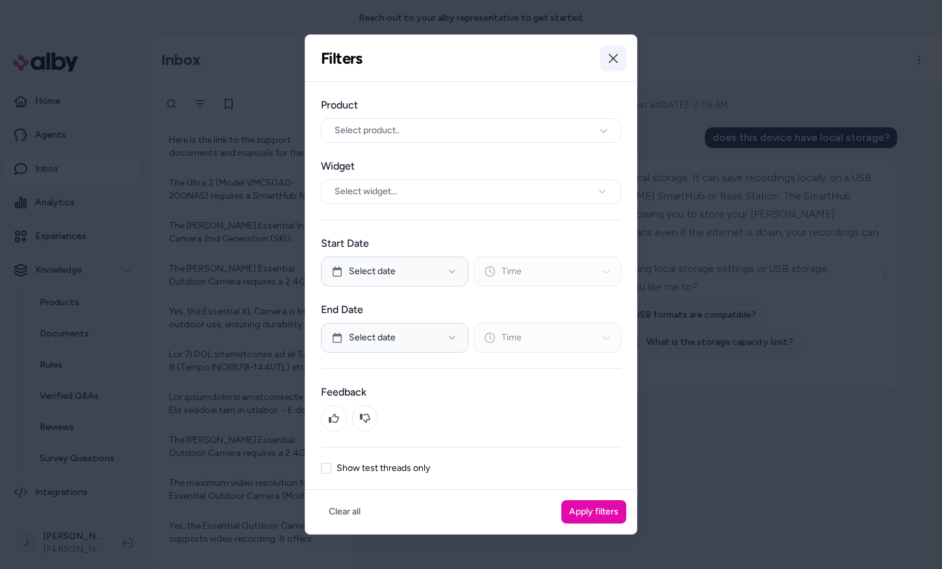
click at [620, 59] on button "Close" at bounding box center [613, 58] width 26 height 26
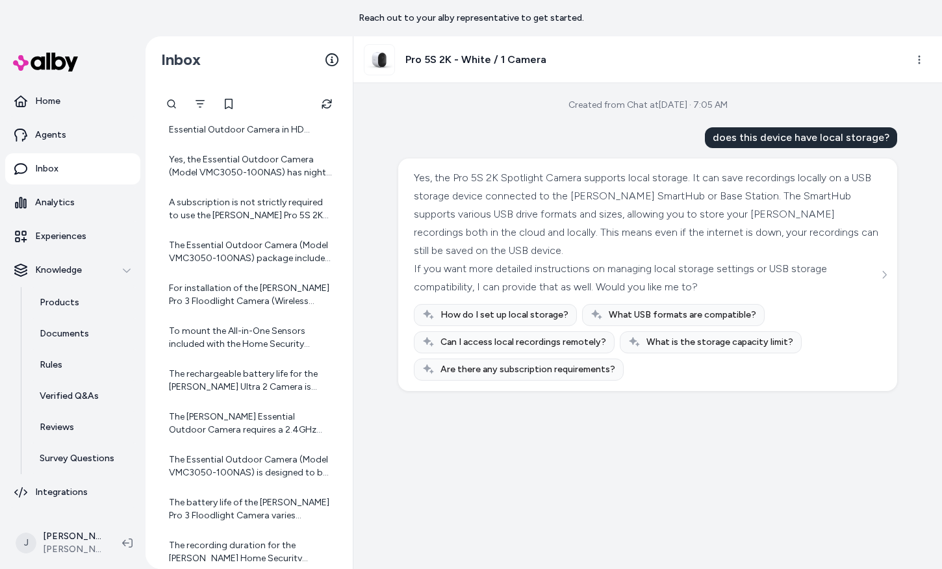
scroll to position [3955, 0]
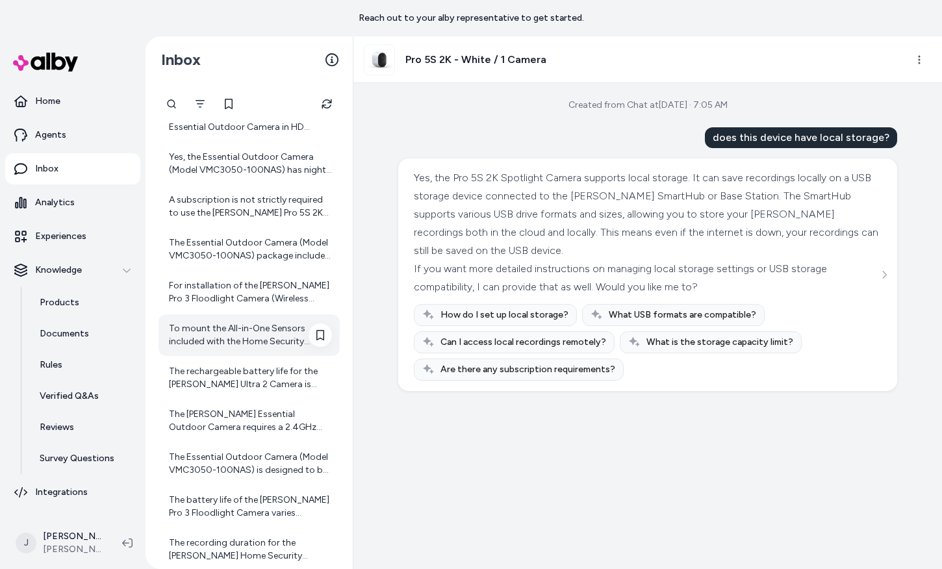
click at [254, 352] on div "To mount the All-in-One Sensors included with the Home Security System (Model H…" at bounding box center [249, 335] width 181 height 42
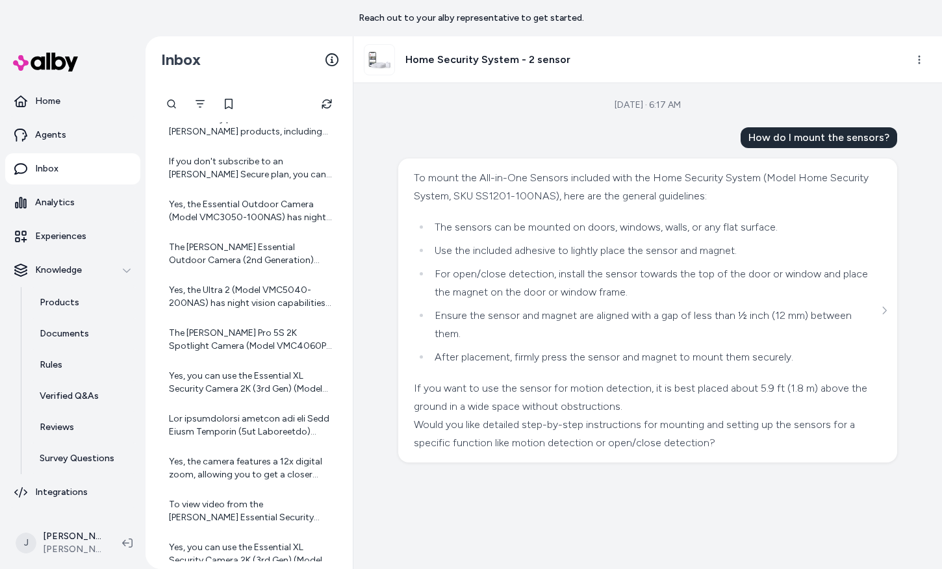
scroll to position [4744, 0]
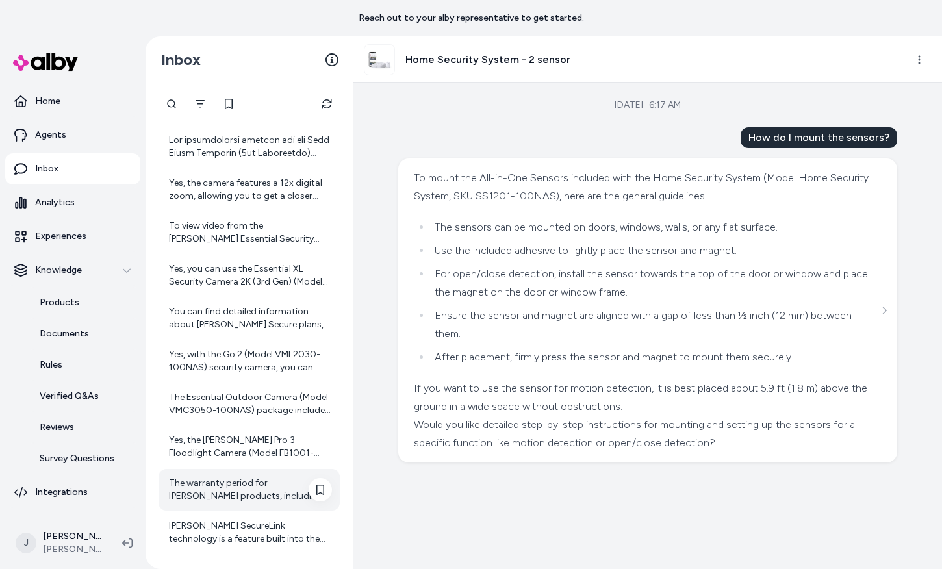
click at [254, 507] on div "The warranty period for Arlo products, including the Video Doorbell, is general…" at bounding box center [249, 490] width 181 height 42
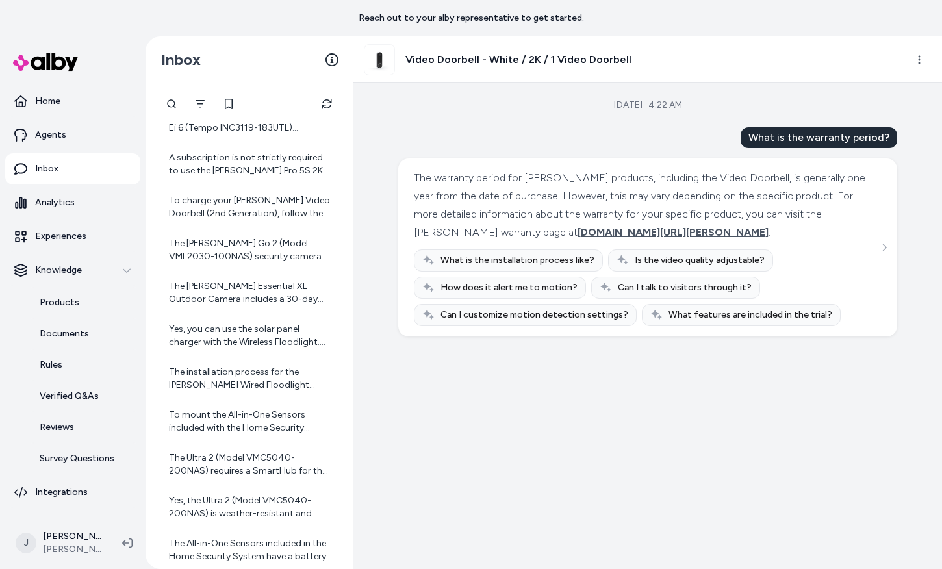
scroll to position [5386, 0]
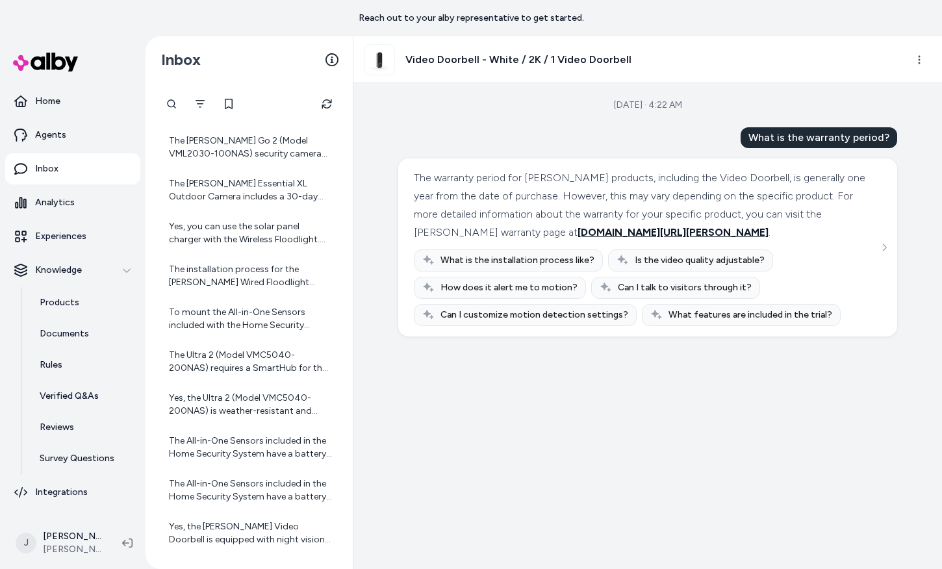
click at [578, 238] on span "www.arlo.com/warranty" at bounding box center [673, 232] width 191 height 12
click at [58, 111] on link "Home" at bounding box center [72, 101] width 135 height 31
click at [67, 205] on p "Analytics" at bounding box center [55, 202] width 40 height 13
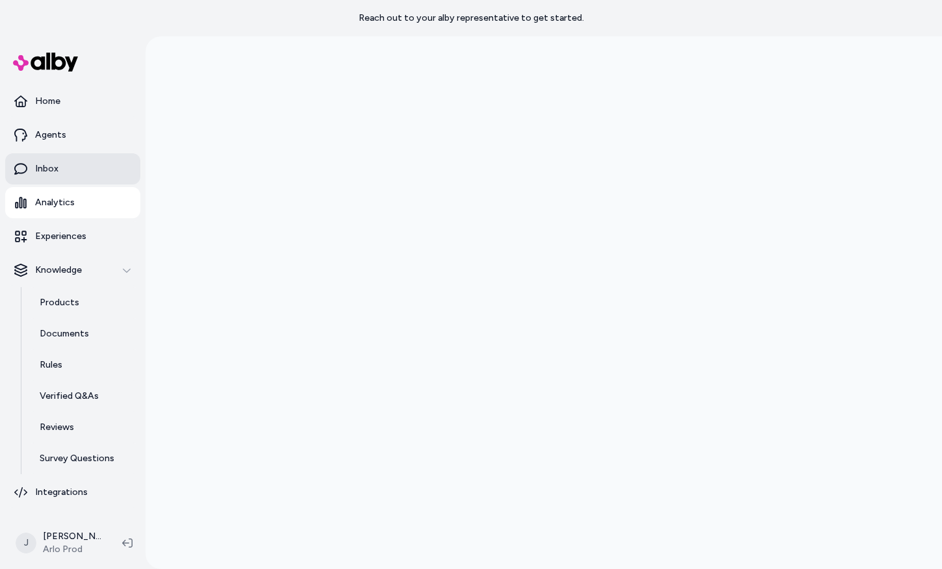
click at [66, 171] on link "Inbox" at bounding box center [72, 168] width 135 height 31
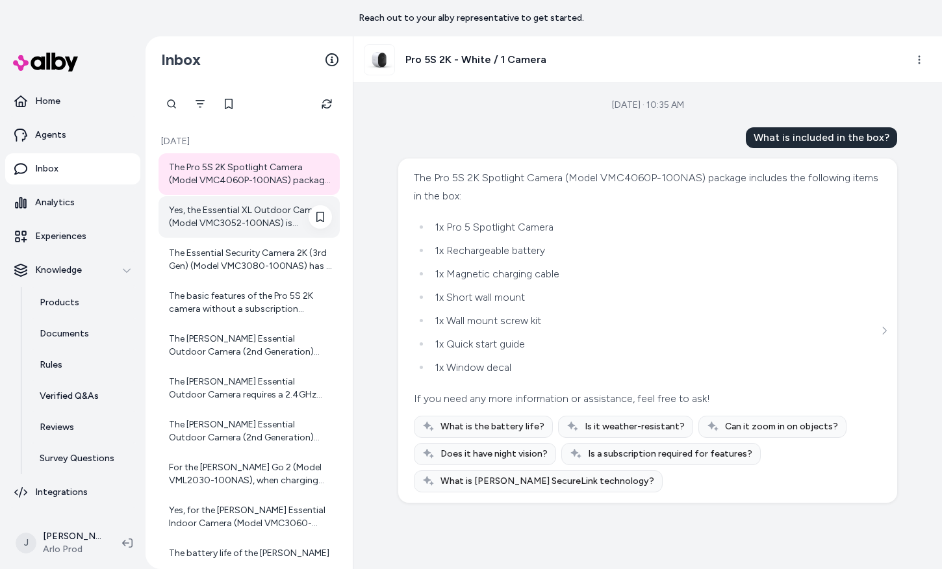
click at [220, 209] on div "Yes, the Essential XL Outdoor Camera (Model VMC3052-100NAS) is designed to be w…" at bounding box center [250, 217] width 163 height 26
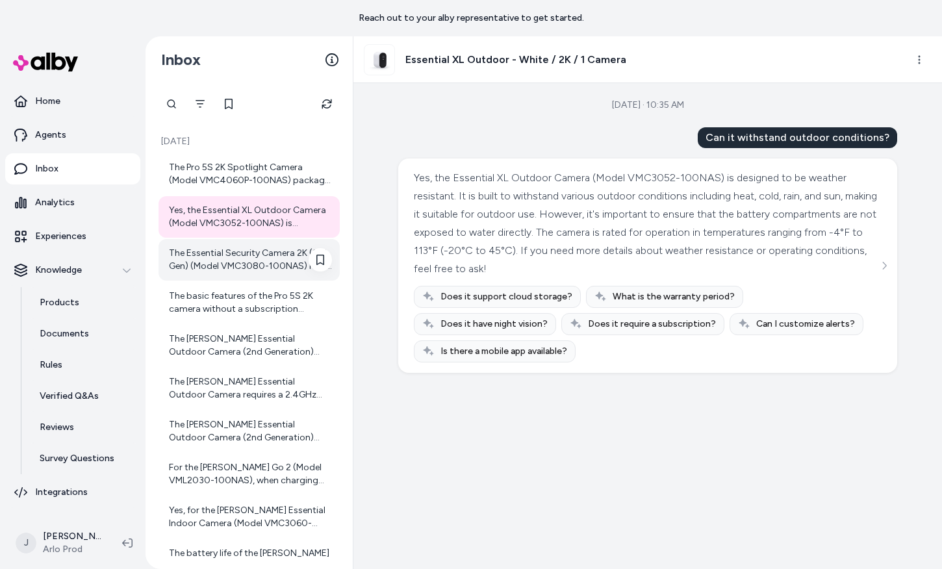
click at [234, 266] on div "The Essential Security Camera 2K (3rd Gen) (Model VMC3080-100NAS) has a battery…" at bounding box center [250, 260] width 163 height 26
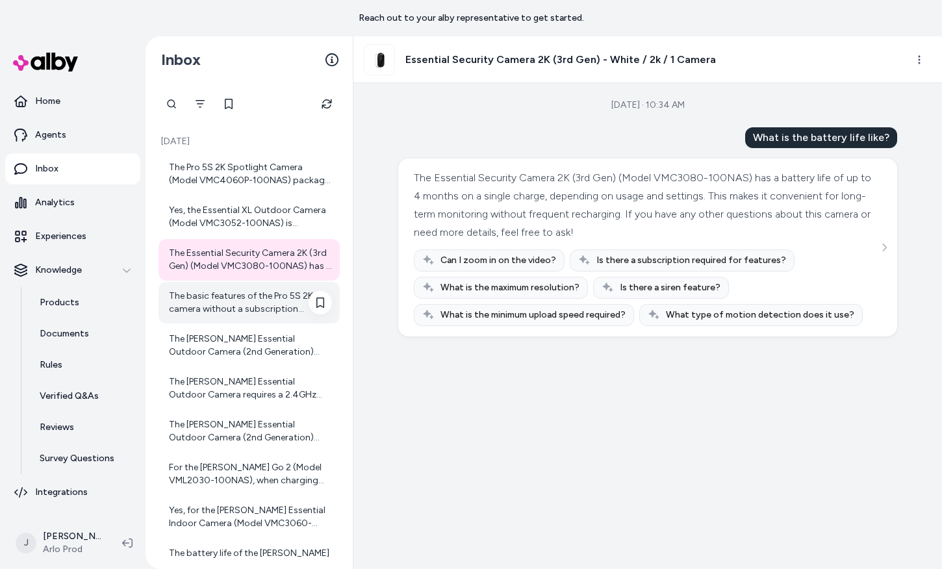
click at [242, 305] on div "The basic features of the Pro 5S 2K camera without a subscription typically inc…" at bounding box center [250, 303] width 163 height 26
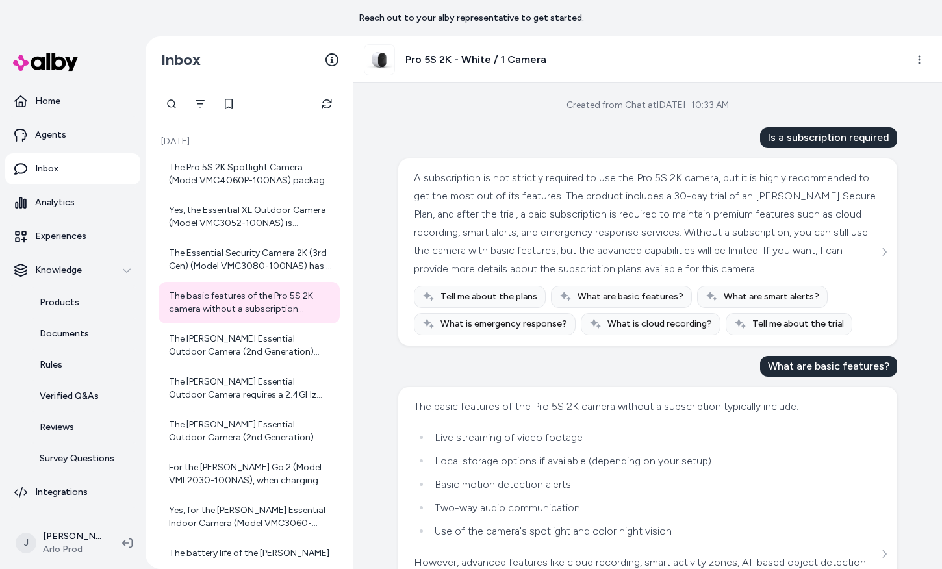
scroll to position [182, 0]
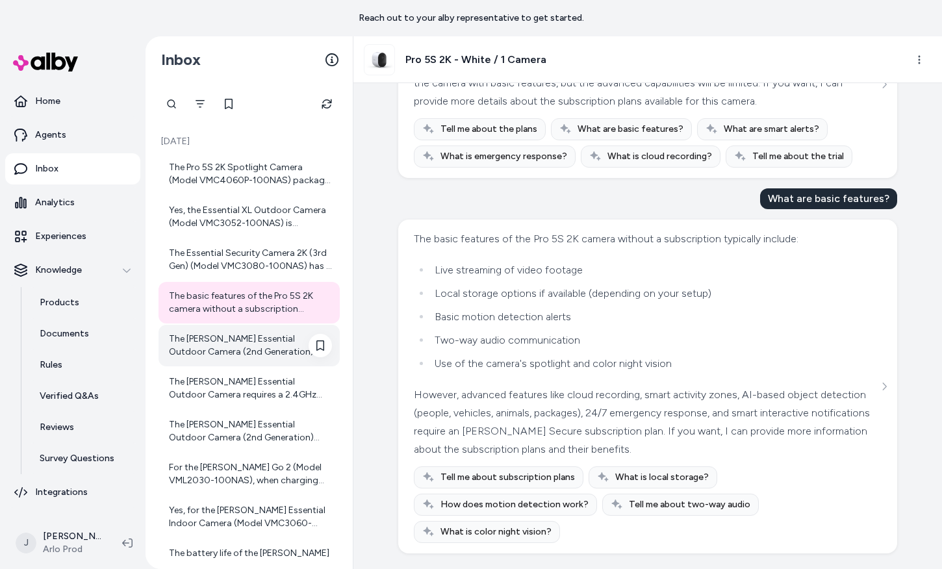
click at [207, 348] on div "The [PERSON_NAME] Essential Outdoor Camera (2nd Generation) offers a battery li…" at bounding box center [250, 346] width 163 height 26
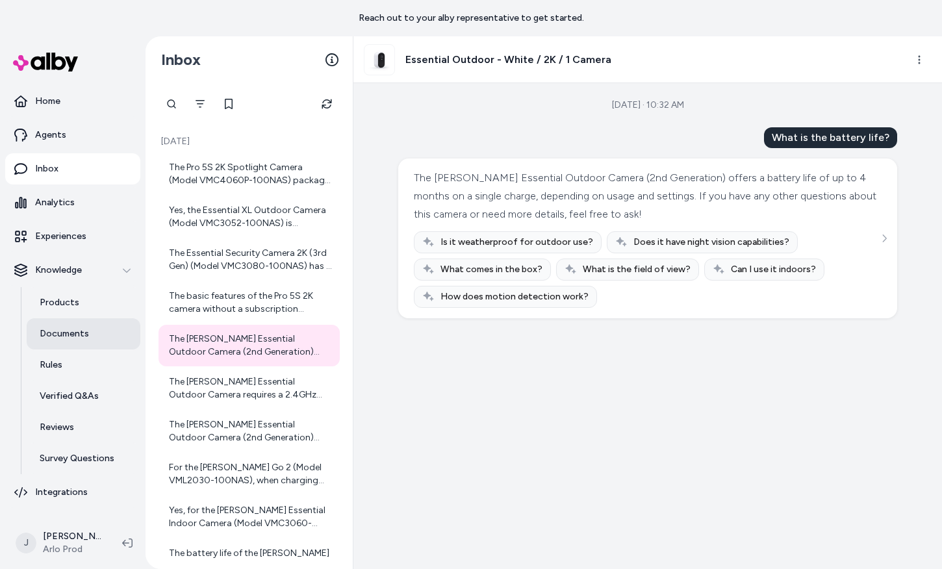
click at [66, 331] on p "Documents" at bounding box center [64, 333] width 49 height 13
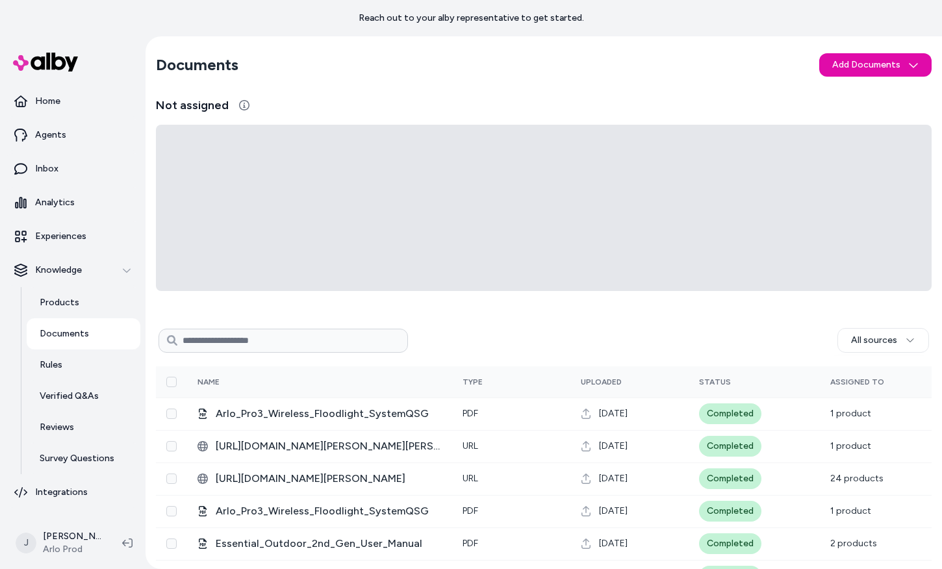
click at [66, 331] on p "Documents" at bounding box center [64, 333] width 49 height 13
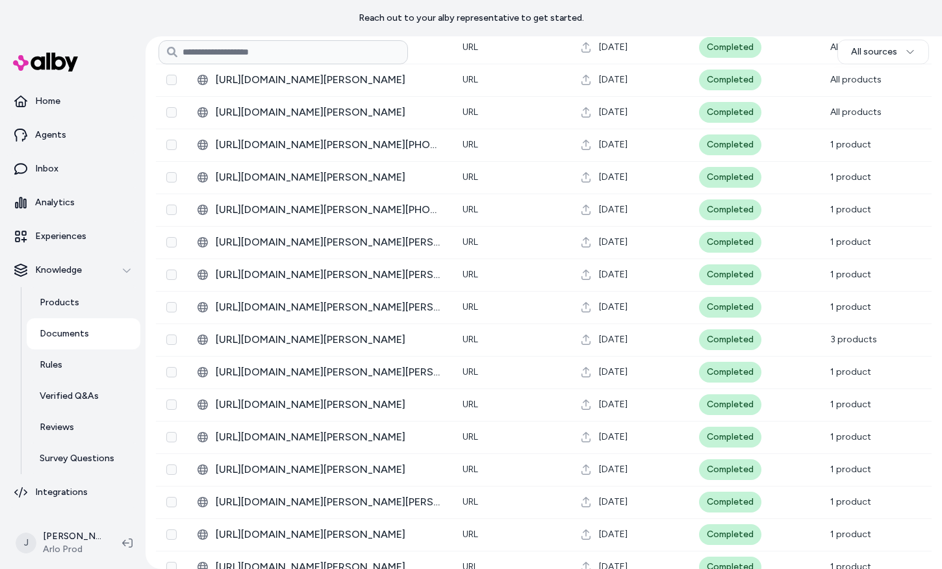
scroll to position [2174, 0]
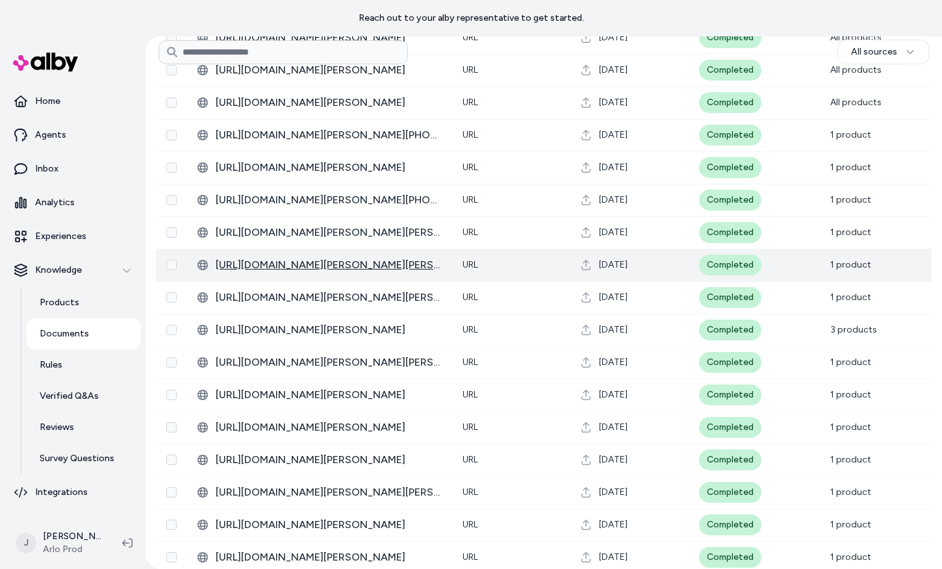
click at [286, 264] on span "https://www.arlo.com/en-us/support/products/arlo-essential-indoor-2nd-gen.html" at bounding box center [329, 265] width 226 height 16
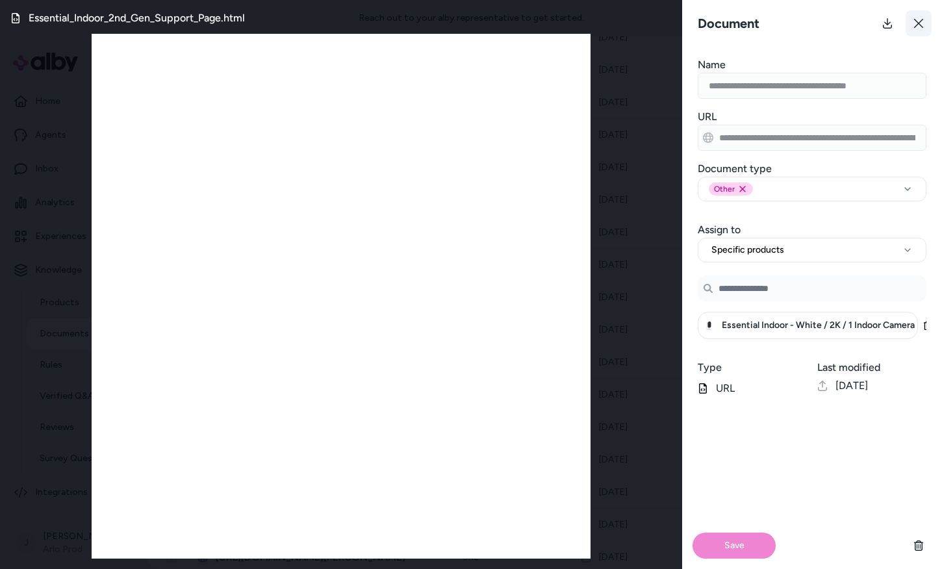
click at [920, 21] on icon at bounding box center [918, 23] width 10 height 10
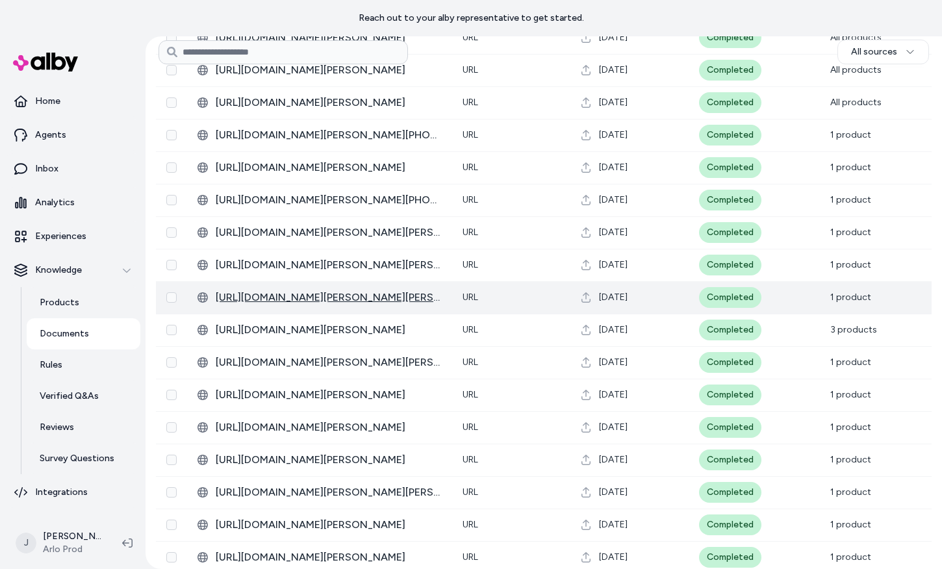
click at [308, 296] on span "https://www.arlo.com/en-us/support/products/arlo-essential-xl-2nd-gen.html" at bounding box center [329, 298] width 226 height 16
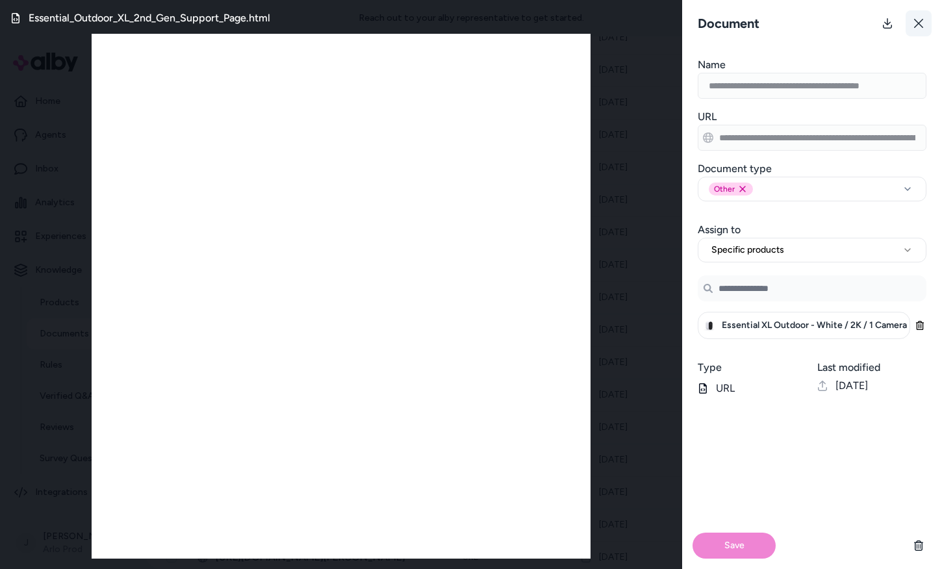
click at [923, 29] on button at bounding box center [919, 23] width 26 height 26
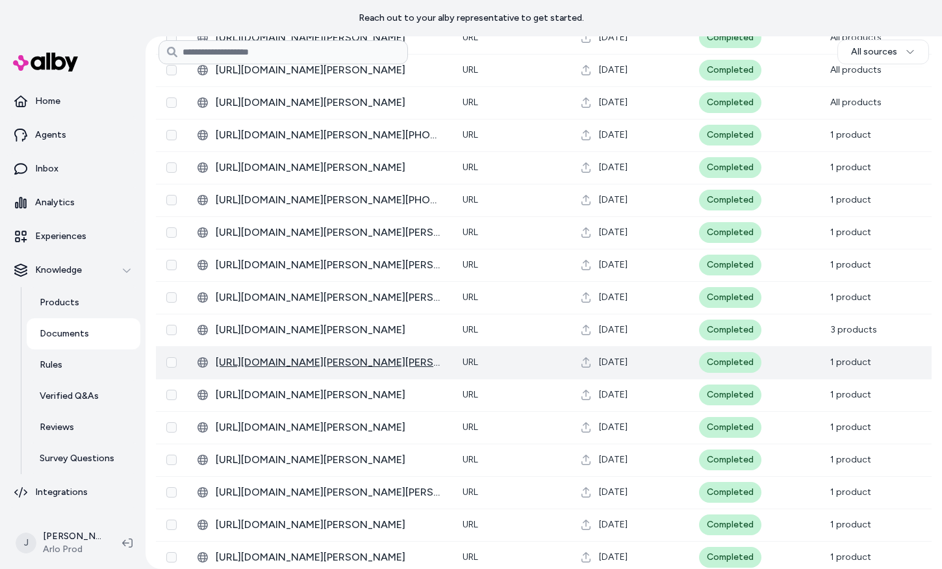
scroll to position [2448, 0]
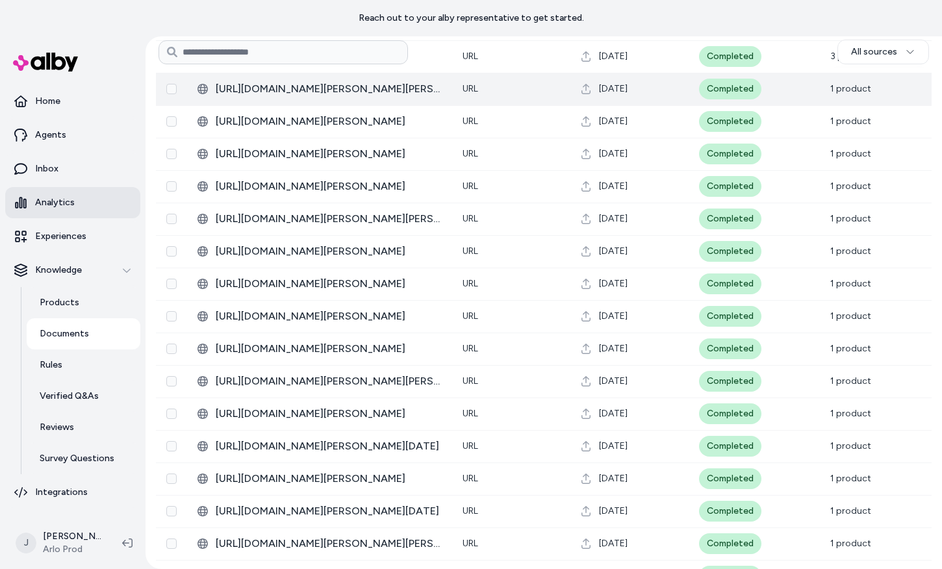
click at [45, 197] on p "Analytics" at bounding box center [55, 202] width 40 height 13
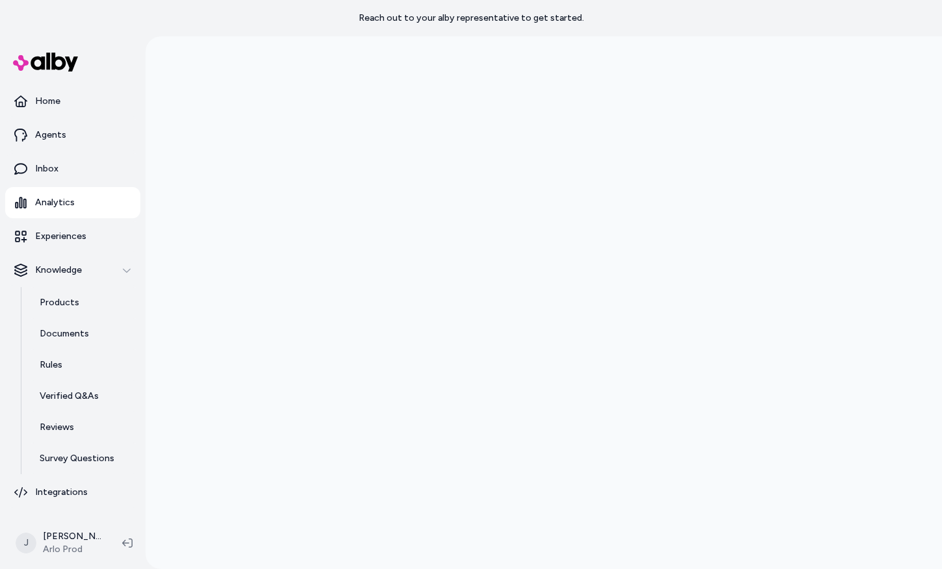
scroll to position [36, 0]
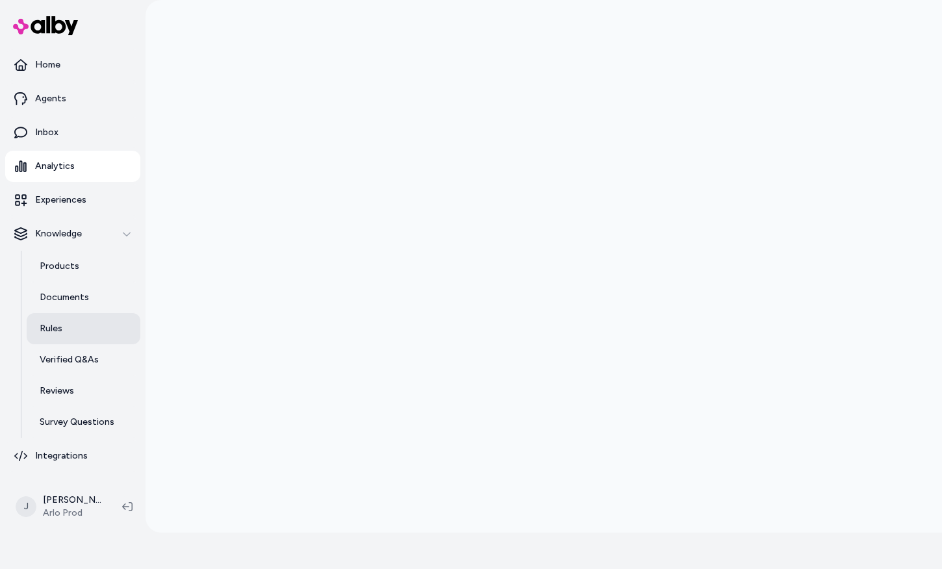
click at [72, 322] on link "Rules" at bounding box center [84, 328] width 114 height 31
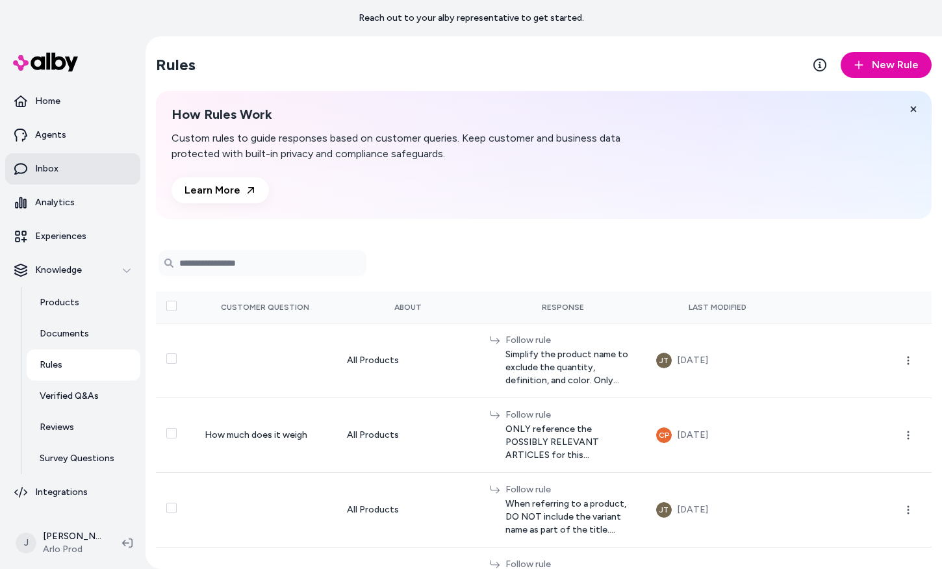
click at [59, 172] on link "Inbox" at bounding box center [72, 168] width 135 height 31
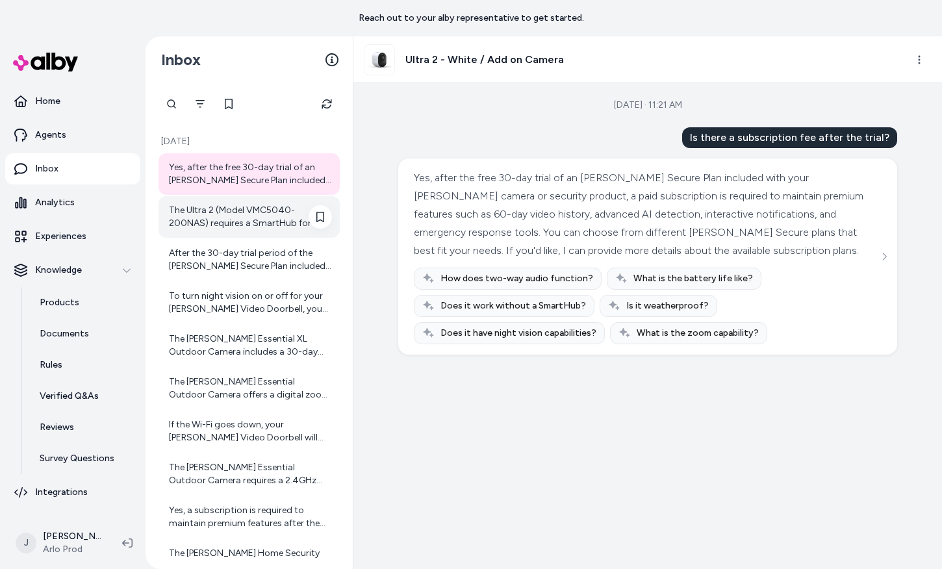
click at [213, 218] on div "The Ultra 2 (Model VMC5040-200NAS) requires a SmartHub for the Add-on Camera va…" at bounding box center [250, 217] width 163 height 26
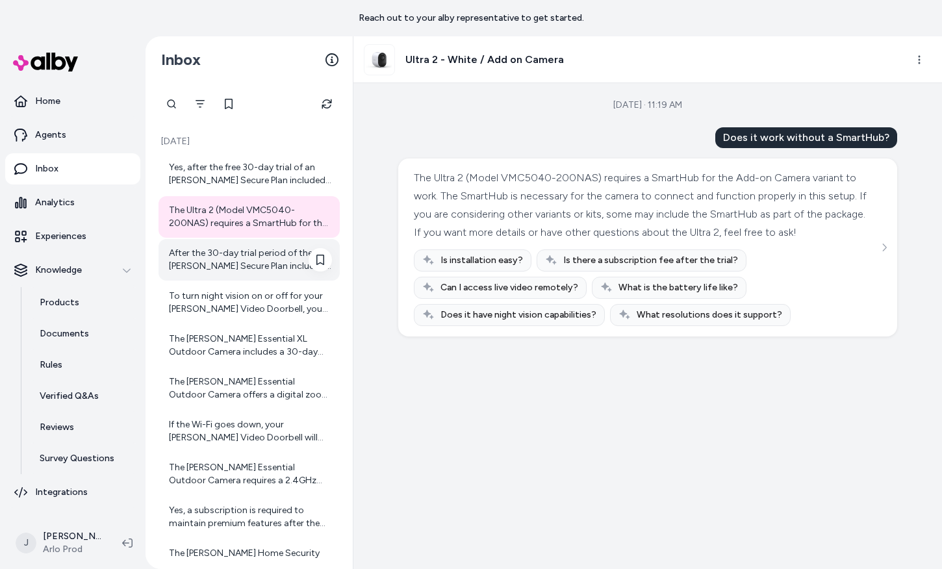
click at [225, 262] on div "After the 30-day trial period of the Arlo Secure Plan included with the Essenti…" at bounding box center [250, 260] width 163 height 26
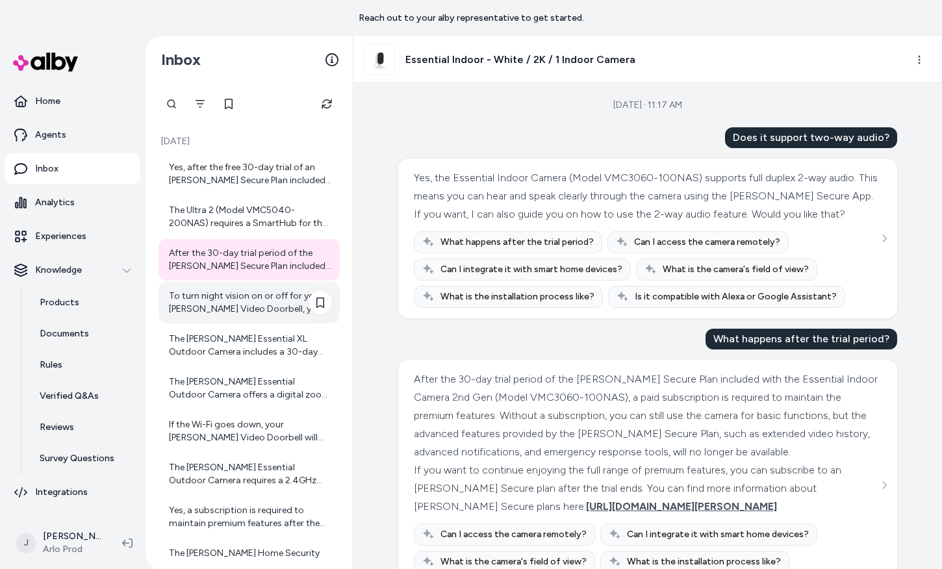
click at [233, 305] on div "To turn night vision on or off for your Arlo Video Doorbell, you can follow the…" at bounding box center [250, 303] width 163 height 26
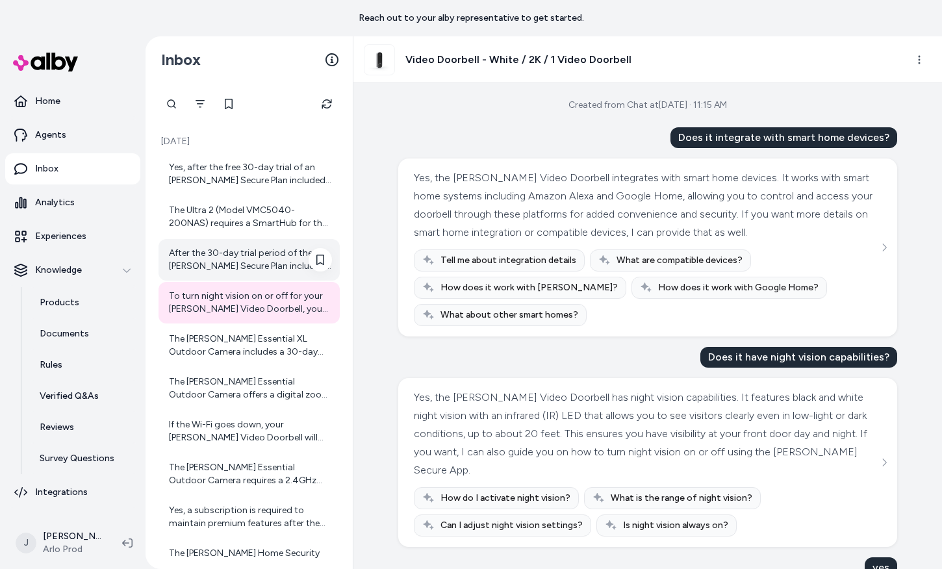
click at [232, 267] on div "After the 30-day trial period of the Arlo Secure Plan included with the Essenti…" at bounding box center [250, 260] width 163 height 26
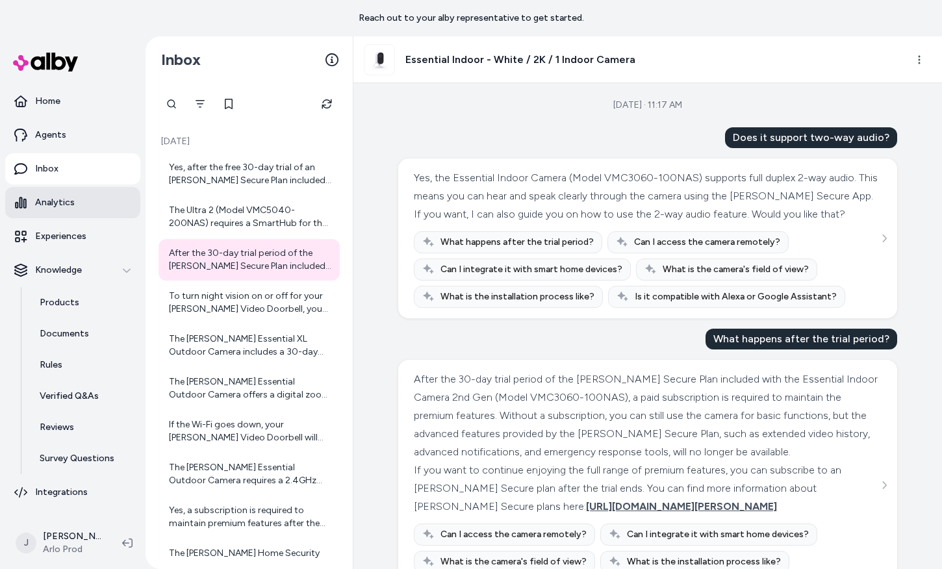
click at [65, 197] on p "Analytics" at bounding box center [55, 202] width 40 height 13
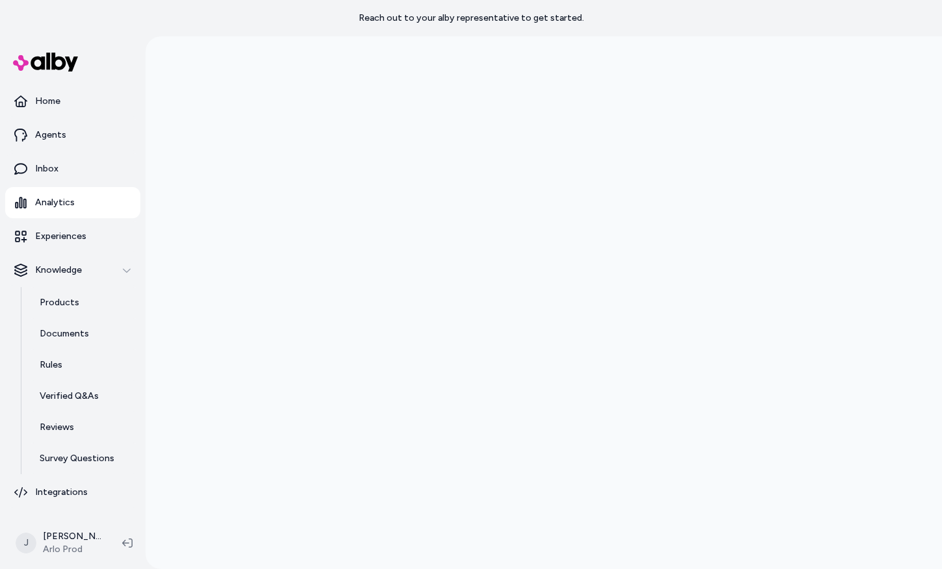
click at [66, 196] on p "Analytics" at bounding box center [55, 202] width 40 height 13
click at [65, 168] on link "Inbox" at bounding box center [72, 168] width 135 height 31
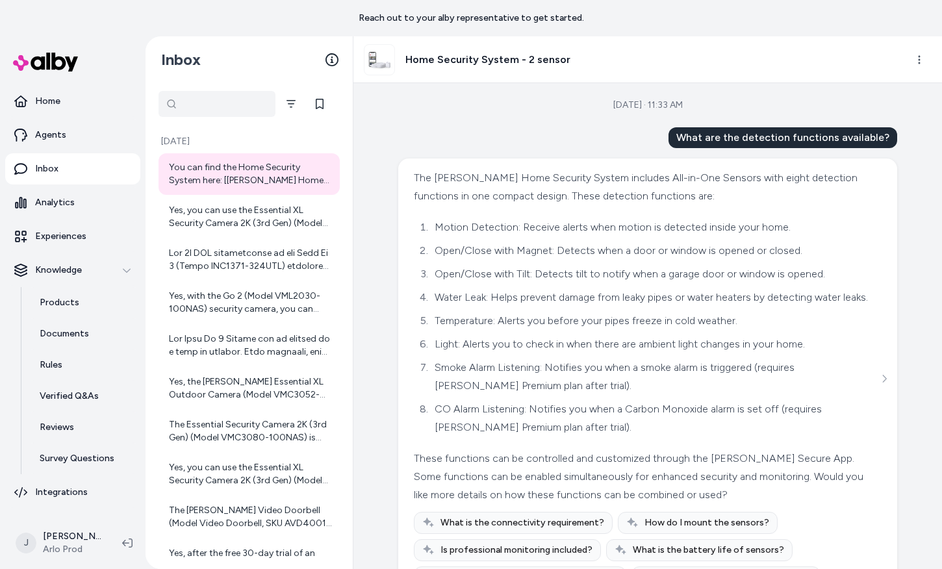
click at [170, 101] on div at bounding box center [217, 104] width 117 height 26
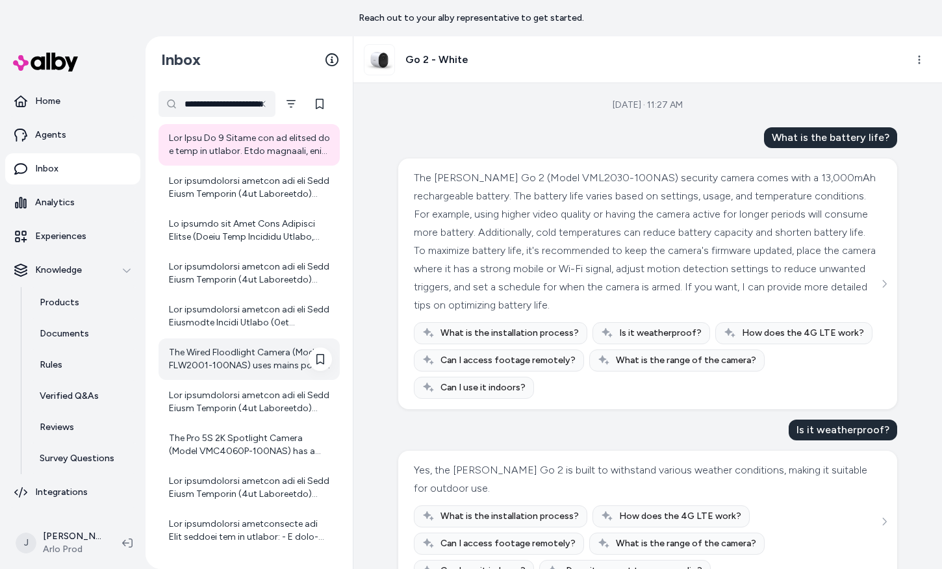
scroll to position [34, 0]
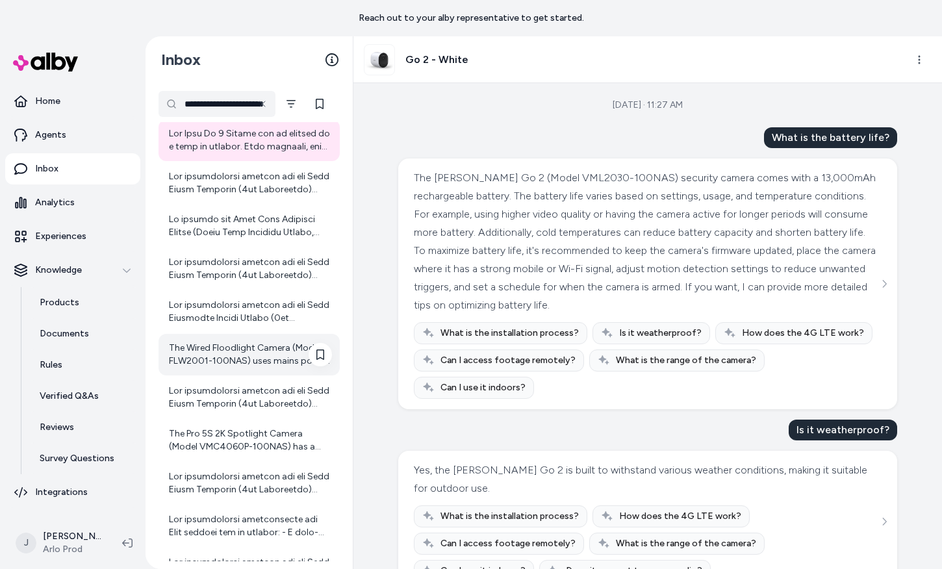
click at [233, 355] on div "The Wired Floodlight Camera (Model FLW2001-100NAS) uses mains power as its powe…" at bounding box center [250, 355] width 163 height 26
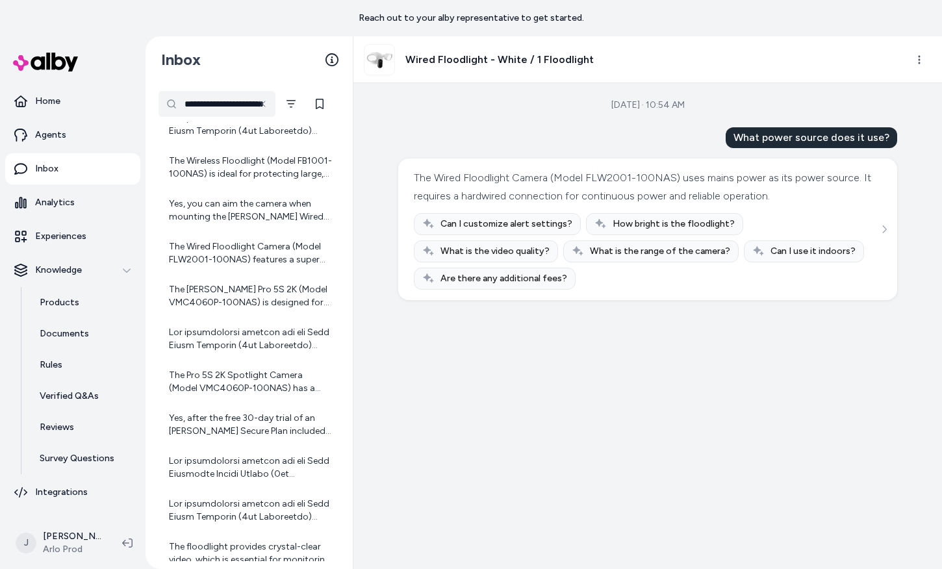
scroll to position [477, 0]
click at [239, 308] on div "The [PERSON_NAME] Pro 5S 2K (Model VMC4060P-100NAS) is designed for both indoor…" at bounding box center [250, 298] width 163 height 26
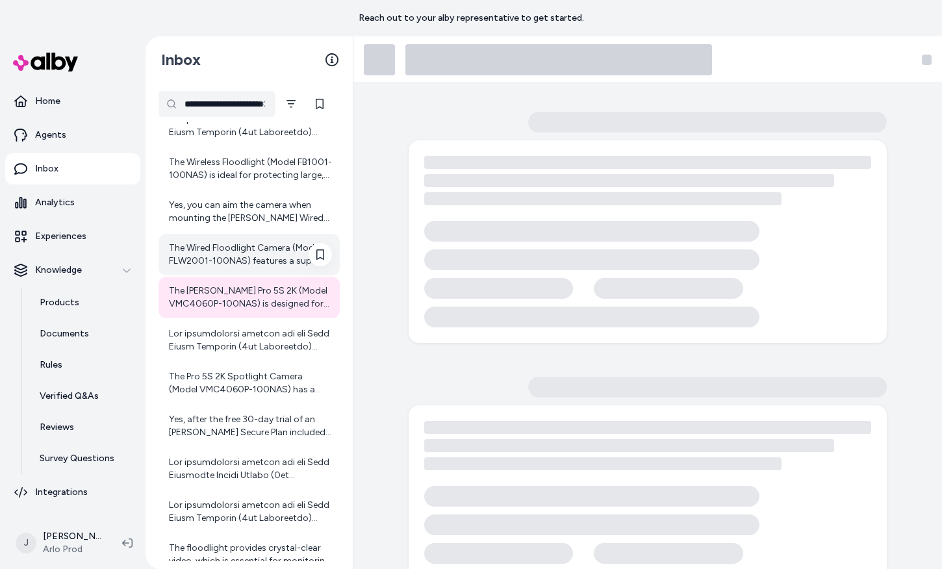
click at [231, 261] on div "The Wired Floodlight Camera (Model FLW2001-100NAS) features a super bright floo…" at bounding box center [250, 255] width 163 height 26
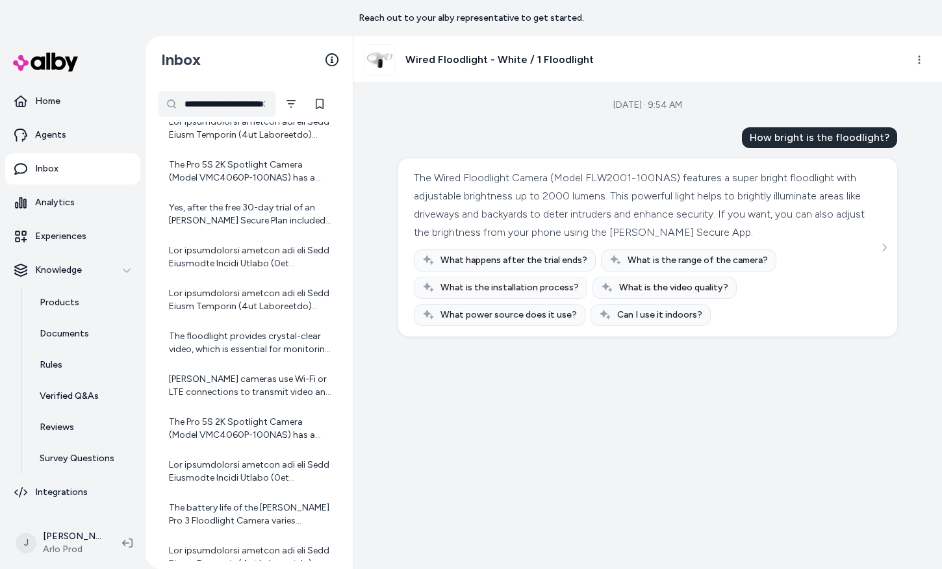
scroll to position [718, 0]
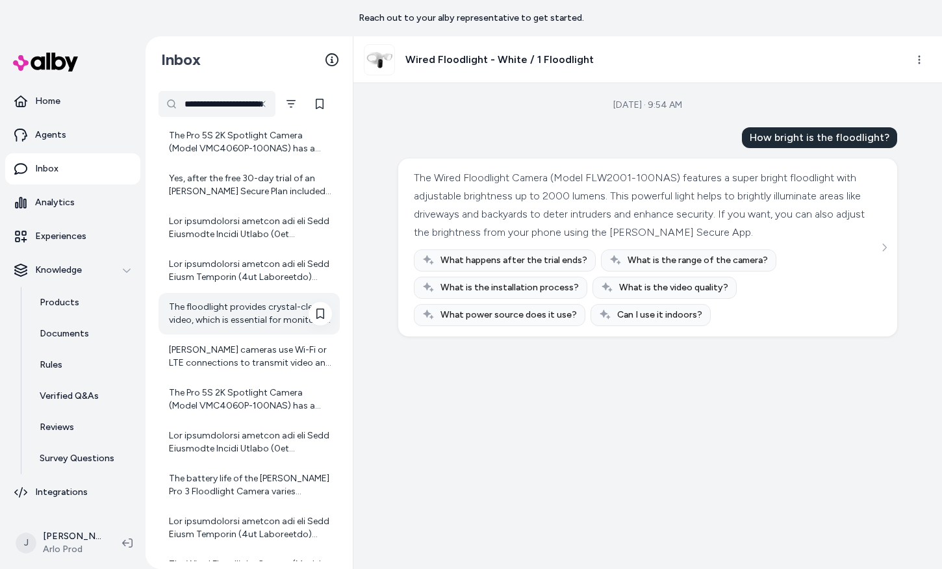
click at [236, 323] on div "The floodlight provides crystal-clear video, which is essential for monitoring …" at bounding box center [250, 314] width 163 height 26
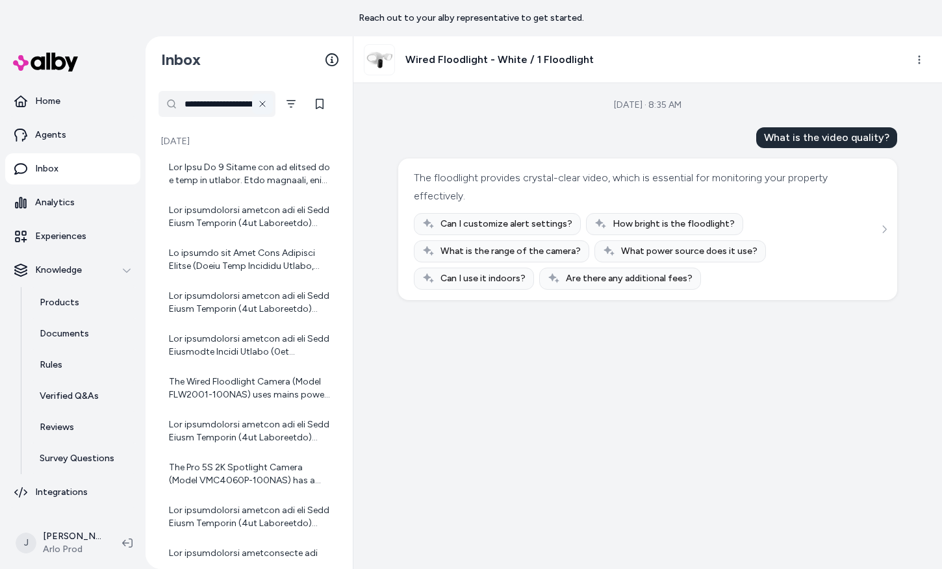
click at [266, 102] on icon at bounding box center [262, 104] width 10 height 10
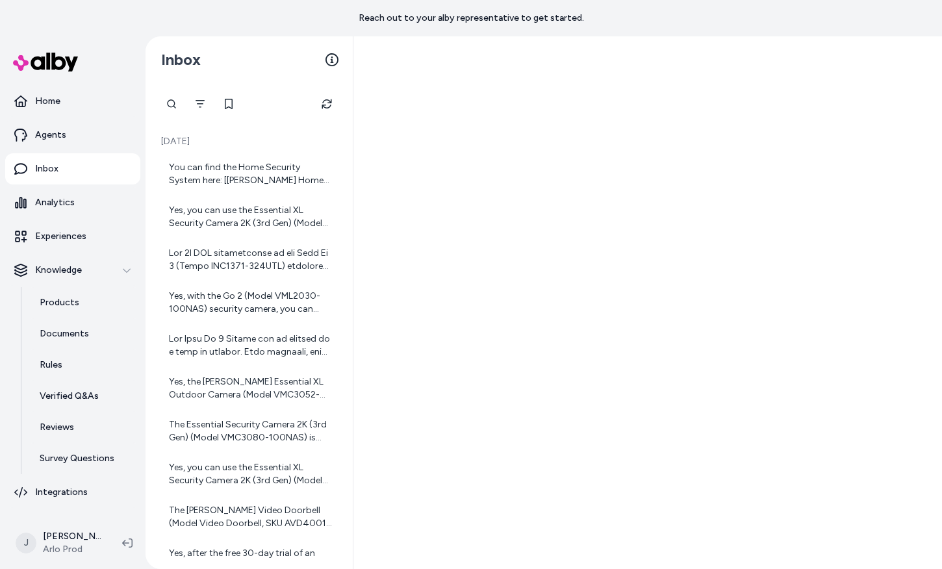
click at [175, 99] on div "**********" at bounding box center [172, 104] width 26 height 26
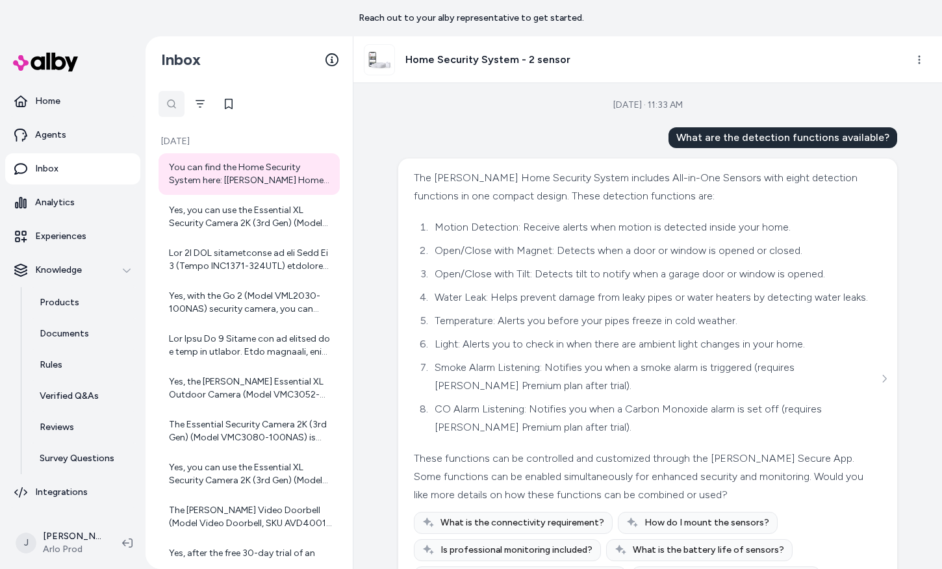
scroll to position [0, 45]
click at [170, 105] on div "**********" at bounding box center [172, 104] width 26 height 26
type input "**********"
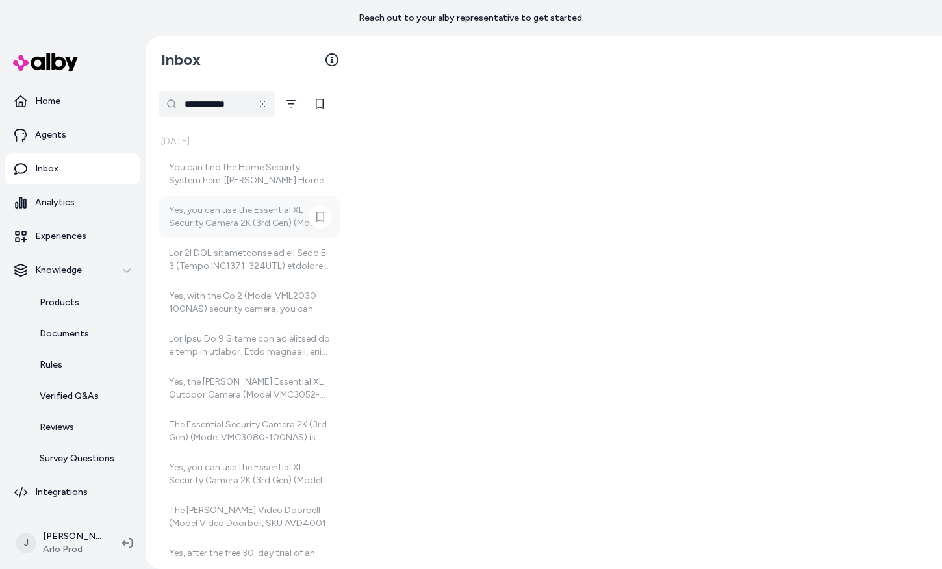
scroll to position [6, 0]
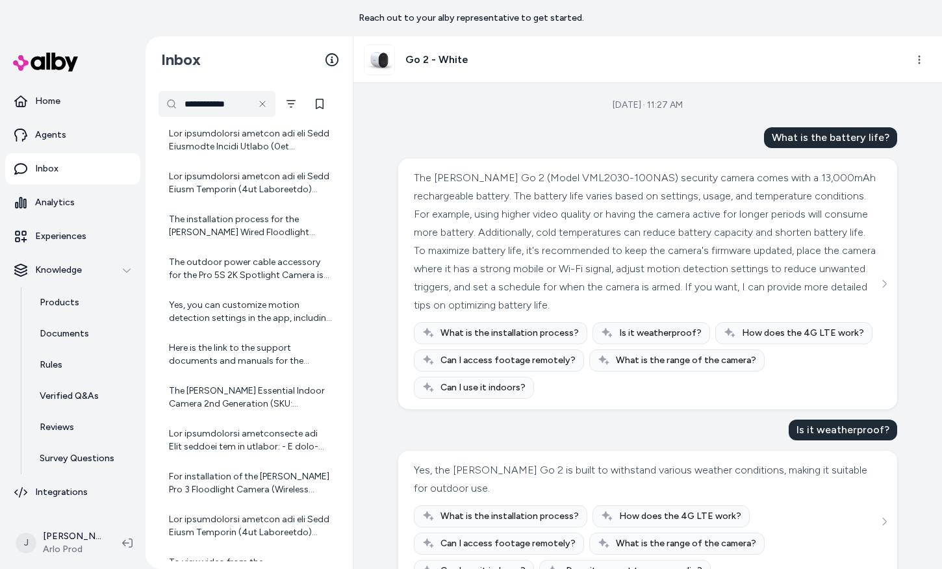
scroll to position [635, 0]
click at [224, 226] on div "The installation process for the [PERSON_NAME] Wired Floodlight Camera involves…" at bounding box center [250, 225] width 163 height 26
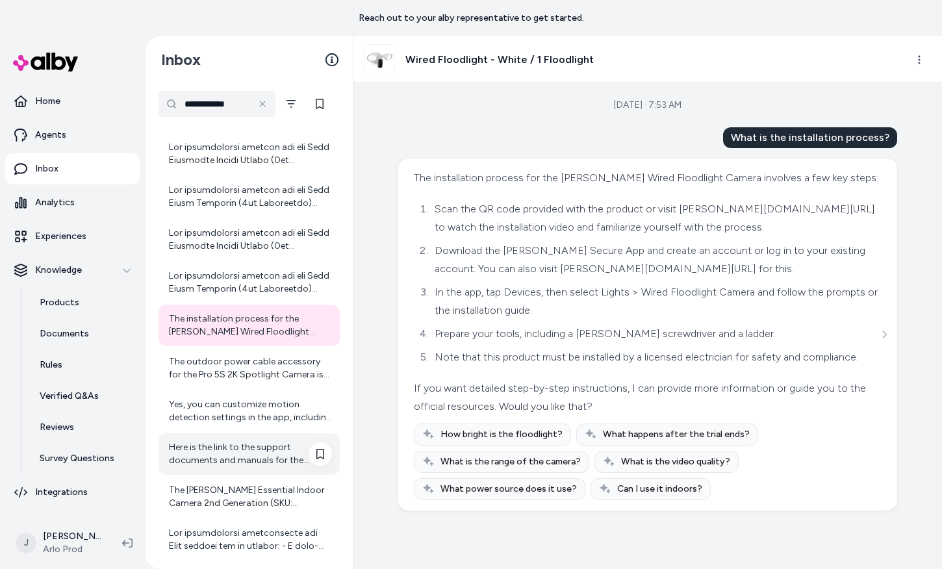
scroll to position [523, 0]
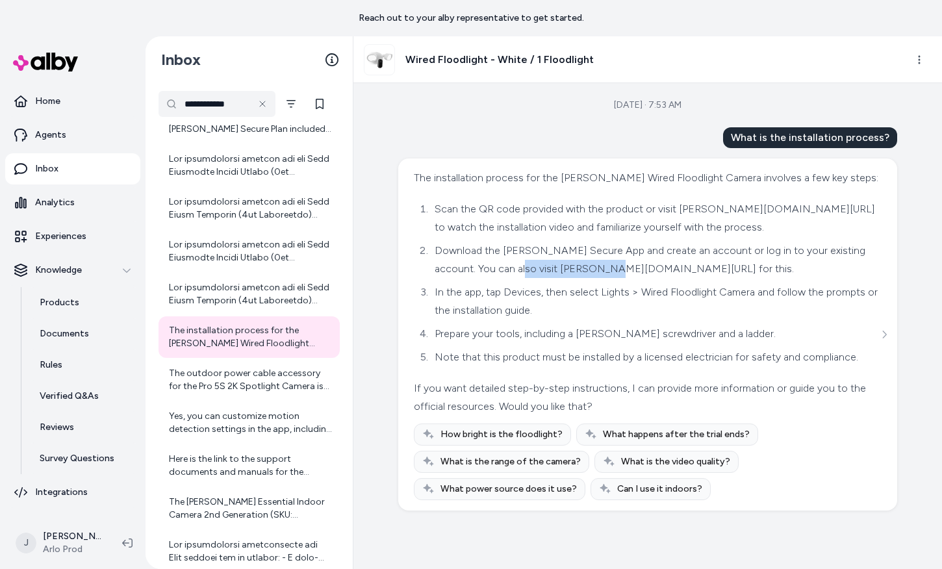
drag, startPoint x: 515, startPoint y: 270, endPoint x: 608, endPoint y: 272, distance: 93.6
click at [609, 272] on li "Download the [PERSON_NAME] Secure App and create an account or log in to your e…" at bounding box center [655, 260] width 448 height 36
click at [558, 264] on li "Download the [PERSON_NAME] Secure App and create an account or log in to your e…" at bounding box center [655, 260] width 448 height 36
click at [383, 246] on div "[DATE] · 7:53 AM What is the installation process? The installation process for…" at bounding box center [647, 326] width 589 height 486
click at [691, 202] on li "Scan the QR code provided with the product or visit [PERSON_NAME][DOMAIN_NAME][…" at bounding box center [655, 218] width 448 height 36
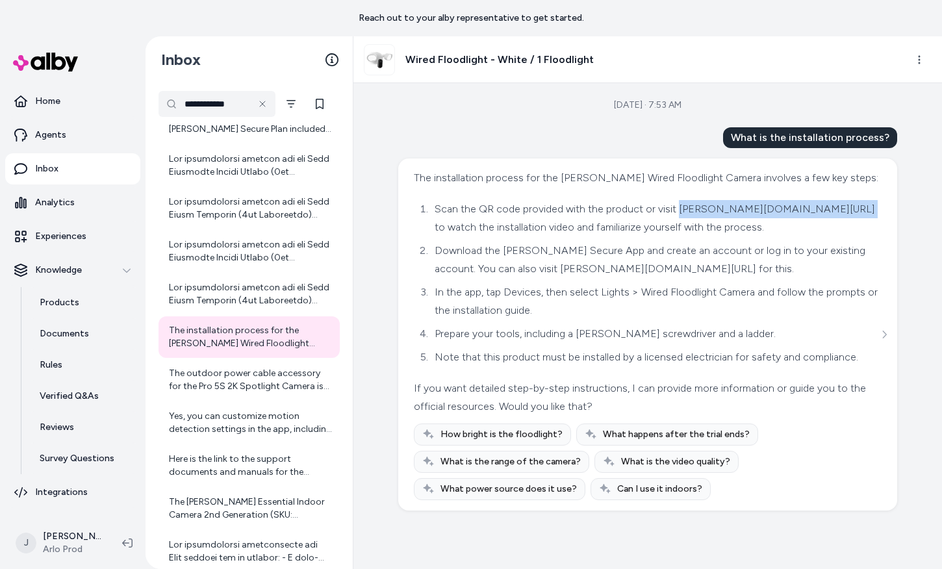
drag, startPoint x: 678, startPoint y: 210, endPoint x: 818, endPoint y: 214, distance: 140.4
click at [818, 214] on li "Scan the QR code provided with the product or visit [PERSON_NAME][DOMAIN_NAME][…" at bounding box center [655, 218] width 448 height 36
copy li "[PERSON_NAME][DOMAIN_NAME][URL]"
click at [883, 339] on icon "See more" at bounding box center [884, 334] width 9 height 9
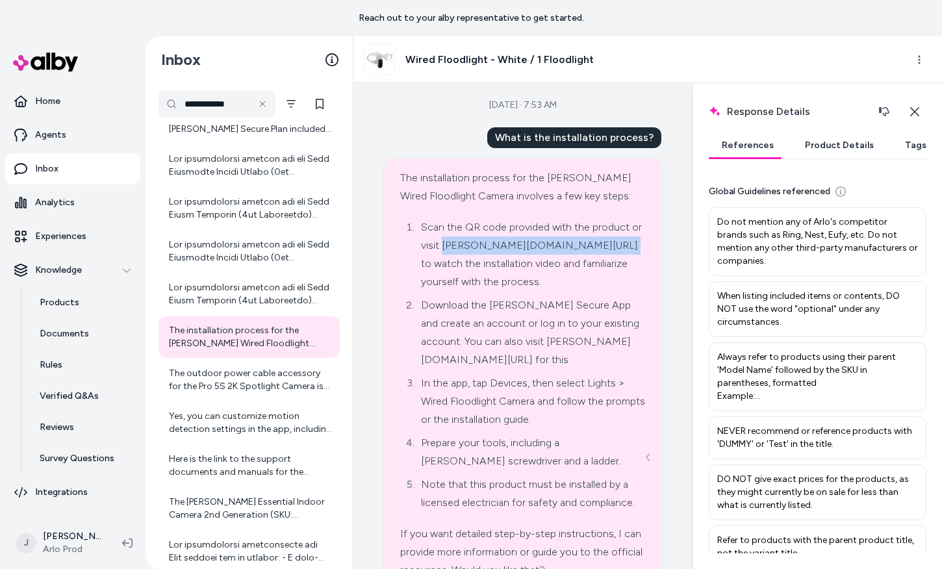
scroll to position [240, 0]
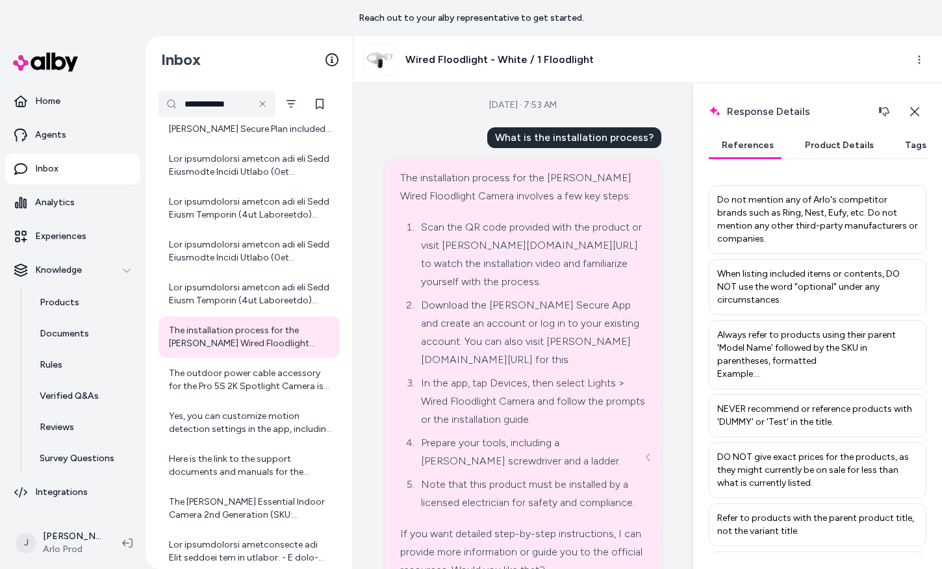
click at [443, 448] on li "Prepare your tools, including a [PERSON_NAME] screwdriver and a ladder." at bounding box center [531, 452] width 229 height 36
click at [51, 359] on p "Rules" at bounding box center [51, 365] width 23 height 13
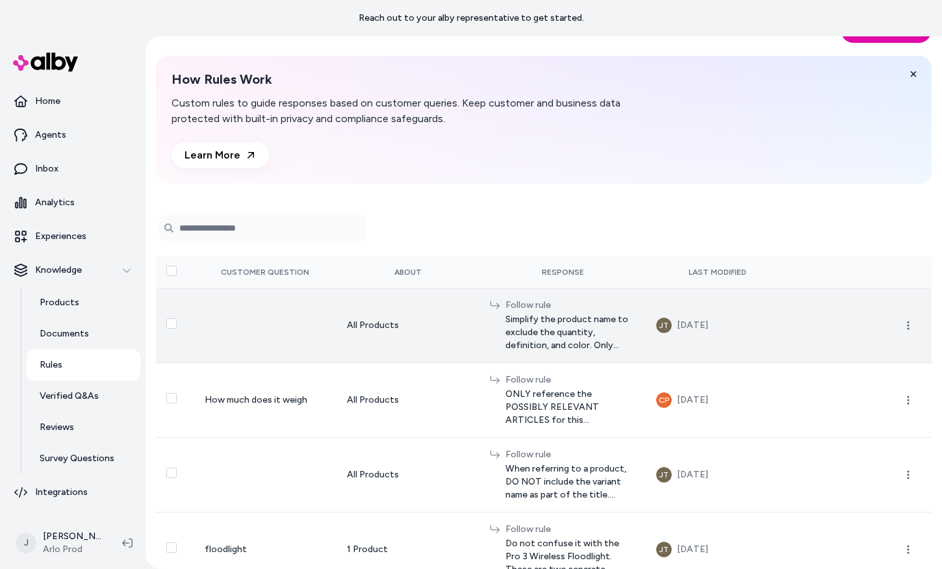
scroll to position [135, 0]
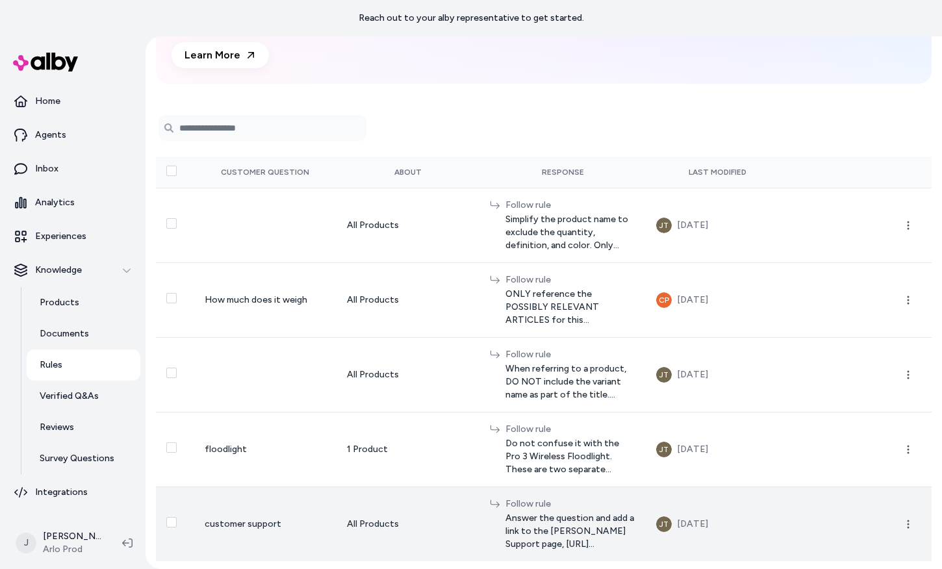
click at [537, 542] on span "Answer the question and add a link to the [PERSON_NAME] Support page, [URL][DOM…" at bounding box center [570, 531] width 130 height 39
drag, startPoint x: 486, startPoint y: 544, endPoint x: 580, endPoint y: 550, distance: 94.4
click at [580, 550] on td "Follow rule Answer the question and add a link to the [PERSON_NAME] Support pag…" at bounding box center [562, 524] width 166 height 75
copy span "[URL][DOMAIN_NAME][PERSON_NAME]."
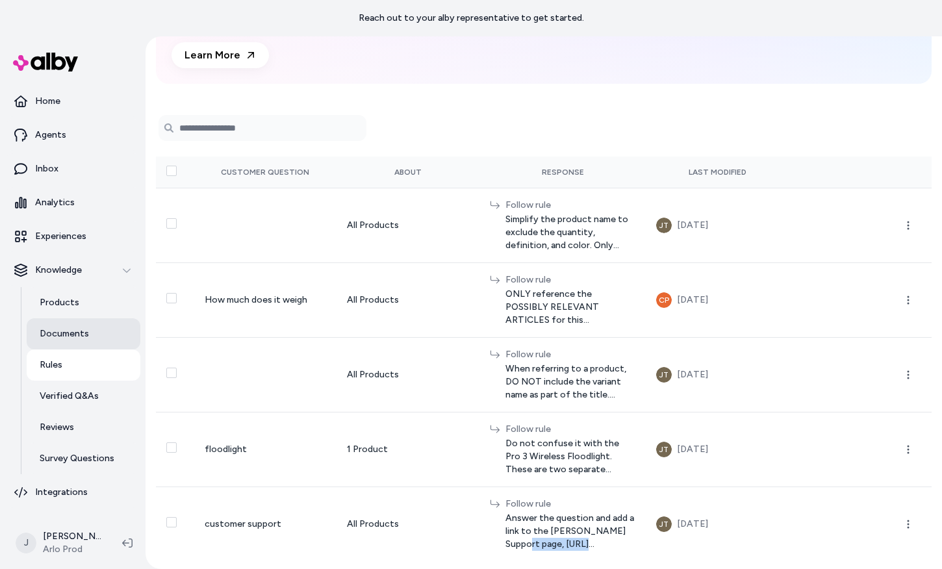
click at [48, 339] on p "Documents" at bounding box center [64, 333] width 49 height 13
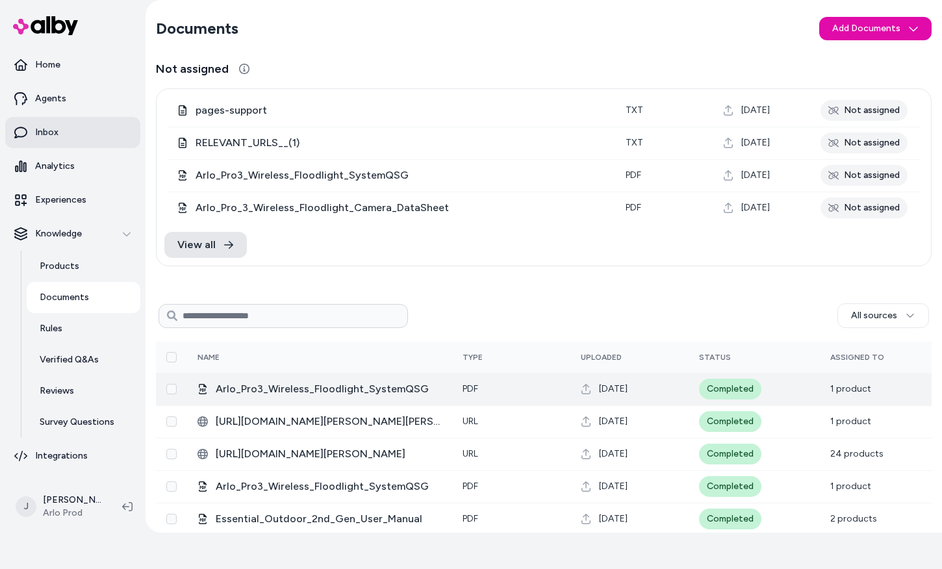
click at [62, 135] on link "Inbox" at bounding box center [72, 132] width 135 height 31
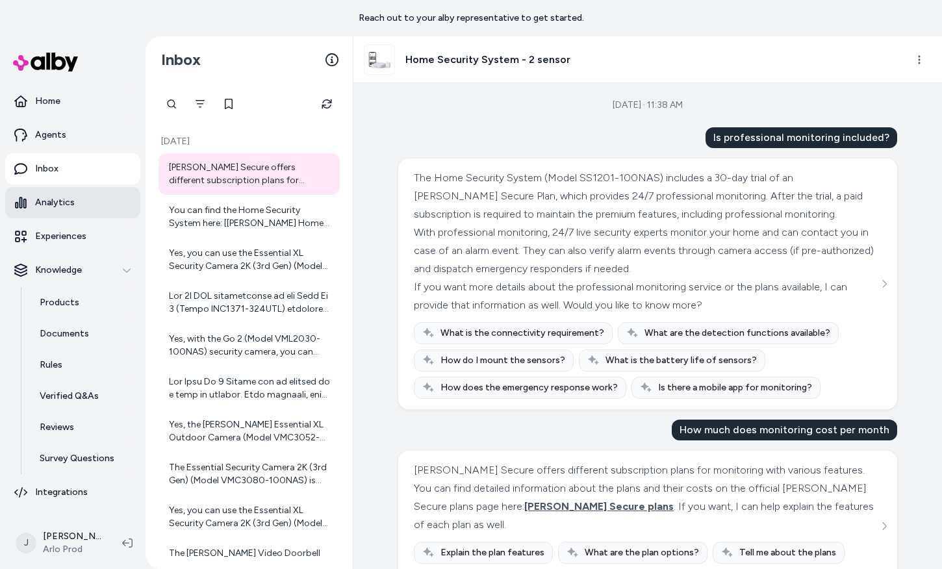
click at [52, 207] on p "Analytics" at bounding box center [55, 202] width 40 height 13
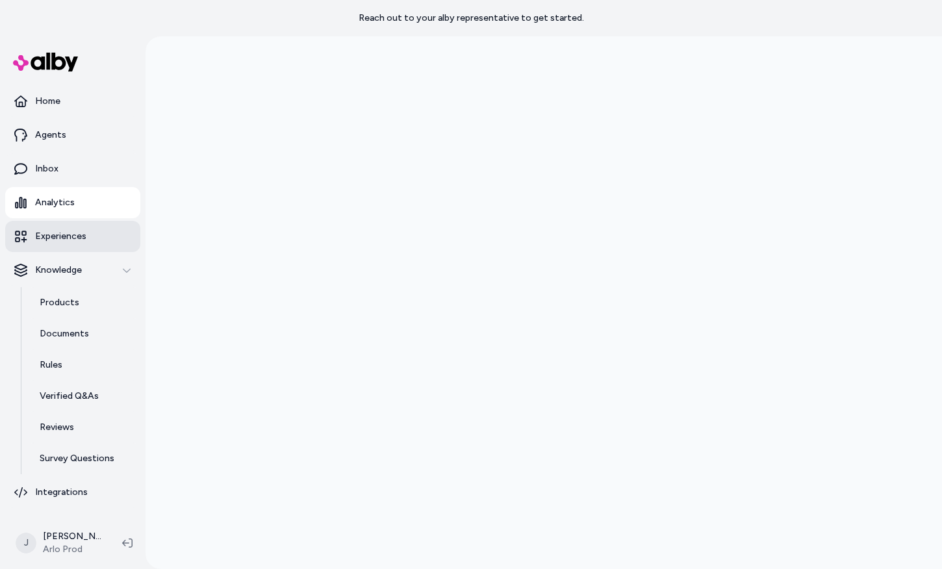
click at [47, 232] on p "Experiences" at bounding box center [60, 236] width 51 height 13
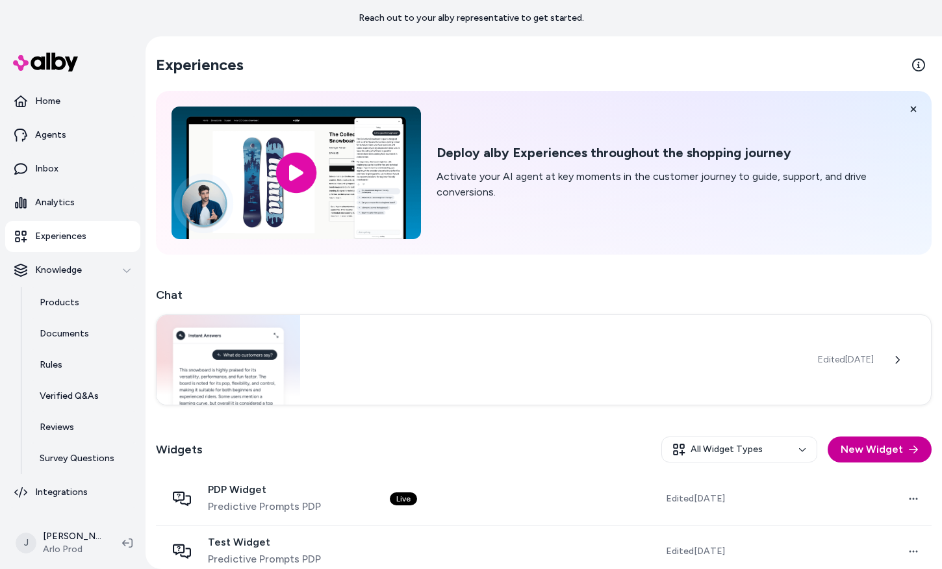
click at [887, 450] on button "New Widget" at bounding box center [880, 450] width 104 height 26
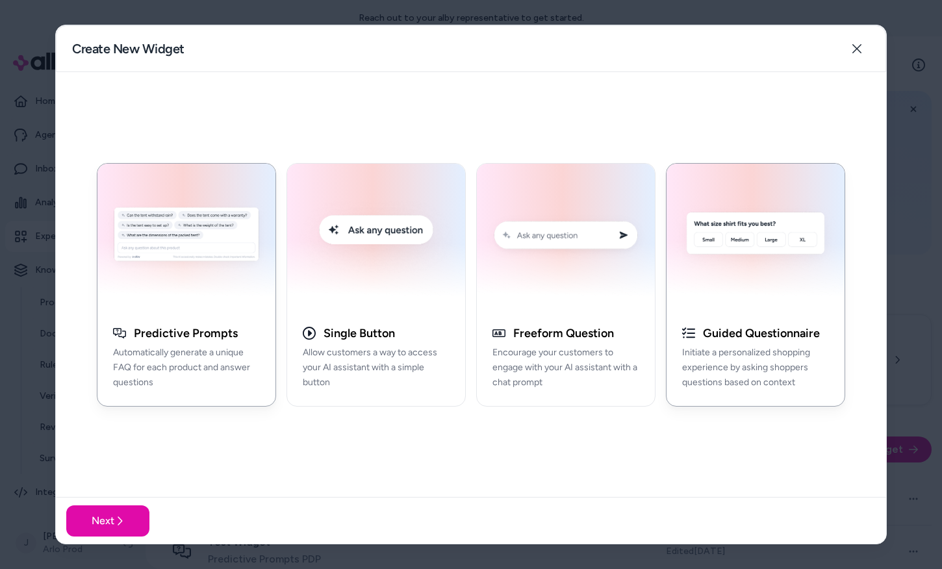
click at [769, 286] on img "button" at bounding box center [755, 237] width 162 height 131
click at [122, 528] on button "Next" at bounding box center [107, 520] width 83 height 31
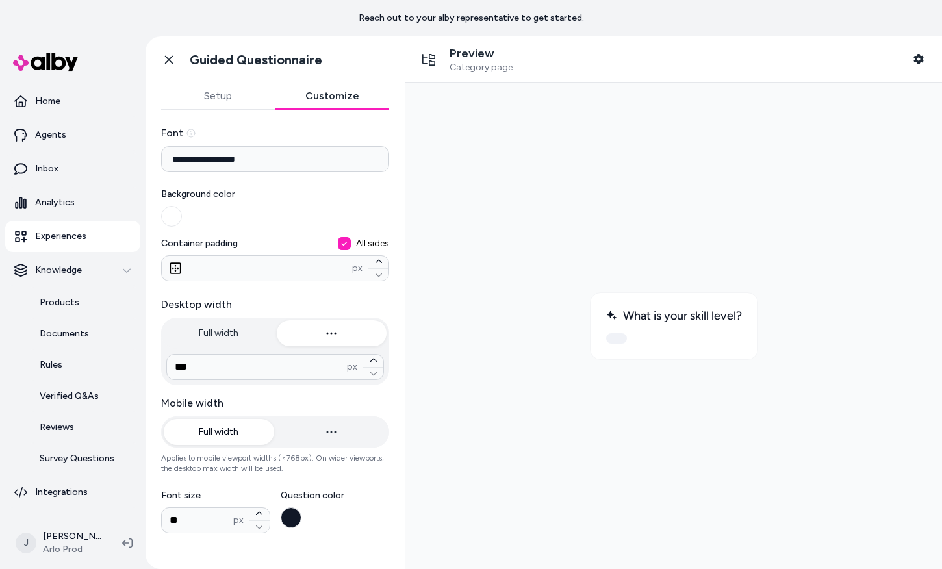
click at [310, 94] on button "Customize" at bounding box center [332, 96] width 114 height 26
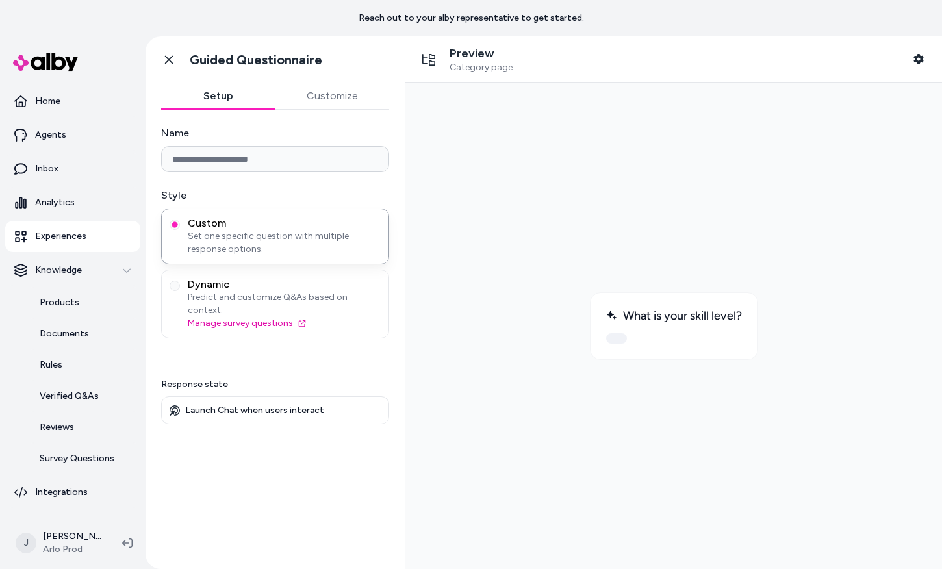
click at [217, 96] on button "Setup" at bounding box center [218, 96] width 114 height 26
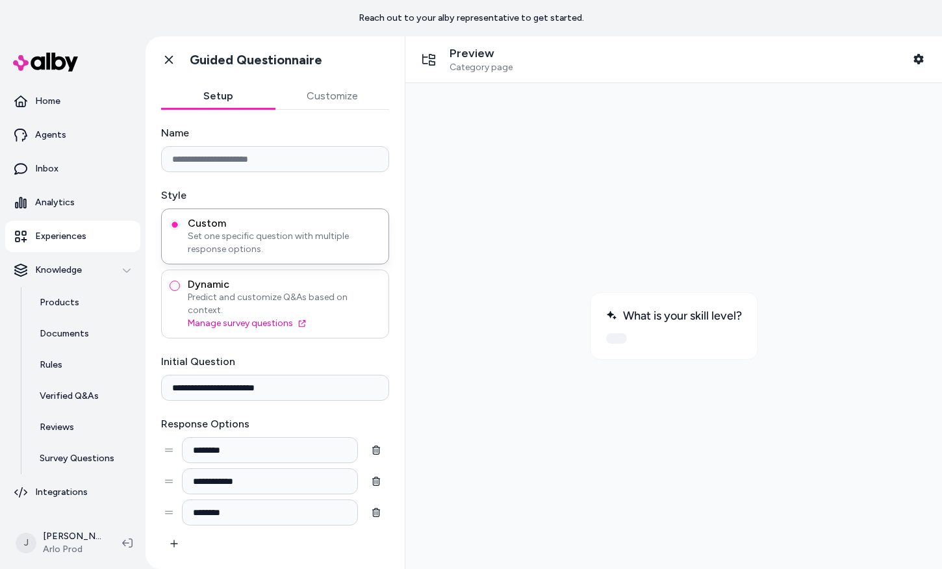
click at [173, 283] on button "Dynamic Predict and customize Q&As based on context. Manage survey questions" at bounding box center [175, 286] width 10 height 10
